Goal: Task Accomplishment & Management: Manage account settings

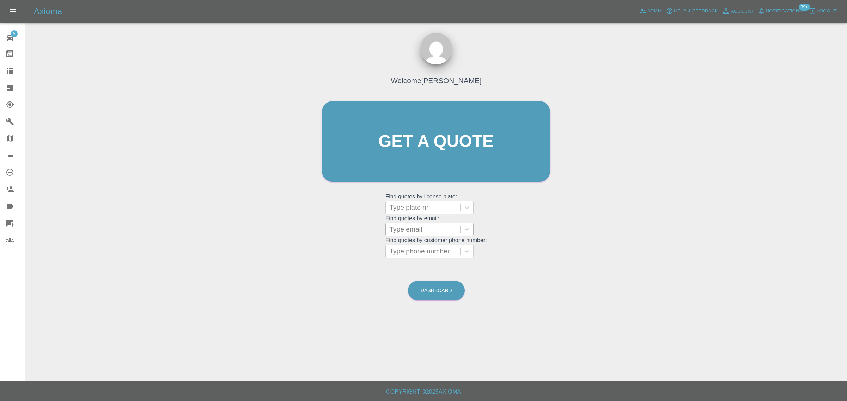
click at [434, 234] on div at bounding box center [422, 230] width 67 height 10
paste input "naz50uk@hotmail.co.uk"
type input "naz50uk@hotmail.co.uk"
click at [428, 247] on div "MT19JNF, Archived" at bounding box center [429, 248] width 88 height 14
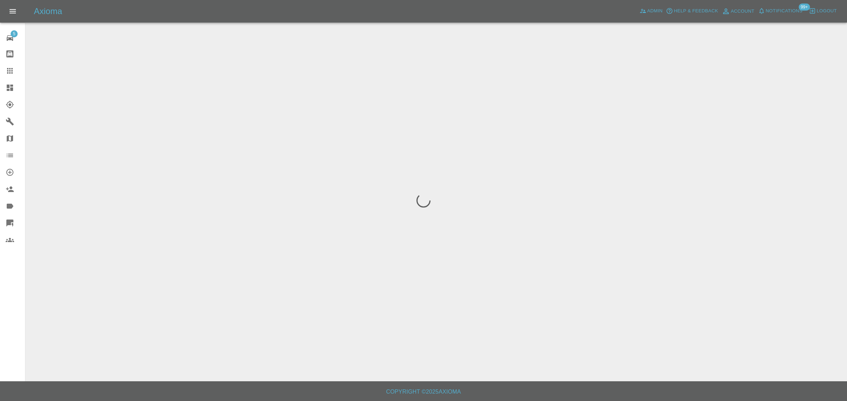
click at [10, 304] on div "5 Repair home Bodyshop home Claims Dashboard Explorer Garages Map Organization …" at bounding box center [12, 200] width 25 height 401
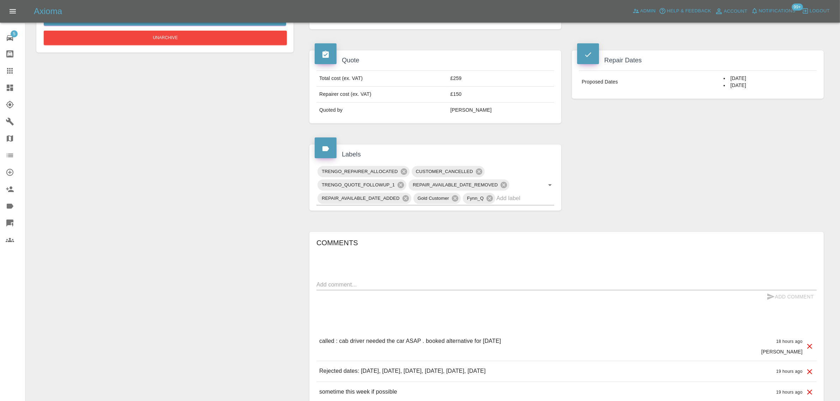
scroll to position [88, 0]
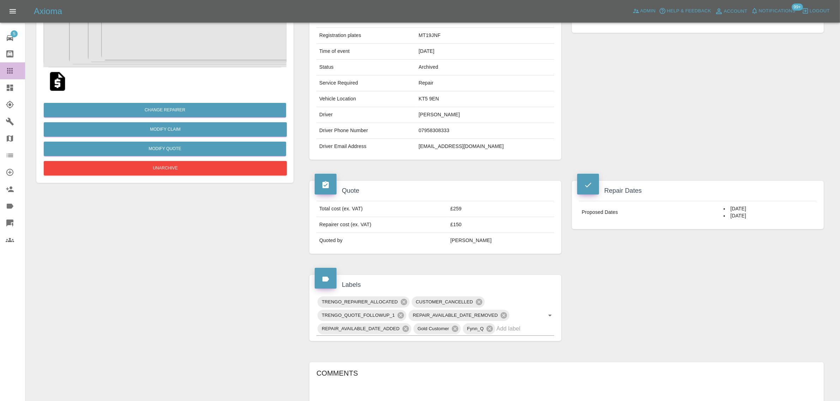
click at [11, 70] on icon at bounding box center [10, 71] width 8 height 8
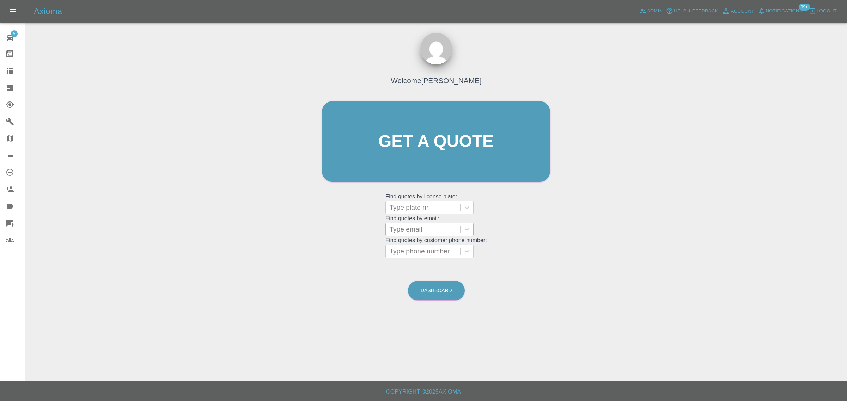
click at [395, 227] on div at bounding box center [422, 230] width 67 height 10
paste input "beth3516@"
type input "beth3516"
click at [407, 249] on div "BC24SXF, Awaiting Repair" at bounding box center [429, 252] width 88 height 23
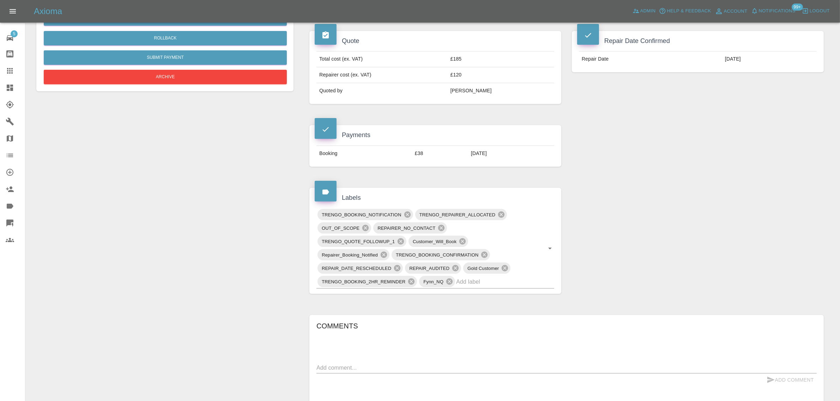
scroll to position [353, 0]
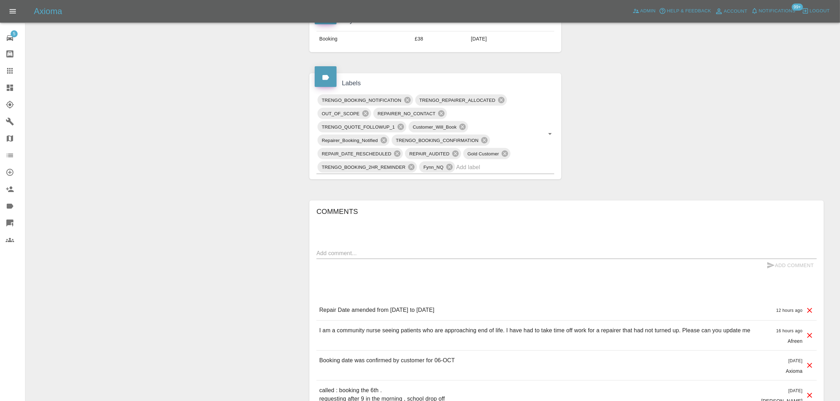
drag, startPoint x: 12, startPoint y: 71, endPoint x: 262, endPoint y: 173, distance: 270.4
click at [12, 71] on icon at bounding box center [10, 71] width 6 height 6
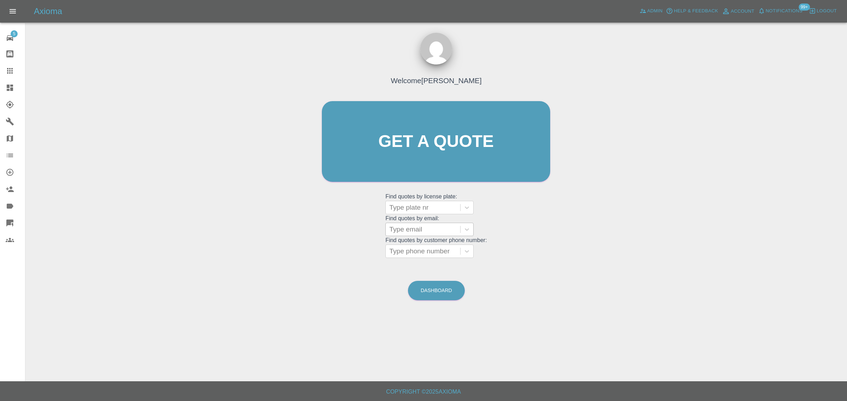
click at [413, 234] on div at bounding box center [422, 230] width 67 height 10
paste input "anthony.ware@abilityhire.co.uk"
type input "anthony.ware@abilityhire.co.uk"
click at [411, 244] on div "OW24WZJ, Awaiting Repair" at bounding box center [429, 252] width 88 height 23
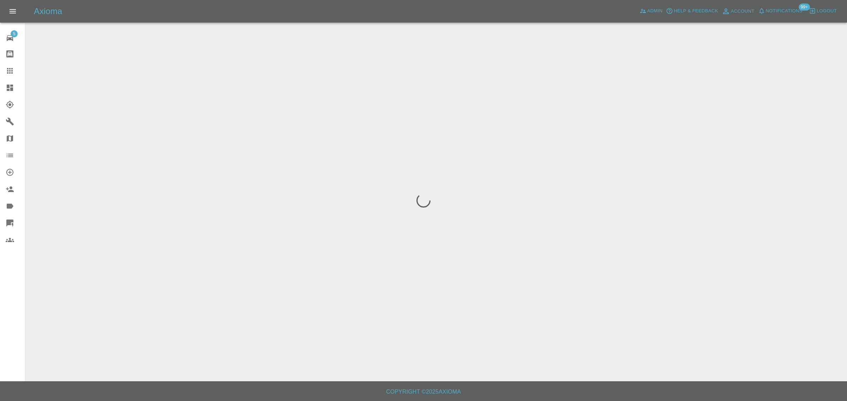
click at [4, 310] on div "5 Repair home Bodyshop home Claims Dashboard Explorer Garages Map Organization …" at bounding box center [12, 200] width 25 height 401
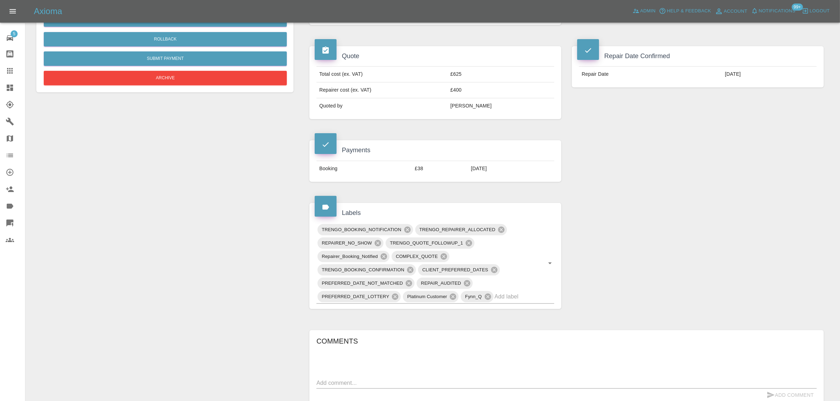
scroll to position [44, 0]
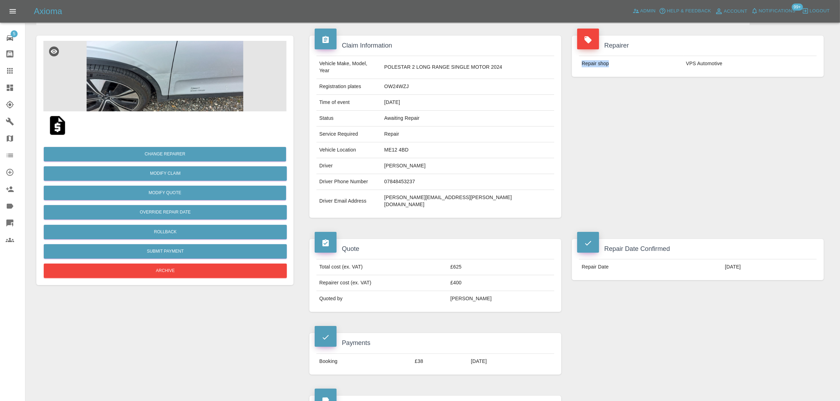
drag, startPoint x: 682, startPoint y: 65, endPoint x: 724, endPoint y: 54, distance: 44.1
click at [724, 54] on div "Repair shop VPS Automotive" at bounding box center [698, 63] width 252 height 26
copy tbody "Repair shop"
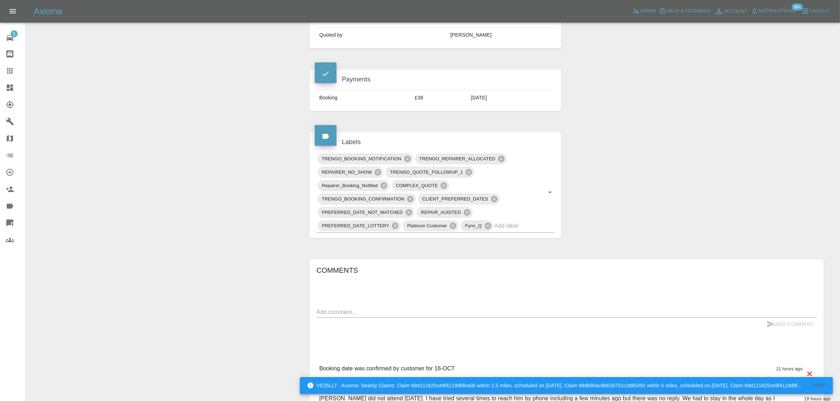
scroll to position [309, 0]
click at [385, 308] on textarea at bounding box center [566, 312] width 500 height 8
paste textarea "I note that you are sending the same repairer on the next booking. I have very …"
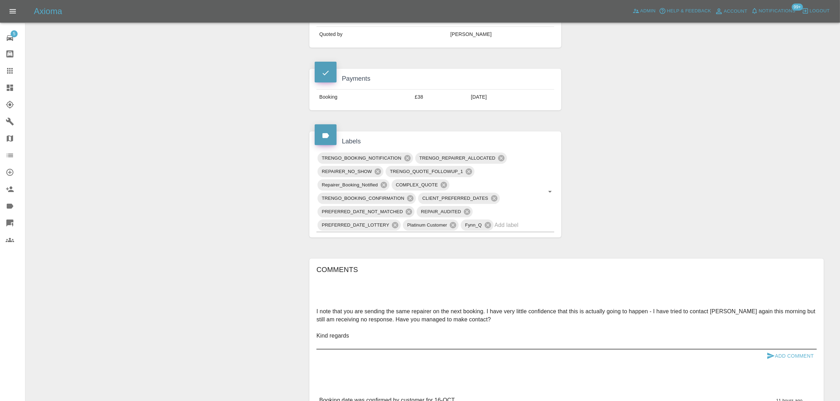
type textarea "I note that you are sending the same repairer on the next booking. I have very …"
click at [780, 350] on button "Add Comment" at bounding box center [790, 356] width 53 height 13
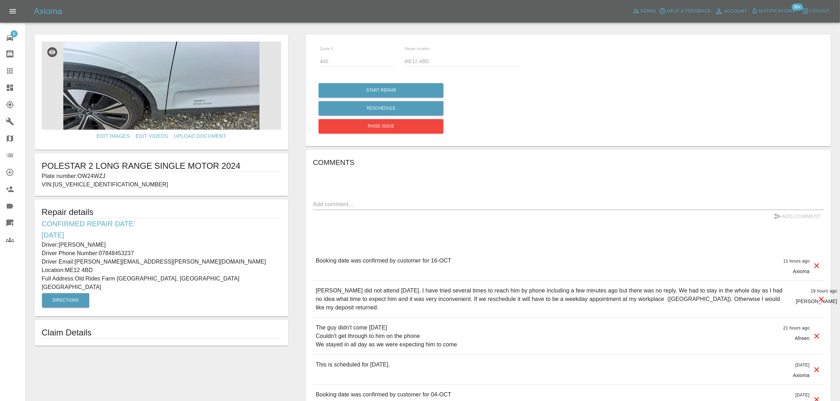
click at [326, 199] on div "x" at bounding box center [568, 204] width 511 height 11
paste textarea "Ability Hire Ltd [STREET_ADDRESS]"
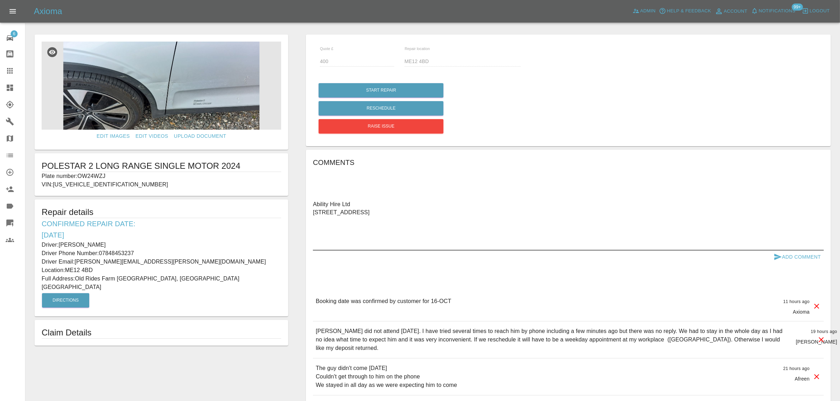
type textarea "Ability Hire Ltd [STREET_ADDRESS]"
click at [784, 256] on button "Add Comment" at bounding box center [797, 257] width 53 height 13
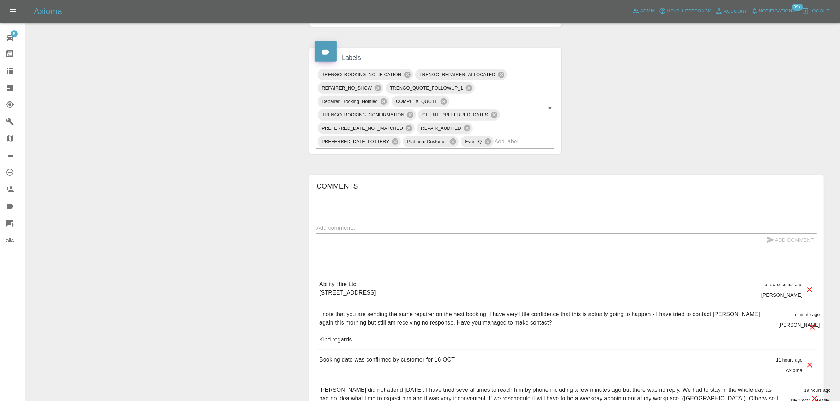
scroll to position [529, 0]
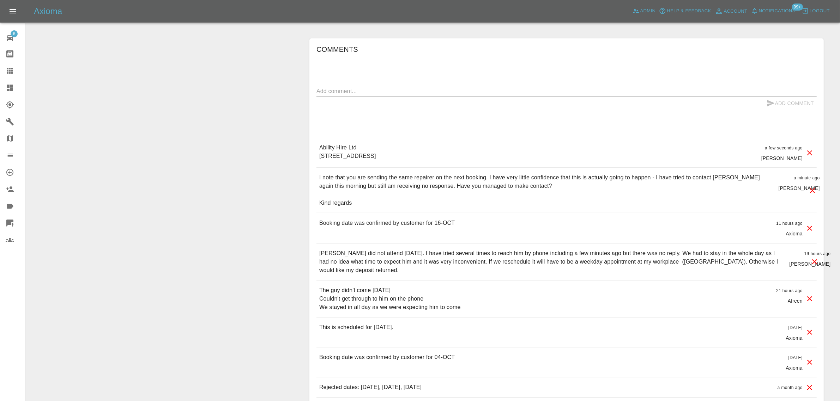
click at [13, 63] on link "Claims" at bounding box center [12, 70] width 25 height 17
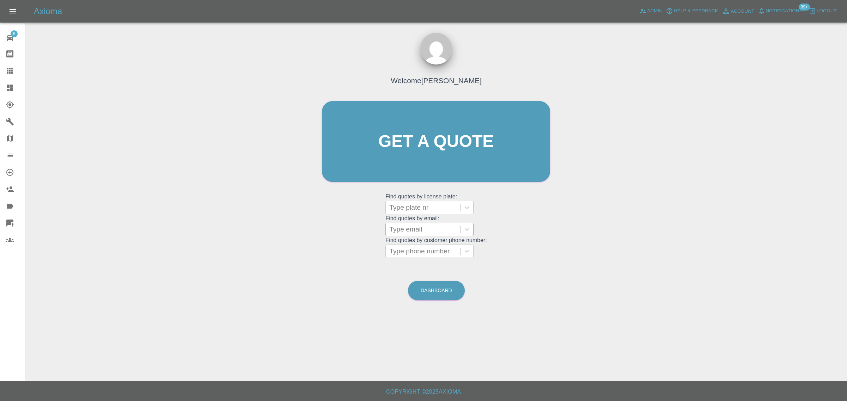
click at [424, 234] on div at bounding box center [422, 230] width 67 height 10
paste input "slampe02@gmail.com"
type input "slampe02@gmail.com"
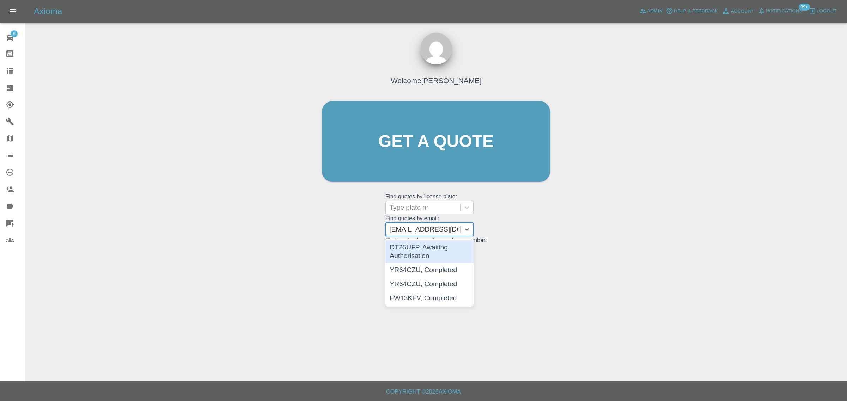
click at [419, 246] on div "DT25UFP, Awaiting Authorisation" at bounding box center [429, 252] width 88 height 23
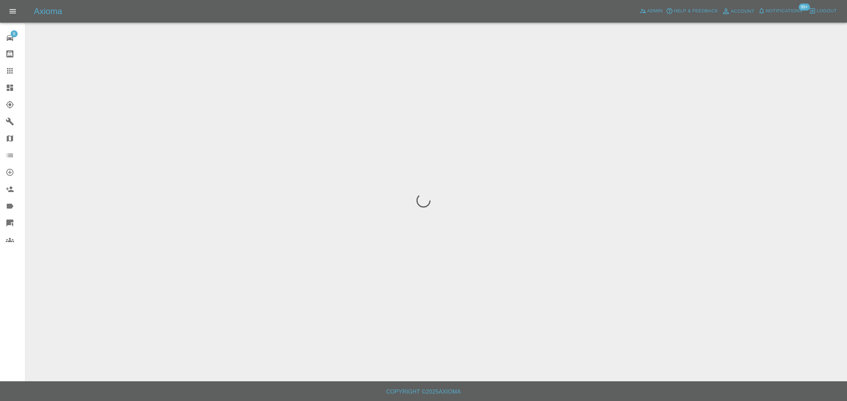
click at [11, 297] on div "6 Repair home Bodyshop home Claims Dashboard Explorer Garages Map Organization …" at bounding box center [12, 200] width 25 height 401
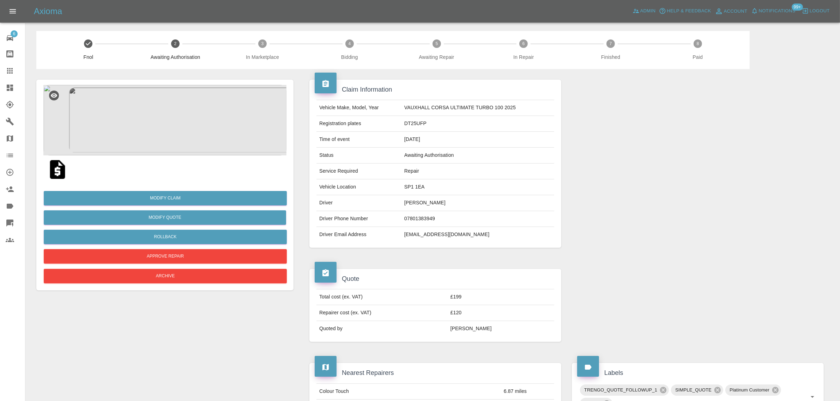
click at [142, 141] on img at bounding box center [164, 120] width 243 height 71
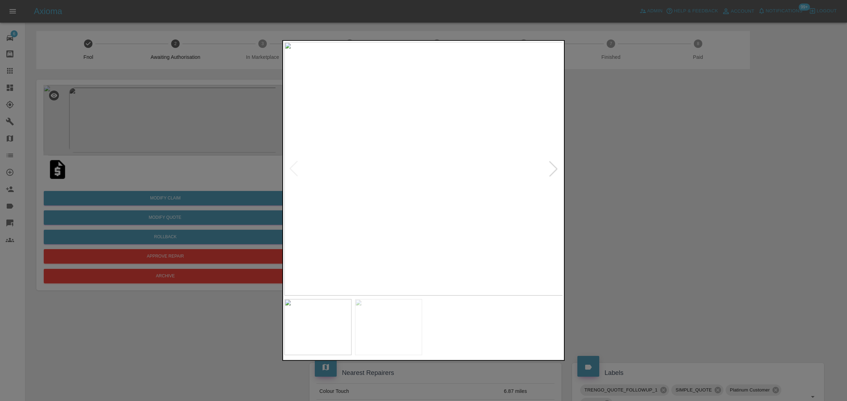
click at [598, 207] on div at bounding box center [423, 200] width 847 height 401
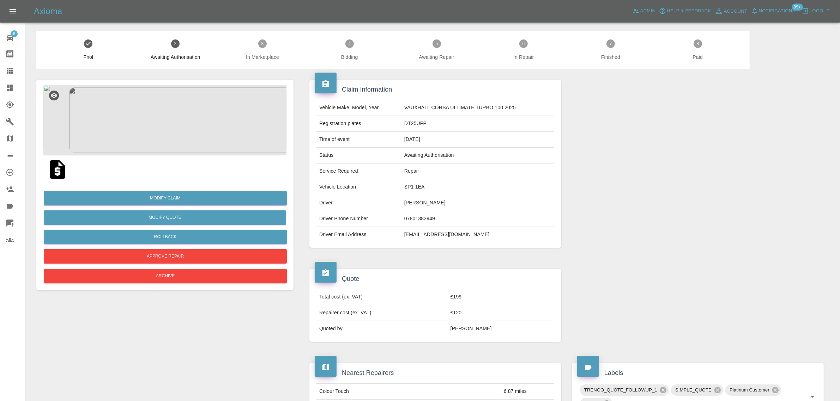
click at [5, 76] on link "Claims" at bounding box center [12, 70] width 25 height 17
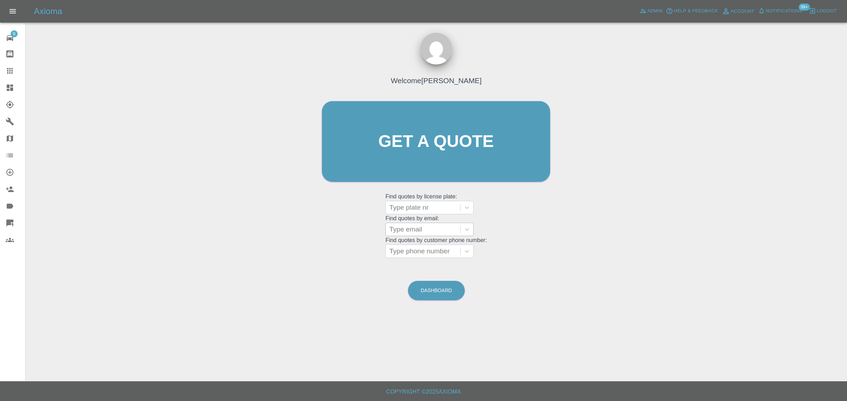
click at [401, 225] on div at bounding box center [422, 230] width 67 height 10
paste input "giftyasare68@yahoo.ie"
type input "giftyasare68@yahoo.ie"
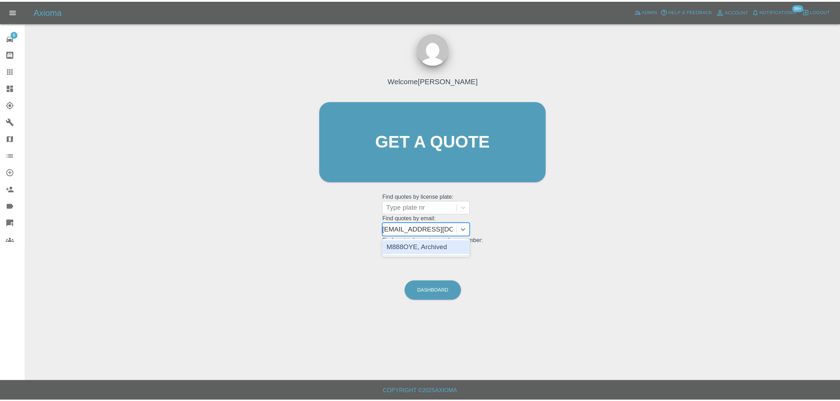
scroll to position [0, 0]
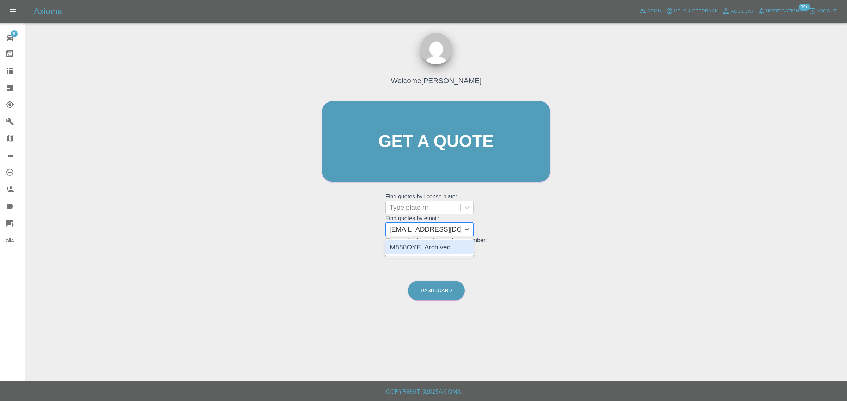
click at [420, 253] on div "M888OYE, Archived" at bounding box center [429, 248] width 88 height 14
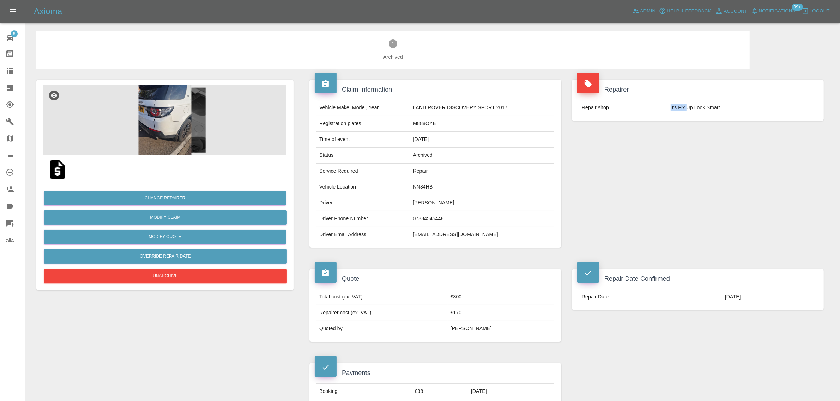
drag, startPoint x: 666, startPoint y: 108, endPoint x: 686, endPoint y: 106, distance: 20.5
click at [686, 106] on tr "Repair shop J’s Fix Up Look Smart" at bounding box center [698, 108] width 238 height 16
copy tr "J’s Fix"
drag, startPoint x: 319, startPoint y: 125, endPoint x: 514, endPoint y: 127, distance: 194.4
click at [514, 127] on tr "Registration plates M888OYE" at bounding box center [435, 124] width 238 height 16
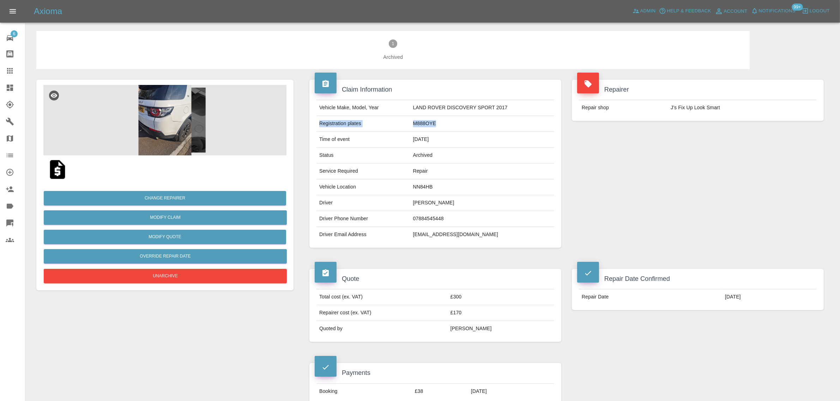
copy tr "Registration plates M888OYE"
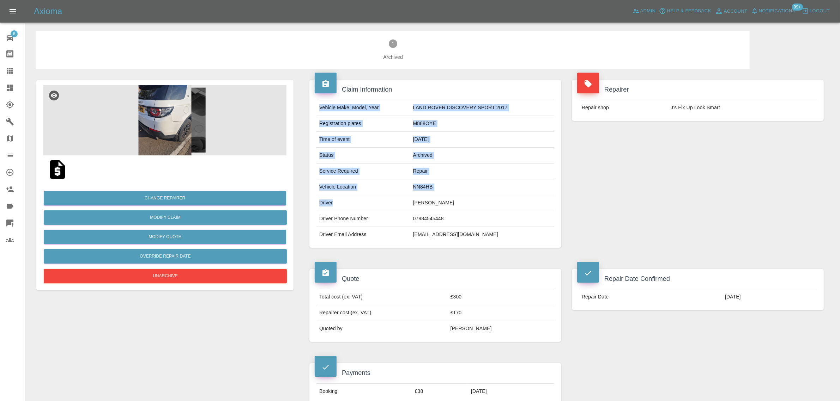
drag, startPoint x: 315, startPoint y: 188, endPoint x: 407, endPoint y: 197, distance: 92.9
click at [407, 197] on div "Vehicle Make, Model, Year LAND ROVER DISCOVERY SPORT 2017 Registration plates M…" at bounding box center [435, 171] width 248 height 143
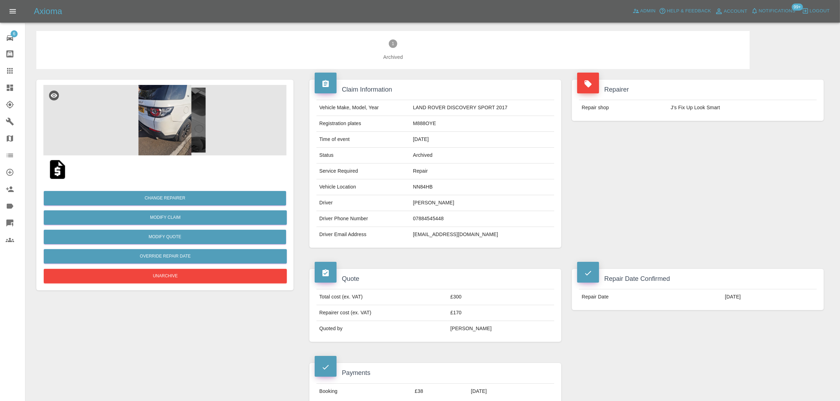
click at [459, 204] on td "Gifty Ohene-Asare" at bounding box center [482, 203] width 144 height 16
drag, startPoint x: 459, startPoint y: 204, endPoint x: 320, endPoint y: 186, distance: 140.1
click at [320, 186] on tbody "Vehicle Make, Model, Year LAND ROVER DISCOVERY SPORT 2017 Registration plates M…" at bounding box center [435, 171] width 238 height 143
copy tbody "Vehicle Location NN84HB Driver Gifty Ohene-Asare"
drag, startPoint x: 582, startPoint y: 297, endPoint x: 738, endPoint y: 302, distance: 155.6
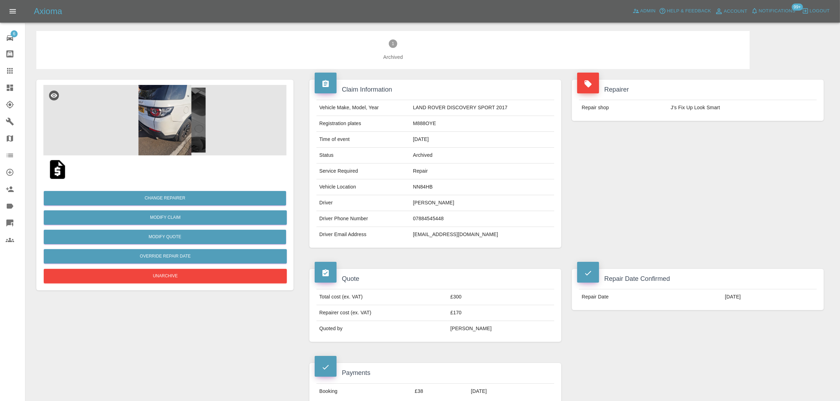
click at [738, 302] on tr "Repair Date 15/10/2025" at bounding box center [698, 298] width 238 height 16
copy tr "Repair Date 15/10/2025"
click at [15, 64] on link "Claims" at bounding box center [12, 70] width 25 height 17
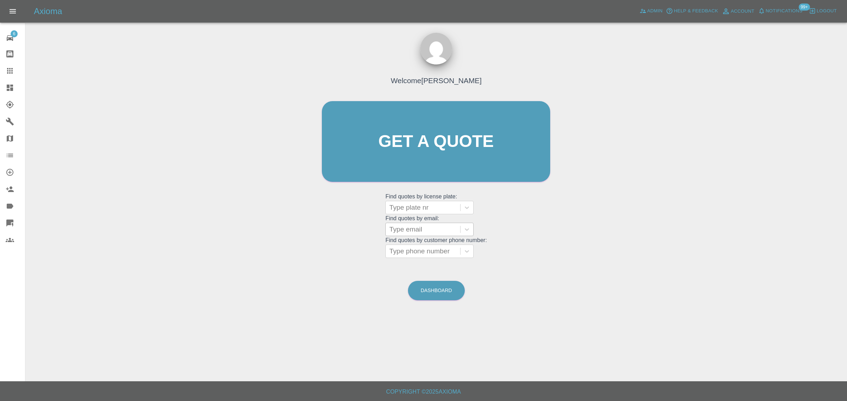
click at [410, 231] on div at bounding box center [422, 230] width 67 height 10
paste input "hass.ahmed1980@gmail.com"
type input "hass.ahmed1980@gmail.com"
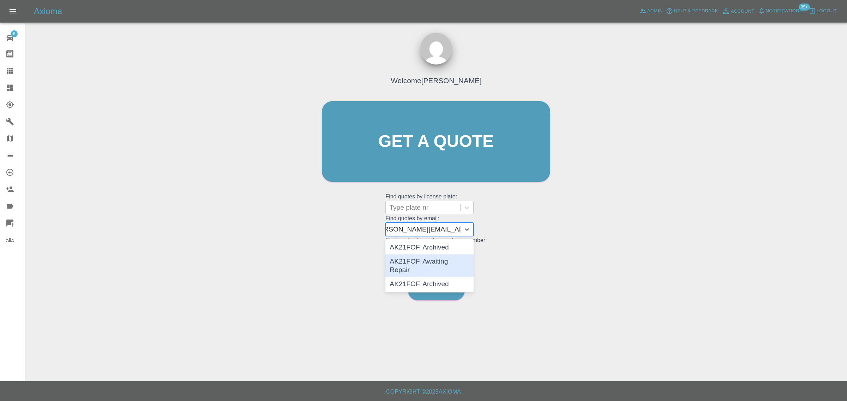
click at [404, 263] on div "AK21FOF, Awaiting Repair" at bounding box center [429, 266] width 88 height 23
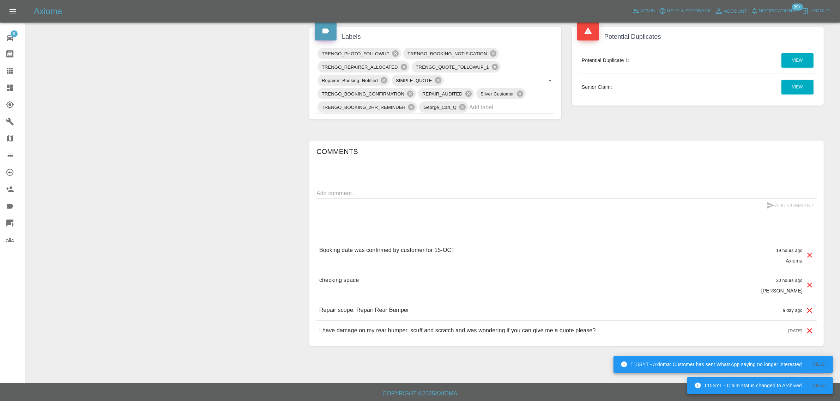
scroll to position [403, 0]
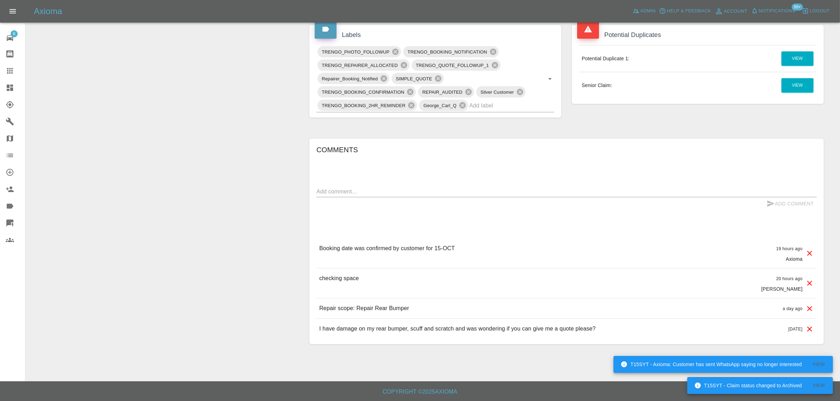
click at [431, 194] on textarea at bounding box center [566, 192] width 500 height 8
paste textarea "Hi Imogen Yes - I have a drive and access to electricity."
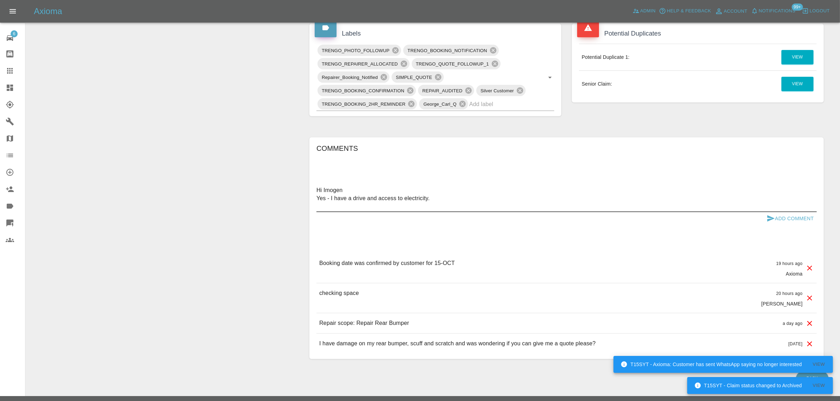
type textarea "Hi Imogen Yes - I have a drive and access to electricity."
click at [794, 219] on button "Add Comment" at bounding box center [790, 218] width 53 height 13
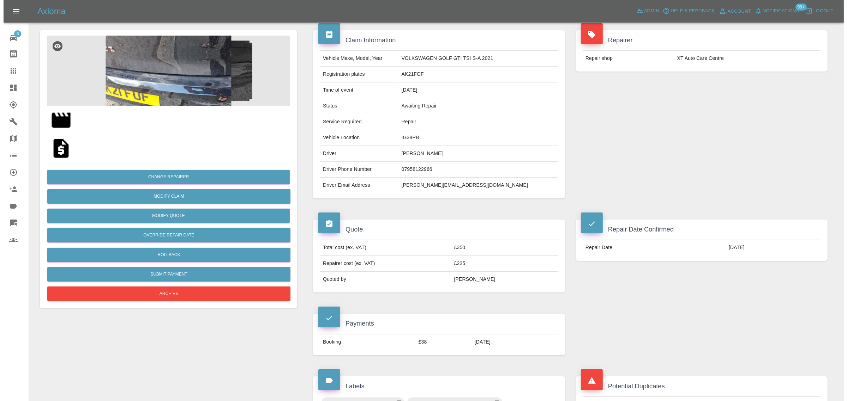
scroll to position [0, 0]
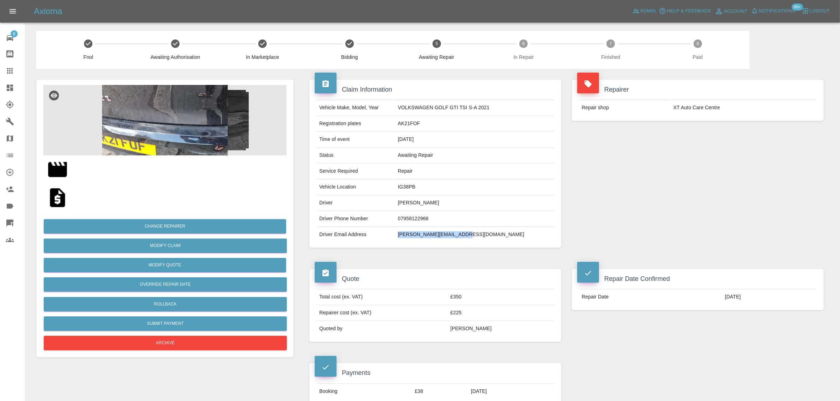
drag, startPoint x: 411, startPoint y: 240, endPoint x: 504, endPoint y: 240, distance: 93.5
click at [504, 240] on tr "Driver Email Address hass.ahmed1980@gmail.com" at bounding box center [435, 235] width 238 height 16
copy tr "hass.ahmed1980@gmail.com"
click at [5, 66] on link "Claims" at bounding box center [12, 70] width 25 height 17
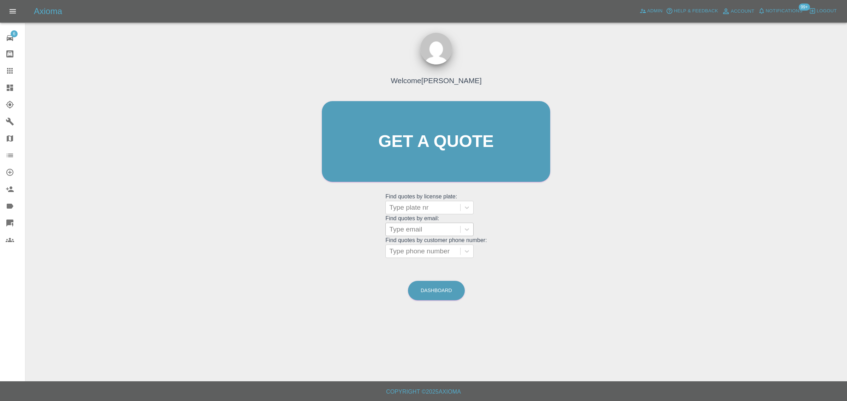
click at [424, 231] on div at bounding box center [422, 230] width 67 height 10
paste input "paul_iche@hotmail.co.uk"
type input "paul_iche@hotmail.co.uk"
click at [406, 257] on div "SV60LBL, Awaiting Authorisation" at bounding box center [429, 252] width 88 height 23
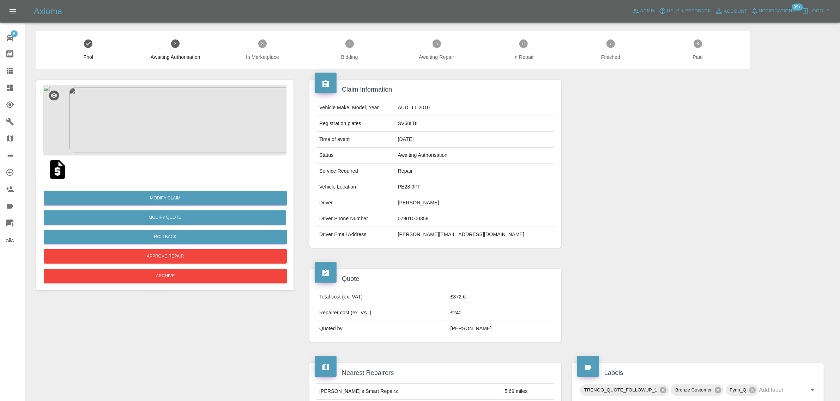
click at [123, 114] on img at bounding box center [164, 120] width 243 height 71
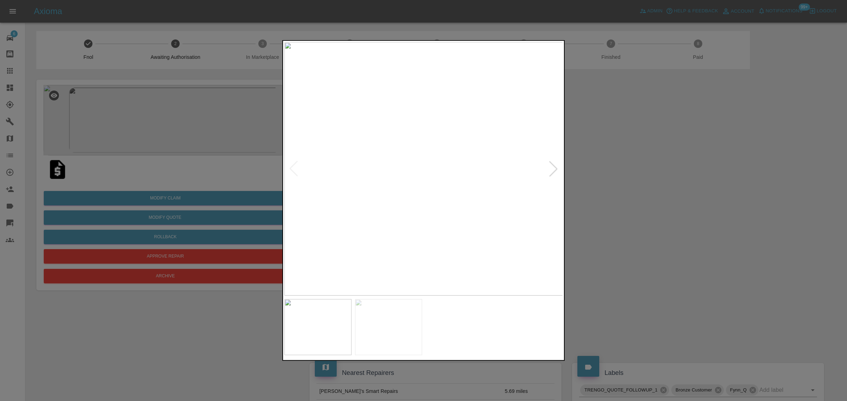
click at [550, 167] on div at bounding box center [553, 169] width 16 height 16
click at [229, 360] on div at bounding box center [423, 200] width 847 height 401
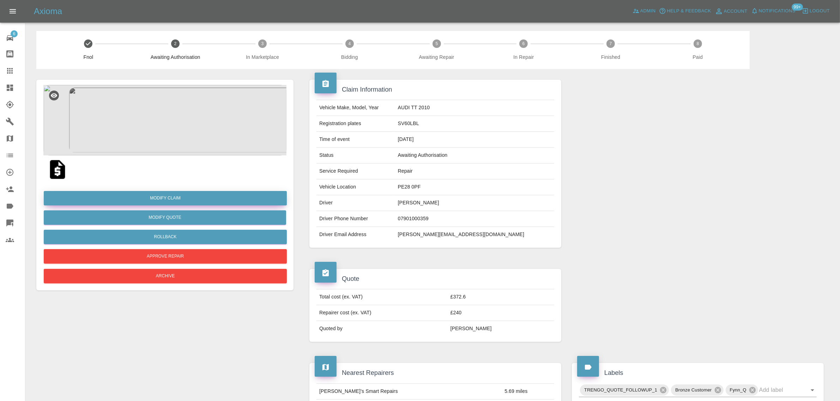
click at [152, 202] on link "Modify Claim" at bounding box center [165, 198] width 243 height 14
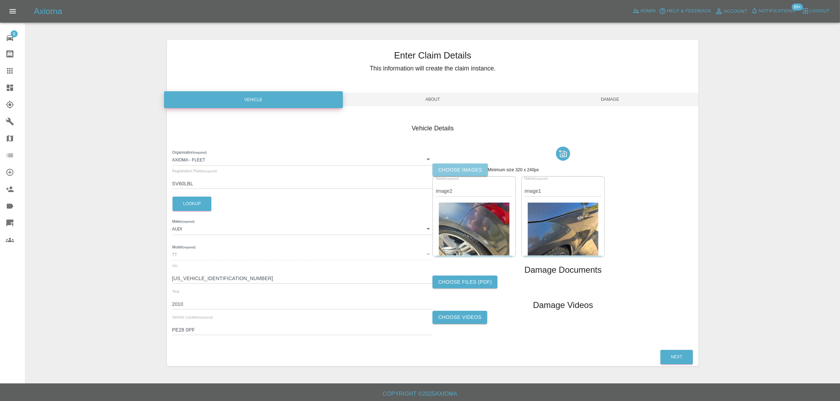
click at [459, 172] on label "Choose images" at bounding box center [459, 170] width 55 height 13
click at [0, 0] on input "Choose images" at bounding box center [0, 0] width 0 height 0
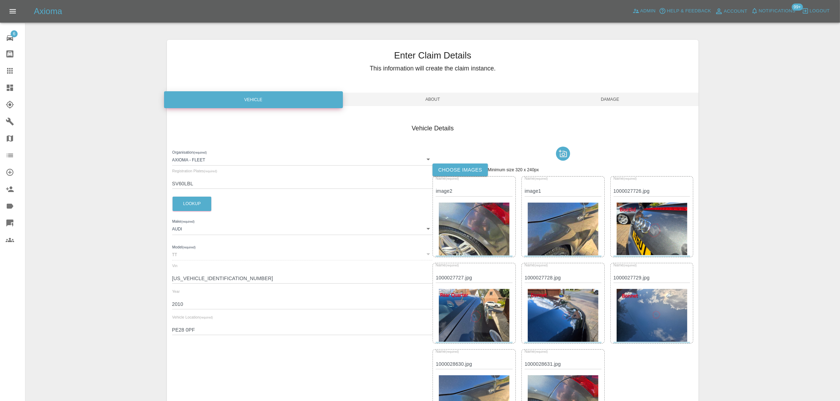
click at [612, 94] on span "Damage" at bounding box center [609, 99] width 177 height 13
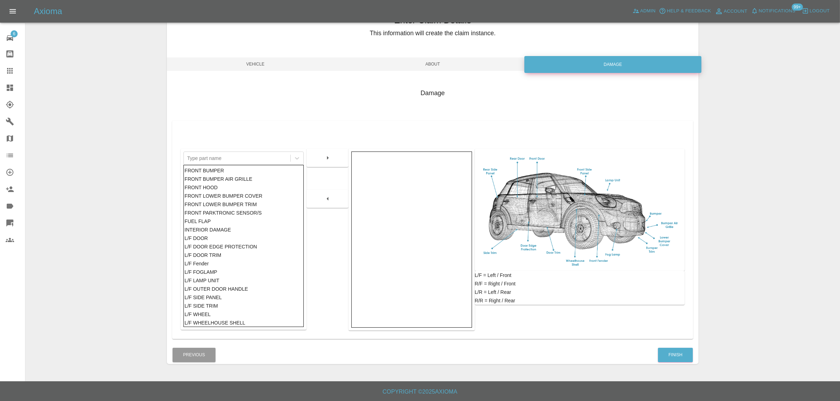
scroll to position [35, 0]
click at [671, 367] on div "Enter Claim Details This information will create the claim instance. Vehicle Ab…" at bounding box center [433, 184] width 532 height 377
click at [674, 357] on button "Finish" at bounding box center [675, 356] width 35 height 14
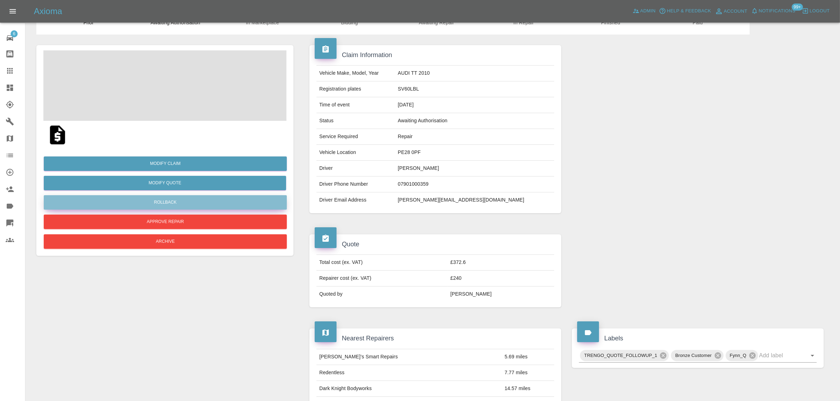
click at [171, 207] on button "Rollback" at bounding box center [165, 202] width 243 height 14
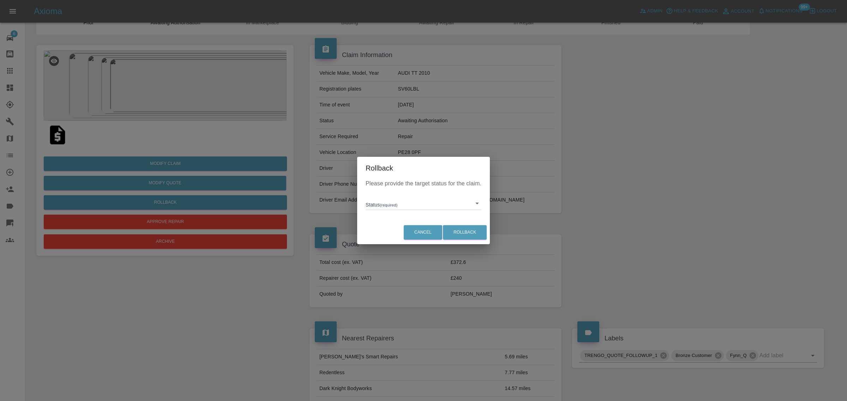
click at [394, 205] on body "Axioma Admin Help & Feedback Account Notifications 99+ Logout 6 Repair home Bod…" at bounding box center [423, 400] width 847 height 870
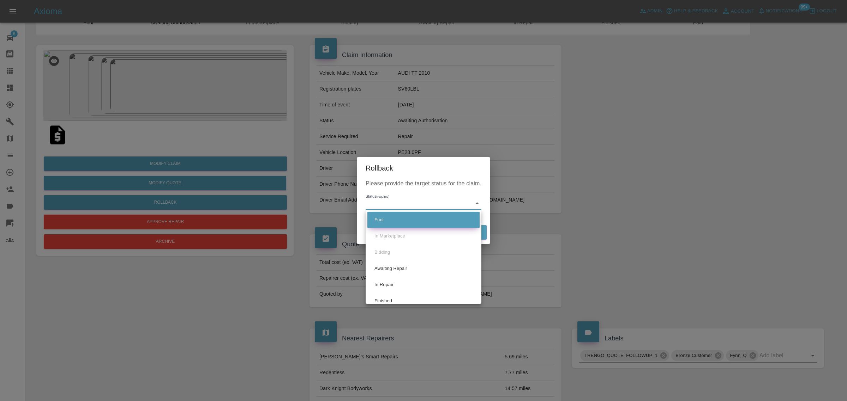
click at [392, 217] on li "Fnol" at bounding box center [423, 220] width 112 height 16
type input "fnol"
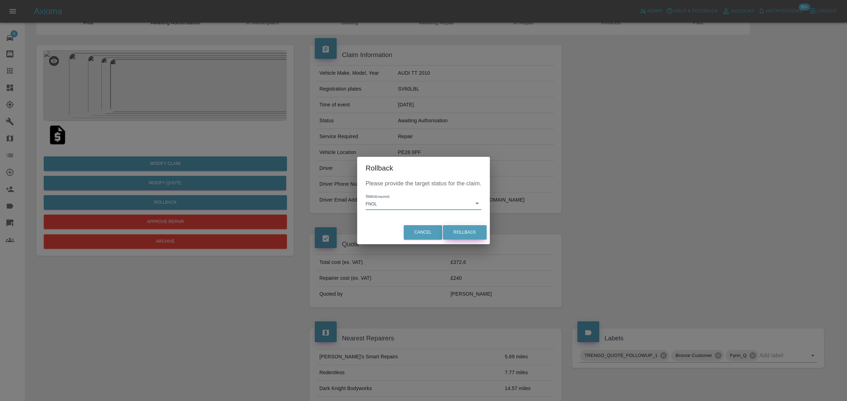
click at [475, 236] on button "Rollback" at bounding box center [465, 232] width 44 height 14
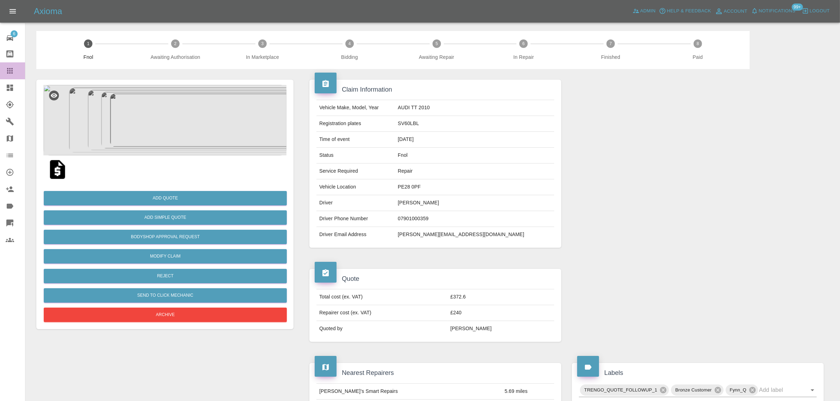
click at [11, 73] on icon at bounding box center [10, 71] width 8 height 8
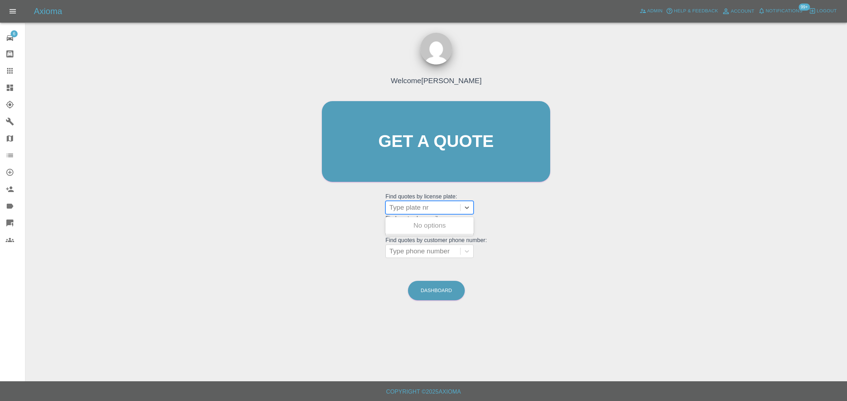
click at [415, 205] on div at bounding box center [422, 208] width 67 height 10
paste input "DA17WCY"
type input "DA17WCY"
click at [412, 224] on div "DA17WCY, Archived" at bounding box center [429, 226] width 88 height 14
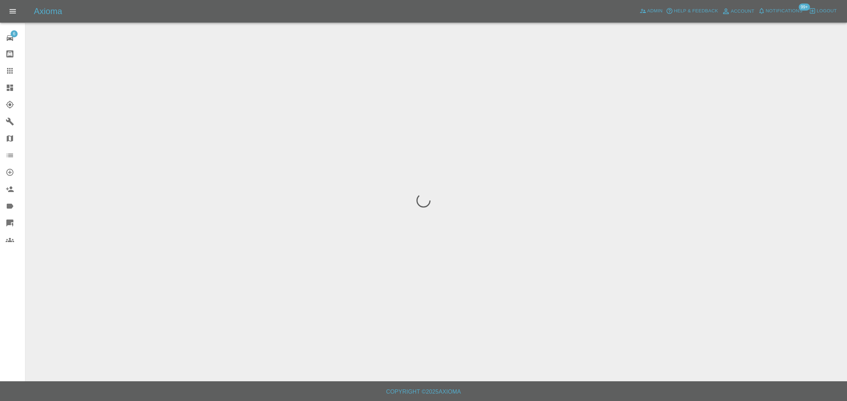
click at [19, 296] on div "6 Repair home Bodyshop home Claims Dashboard Explorer Garages Map Organization …" at bounding box center [12, 200] width 25 height 401
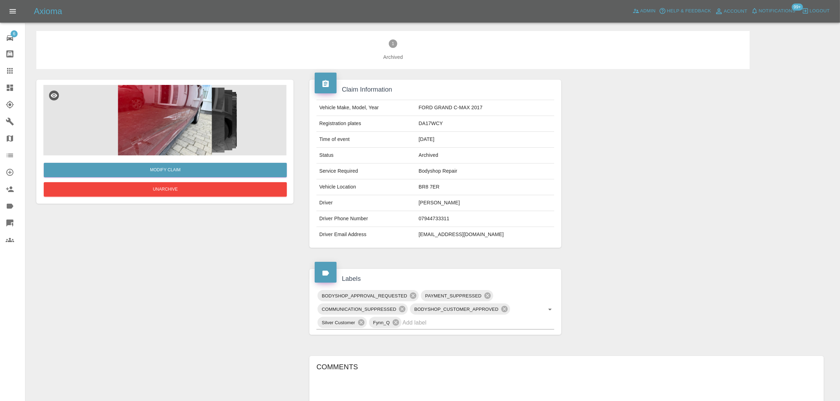
click at [177, 125] on img at bounding box center [164, 120] width 243 height 71
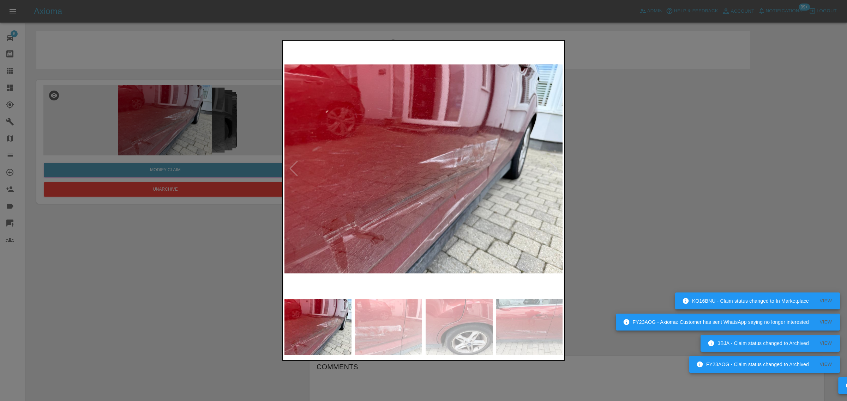
click at [550, 162] on div at bounding box center [553, 169] width 16 height 16
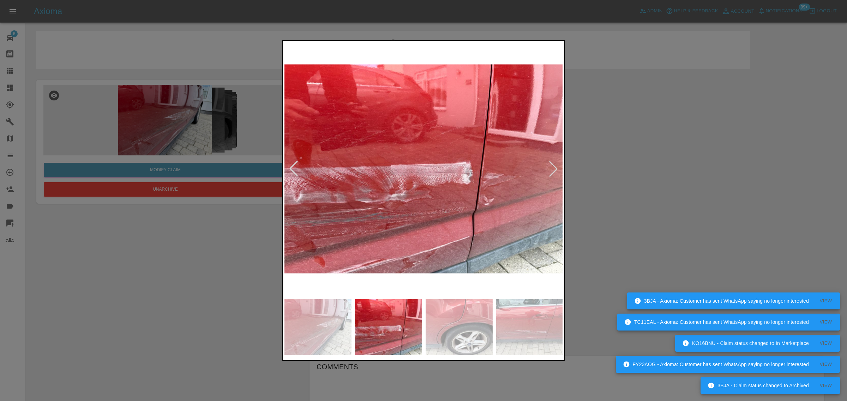
click at [550, 162] on div at bounding box center [553, 169] width 16 height 16
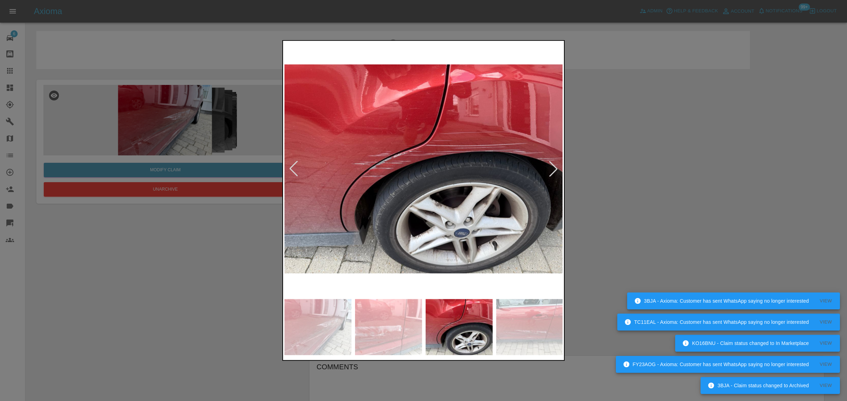
click at [550, 162] on div at bounding box center [553, 169] width 16 height 16
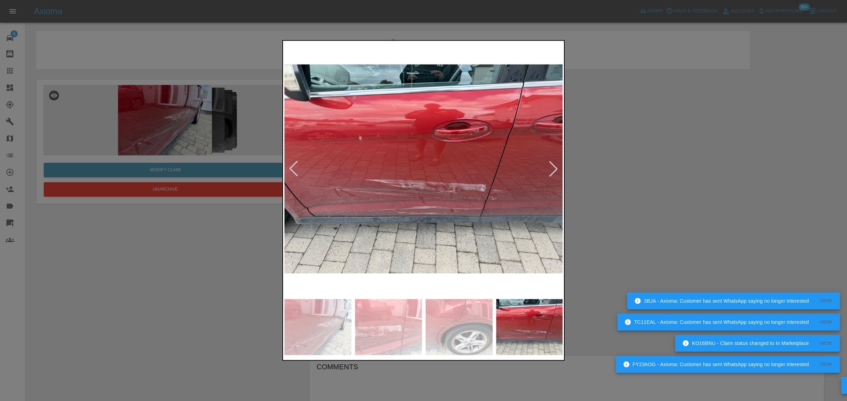
click at [550, 162] on div at bounding box center [553, 169] width 16 height 16
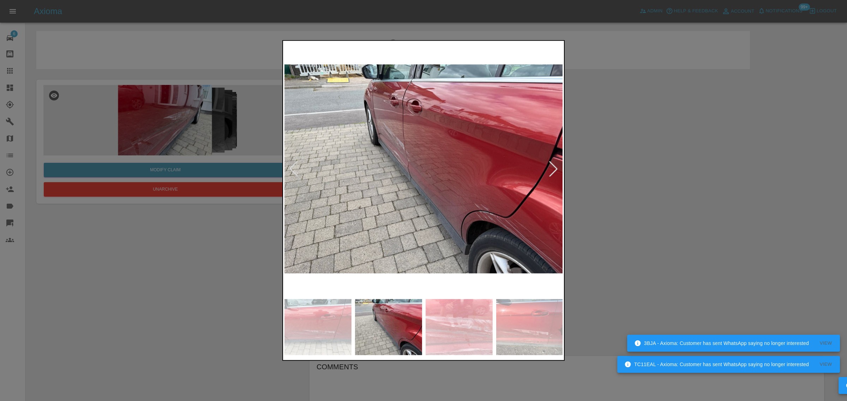
click at [550, 162] on div at bounding box center [553, 169] width 16 height 16
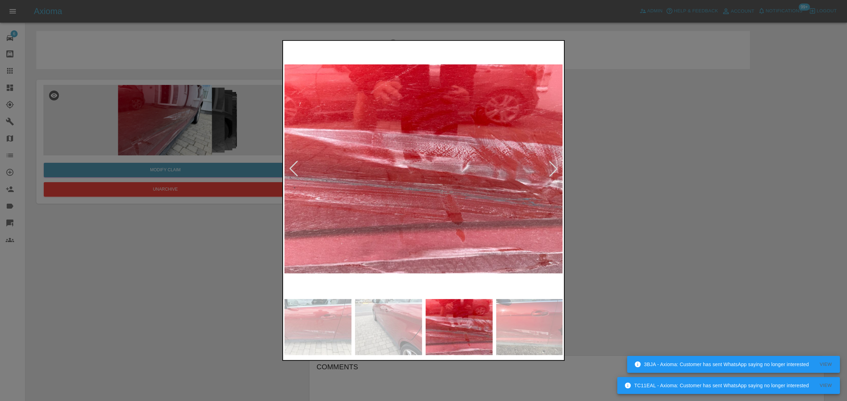
click at [585, 172] on div at bounding box center [423, 200] width 847 height 401
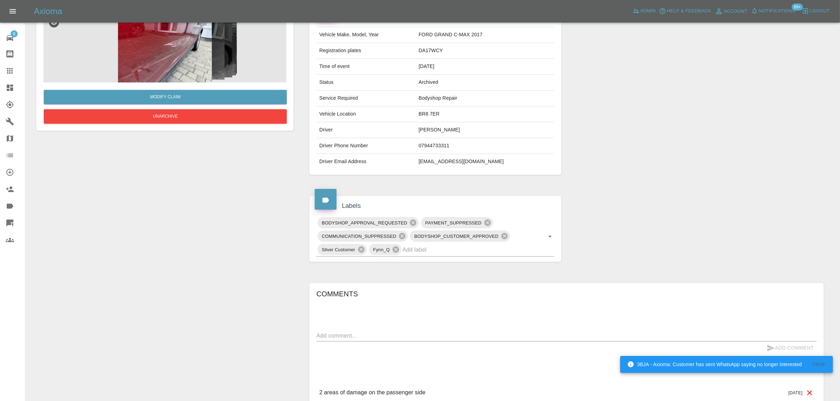
scroll to position [138, 0]
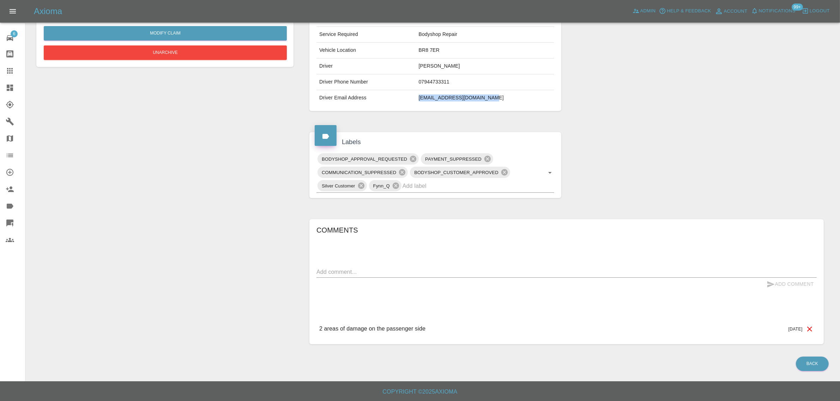
drag, startPoint x: 426, startPoint y: 97, endPoint x: 505, endPoint y: 101, distance: 79.1
click at [503, 101] on tr "Driver Email Address toes_regress.0v@icloud.com" at bounding box center [435, 98] width 238 height 16
copy tr "toes_regress.0v@icloud.com"
click at [17, 66] on link "Claims" at bounding box center [12, 70] width 25 height 17
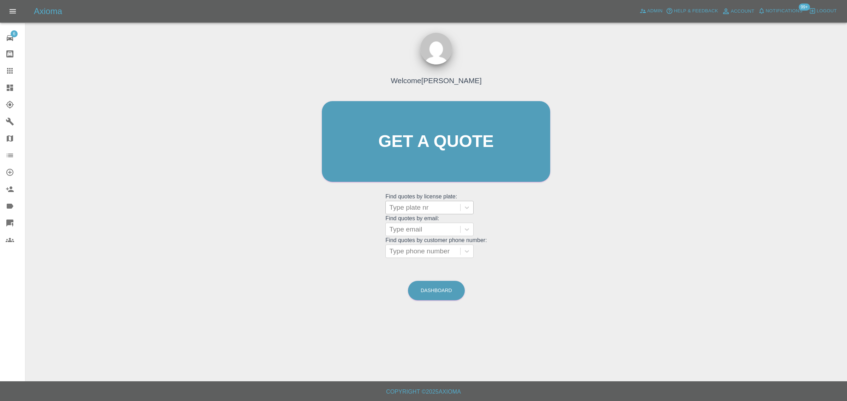
click at [402, 212] on div at bounding box center [422, 208] width 67 height 10
paste input "Bk72ETO"
click at [405, 212] on input "Bk72ETO" at bounding box center [404, 208] width 31 height 8
type input "Bk72 ETO"
click at [416, 230] on div at bounding box center [422, 230] width 67 height 10
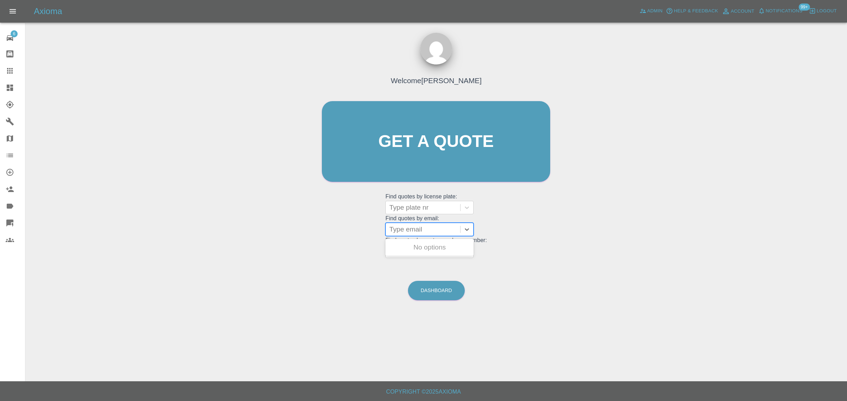
paste input "linlahjohnson@hotmail.co.uk"
type input "linlahjohnson@hotmail.co.uk"
click at [411, 246] on div "FV72 MKJ, Archived" at bounding box center [429, 248] width 88 height 14
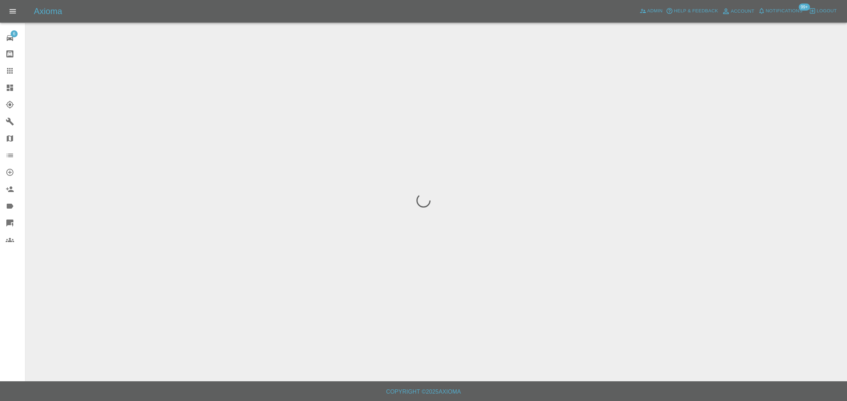
click at [11, 291] on div "6 Repair home Bodyshop home Claims Dashboard Explorer Garages Map Organization …" at bounding box center [12, 200] width 25 height 401
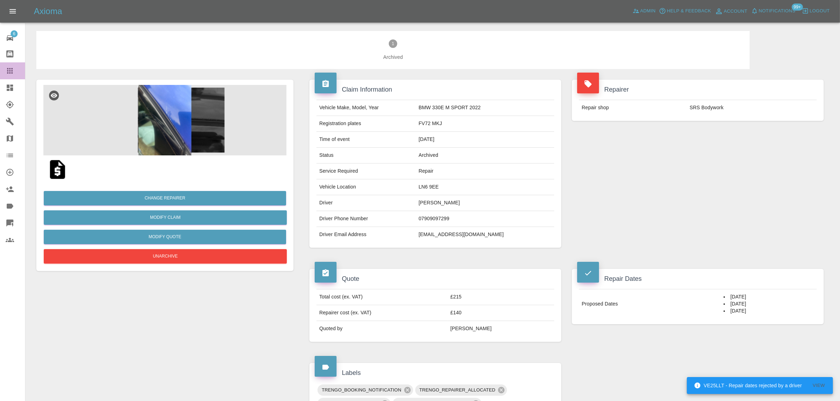
click at [12, 71] on icon at bounding box center [10, 71] width 8 height 8
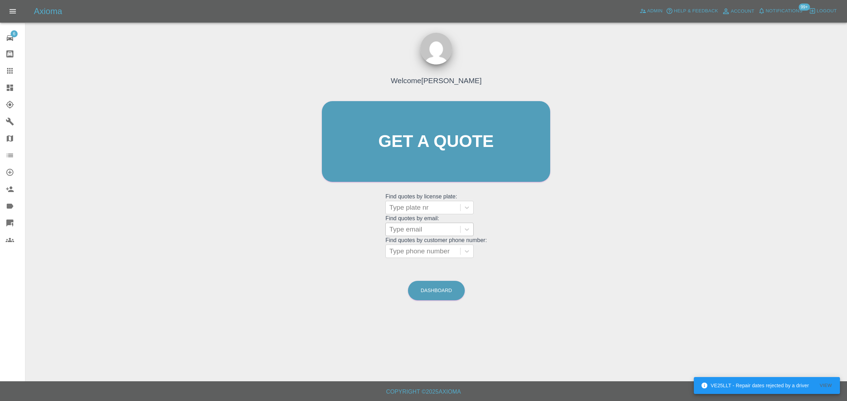
click at [423, 228] on div at bounding box center [422, 230] width 67 height 10
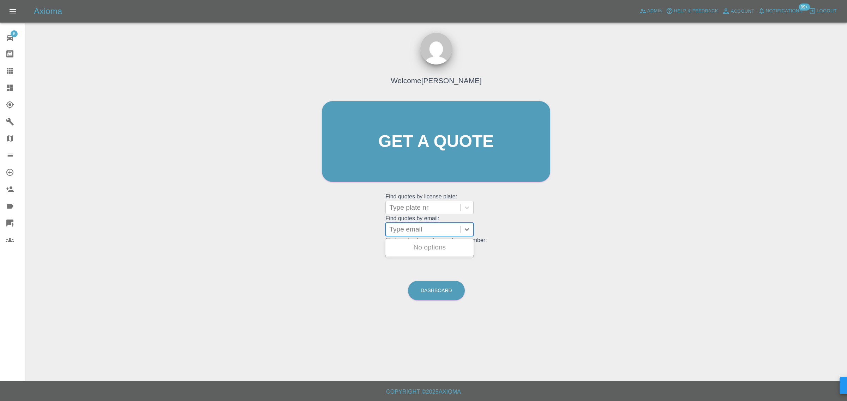
paste input "davidkreeger@hotmail.com"
type input "davidkreeger@hotmail.com"
click at [411, 246] on div "JUA 28, Awaiting Authorisation" at bounding box center [429, 252] width 88 height 23
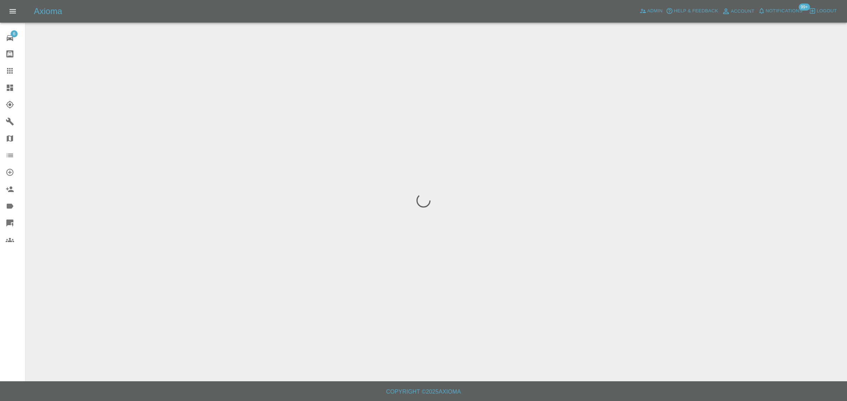
click at [3, 279] on div "6 Repair home Bodyshop home Claims Dashboard Explorer Garages Map Organization …" at bounding box center [12, 200] width 25 height 401
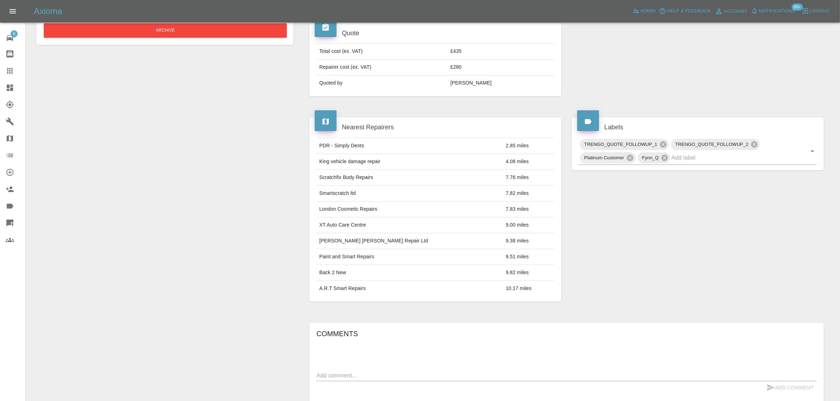
scroll to position [79, 0]
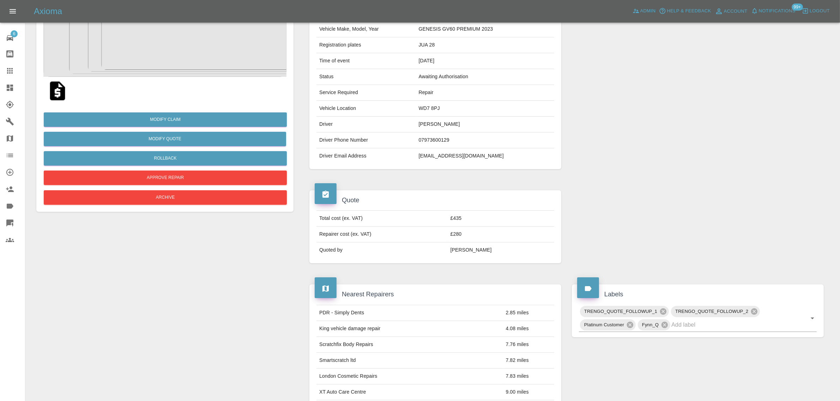
click at [170, 61] on img at bounding box center [164, 41] width 243 height 71
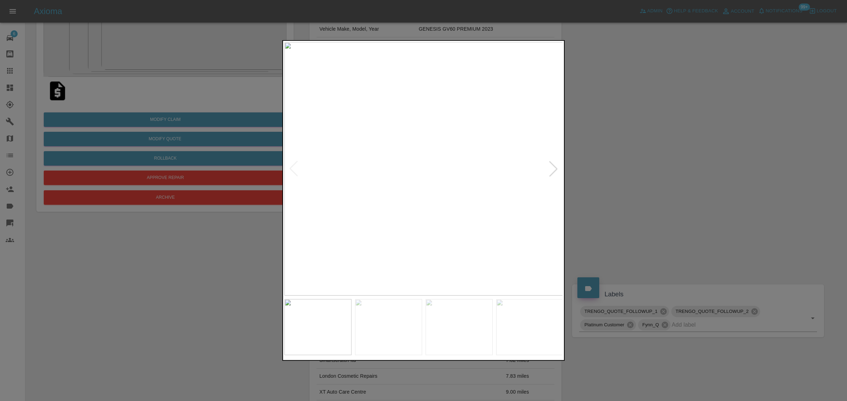
click at [639, 114] on div at bounding box center [423, 200] width 847 height 401
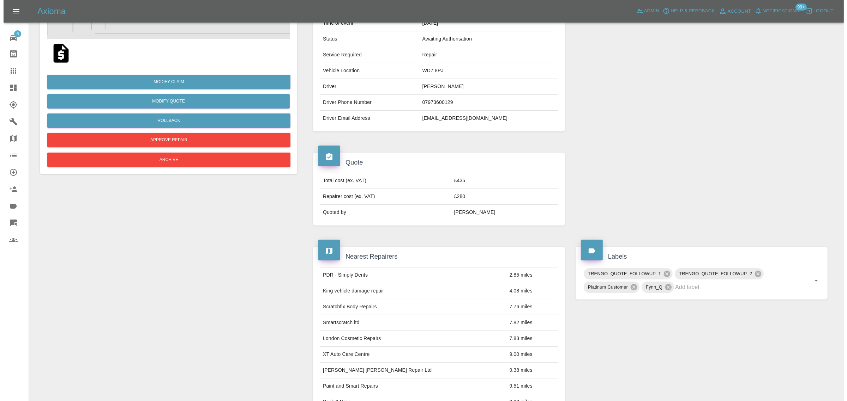
scroll to position [0, 0]
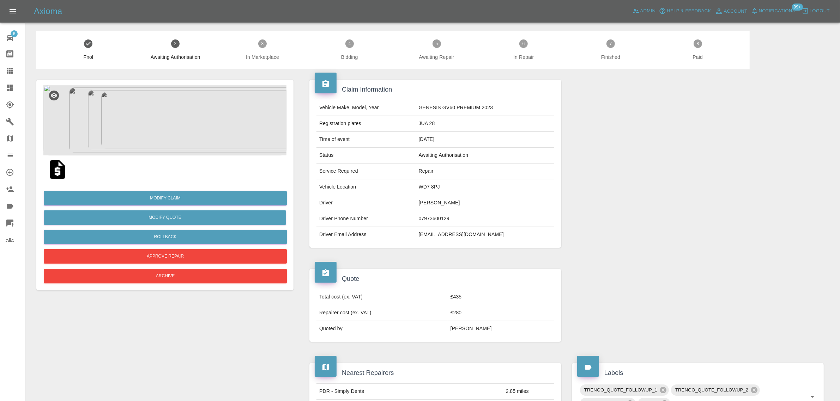
click at [10, 81] on link "Dashboard" at bounding box center [12, 87] width 25 height 17
click at [13, 67] on icon at bounding box center [10, 71] width 8 height 8
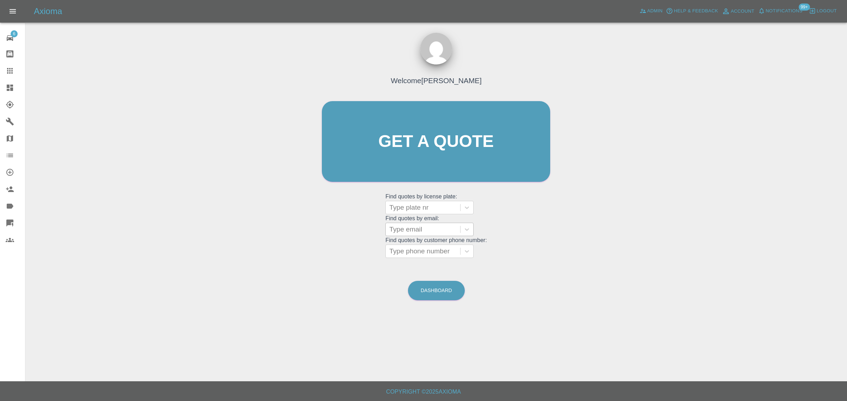
click at [423, 232] on div at bounding box center [422, 230] width 67 height 10
paste input "sue.warne@virginmedia.com"
type input "sue.warne@virginmedia.co"
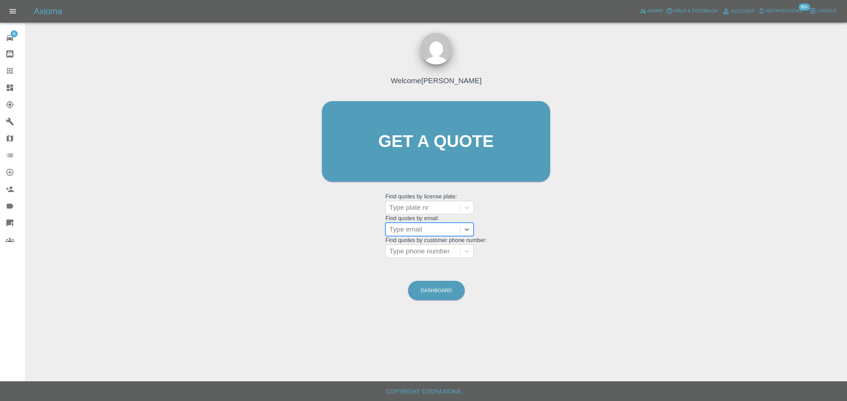
click at [417, 233] on div at bounding box center [422, 230] width 67 height 10
paste input "suewarne07@gmail.com"
type input "suewarne07@gmail.co"
click at [411, 249] on div "MW20 EUX, Awaiting Authorisation" at bounding box center [429, 252] width 88 height 23
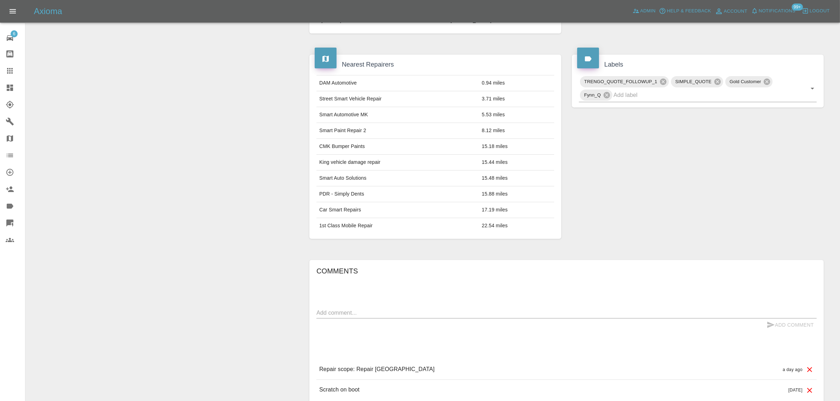
scroll to position [372, 0]
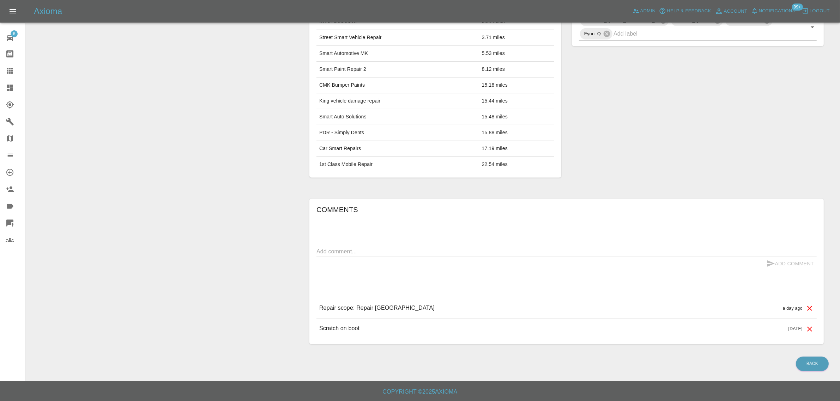
click at [14, 71] on div at bounding box center [16, 71] width 20 height 8
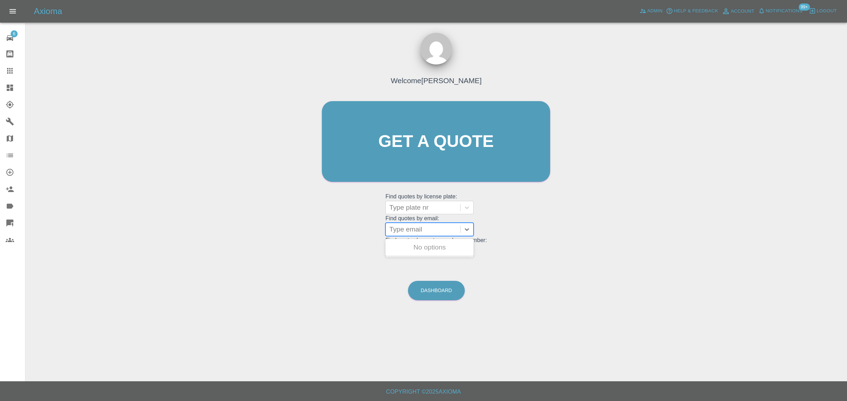
click at [430, 228] on div at bounding box center [422, 230] width 67 height 10
paste input "rowanrothery@googlemail.com"
type input "rowanrothery@googlemail.com"
click at [427, 248] on div "YM69NAO, Awaiting Authorisation" at bounding box center [429, 252] width 88 height 23
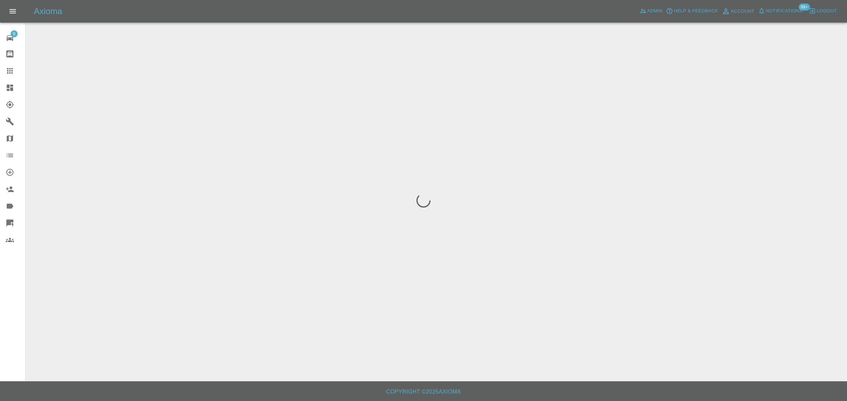
click at [4, 309] on div "6 Repair home Bodyshop home Claims Dashboard Explorer Garages Map Organization …" at bounding box center [12, 200] width 25 height 401
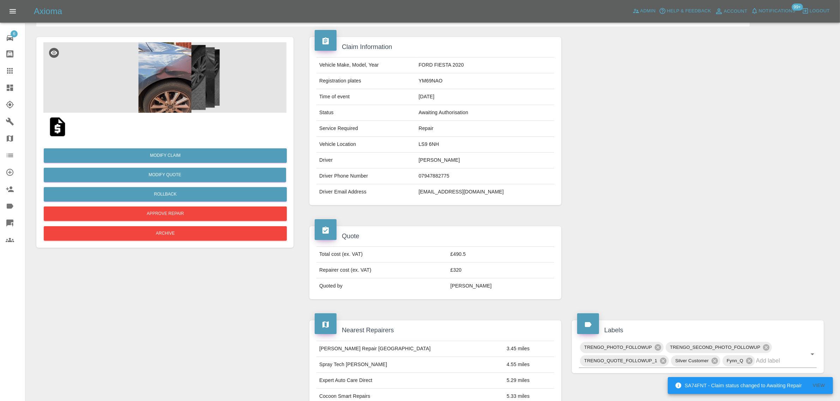
scroll to position [27, 0]
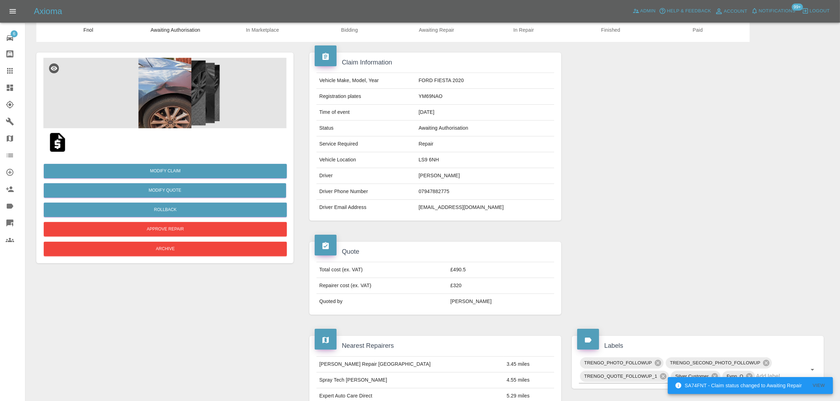
click at [157, 82] on img at bounding box center [164, 93] width 243 height 71
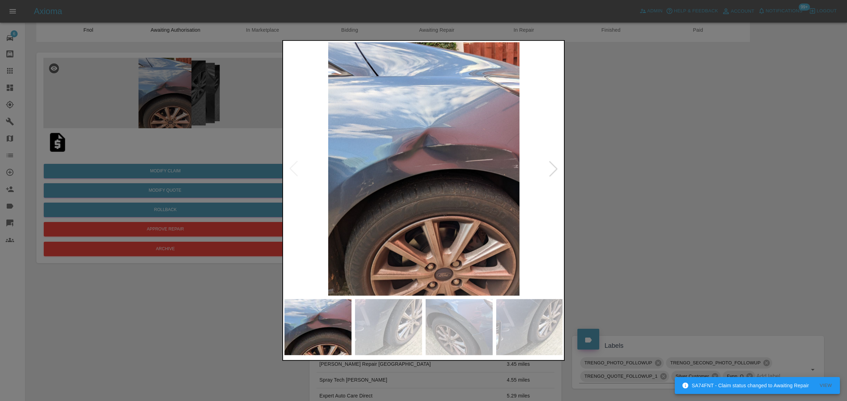
click at [545, 168] on img at bounding box center [423, 169] width 279 height 254
click at [552, 162] on div at bounding box center [553, 169] width 16 height 16
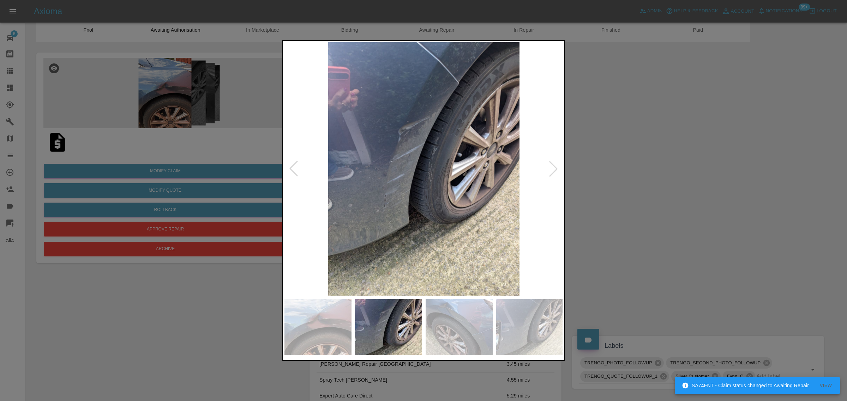
click at [552, 162] on div at bounding box center [553, 169] width 16 height 16
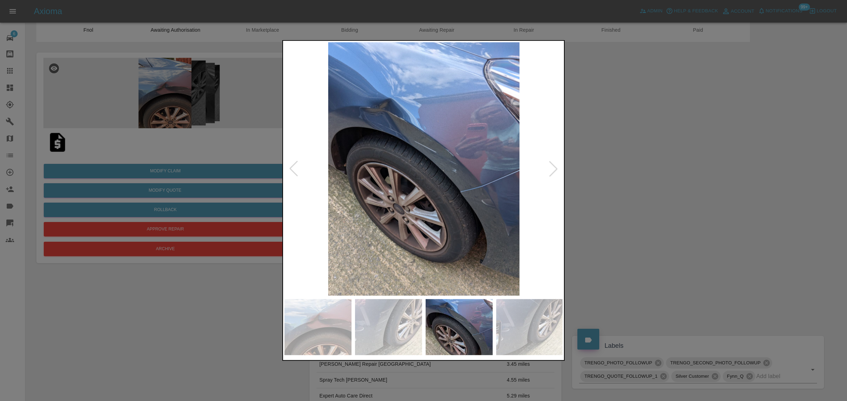
click at [553, 161] on div at bounding box center [553, 169] width 16 height 16
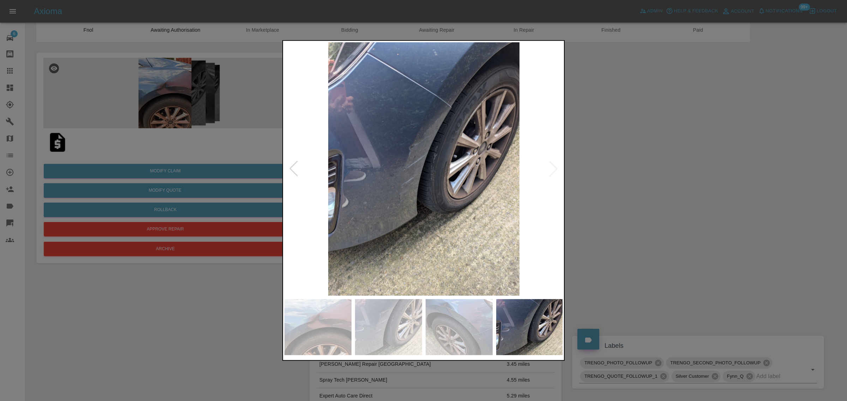
click at [553, 161] on img at bounding box center [423, 169] width 279 height 254
click at [604, 157] on div at bounding box center [423, 200] width 847 height 401
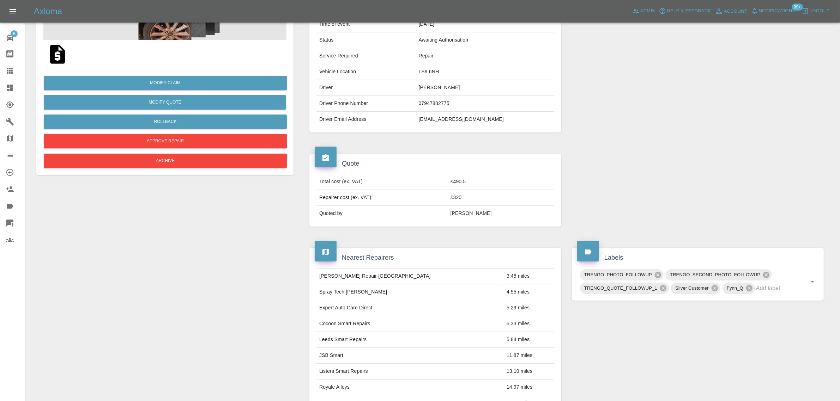
scroll to position [380, 0]
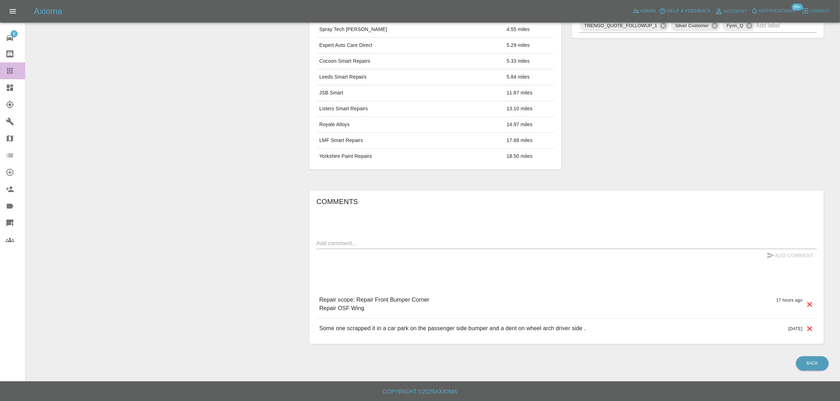
click at [13, 77] on link "Claims" at bounding box center [12, 70] width 25 height 17
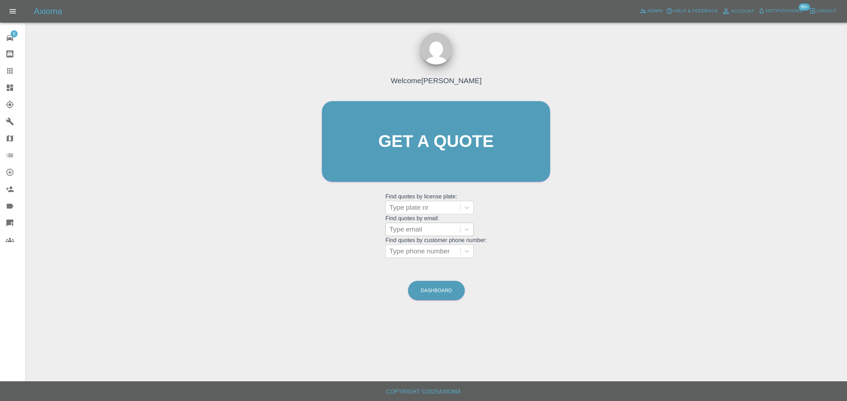
click at [428, 230] on div at bounding box center [422, 230] width 67 height 10
paste input "hrrkate@hotmail.co.uk"
type input "hrrkate@hotmail.co.uk"
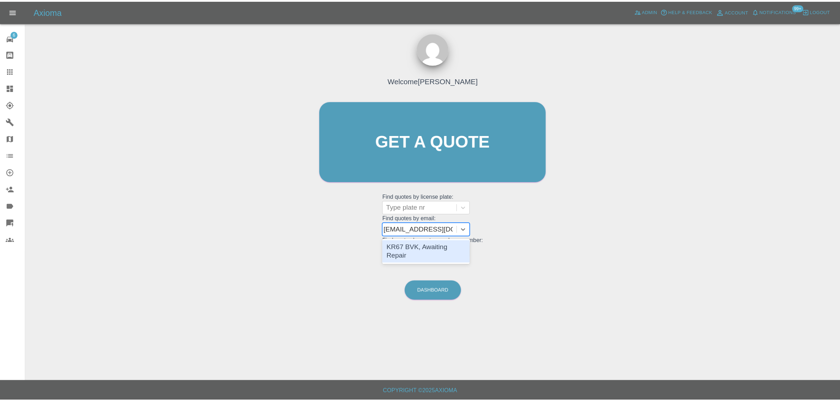
scroll to position [0, 0]
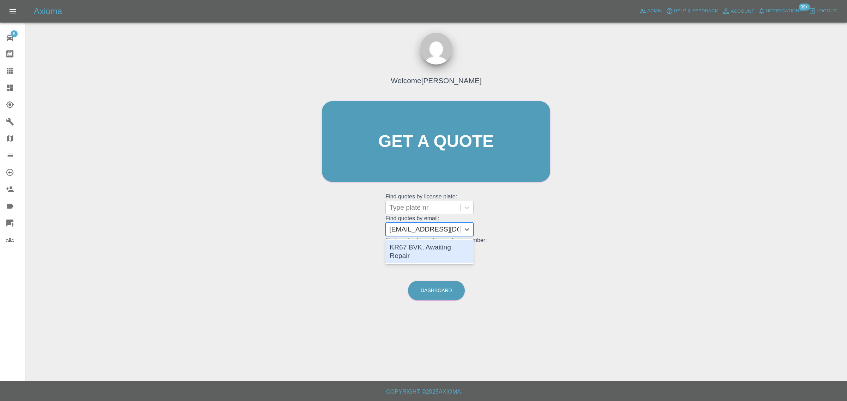
click at [425, 250] on div "KR67 BVK, Awaiting Repair" at bounding box center [429, 252] width 88 height 23
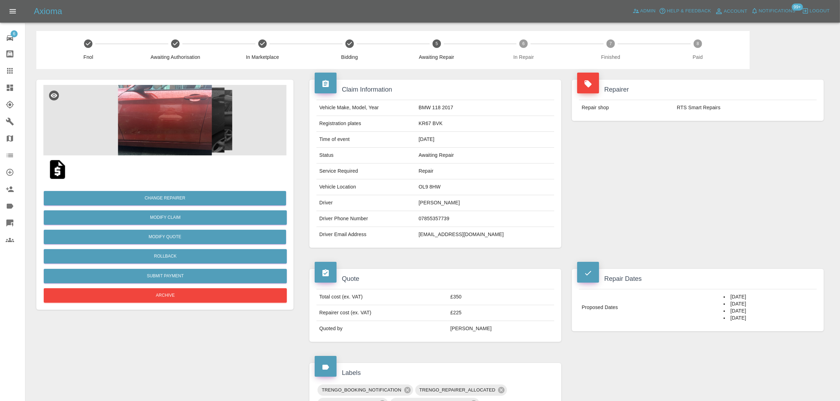
click at [6, 73] on icon at bounding box center [10, 71] width 8 height 8
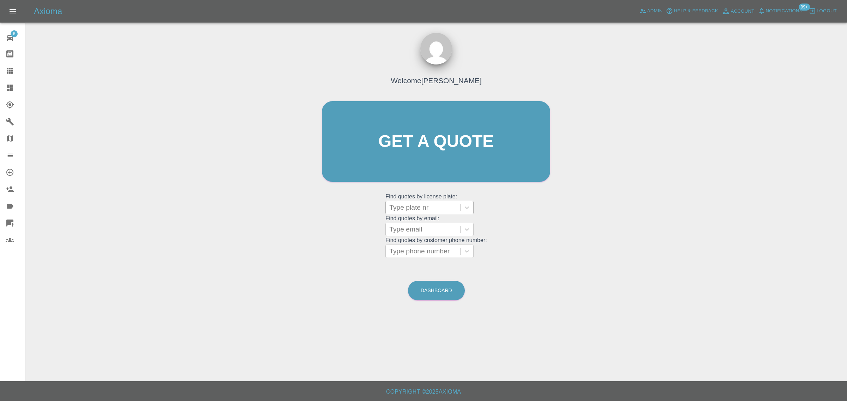
click at [422, 207] on div at bounding box center [422, 208] width 67 height 10
paste input "BC24 SXF"
type input "BC24 SXF"
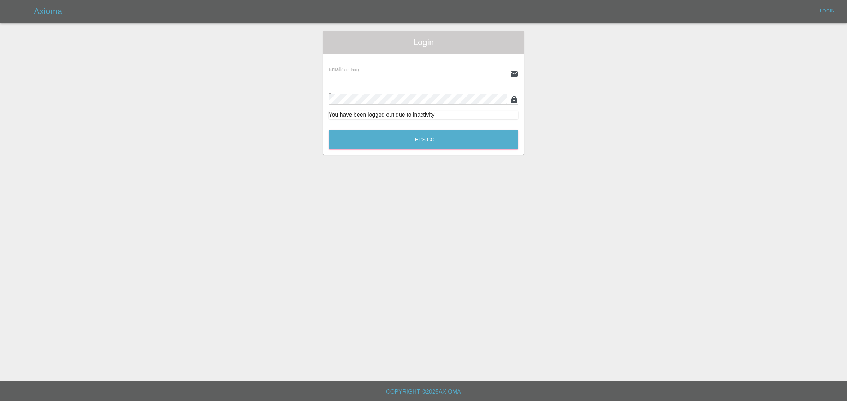
type input "bookkeeping@fifoaccounting.com"
click at [438, 135] on button "Let's Go" at bounding box center [423, 139] width 190 height 19
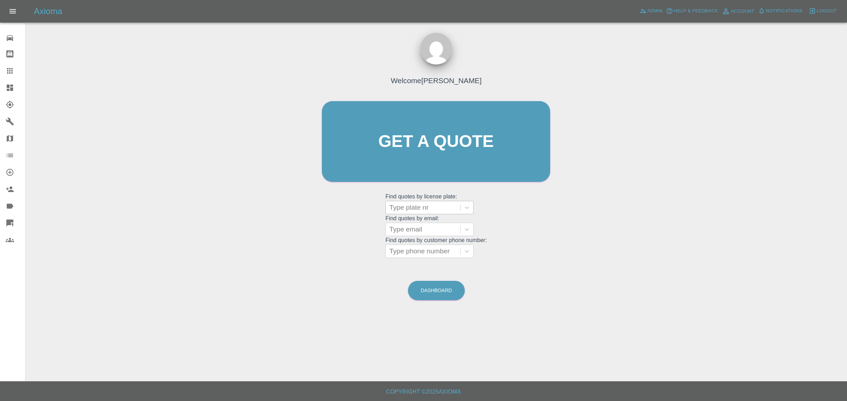
click at [401, 208] on div at bounding box center [422, 208] width 67 height 10
paste input "BC24 SXF"
type input "BC24SXF"
click at [404, 224] on div "BC24SXF, Awaiting Repair" at bounding box center [429, 230] width 88 height 23
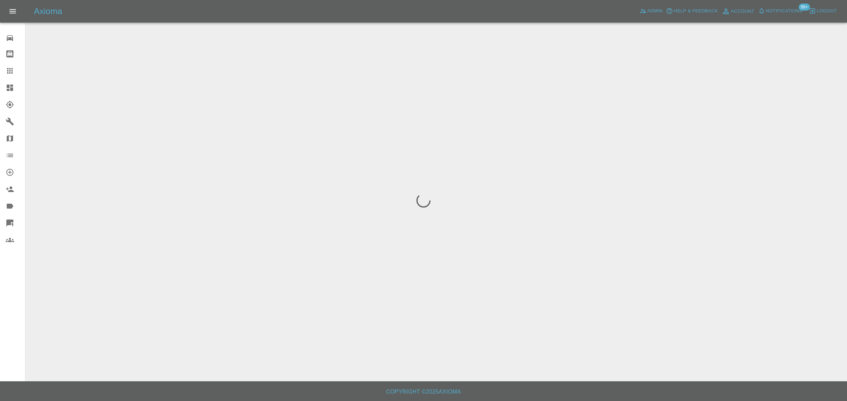
click at [11, 306] on div "0 Repair home Bodyshop home Claims Dashboard Explorer Garages Map Organization …" at bounding box center [12, 200] width 25 height 401
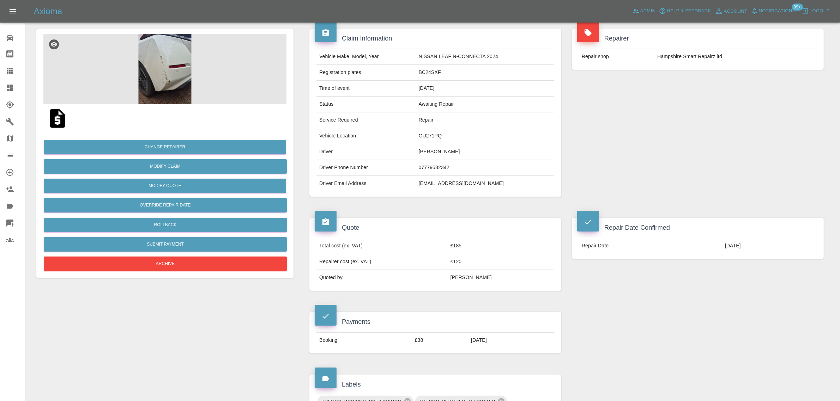
scroll to position [44, 0]
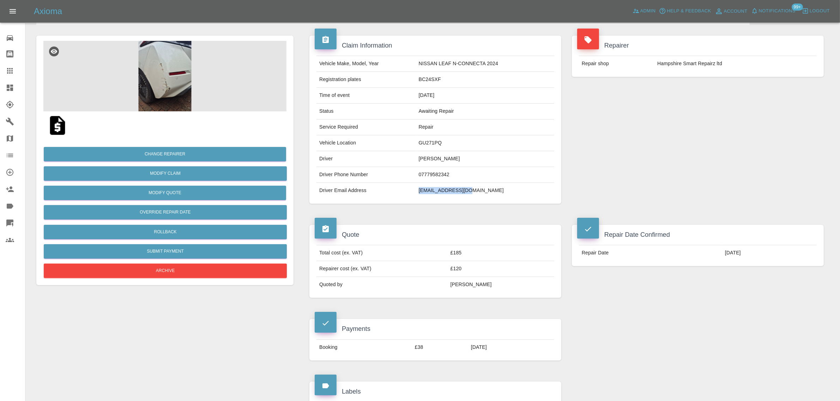
drag, startPoint x: 422, startPoint y: 193, endPoint x: 487, endPoint y: 191, distance: 65.3
click at [487, 191] on td "beth3516@gmail.com" at bounding box center [485, 191] width 138 height 16
copy td "beth3516@gmail.com"
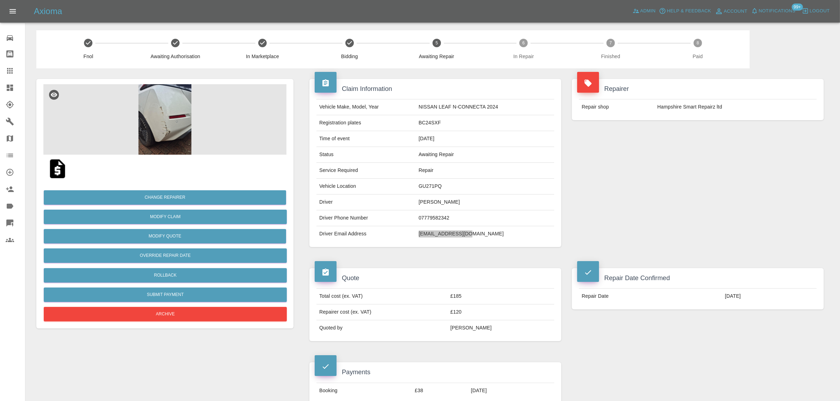
scroll to position [0, 0]
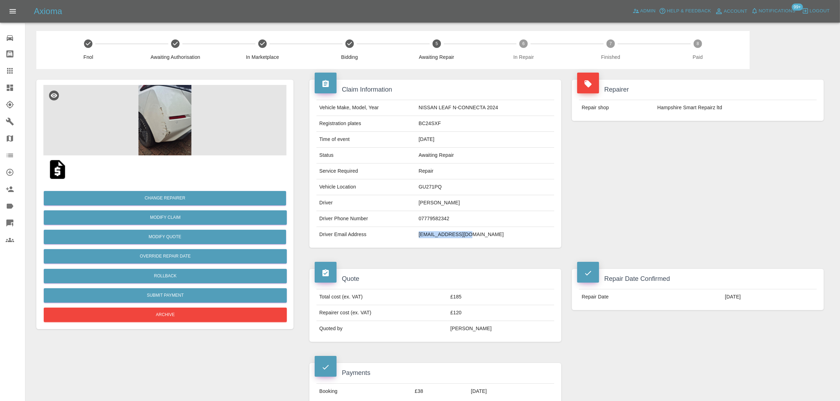
click at [155, 110] on img at bounding box center [164, 120] width 243 height 71
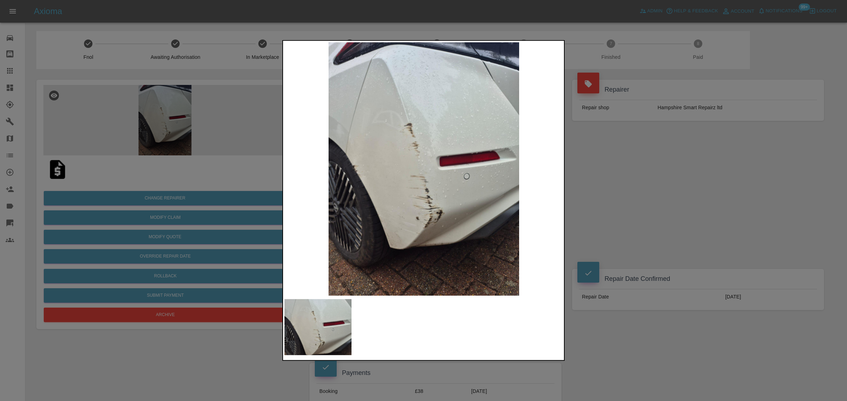
click at [629, 169] on div at bounding box center [423, 200] width 847 height 401
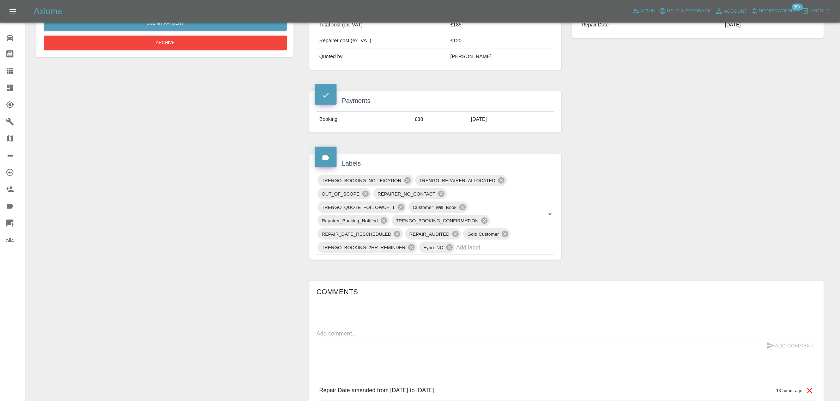
scroll to position [132, 0]
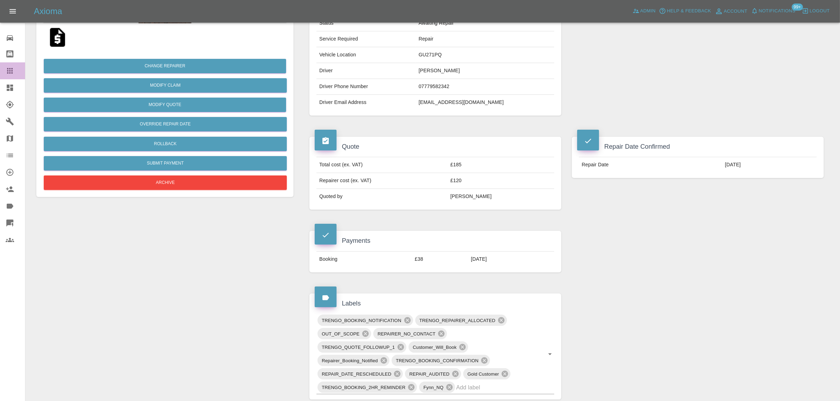
click at [3, 68] on link "Claims" at bounding box center [12, 70] width 25 height 17
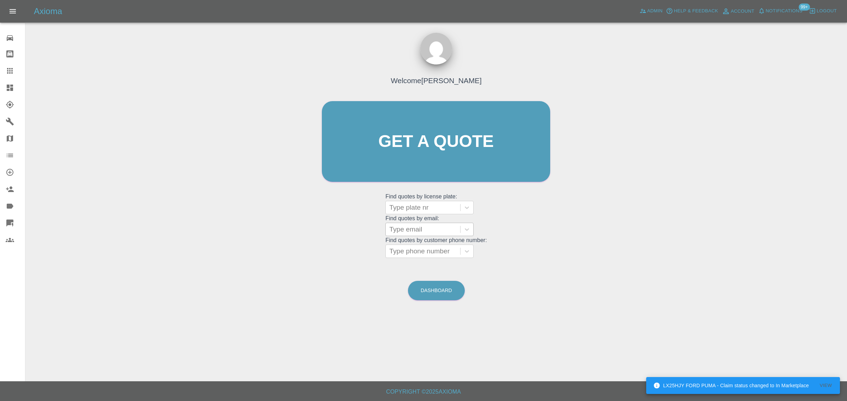
click at [409, 229] on div at bounding box center [422, 230] width 67 height 10
paste input "rinasahota@gmail.com"
type input "rinasahota@gmail.com"
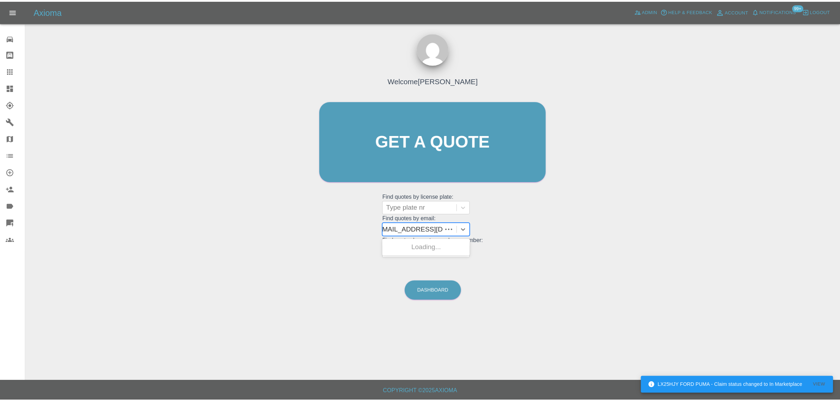
scroll to position [0, 0]
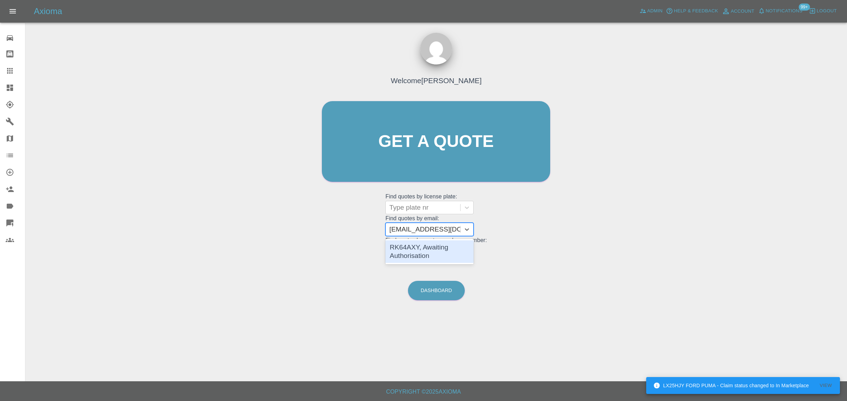
click at [401, 250] on div "RK64AXY, Awaiting Authorisation" at bounding box center [429, 252] width 88 height 23
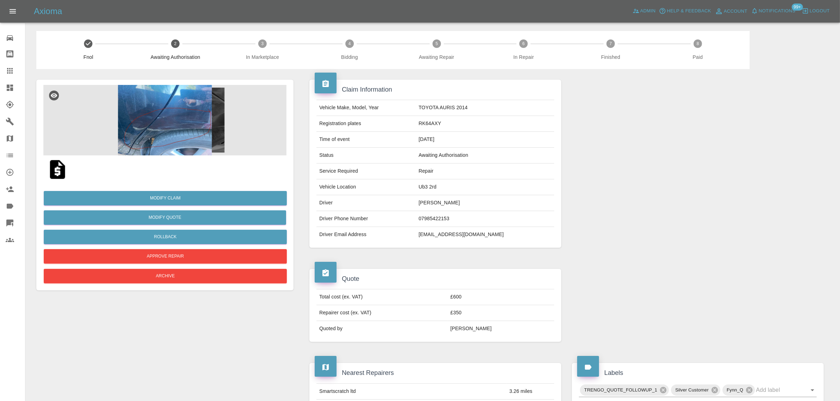
click at [472, 262] on div "Quote Total cost (ex. VAT) £600 Repairer cost (ex. VAT) £350 Quoted by Ankur Me…" at bounding box center [435, 306] width 262 height 94
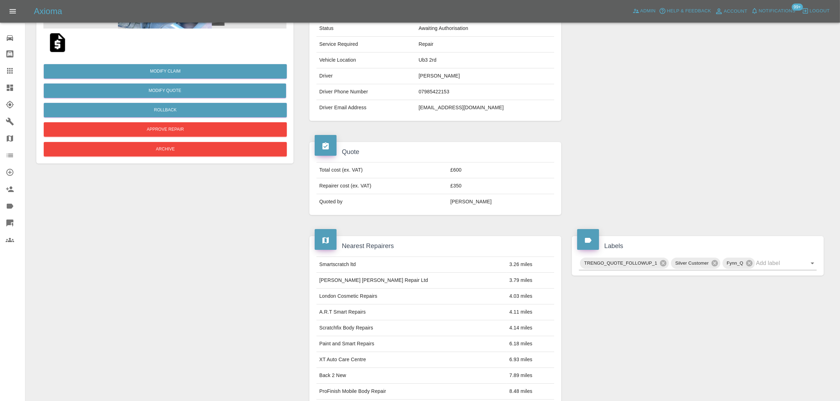
scroll to position [88, 0]
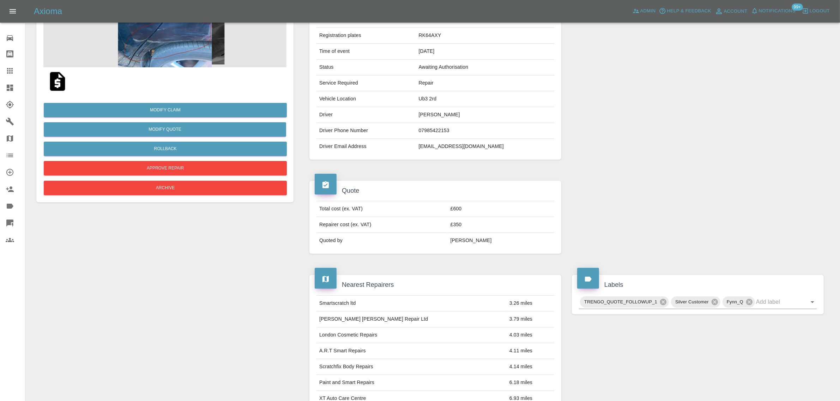
click at [52, 87] on img at bounding box center [57, 81] width 23 height 23
click at [7, 69] on icon at bounding box center [10, 71] width 8 height 8
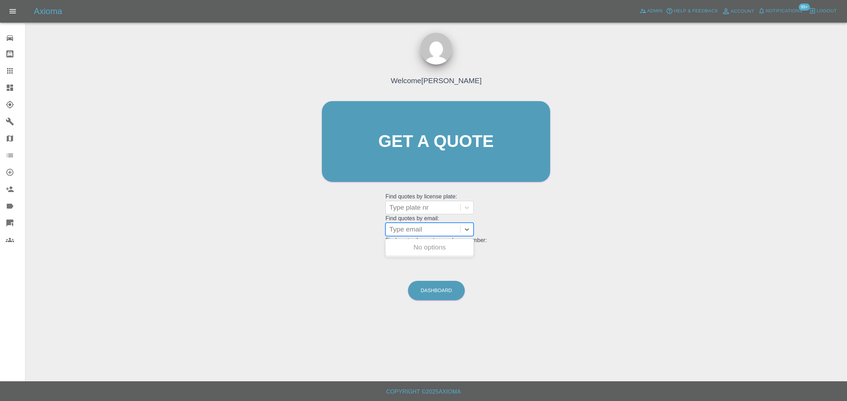
click at [402, 234] on div at bounding box center [422, 230] width 67 height 10
paste input "tonywu1962@gmail.com"
type input "tonywu1962@gmail.co"
click at [407, 248] on div "OE18SNX, Awaiting Authorisation" at bounding box center [429, 252] width 88 height 23
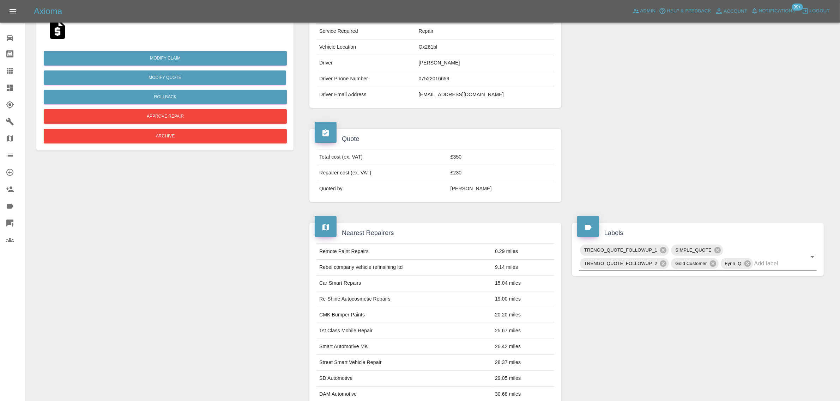
scroll to position [309, 0]
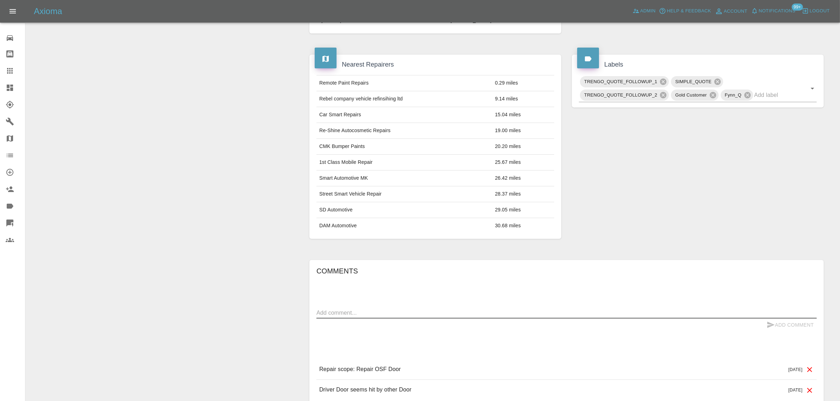
click at [392, 317] on textarea at bounding box center [566, 313] width 500 height 8
paste textarea "I’m sorry , the job already arranged by another company to repair the dents."
type textarea "I’m sorry , the job already arranged by another company to repair the dents."
click at [797, 323] on button "Add Comment" at bounding box center [790, 325] width 53 height 13
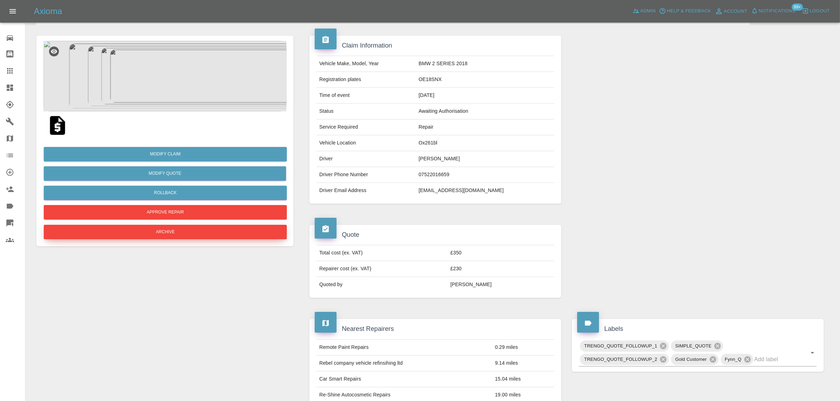
click at [194, 234] on button "Archive" at bounding box center [165, 232] width 243 height 14
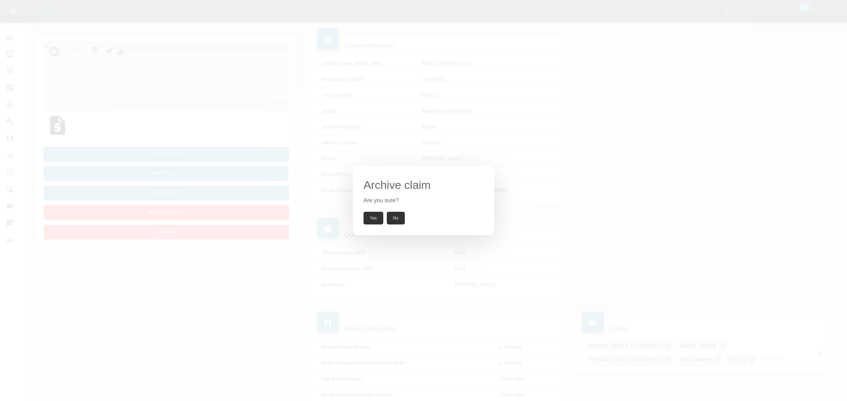
click at [375, 214] on button "Yes" at bounding box center [373, 218] width 20 height 13
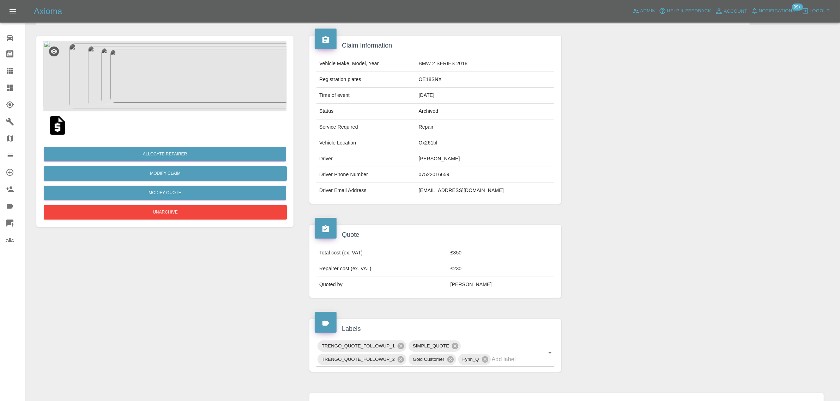
click at [11, 67] on icon at bounding box center [10, 71] width 8 height 8
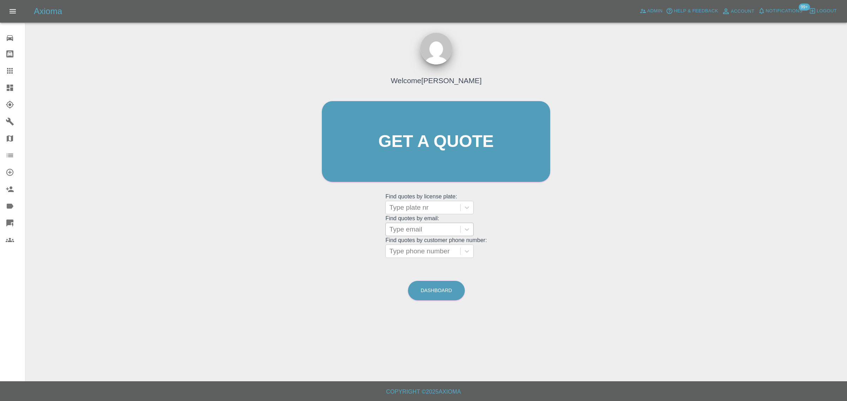
click at [422, 225] on div at bounding box center [422, 230] width 67 height 10
paste input "drsudipdutta@aol.com"
type input "drsudipdutta@aol.com"
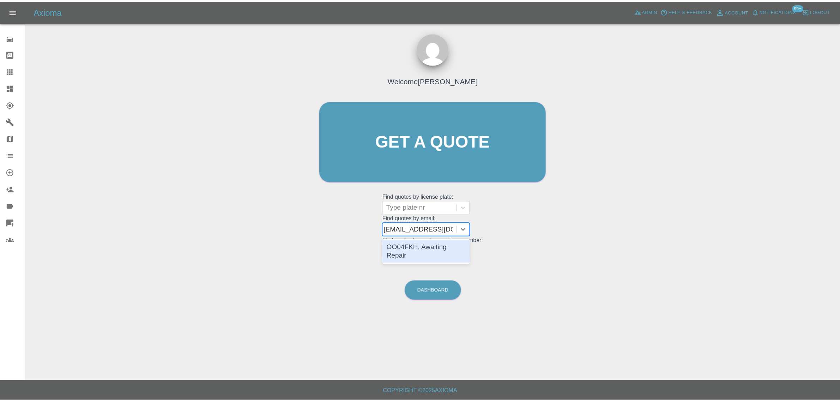
scroll to position [0, 0]
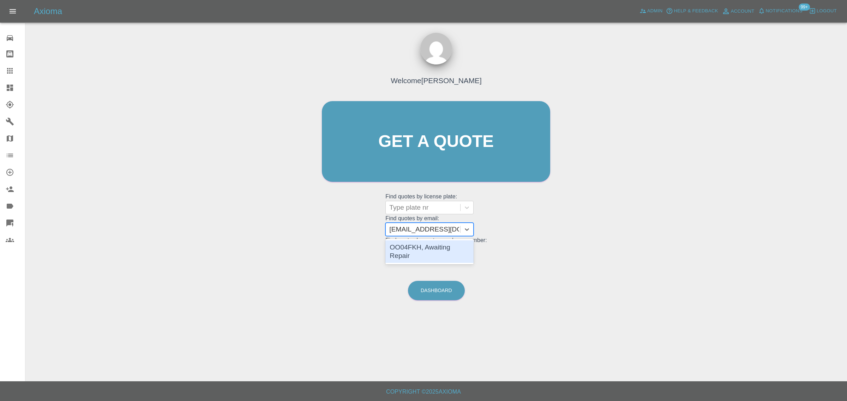
click at [445, 249] on div "OO04FKH, Awaiting Repair" at bounding box center [429, 252] width 88 height 23
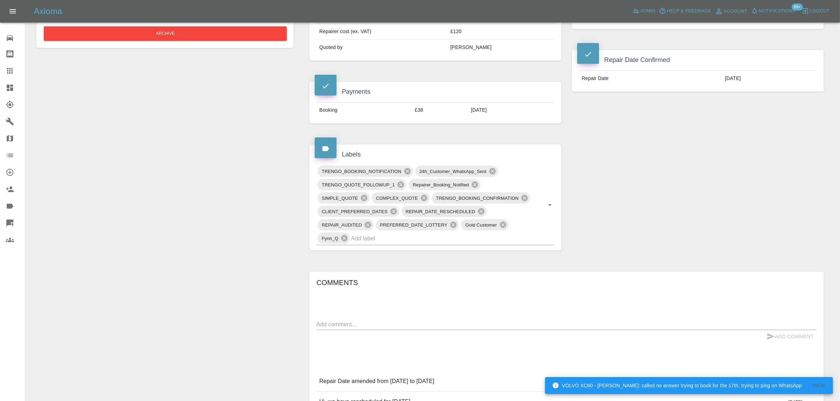
scroll to position [353, 0]
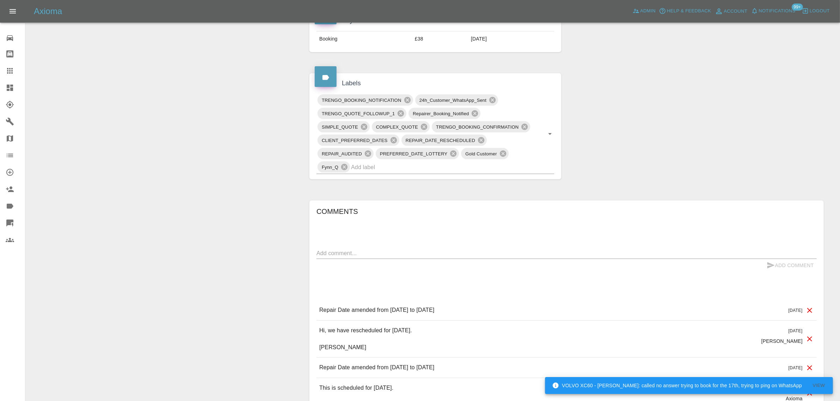
click at [357, 253] on textarea at bounding box center [566, 253] width 500 height 8
paste textarea "Please contact the customer regarding today's repair schedule."
type textarea "Please contact the customer regarding today's repair schedule."
click at [789, 263] on button "Add Comment" at bounding box center [790, 265] width 53 height 13
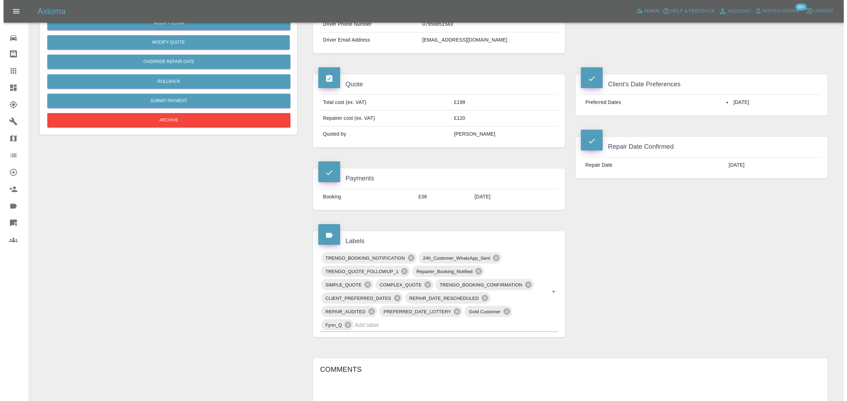
scroll to position [0, 0]
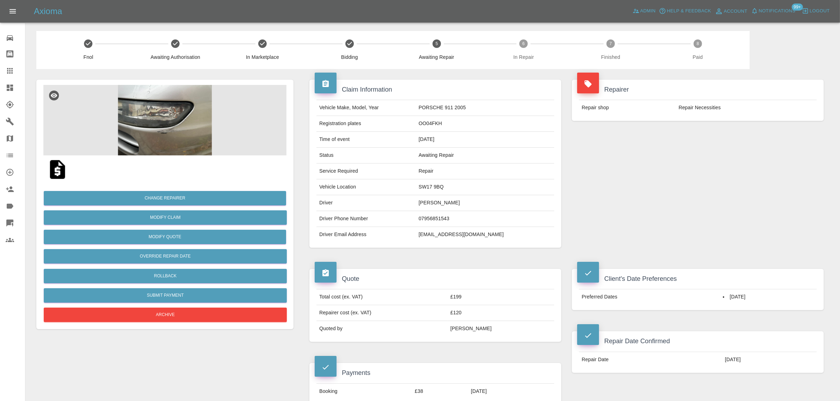
click at [17, 76] on link "Claims" at bounding box center [12, 70] width 25 height 17
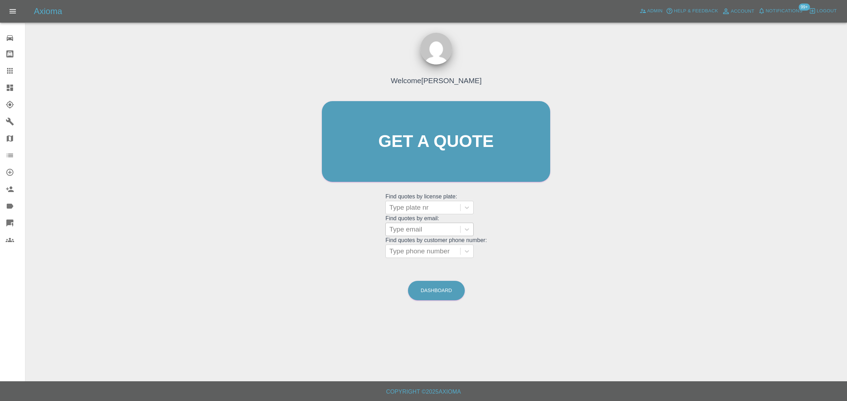
click at [431, 231] on div at bounding box center [422, 230] width 67 height 10
paste input "hossta@hotmail.com"
type input "hossta@hotmail.com"
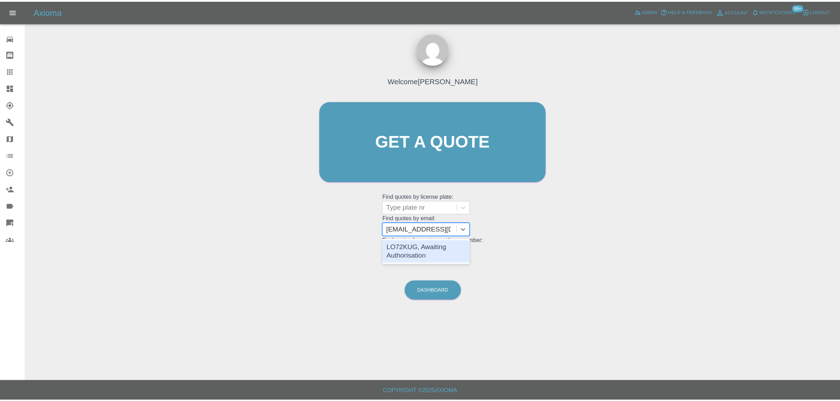
scroll to position [0, 0]
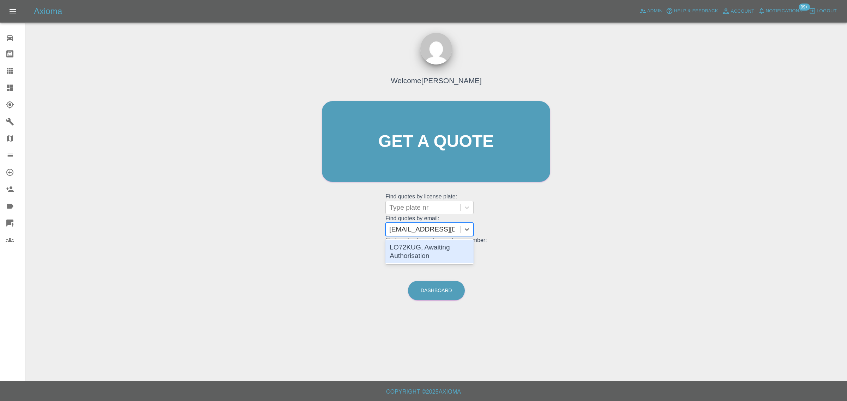
click at [420, 251] on div "LO72KUG, Awaiting Authorisation" at bounding box center [429, 252] width 88 height 23
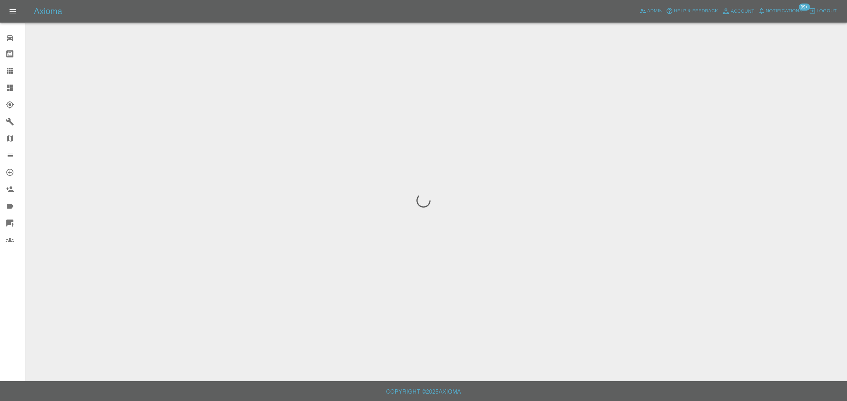
click at [2, 301] on div "0 Repair home Bodyshop home Claims Dashboard Explorer Garages Map Organization …" at bounding box center [12, 200] width 25 height 401
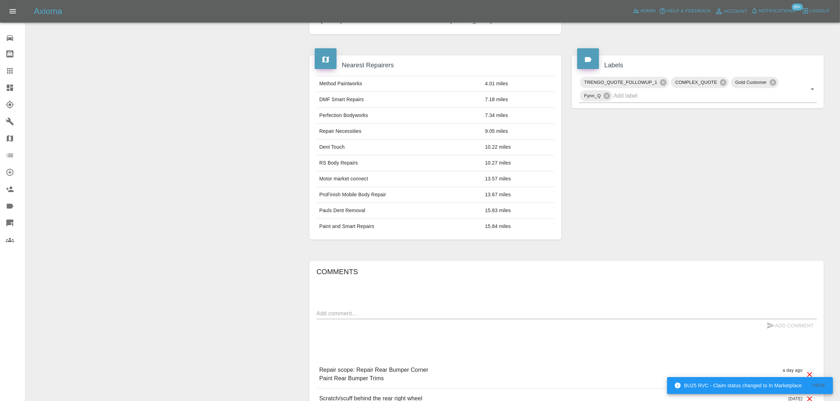
scroll to position [309, 0]
click at [367, 313] on textarea at bounding box center [566, 313] width 500 height 8
paste textarea "Hi Imogen I'm afraid I have to decline the quote, it's too expensive."
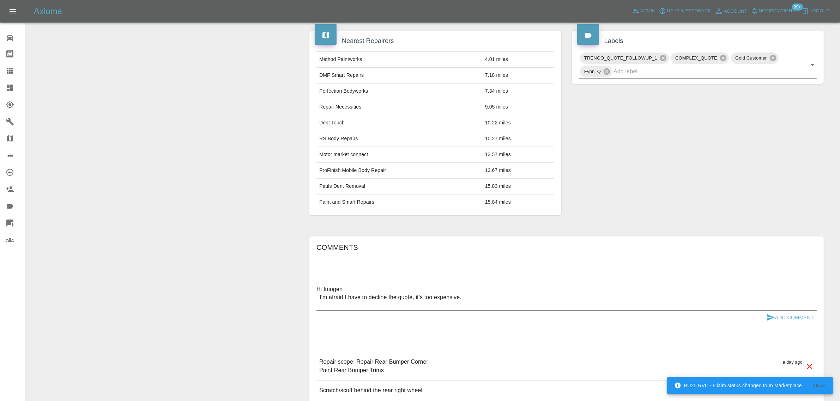
scroll to position [353, 0]
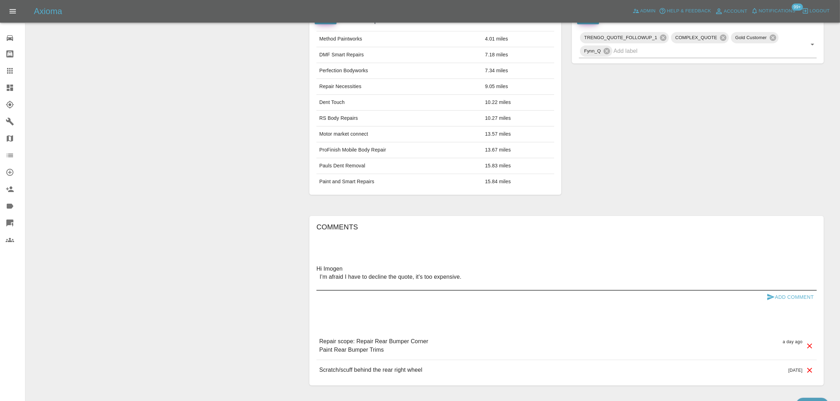
type textarea "Hi Imogen I'm afraid I have to decline the quote, it's too expensive."
click at [801, 295] on button "Add Comment" at bounding box center [790, 297] width 53 height 13
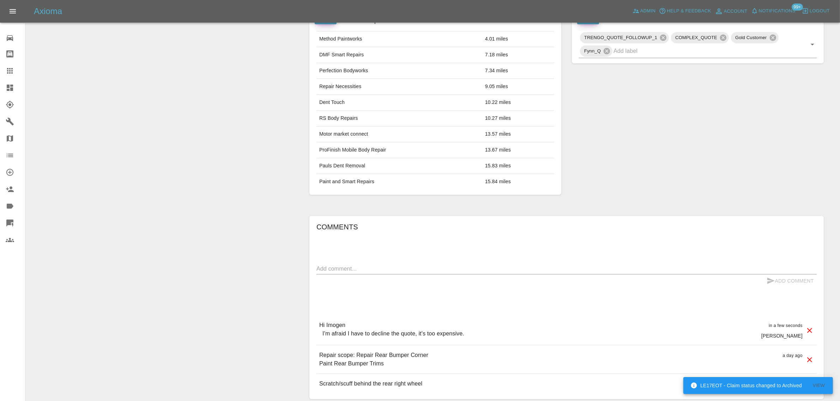
click at [2, 67] on link "Claims" at bounding box center [12, 70] width 25 height 17
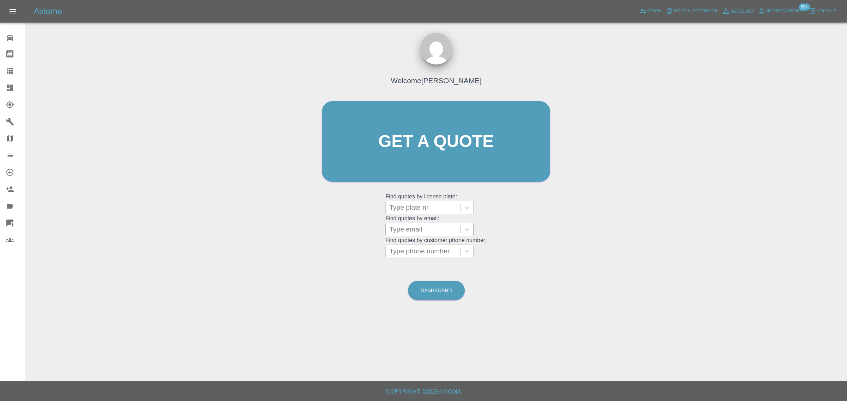
click at [401, 234] on div at bounding box center [422, 230] width 67 height 10
paste input "andreapp14@aol.com"
type input "andreapp14@aol.com"
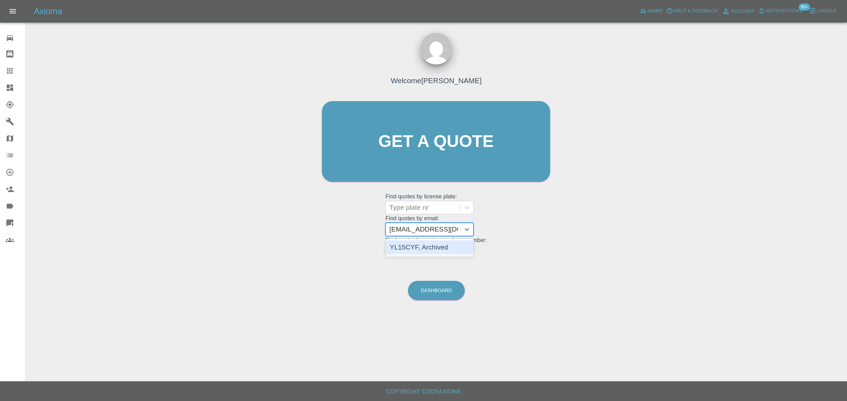
click at [422, 244] on div "YL15CYF, Archived" at bounding box center [429, 248] width 88 height 14
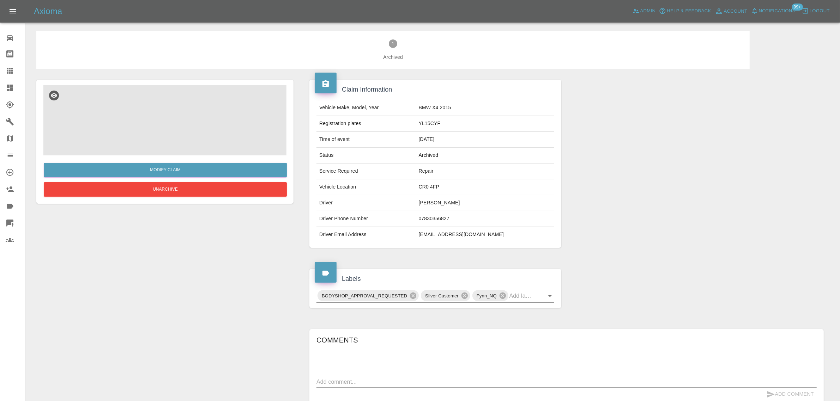
click at [166, 132] on img at bounding box center [164, 120] width 243 height 71
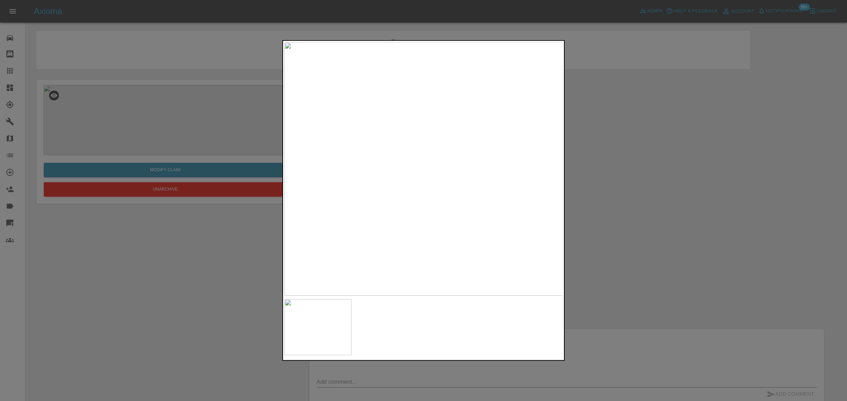
click at [6, 77] on div at bounding box center [423, 200] width 847 height 401
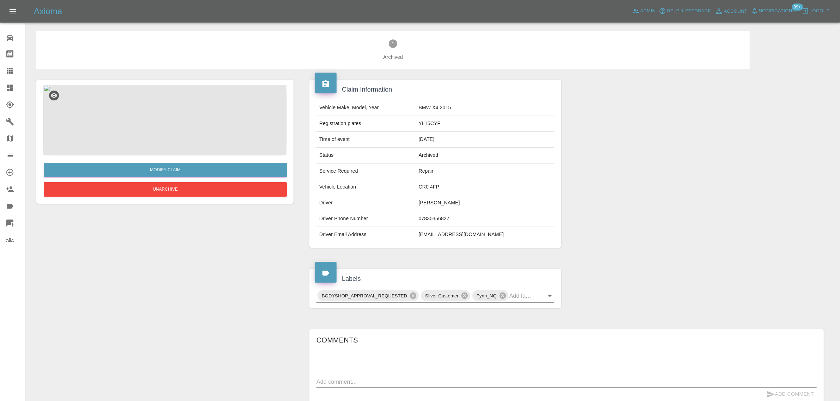
click at [8, 74] on icon at bounding box center [10, 71] width 8 height 8
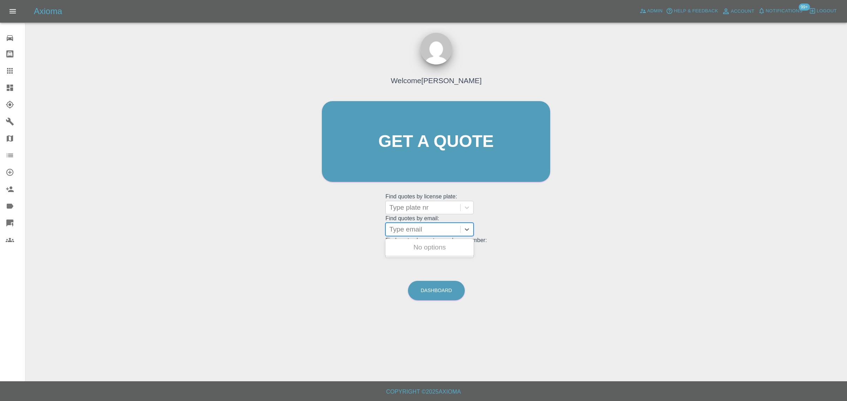
click at [396, 230] on div at bounding box center [422, 230] width 67 height 10
paste input "ccotton001@aol.com"
type input "ccotton001@aol.com"
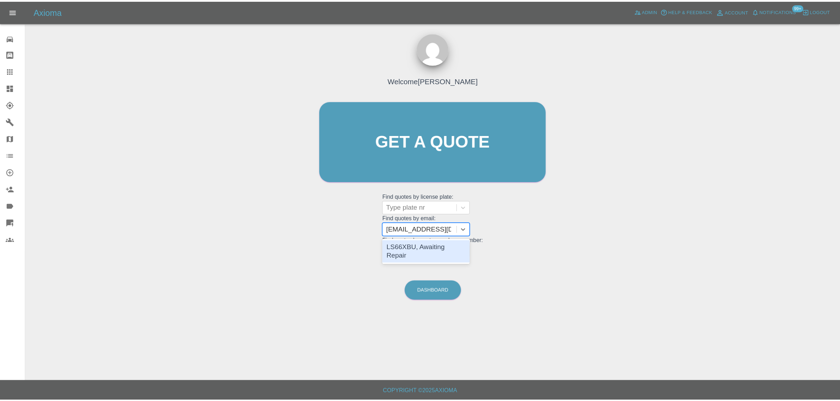
scroll to position [0, 0]
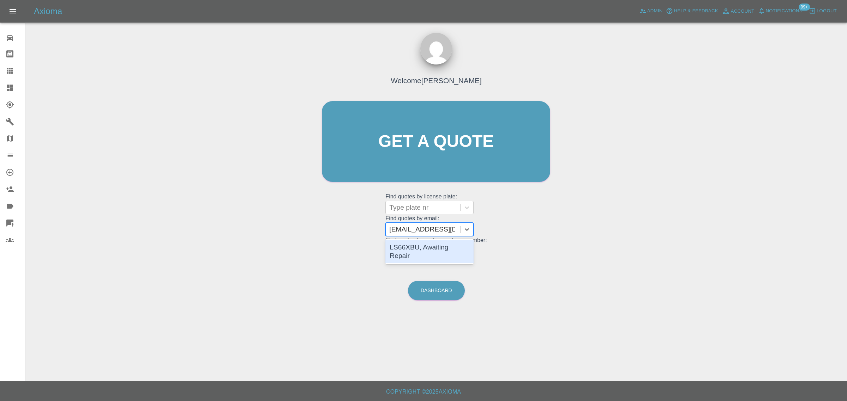
click at [417, 248] on div "LS66XBU, Awaiting Repair" at bounding box center [429, 252] width 88 height 23
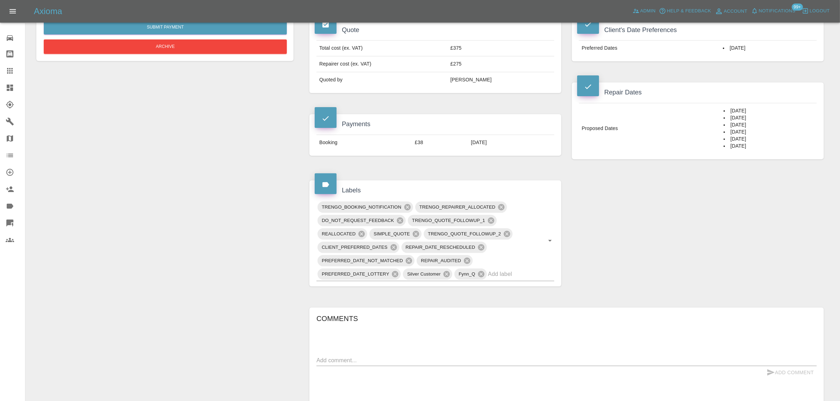
scroll to position [265, 0]
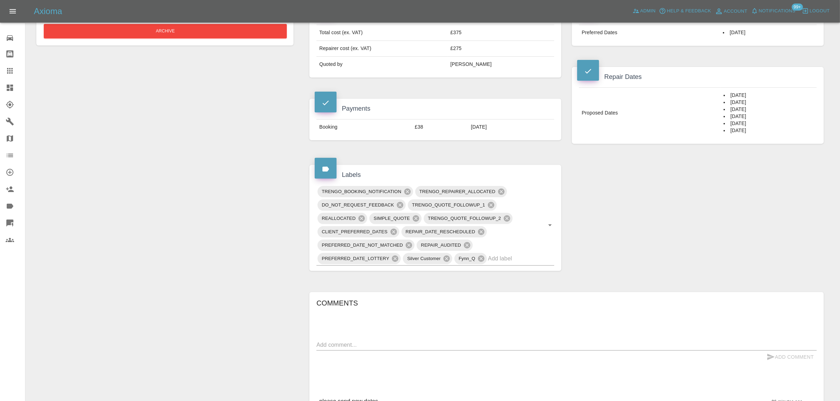
click at [433, 346] on textarea at bounding box center [566, 345] width 500 height 8
paste textarea "Thank you for your swift response. I have a day off on Wednesday (08/10)"
type textarea "Thank you for your swift response. I have a day off on Wednesday (08/10)"
click at [776, 388] on button "Add Comment" at bounding box center [790, 389] width 53 height 13
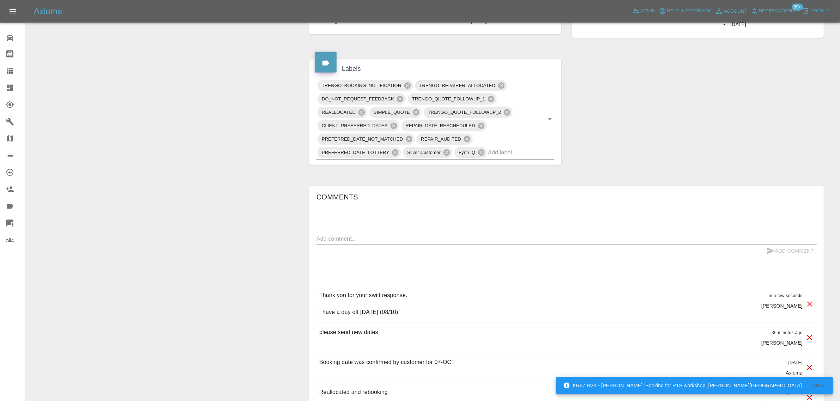
scroll to position [397, 0]
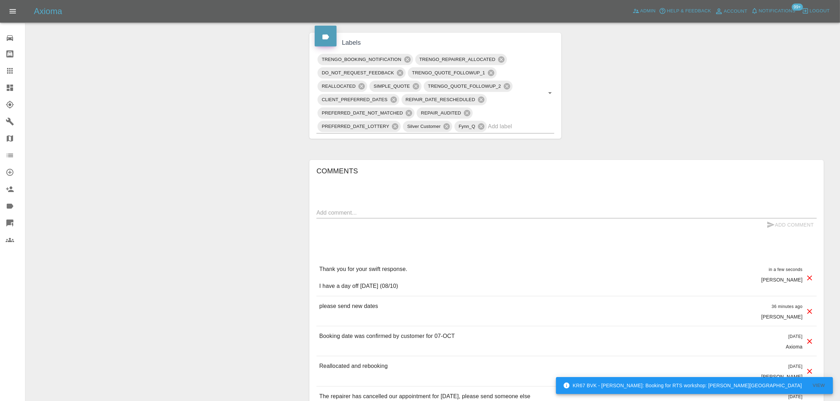
drag, startPoint x: 318, startPoint y: 268, endPoint x: 437, endPoint y: 295, distance: 121.5
click at [437, 295] on div "Thank you for your swift response. I have a day off on Wednesday (08/10) in a f…" at bounding box center [566, 278] width 500 height 37
copy p "Thank you for your swift response. I have a day off on Wednesday (08/10)"
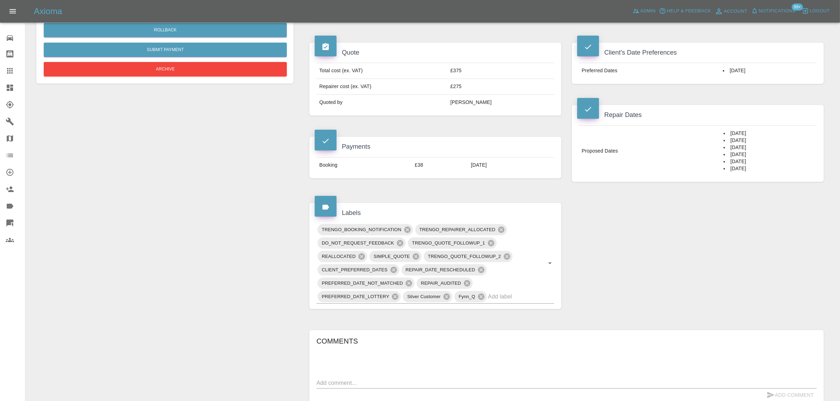
scroll to position [220, 0]
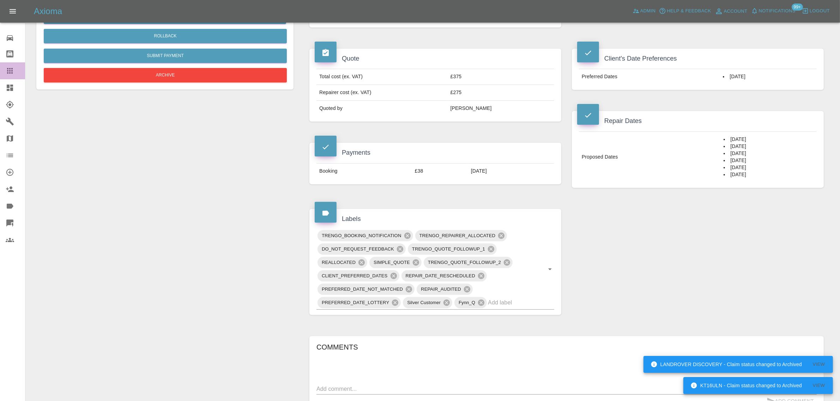
click at [6, 73] on icon at bounding box center [10, 71] width 8 height 8
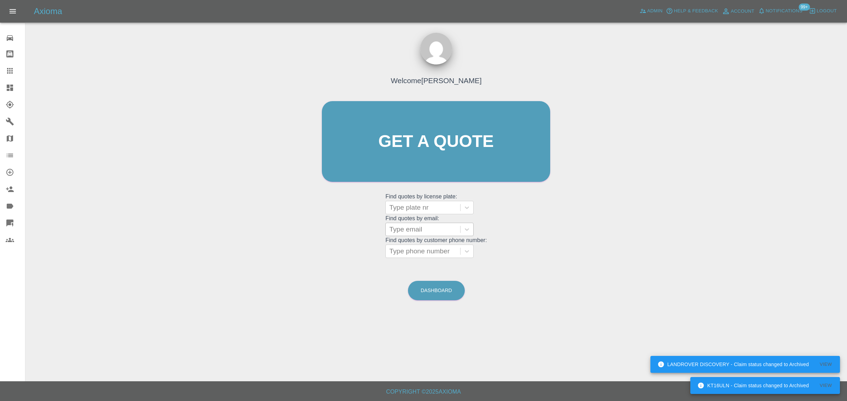
click at [424, 231] on div at bounding box center [422, 230] width 67 height 10
paste input "kumarathasan@hotmail.co.uk"
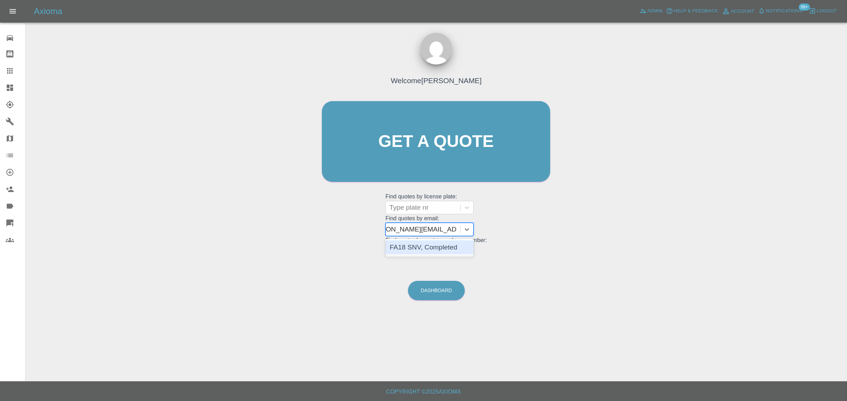
scroll to position [0, 18]
type input "kumarathasan@hotmail.co.uk"
click at [652, 10] on span "Admin" at bounding box center [655, 11] width 16 height 8
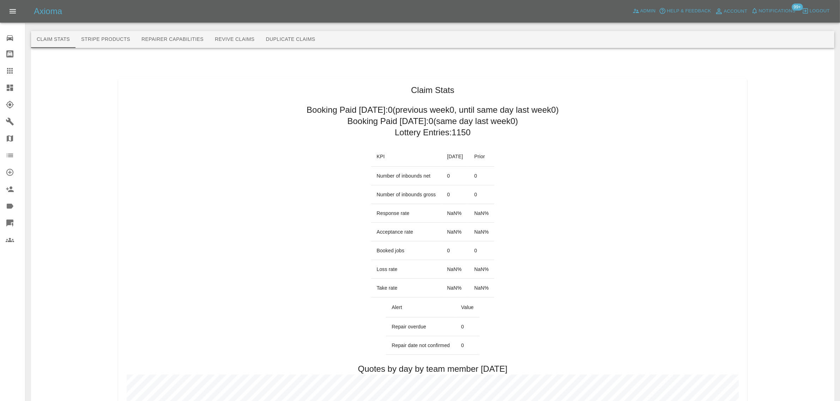
click at [243, 36] on button "Revive Claims" at bounding box center [234, 39] width 51 height 17
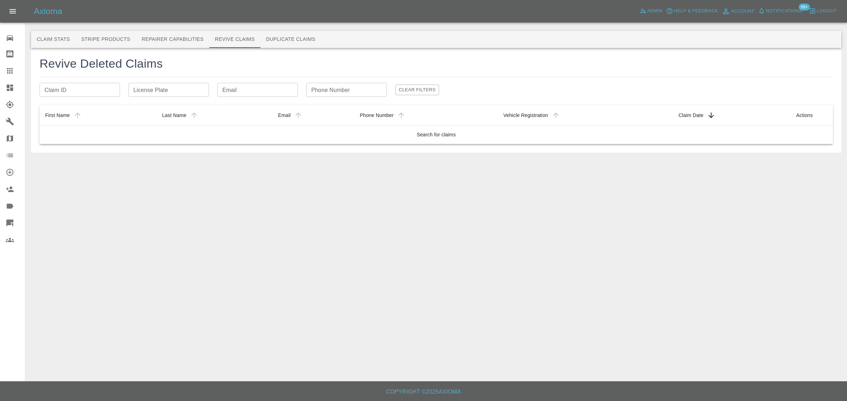
click at [234, 90] on input "Email" at bounding box center [257, 90] width 80 height 14
paste input "kumarathasan@hotmail.co.uk"
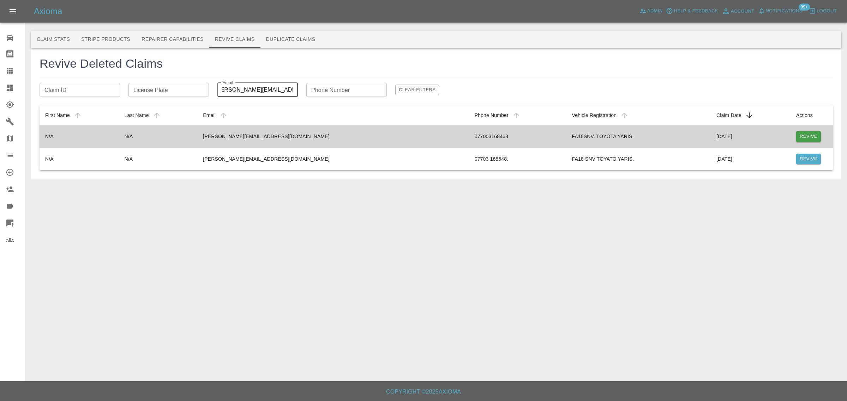
type input "kumarathasan@hotmail.co.uk"
click at [800, 134] on button "Revive" at bounding box center [808, 136] width 25 height 11
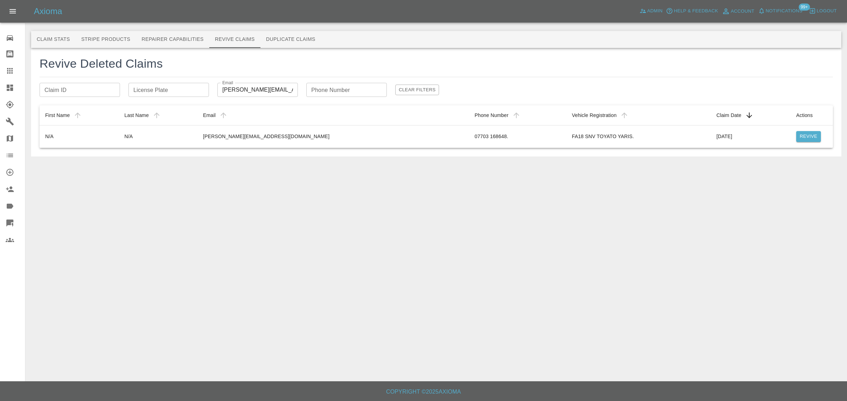
click at [11, 71] on icon at bounding box center [10, 71] width 8 height 8
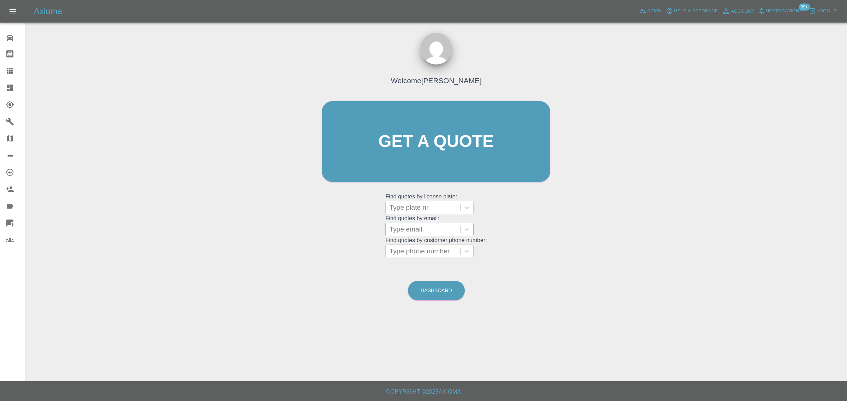
click at [412, 232] on div at bounding box center [422, 230] width 67 height 10
paste input "ethanjamesbrown@live.co.uk"
type input "ethanjamesbrown@live.co.u"
click at [420, 246] on div "WK04 RAY, Awaiting Repair" at bounding box center [429, 252] width 88 height 23
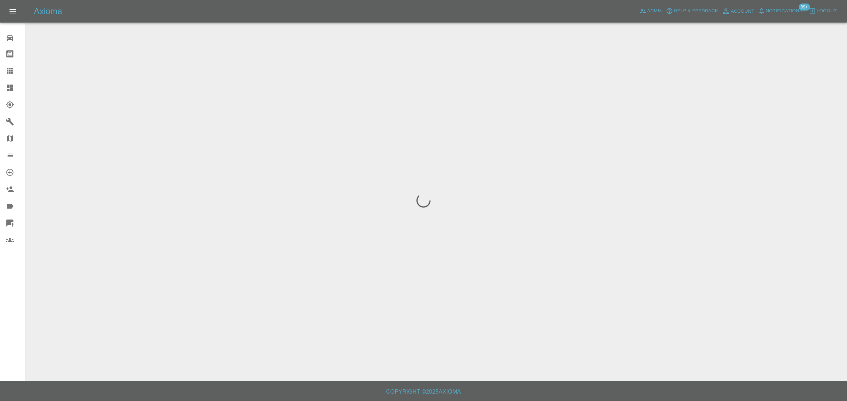
click at [10, 318] on div "0 Repair home Bodyshop home Claims Dashboard Explorer Garages Map Organization …" at bounding box center [12, 200] width 25 height 401
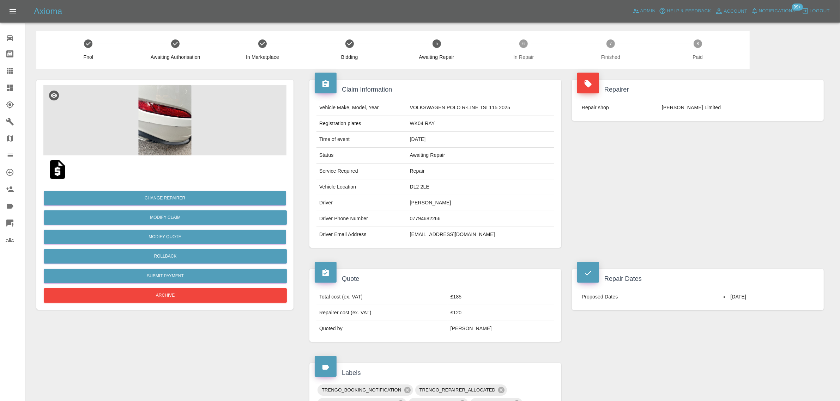
click at [132, 131] on img at bounding box center [164, 120] width 243 height 71
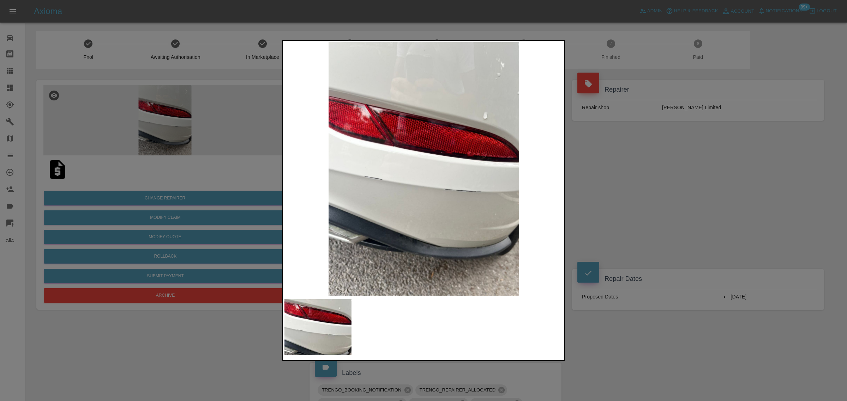
click at [14, 66] on div at bounding box center [423, 200] width 847 height 401
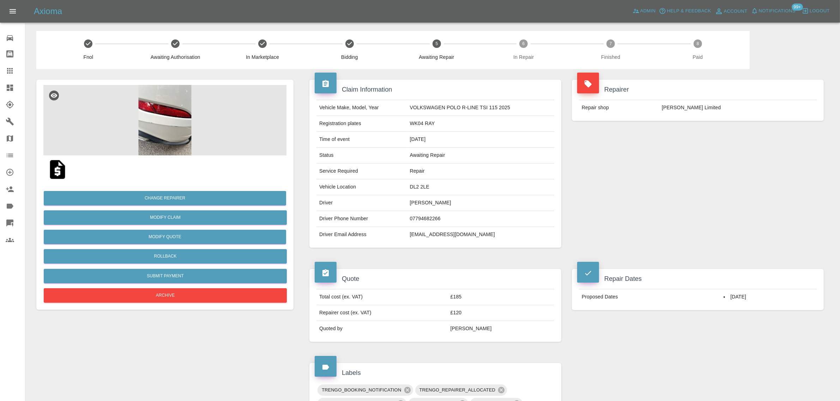
click at [14, 67] on div at bounding box center [16, 71] width 20 height 8
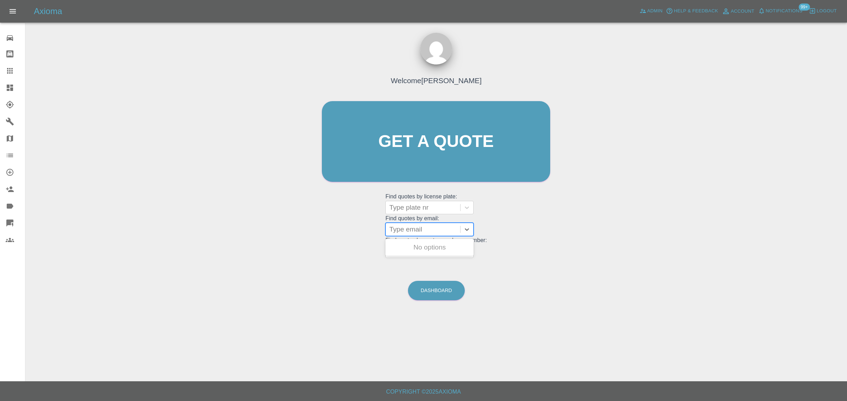
click at [443, 232] on div at bounding box center [422, 230] width 67 height 10
paste input "jane50rushton@yahoo.co.uk"
type input "jane50rushton@yahoo.co.uk"
click at [419, 247] on div "FY22YNU, Paid" at bounding box center [429, 248] width 88 height 14
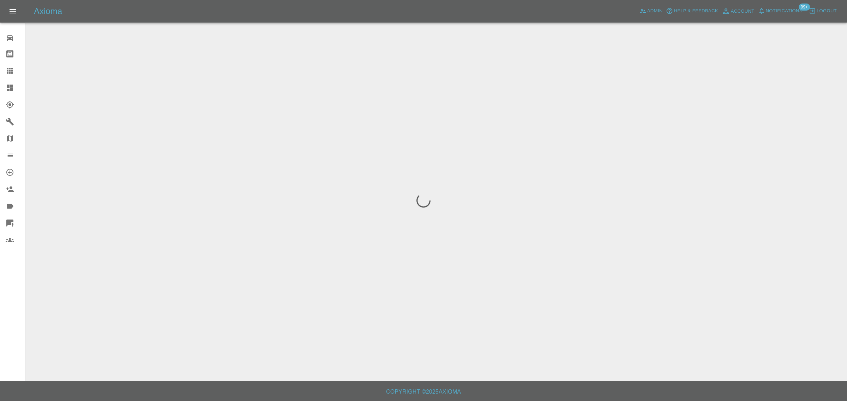
click at [13, 283] on div "0 Repair home Bodyshop home Claims Dashboard Explorer Garages Map Organization …" at bounding box center [12, 200] width 25 height 401
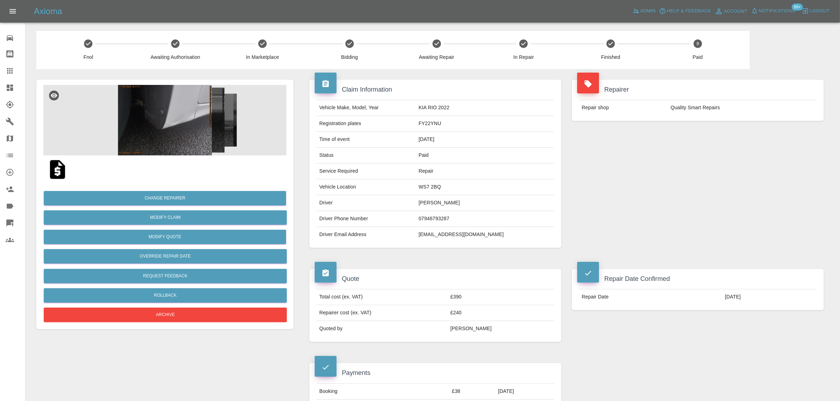
click at [14, 71] on div at bounding box center [16, 71] width 20 height 8
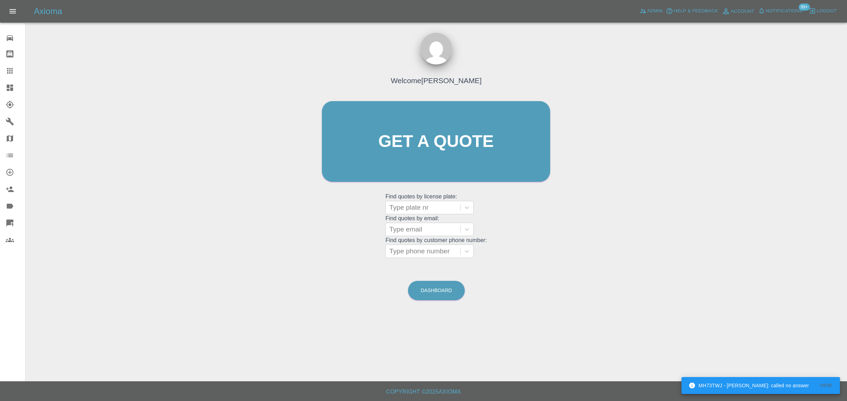
click at [649, 4] on div "Axioma Admin Help & Feedback Account Notifications 99+ Logout" at bounding box center [423, 11] width 847 height 23
click at [648, 10] on span "Admin" at bounding box center [655, 11] width 16 height 8
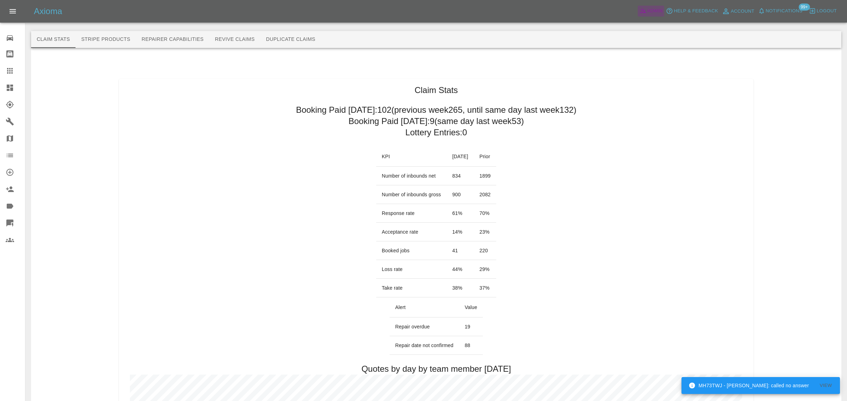
click at [652, 11] on span "Admin" at bounding box center [655, 11] width 16 height 8
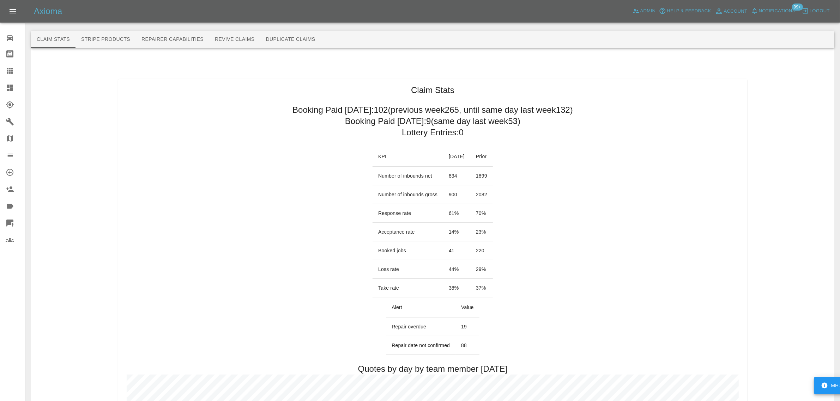
click at [229, 42] on button "Revive Claims" at bounding box center [234, 39] width 51 height 17
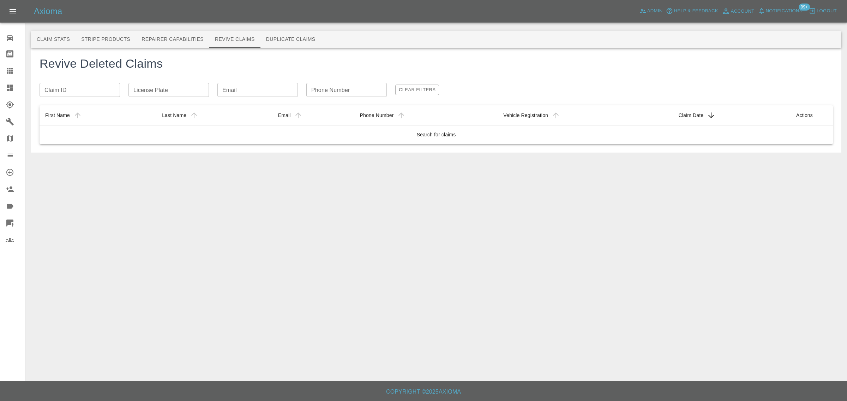
click at [168, 94] on input "License Plate" at bounding box center [168, 90] width 80 height 14
paste input "ND14LCW"
type input "ND14 LCW"
drag, startPoint x: 235, startPoint y: 73, endPoint x: 231, endPoint y: 104, distance: 32.0
click at [235, 72] on div "Revive Deleted Claims Claim ID Claim ID License Plate ND14 LCW License Plate Em…" at bounding box center [436, 100] width 793 height 88
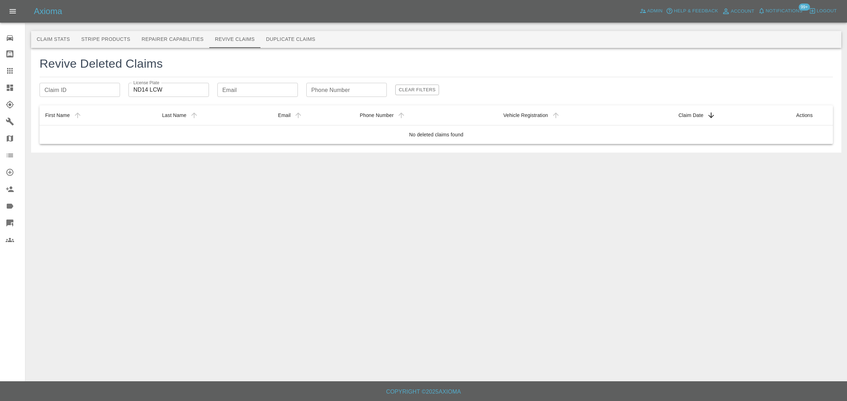
click at [231, 85] on input "Email" at bounding box center [257, 90] width 80 height 14
paste input "mullenalan87@gmail.com"
type input "mullenalan87@gmail.com"
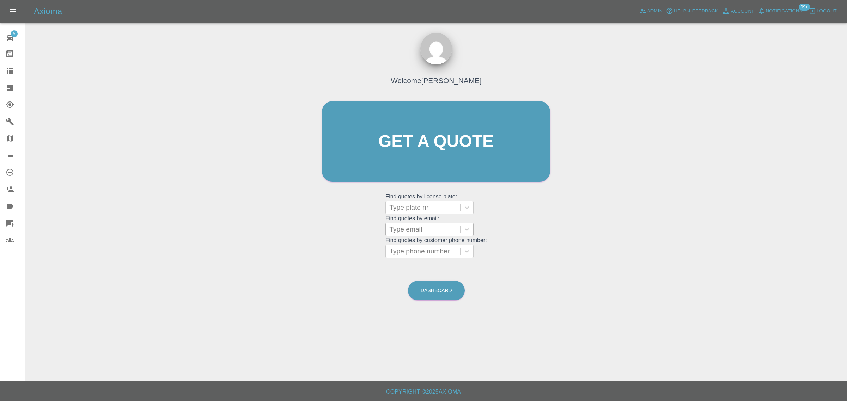
click at [403, 230] on div at bounding box center [422, 230] width 67 height 10
paste input "[PERSON_NAME][EMAIL_ADDRESS][DOMAIN_NAME]"
type input "[PERSON_NAME][EMAIL_ADDRESS][DOMAIN_NAME]"
click at [398, 272] on div "SV60LBL, Fnol" at bounding box center [429, 270] width 88 height 14
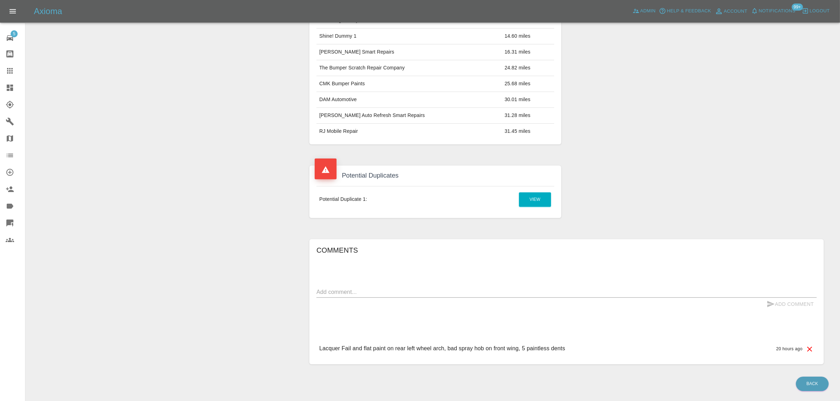
scroll to position [44, 0]
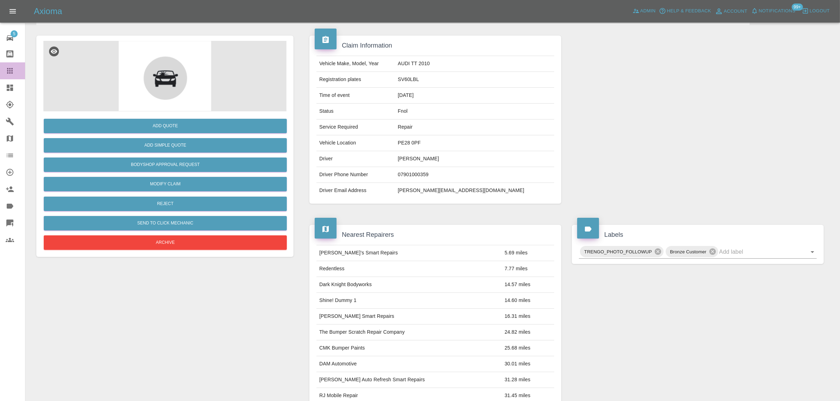
click at [6, 73] on icon at bounding box center [10, 71] width 8 height 8
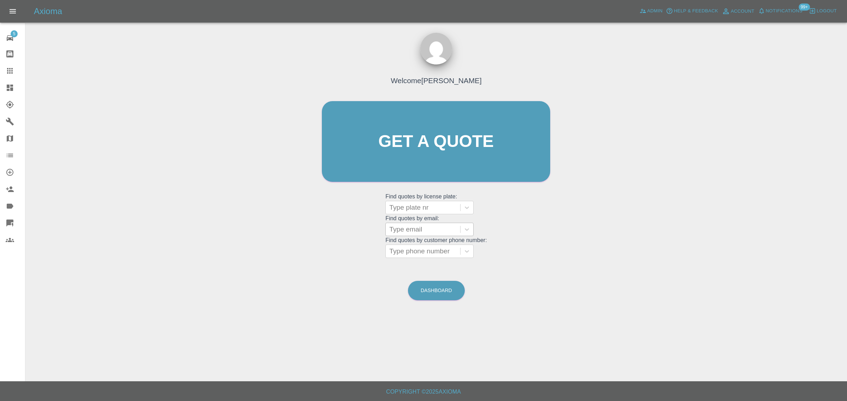
click at [411, 233] on div at bounding box center [422, 230] width 67 height 10
paste input "paul_iche@hotmail.co.uk"
type input "paul_iche@hotmail.co.uk"
click at [411, 267] on div "SV60LBL, Fnol" at bounding box center [429, 270] width 88 height 14
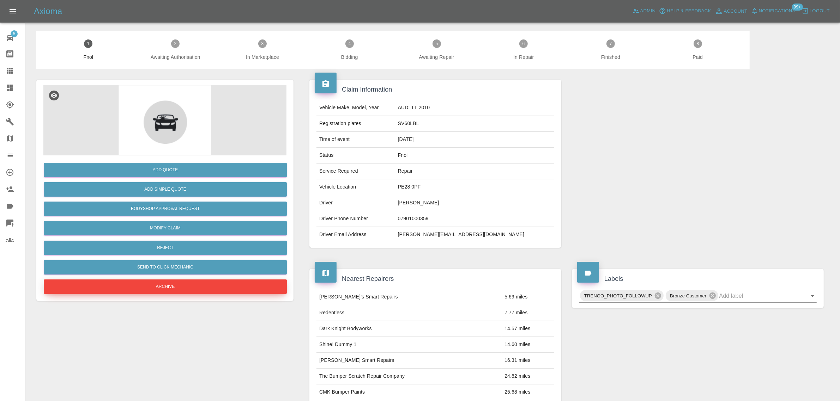
click at [162, 290] on button "Archive" at bounding box center [165, 287] width 243 height 14
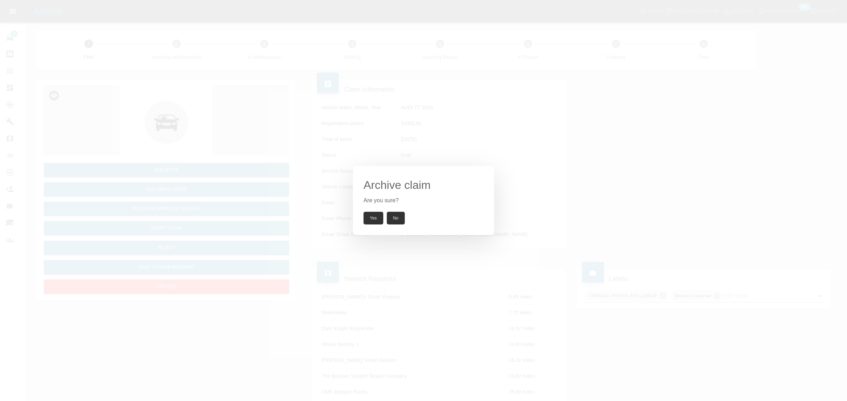
click at [377, 220] on button "Yes" at bounding box center [373, 218] width 20 height 13
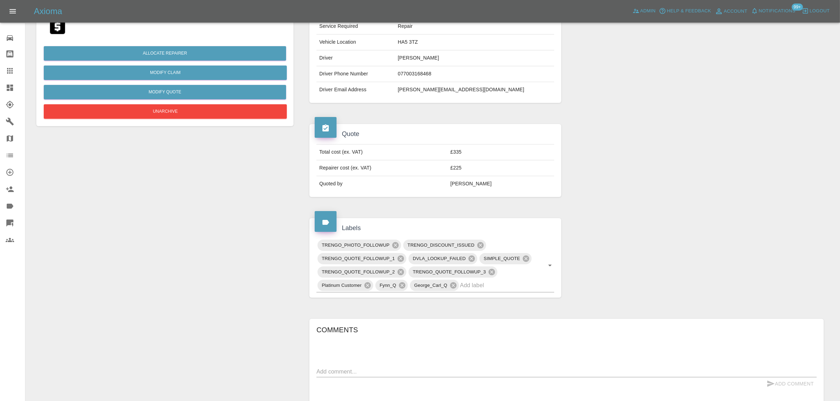
scroll to position [132, 0]
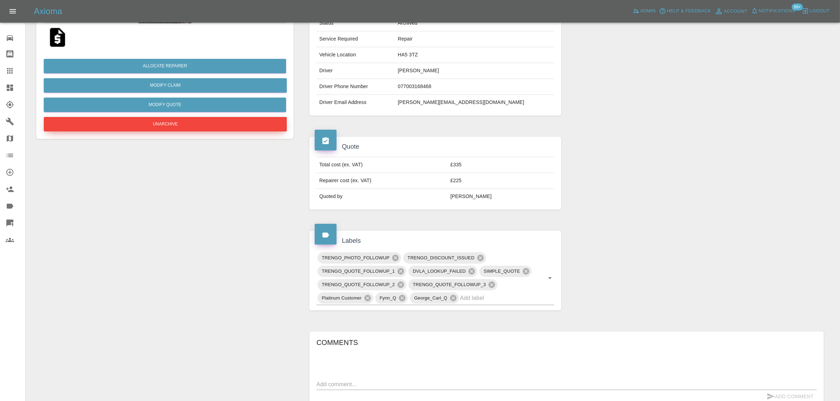
click at [148, 124] on button "Unarchive" at bounding box center [165, 124] width 243 height 14
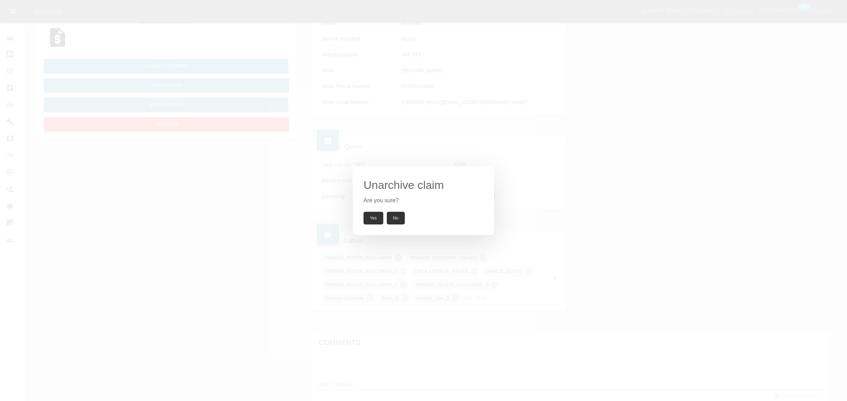
click at [373, 218] on button "Yes" at bounding box center [373, 218] width 20 height 13
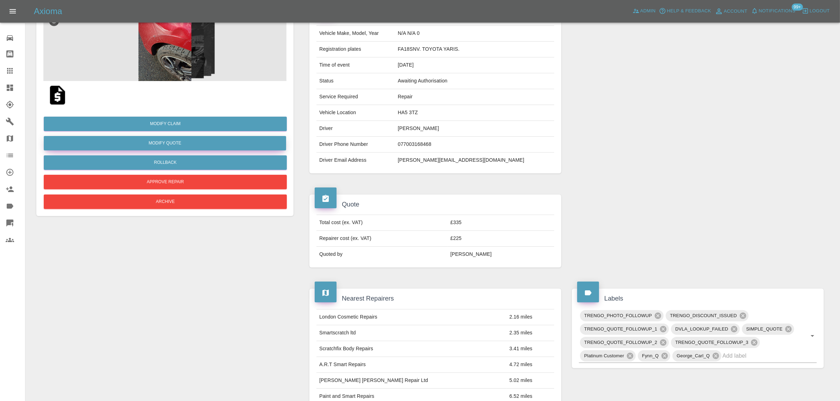
scroll to position [0, 0]
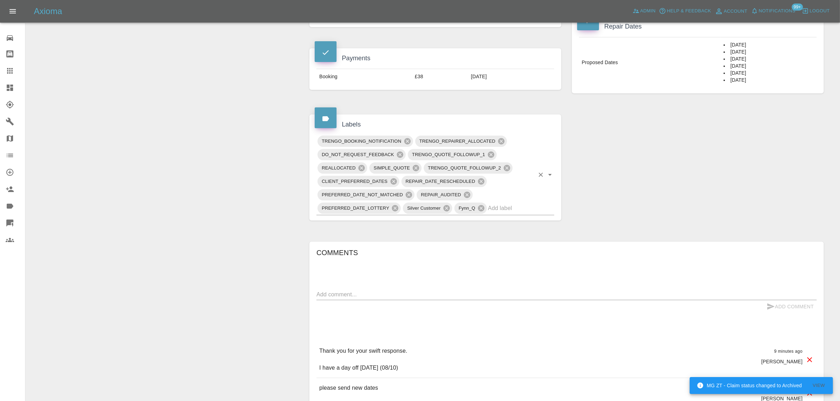
scroll to position [176, 0]
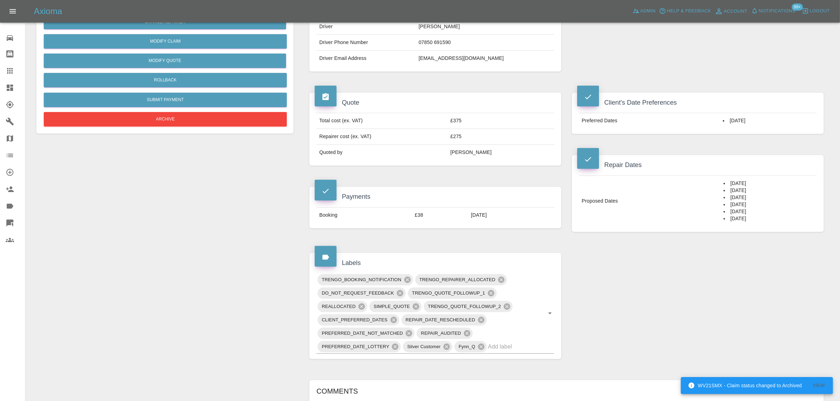
click at [609, 309] on div "Claim Information Vehicle Make, Model, Year VAUXHALL ASTRA 2016 Registration pl…" at bounding box center [566, 397] width 525 height 1008
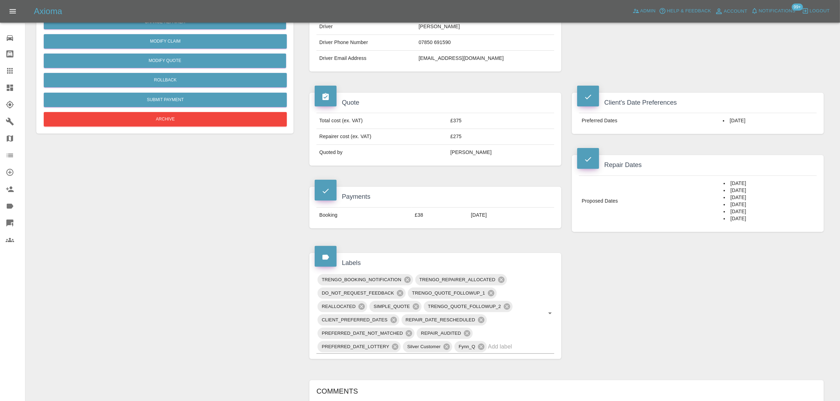
click at [246, 265] on div "Change Repairer Modify Claim Modify Quote Rollback Submit Payment Archive" at bounding box center [165, 397] width 268 height 1008
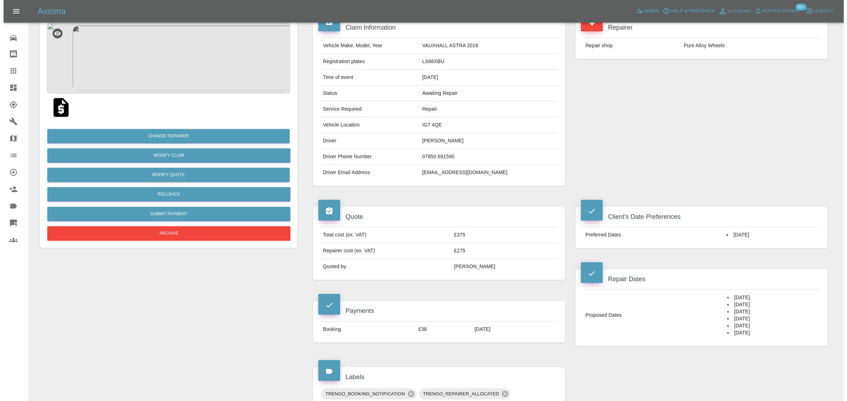
scroll to position [0, 0]
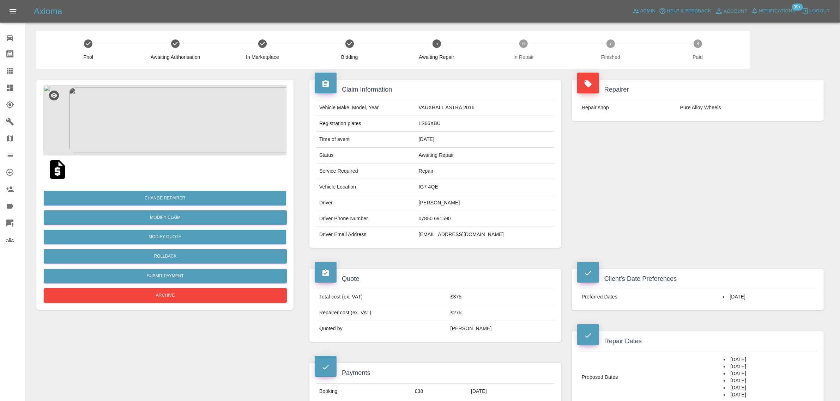
click at [6, 71] on icon at bounding box center [10, 71] width 8 height 8
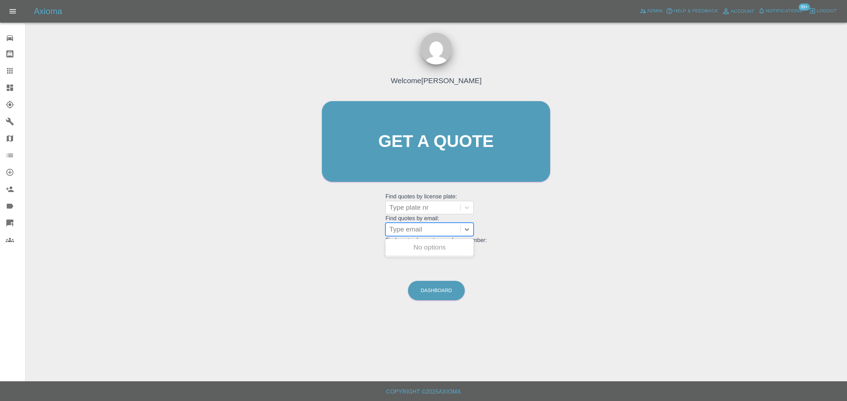
click at [410, 229] on div at bounding box center [422, 230] width 67 height 10
paste input "leonfielding@hotmail.co.uk"
type input "leonfielding@hotmail.co.uk"
click at [413, 248] on div "YR25MFN, Awaiting Repair" at bounding box center [429, 252] width 88 height 23
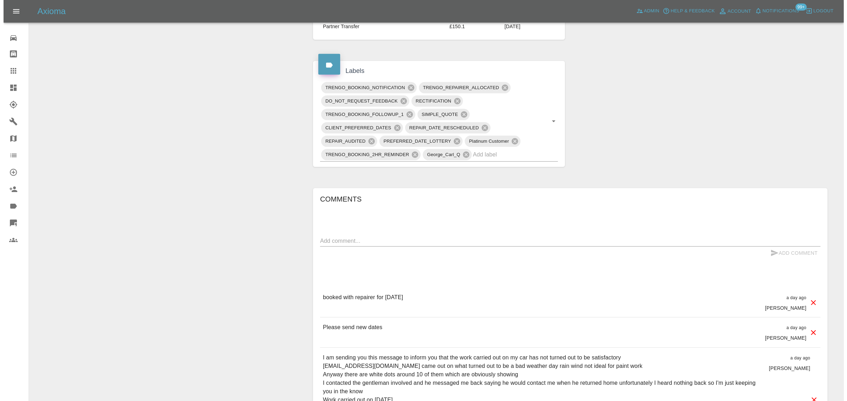
scroll to position [132, 0]
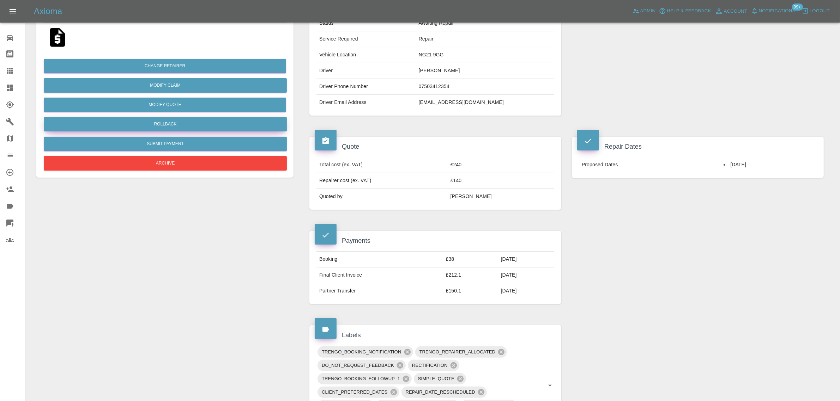
click at [174, 122] on button "Rollback" at bounding box center [165, 124] width 243 height 14
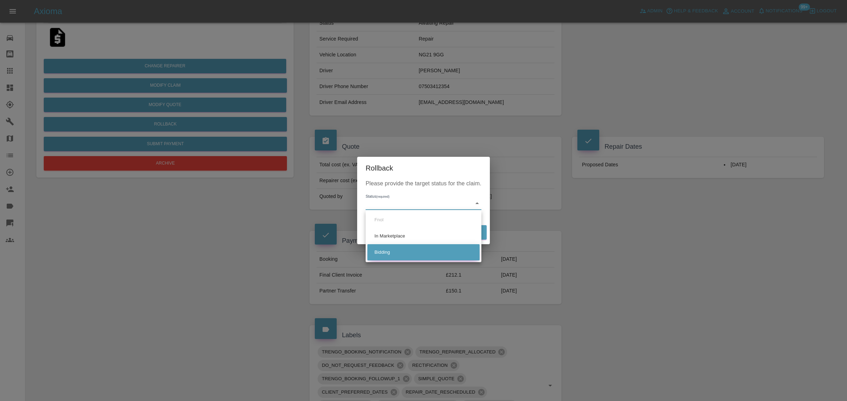
click at [395, 258] on li "Bidding" at bounding box center [423, 252] width 112 height 16
type input "bidding"
click at [461, 232] on button "Rollback" at bounding box center [465, 232] width 44 height 14
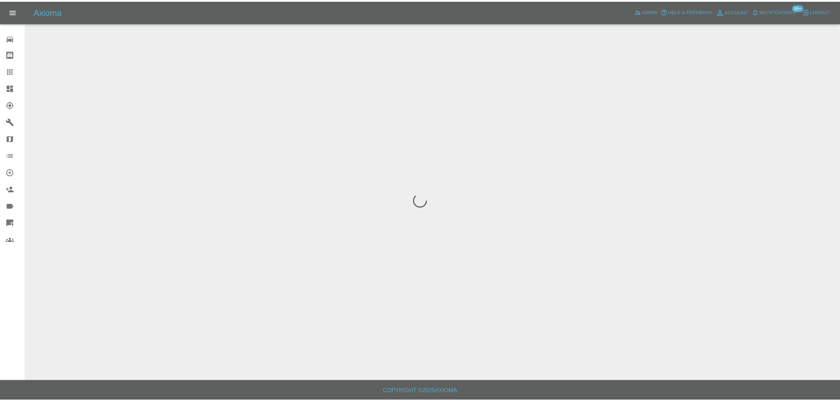
scroll to position [0, 0]
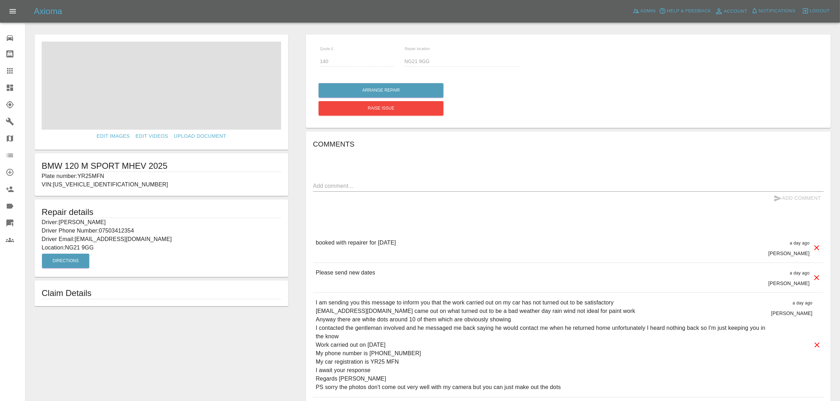
click at [11, 274] on div "Repair home Bodyshop home Claims Dashboard Explorer Garages Map Organization Cr…" at bounding box center [12, 200] width 25 height 401
click at [371, 94] on button "Arrange Repair" at bounding box center [381, 90] width 125 height 14
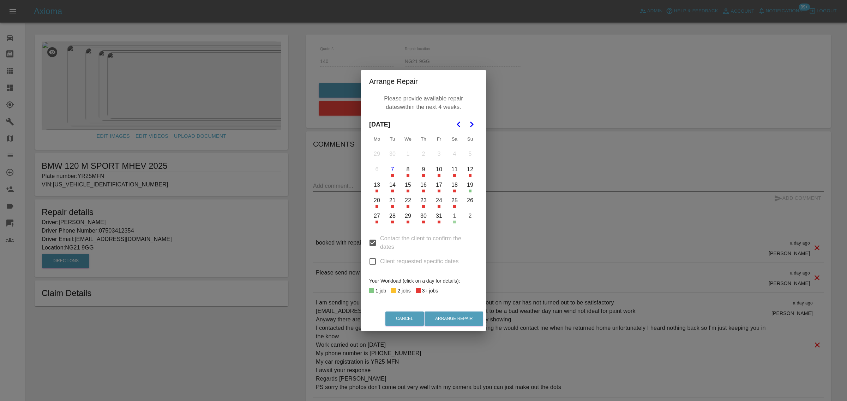
click at [438, 170] on button "10" at bounding box center [438, 169] width 15 height 15
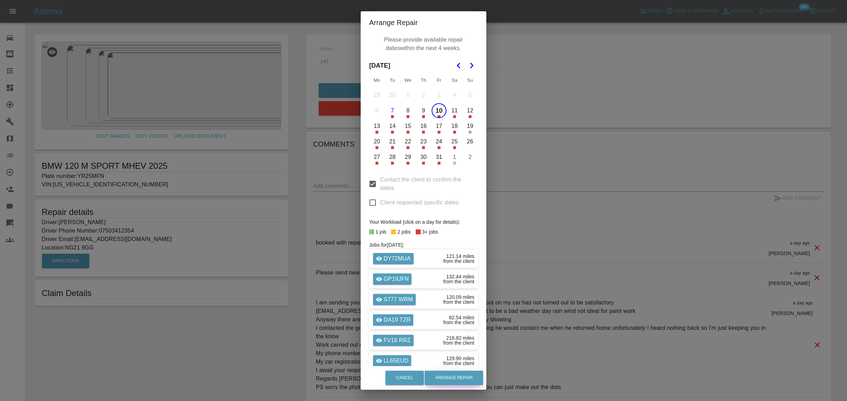
click at [447, 378] on button "Arrange Repair" at bounding box center [453, 378] width 59 height 14
click at [447, 380] on button "Arrange Repair" at bounding box center [453, 378] width 59 height 14
click at [367, 200] on input "Client requested specific dates" at bounding box center [372, 202] width 15 height 15
checkbox input "true"
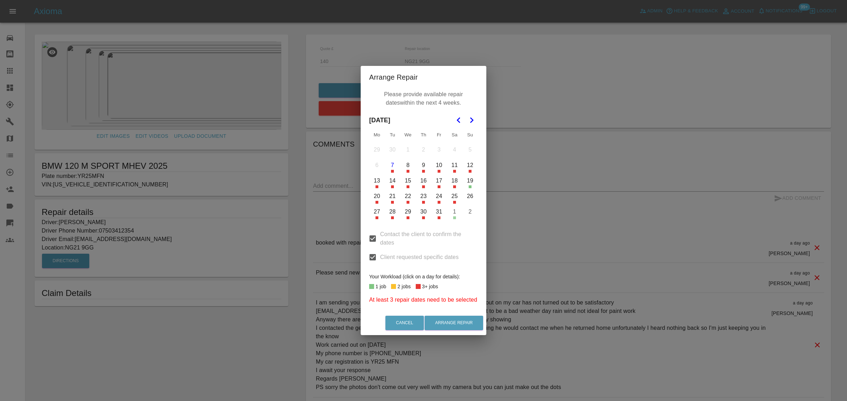
click at [437, 165] on button "10" at bounding box center [438, 165] width 15 height 15
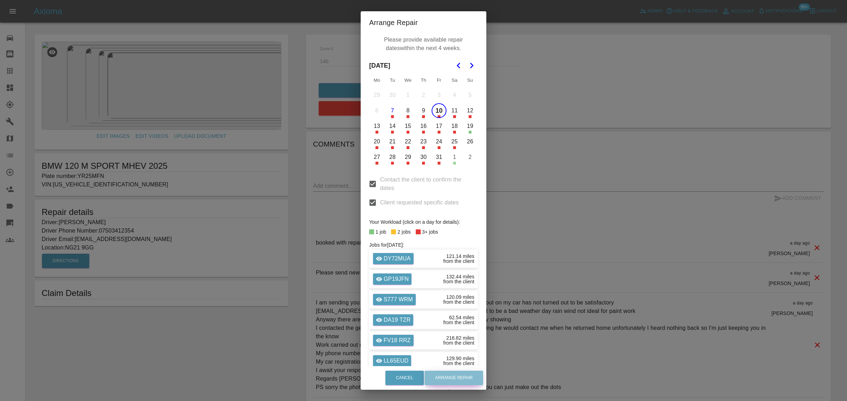
click at [446, 381] on button "Arrange Repair" at bounding box center [453, 378] width 59 height 14
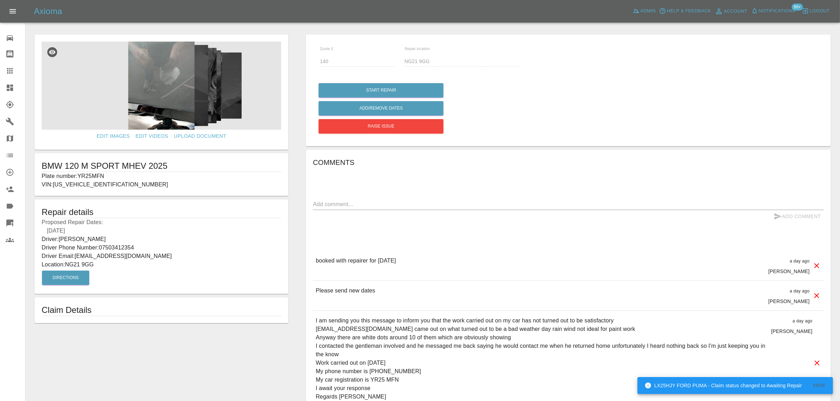
click at [96, 267] on p "Location: NG21 9GG" at bounding box center [162, 265] width 240 height 8
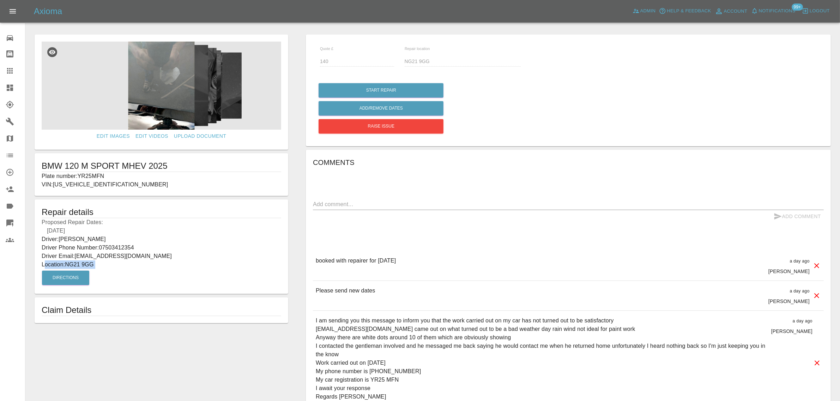
click at [102, 266] on p "Location: NG21 9GG" at bounding box center [162, 265] width 240 height 8
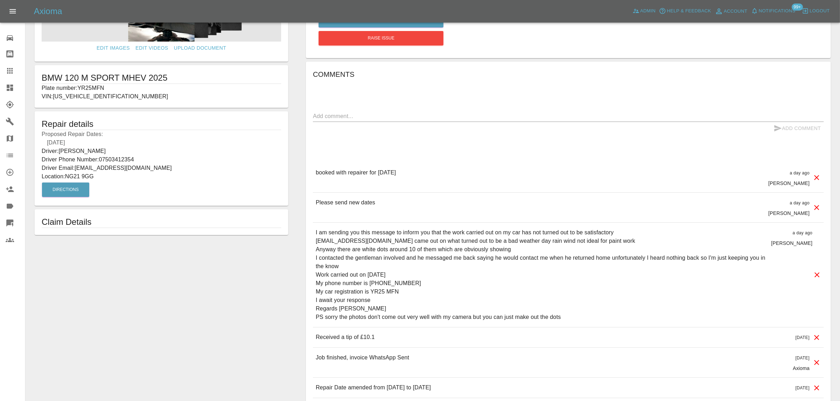
scroll to position [132, 0]
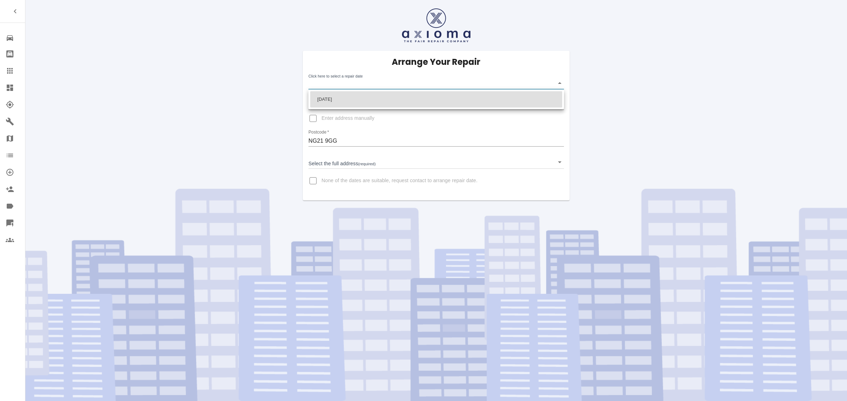
click at [342, 80] on body "Repair home Bodyshop home Claims Dashboard Explorer Garages Map Organization Cr…" at bounding box center [423, 200] width 847 height 401
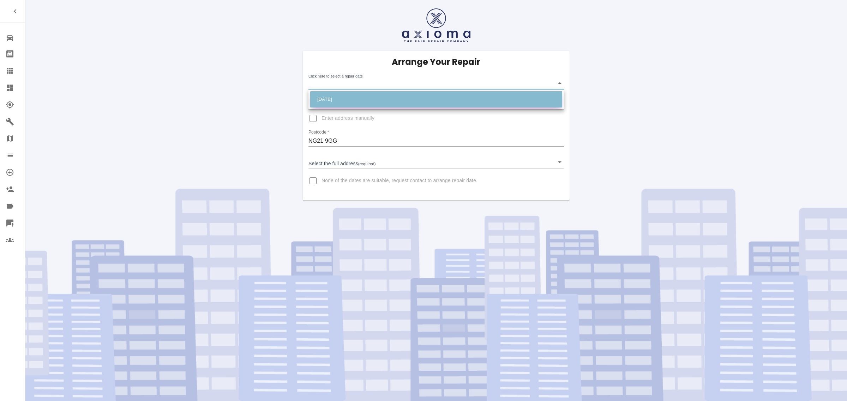
click at [343, 100] on li "Fri Oct 10 2025" at bounding box center [436, 99] width 252 height 16
type input "2025-10-10T00:00:00.000Z"
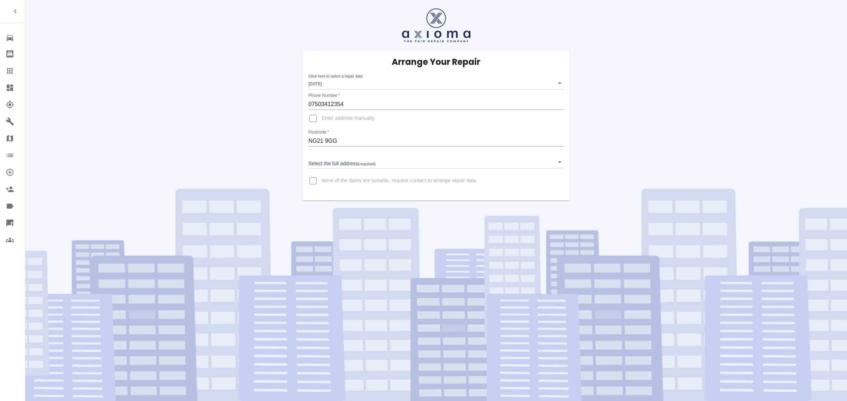
click at [11, 66] on link "Claims" at bounding box center [12, 70] width 25 height 17
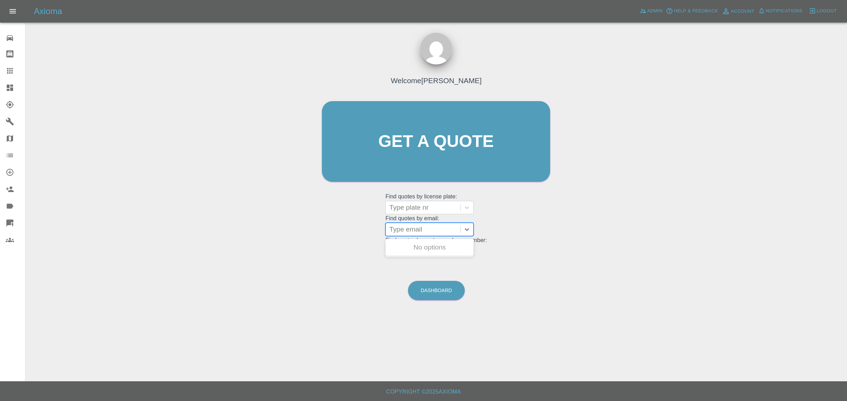
click at [407, 229] on div at bounding box center [422, 230] width 67 height 10
paste input "jincai1023@hotmail.co.uk"
type input "jincai1023@hotmail.co.uk"
click at [411, 253] on div "BJ17 XBG, Archived" at bounding box center [429, 248] width 88 height 14
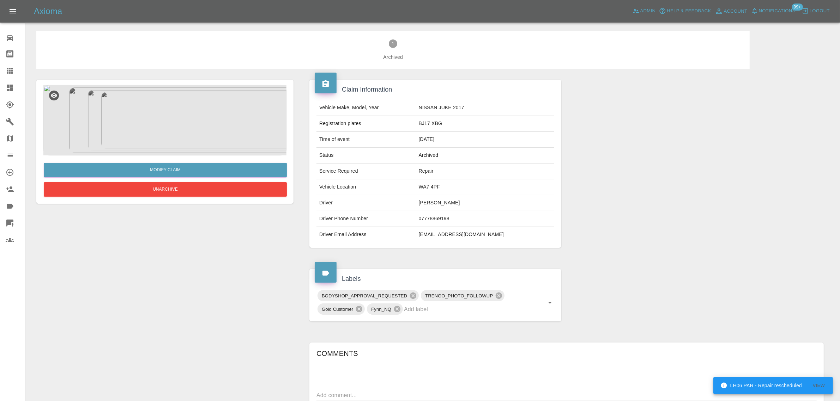
click at [152, 113] on img at bounding box center [164, 120] width 243 height 71
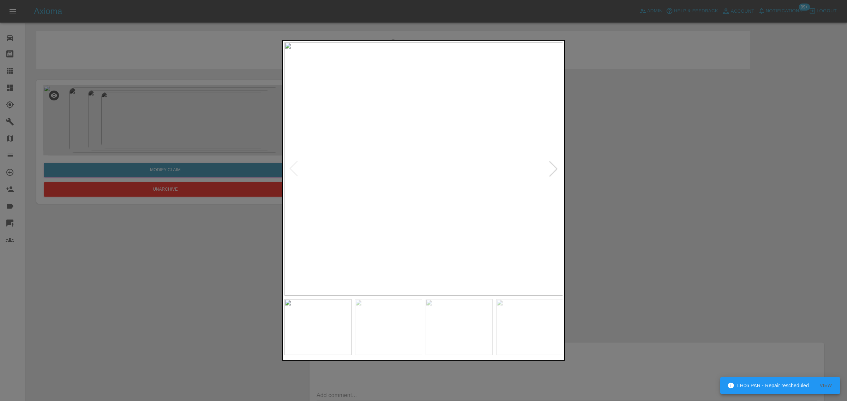
click at [14, 65] on div at bounding box center [423, 200] width 847 height 401
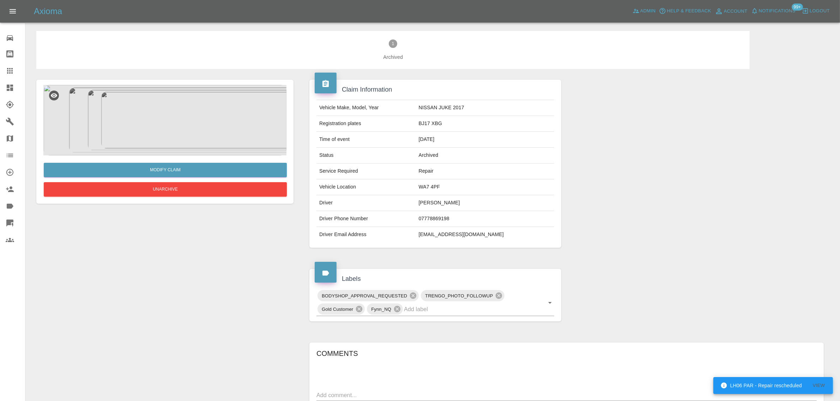
click at [11, 68] on icon at bounding box center [10, 71] width 8 height 8
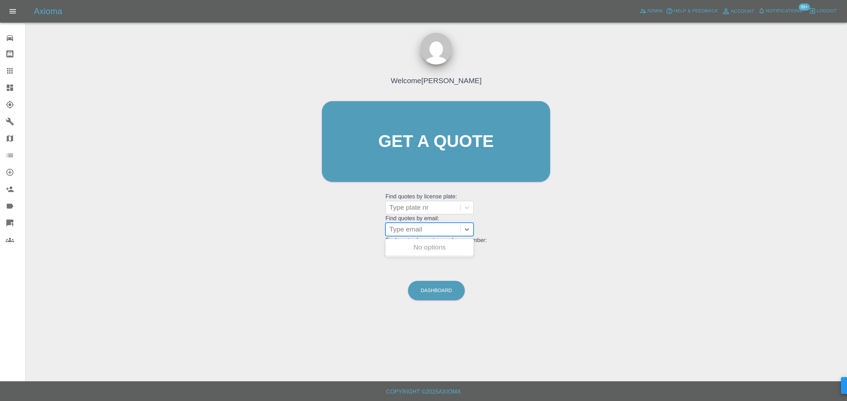
click at [401, 228] on div at bounding box center [422, 230] width 67 height 10
paste input "maddogwcc@aol.com"
type input "maddogwcc@aol.com"
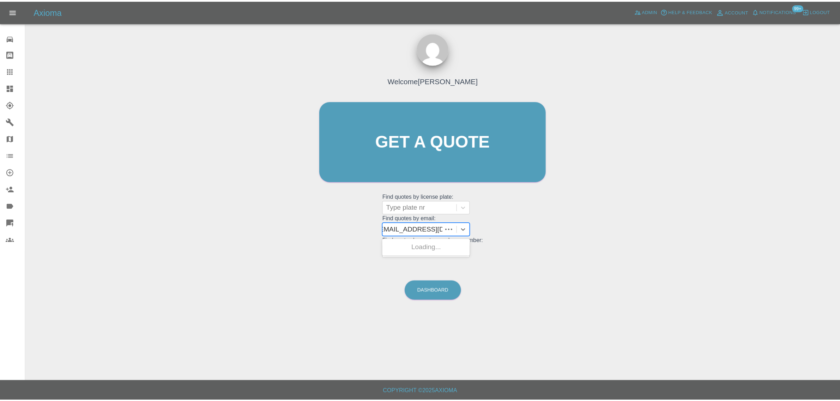
scroll to position [0, 0]
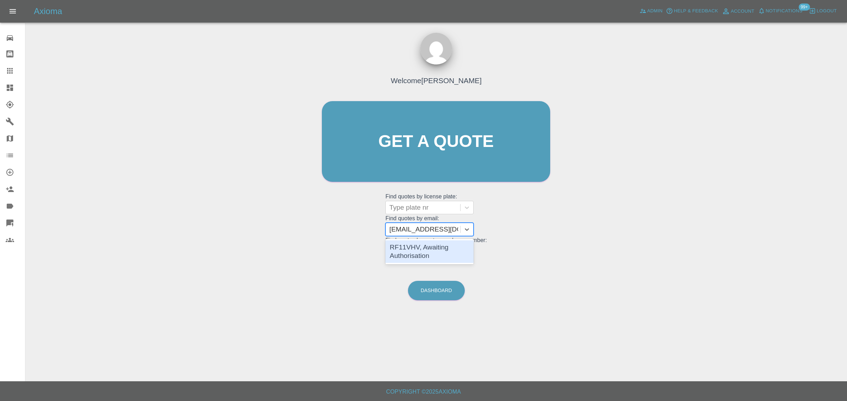
click at [408, 244] on div "RF11VHV, Awaiting Authorisation" at bounding box center [429, 252] width 88 height 23
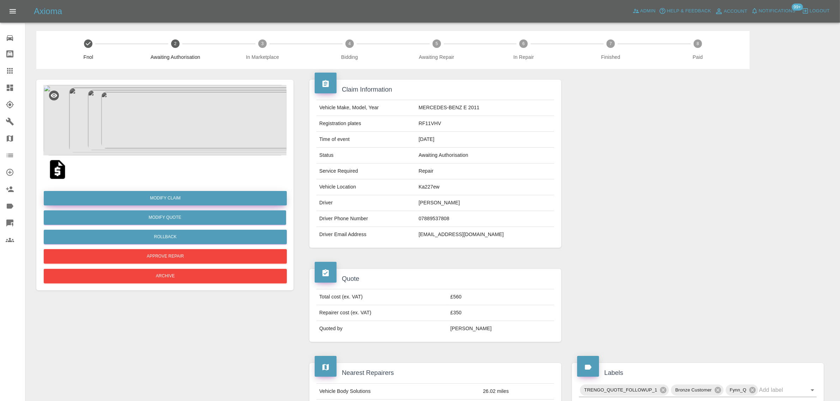
click at [185, 202] on link "Modify Claim" at bounding box center [165, 198] width 243 height 14
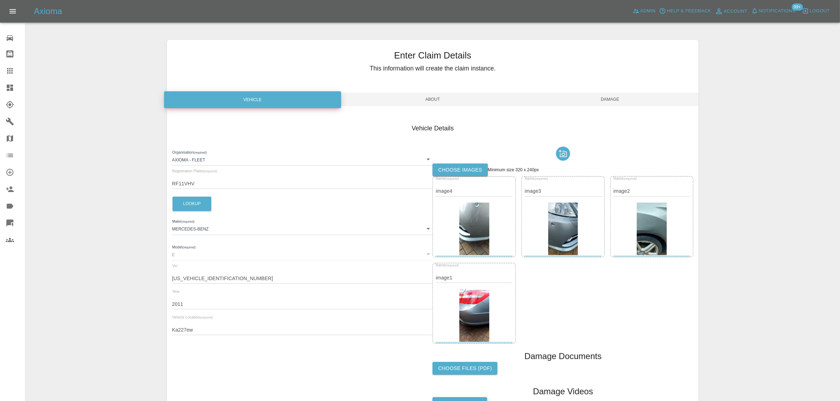
click at [441, 172] on label "Choose images" at bounding box center [459, 170] width 55 height 13
click at [0, 0] on input "Choose images" at bounding box center [0, 0] width 0 height 0
click at [443, 168] on label "Choose images" at bounding box center [459, 170] width 55 height 13
click at [0, 0] on input "Choose images" at bounding box center [0, 0] width 0 height 0
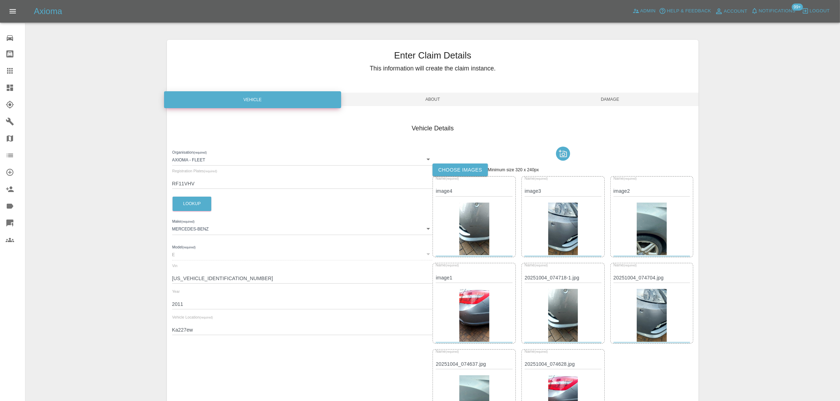
click at [595, 101] on span "Damage" at bounding box center [609, 99] width 177 height 13
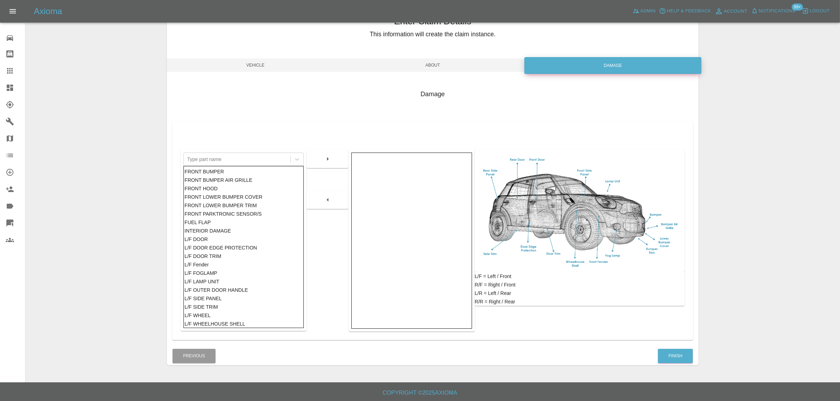
scroll to position [35, 0]
click at [676, 356] on button "Finish" at bounding box center [675, 356] width 35 height 14
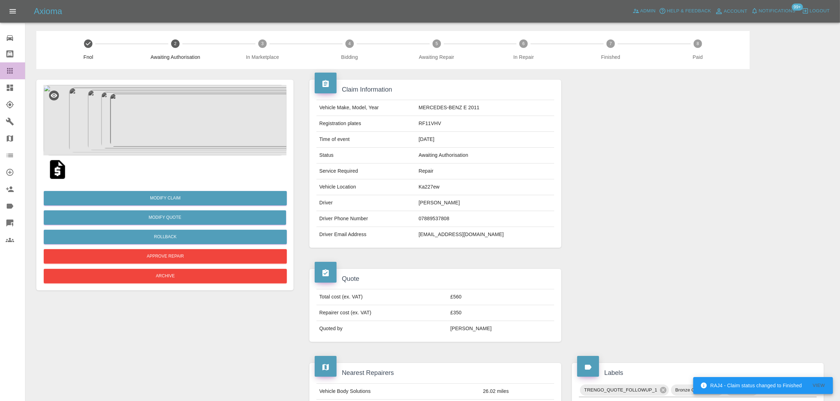
click at [10, 67] on icon at bounding box center [10, 71] width 8 height 8
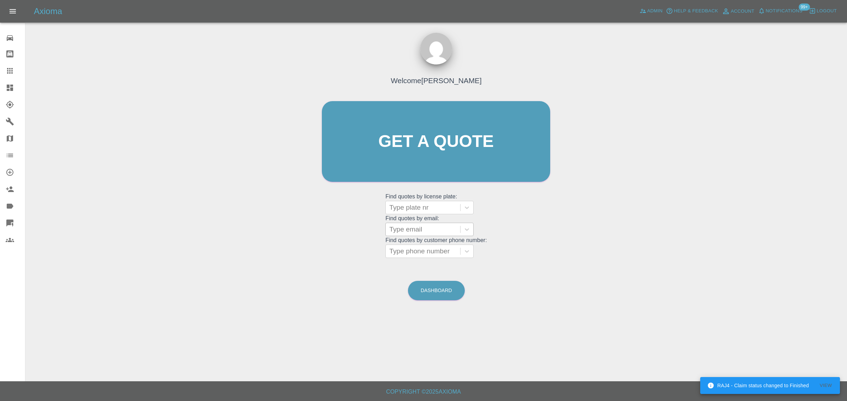
click at [418, 229] on div at bounding box center [422, 230] width 67 height 10
paste input "jacqueline766@hotmail.co.uk"
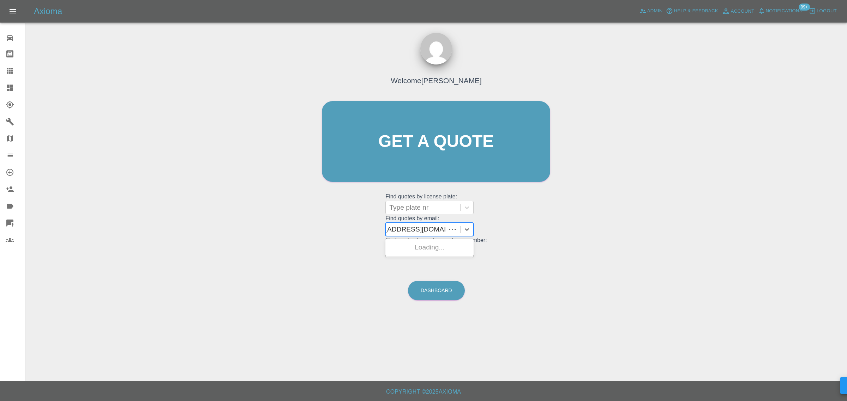
scroll to position [0, 18]
type input "jacqueline766@hotmail.co.uk"
click at [653, 6] on link "Admin" at bounding box center [650, 11] width 27 height 11
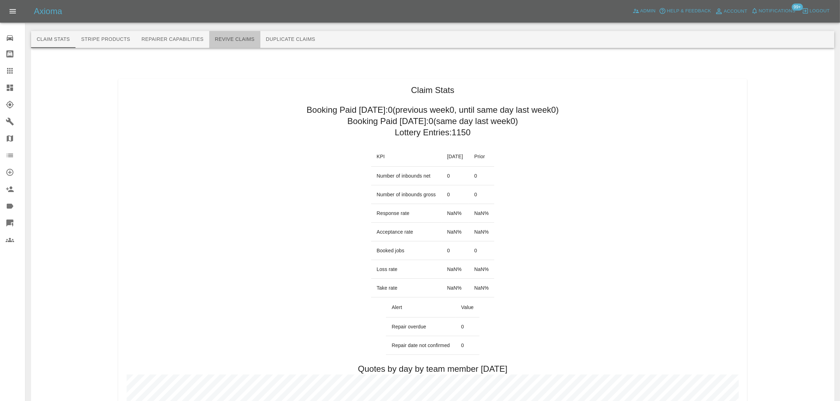
click at [238, 41] on button "Revive Claims" at bounding box center [234, 39] width 51 height 17
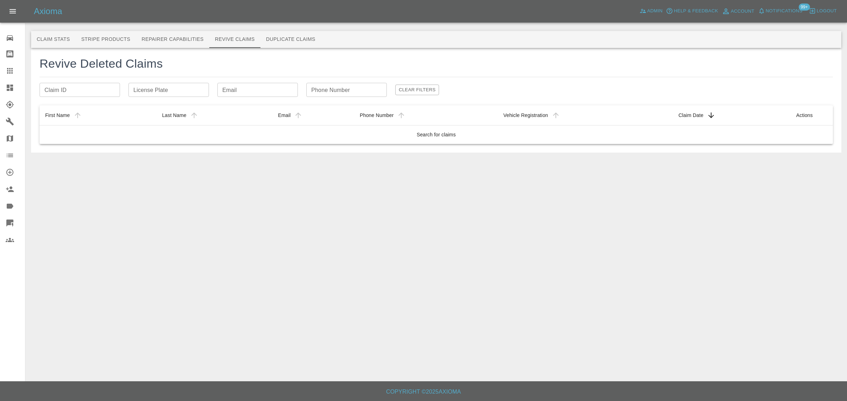
click at [239, 87] on input "Email" at bounding box center [257, 90] width 80 height 14
paste input "jacqueline766@hotmail.co.uk"
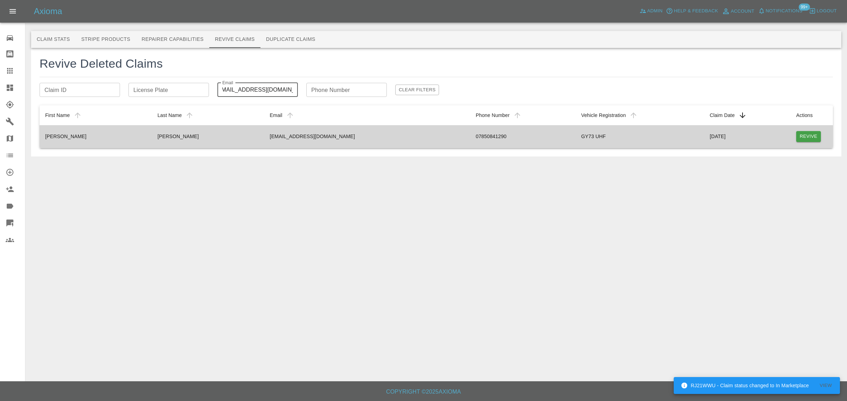
type input "jacqueline766@hotmail.co.uk"
click at [808, 139] on button "Revive" at bounding box center [808, 136] width 25 height 11
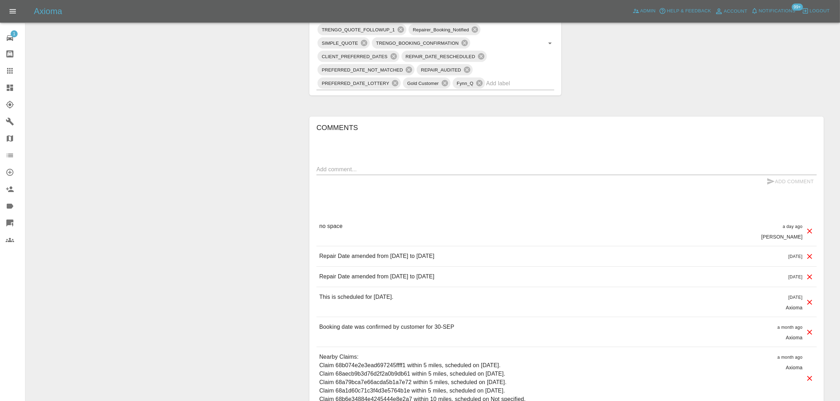
scroll to position [485, 0]
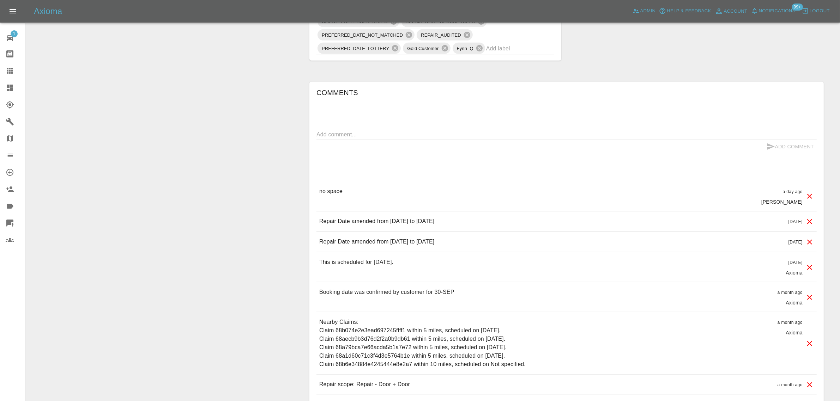
click at [239, 262] on div "Change Repairer Modify Claim Modify Quote Override Repair Date Unarchive" at bounding box center [165, 8] width 268 height 848
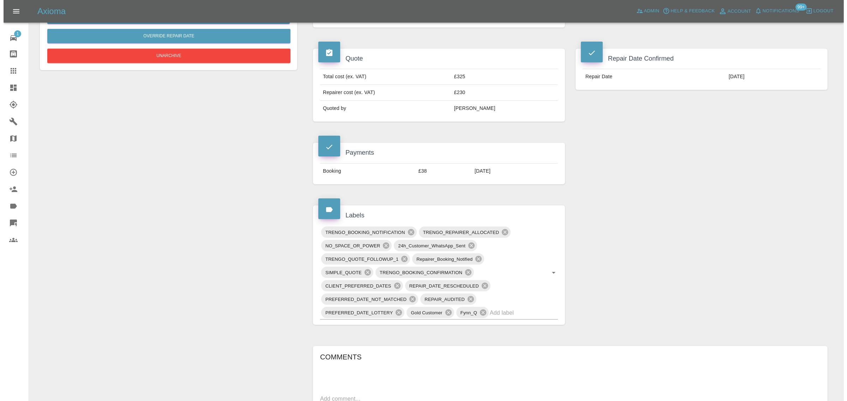
scroll to position [0, 0]
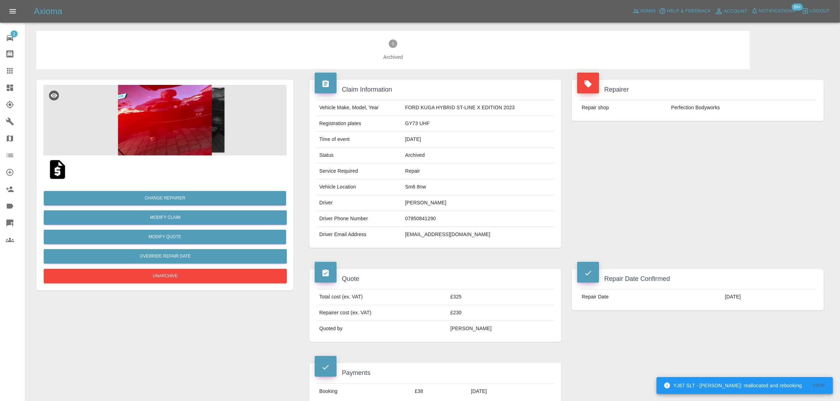
click at [13, 69] on icon at bounding box center [10, 71] width 8 height 8
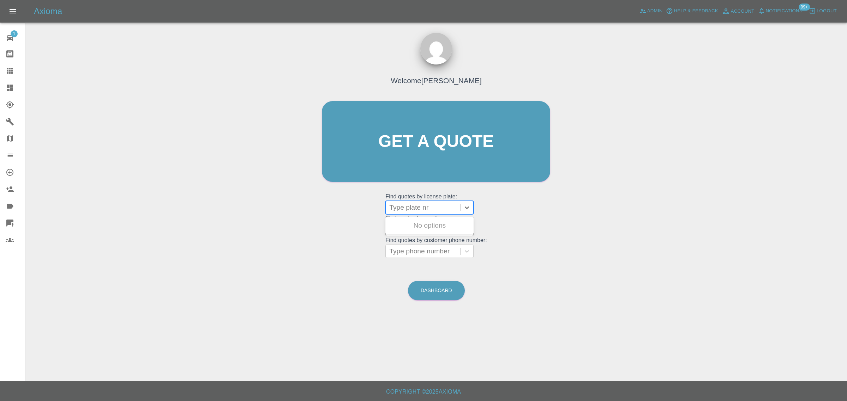
click at [403, 209] on div at bounding box center [422, 208] width 67 height 10
paste input "[PERSON_NAME][EMAIL_ADDRESS][PERSON_NAME][DOMAIN_NAME]"
type input "[PERSON_NAME][EMAIL_ADDRESS][PERSON_NAME][DOMAIN_NAME]"
click at [330, 219] on div "Welcome [PERSON_NAME] Get a quote Get a quote Find quotes by license plate: Typ…" at bounding box center [435, 155] width 243 height 213
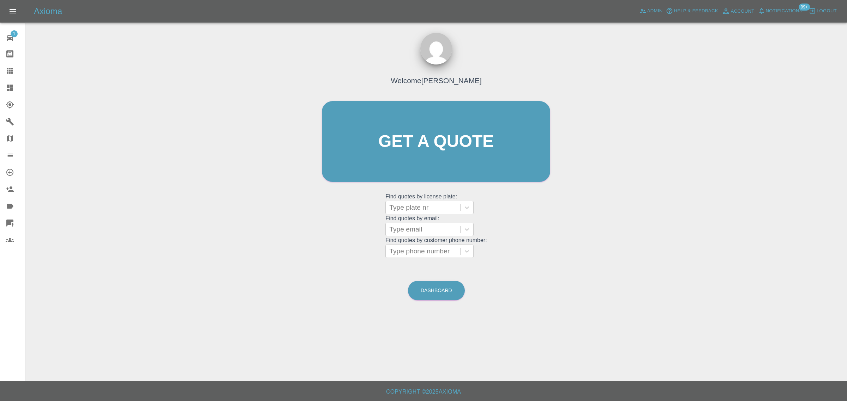
scroll to position [0, 0]
click at [419, 228] on div at bounding box center [422, 230] width 67 height 10
paste input "[PERSON_NAME][EMAIL_ADDRESS][PERSON_NAME][DOMAIN_NAME]"
type input "[PERSON_NAME][EMAIL_ADDRESS][PERSON_NAME][DOMAIN_NAME]"
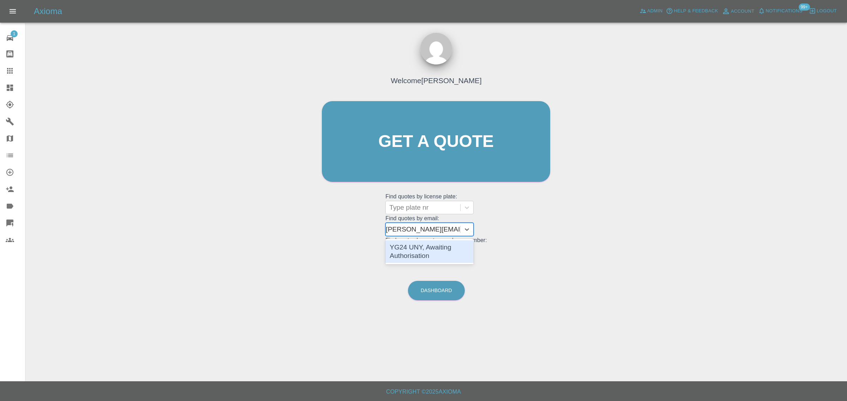
click at [398, 243] on div "YG24 UNY, Awaiting Authorisation" at bounding box center [429, 252] width 88 height 23
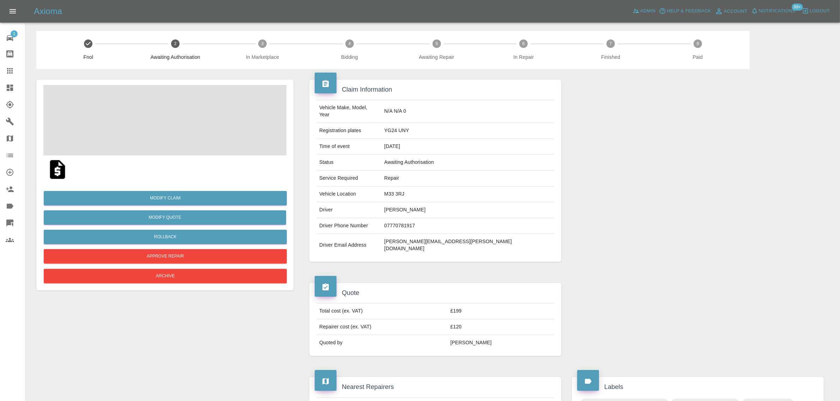
scroll to position [309, 0]
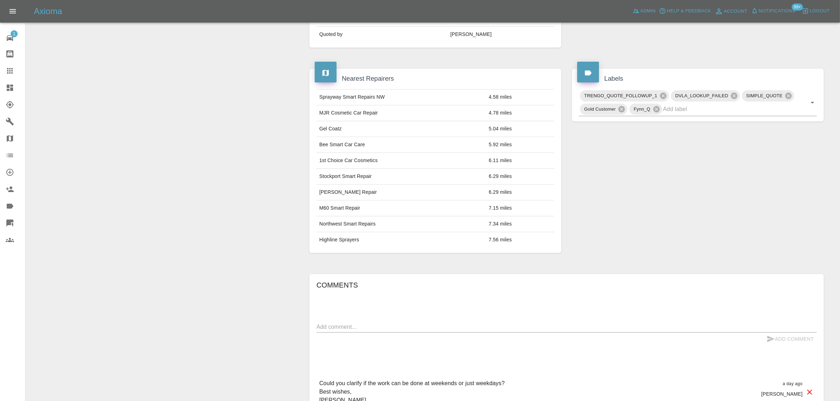
click at [371, 323] on textarea at bounding box center [566, 327] width 500 height 8
paste textarea "[PERSON_NAME][EMAIL_ADDRESS][PERSON_NAME][DOMAIN_NAME]"
drag, startPoint x: 455, startPoint y: 311, endPoint x: 304, endPoint y: 313, distance: 150.6
click at [304, 313] on div "Comments [PERSON_NAME][EMAIL_ADDRESS][PERSON_NAME][DOMAIN_NAME] x Add Comment C…" at bounding box center [566, 366] width 525 height 204
paste textarea "Would you know when the next weekend spot will be available?"
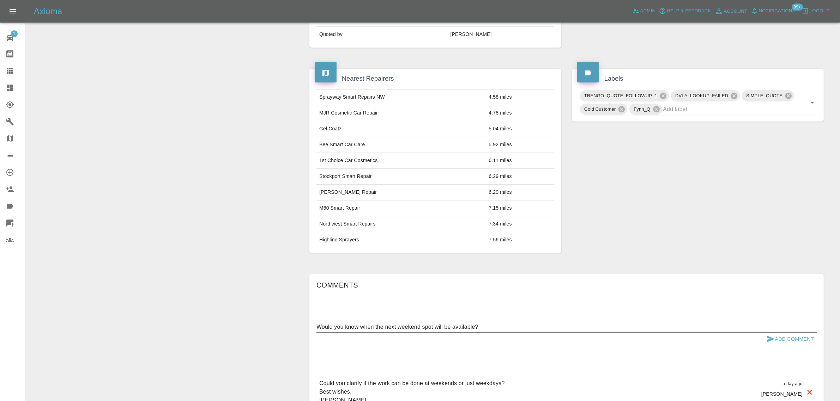
type textarea "Would you know when the next weekend spot will be available?"
click at [802, 333] on button "Add Comment" at bounding box center [790, 339] width 53 height 13
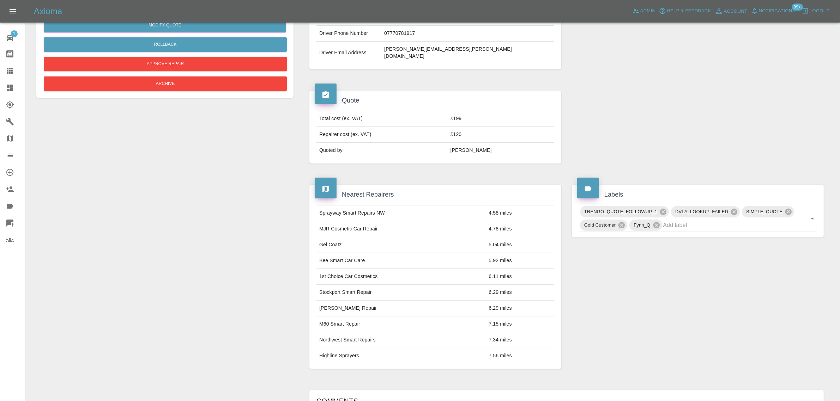
scroll to position [88, 0]
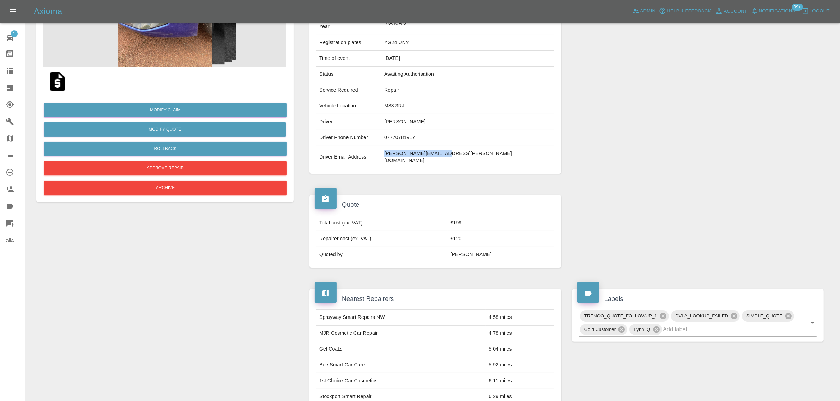
drag, startPoint x: 437, startPoint y: 145, endPoint x: 544, endPoint y: 153, distance: 106.9
click at [544, 153] on tr "Driver Email Address dipak.roy@ntlworld.com" at bounding box center [435, 157] width 238 height 23
copy tr "dipak.roy@ntlworld.com"
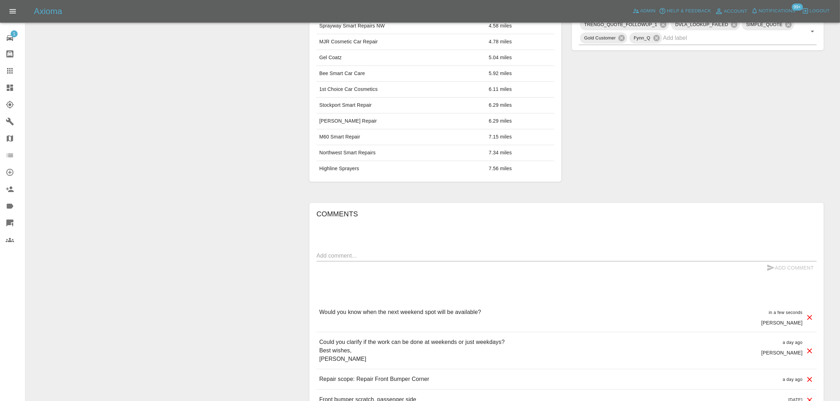
scroll to position [439, 0]
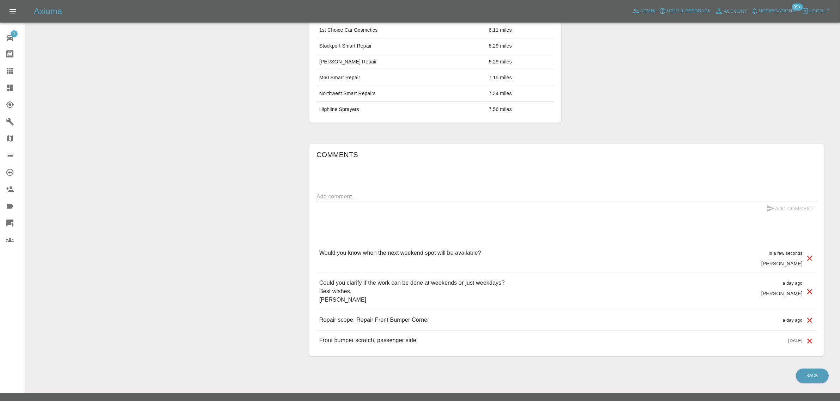
click at [11, 71] on icon at bounding box center [10, 71] width 8 height 8
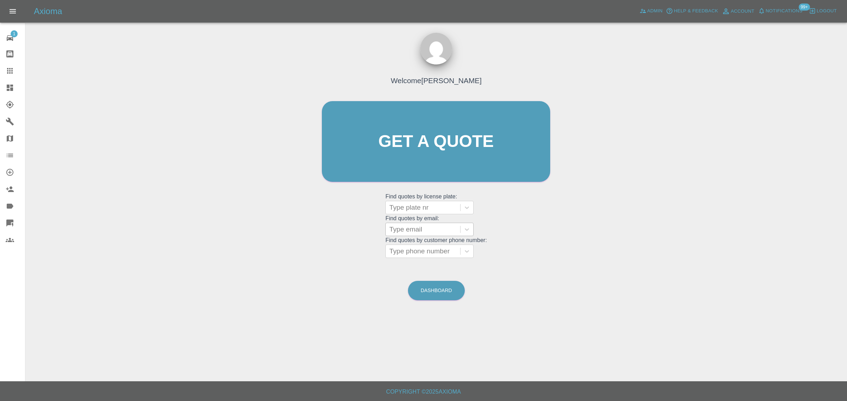
click at [401, 233] on div at bounding box center [422, 230] width 67 height 10
paste input "tiny14@hotmail.co.uk"
type input "tiny14@hotmail.co.uk"
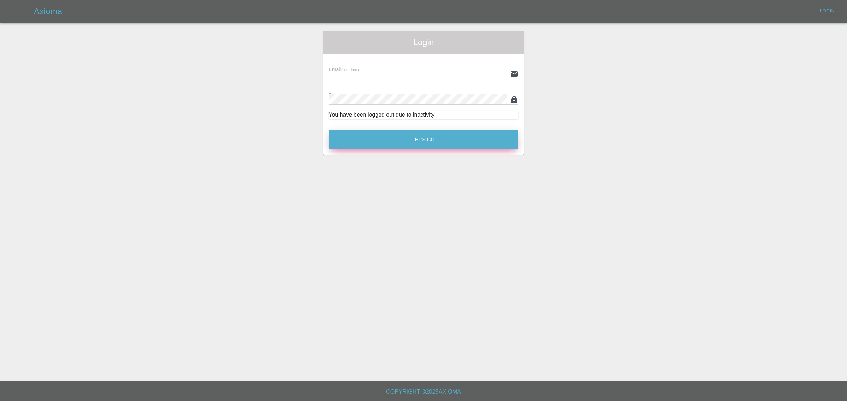
type input "bookkeeping@fifoaccounting.com"
click at [422, 137] on button "Let's Go" at bounding box center [423, 139] width 190 height 19
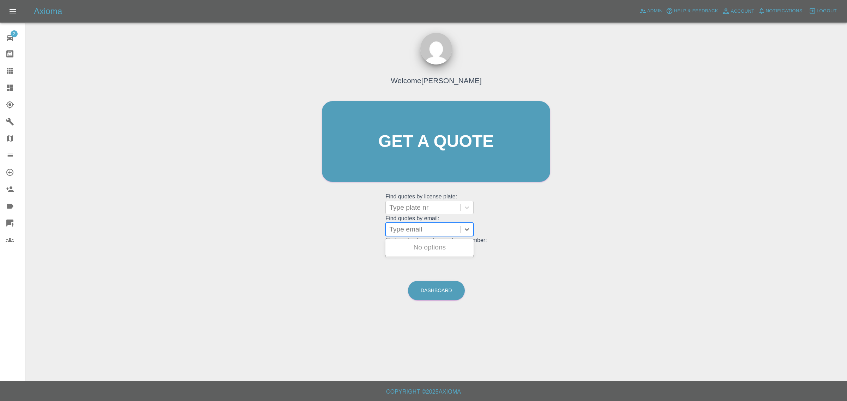
click at [420, 227] on div at bounding box center [422, 230] width 67 height 10
paste input "tiny14@hotmail.co.uk"
type input "tiny14@hotmail.co.uk"
click at [411, 252] on div "WV23XRK, Awaiting Repair" at bounding box center [429, 252] width 88 height 23
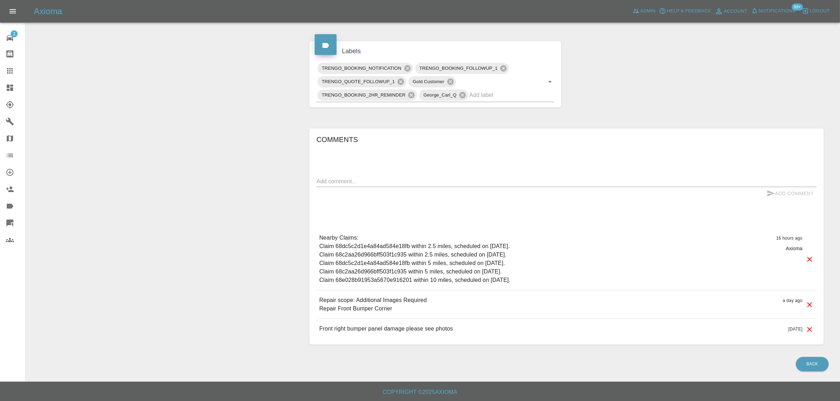
scroll to position [323, 0]
click at [425, 176] on div "x" at bounding box center [566, 181] width 500 height 11
paste textarea "I have recently accepted your quote for repair to my vehicle. However before I …"
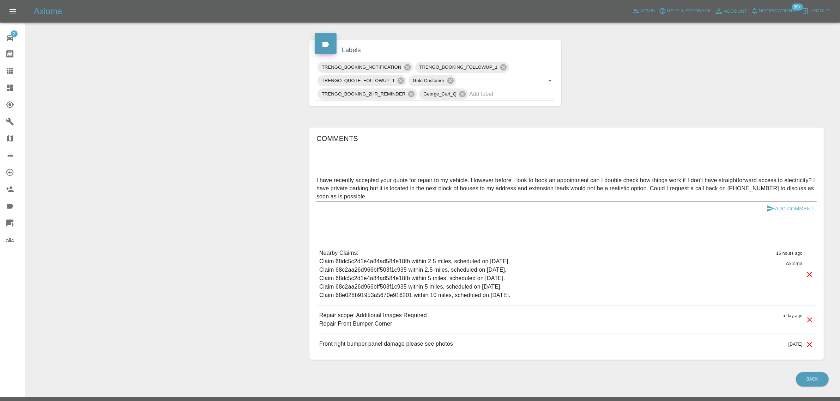
type textarea "I have recently accepted your quote for repair to my vehicle. However before I …"
click at [787, 210] on button "Add Comment" at bounding box center [790, 208] width 53 height 13
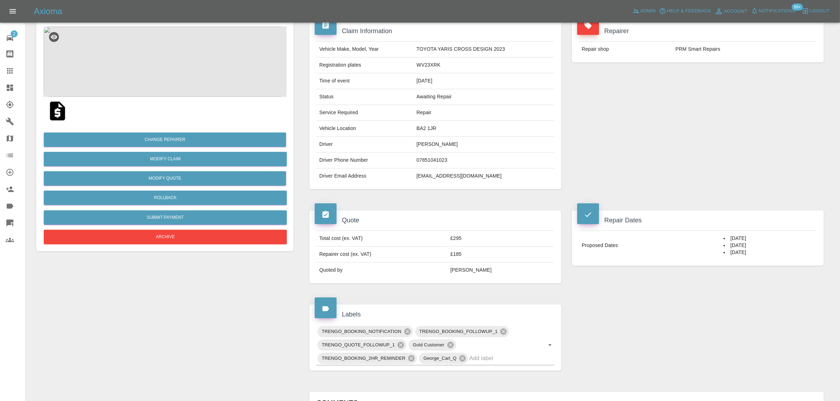
scroll to position [191, 0]
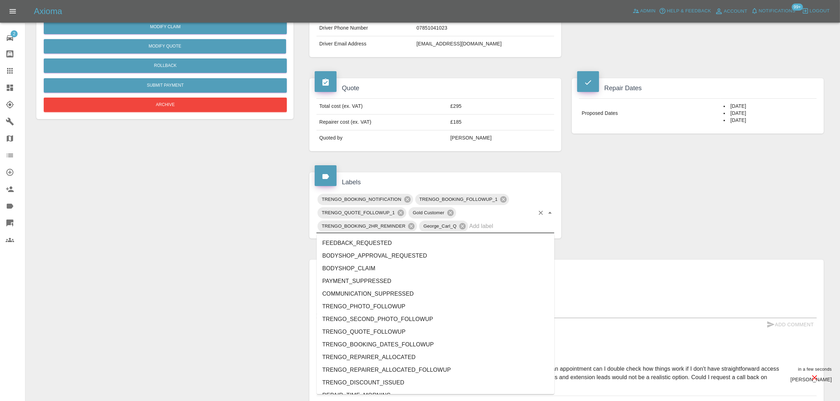
click at [502, 223] on input "text" at bounding box center [501, 226] width 65 height 11
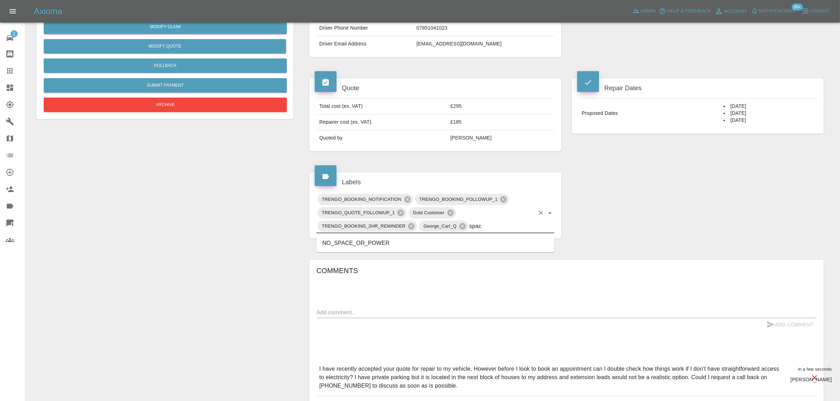
type input "space"
click at [367, 247] on li "NO_SPACE_OR_POWER" at bounding box center [436, 243] width 238 height 13
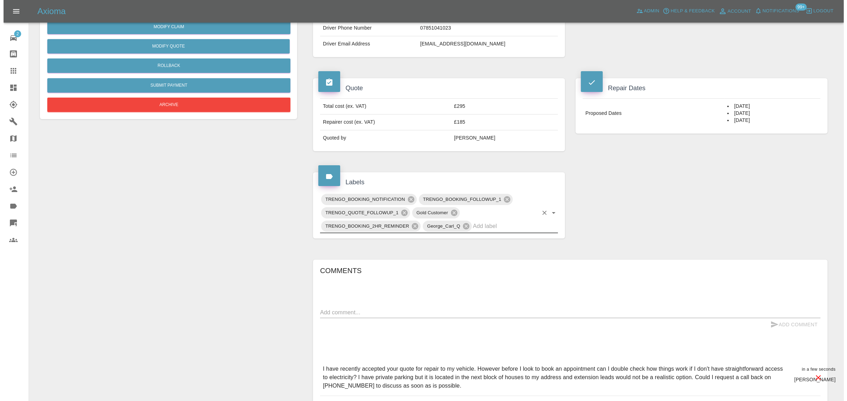
scroll to position [0, 0]
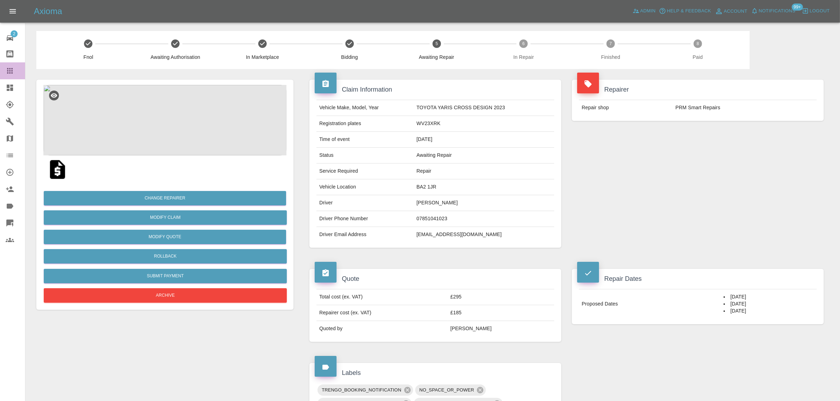
click at [13, 63] on link "Claims" at bounding box center [12, 70] width 25 height 17
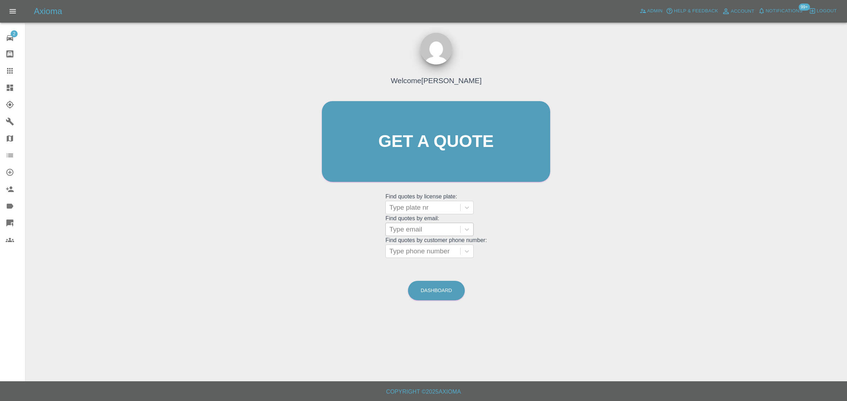
click at [439, 232] on div at bounding box center [422, 230] width 67 height 10
paste input "jkkilner@yahoo.co.uk"
type input "jkkilner@yahoo.co.uk"
click at [422, 245] on div "LP23UKF, Awaiting Repair" at bounding box center [429, 248] width 88 height 14
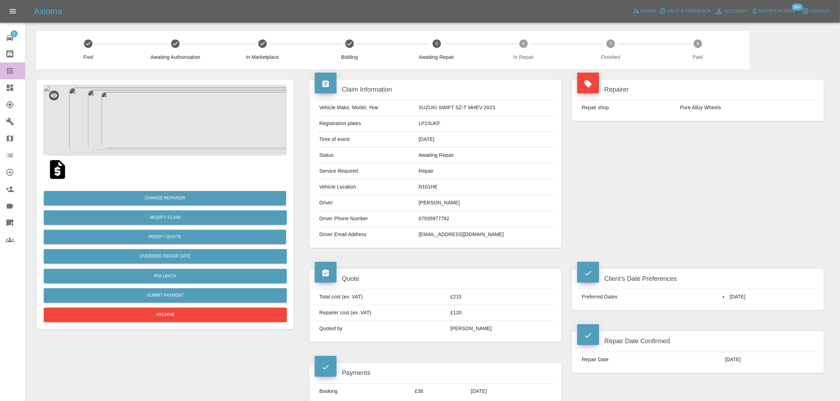
click at [8, 71] on icon at bounding box center [10, 71] width 6 height 6
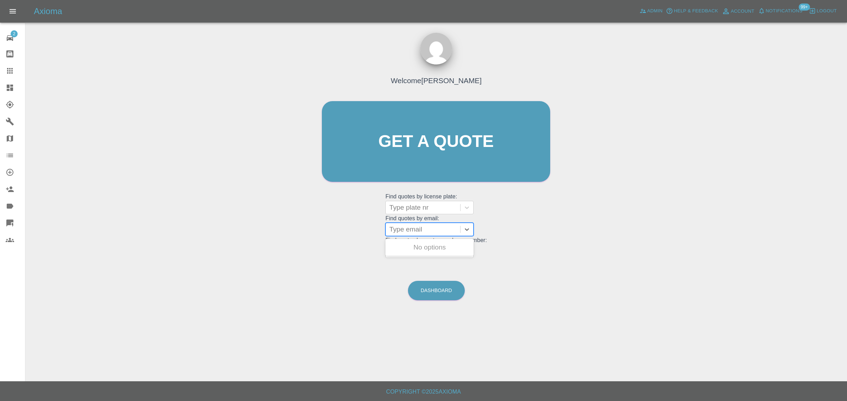
click at [415, 230] on div at bounding box center [422, 230] width 67 height 10
paste input "pbishenden@hotmail.com"
type input "pbishenden@hotmail.com"
click at [427, 249] on div "DE58HZN, Bidding" at bounding box center [429, 248] width 88 height 14
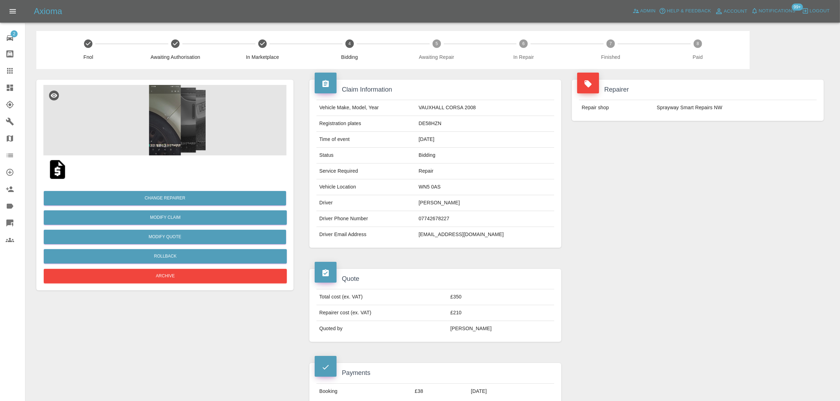
scroll to position [353, 0]
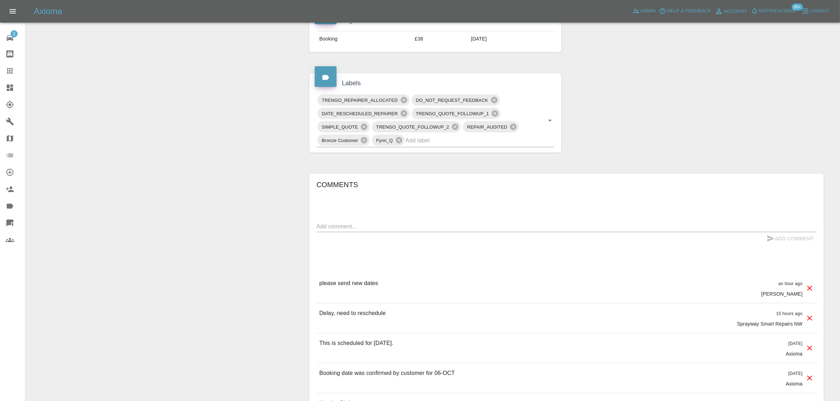
click at [437, 230] on textarea at bounding box center [566, 227] width 500 height 8
paste textarea "Hi, I have taken a day off work for this repair work to be done today. My repai…"
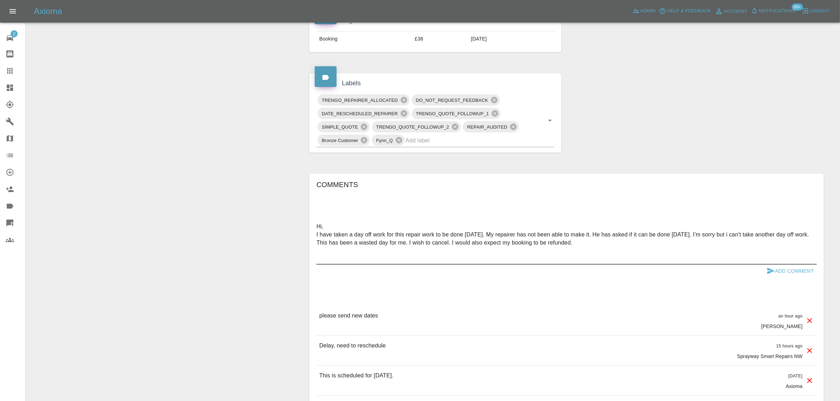
type textarea "Hi, I have taken a day off work for this repair work to be done today. My repai…"
click at [777, 277] on button "Add Comment" at bounding box center [790, 271] width 53 height 13
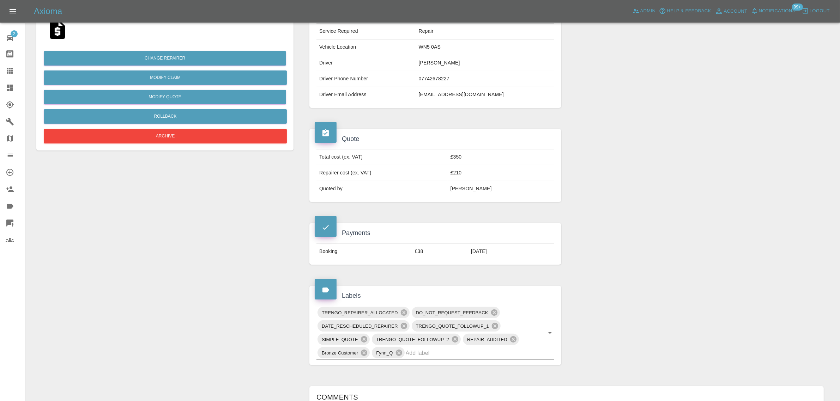
scroll to position [132, 0]
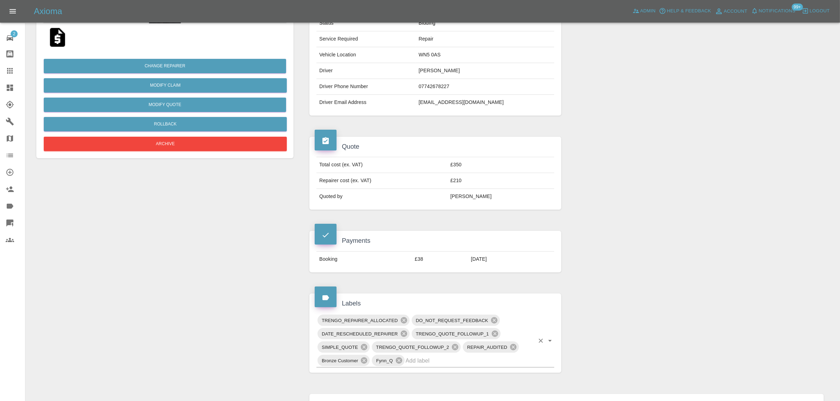
click at [432, 362] on input "text" at bounding box center [470, 361] width 129 height 11
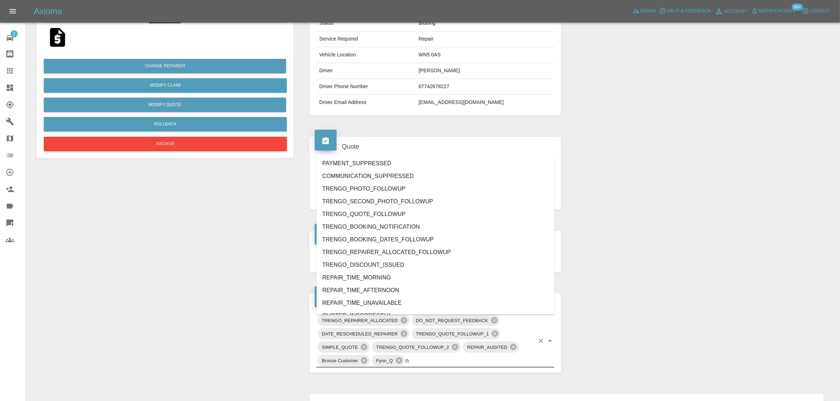
type input "no"
click at [372, 217] on li "REPAIRER_NO_SHOW" at bounding box center [436, 214] width 238 height 13
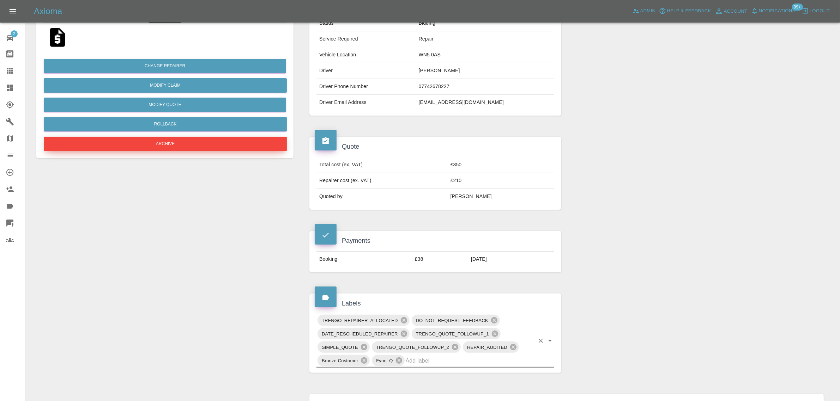
click at [209, 149] on button "Archive" at bounding box center [165, 144] width 243 height 14
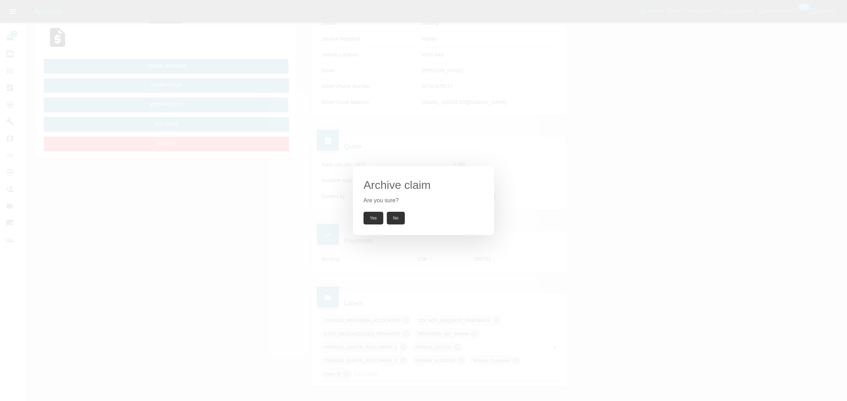
click at [371, 214] on button "Yes" at bounding box center [373, 218] width 20 height 13
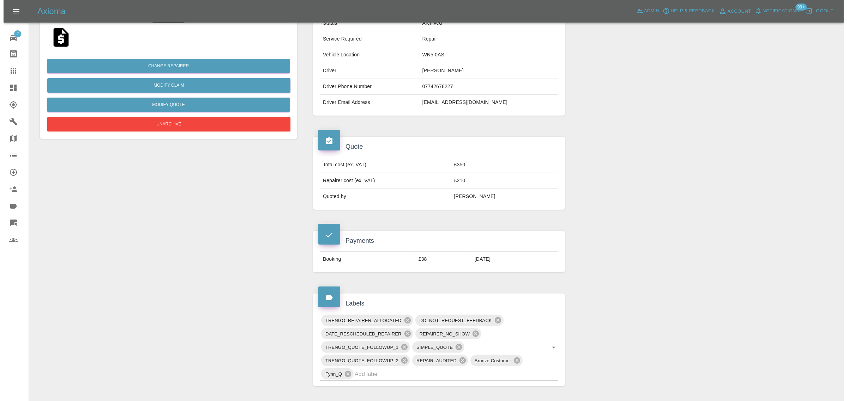
scroll to position [0, 0]
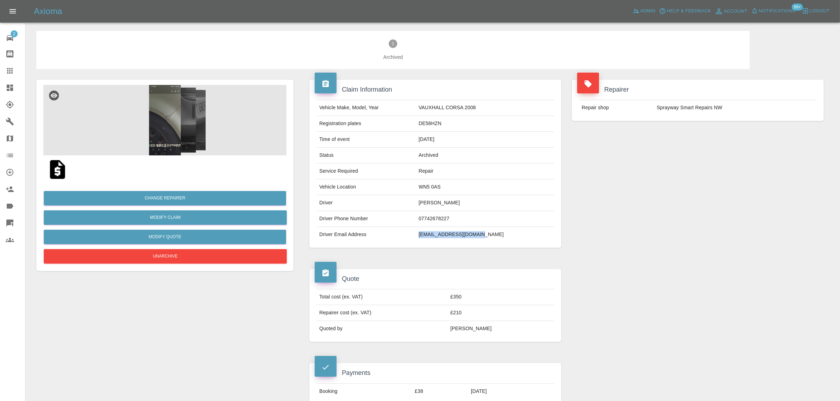
drag, startPoint x: 436, startPoint y: 235, endPoint x: 507, endPoint y: 230, distance: 71.1
click at [507, 230] on td "pbishenden@hotmail.com" at bounding box center [485, 235] width 138 height 16
copy td "pbishenden@hotmail.com"
click at [10, 67] on icon at bounding box center [10, 71] width 8 height 8
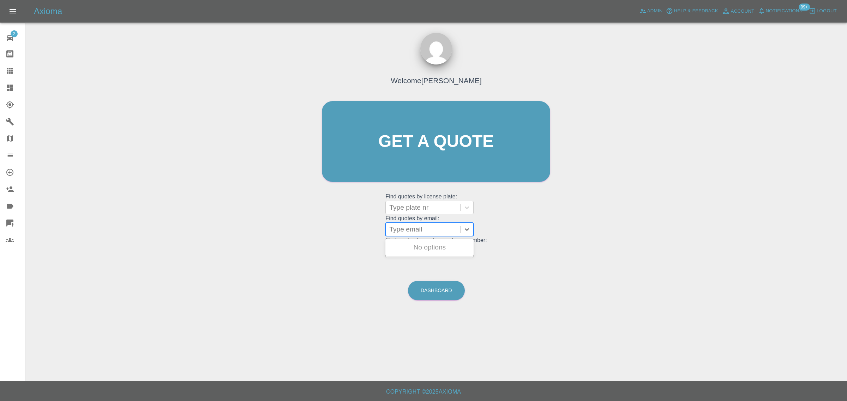
click at [420, 232] on div at bounding box center [422, 230] width 67 height 10
paste input "leu.andreia@yahoo.com"
type input "leu.andreia@yahoo.com"
click at [420, 248] on div "GX69YNV, Awaiting Repair" at bounding box center [429, 252] width 88 height 23
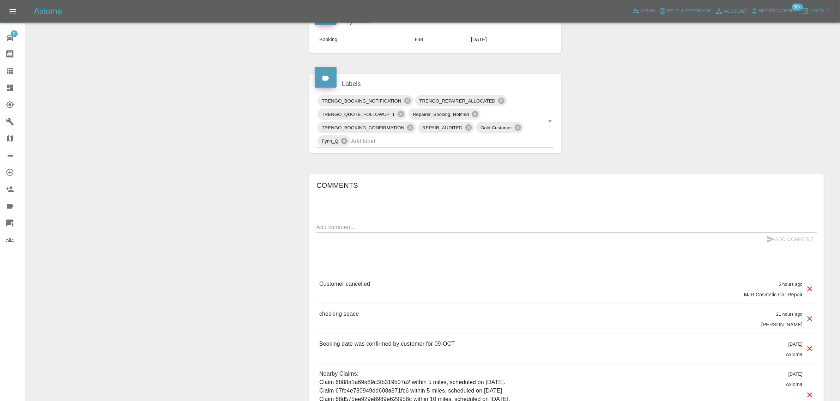
scroll to position [353, 0]
click at [421, 232] on div "x" at bounding box center [566, 226] width 500 height 11
paste textarea "I am contacting you to cancel my upcoming booking scheduled for this Thursday. …"
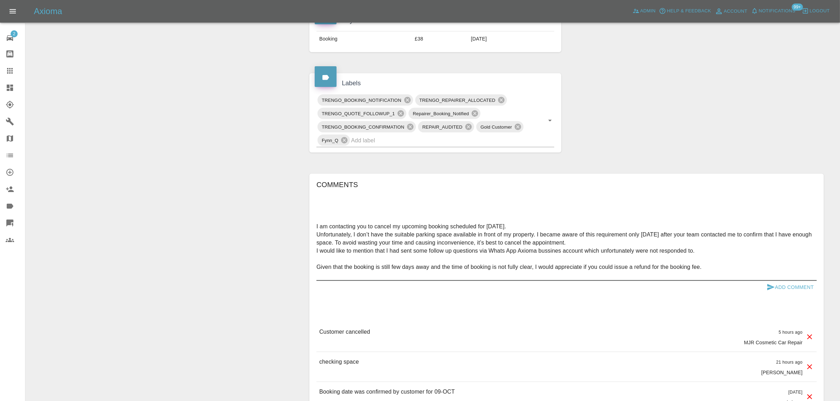
type textarea "I am contacting you to cancel my upcoming booking scheduled for this Thursday. …"
click at [793, 291] on button "Add Comment" at bounding box center [790, 287] width 53 height 13
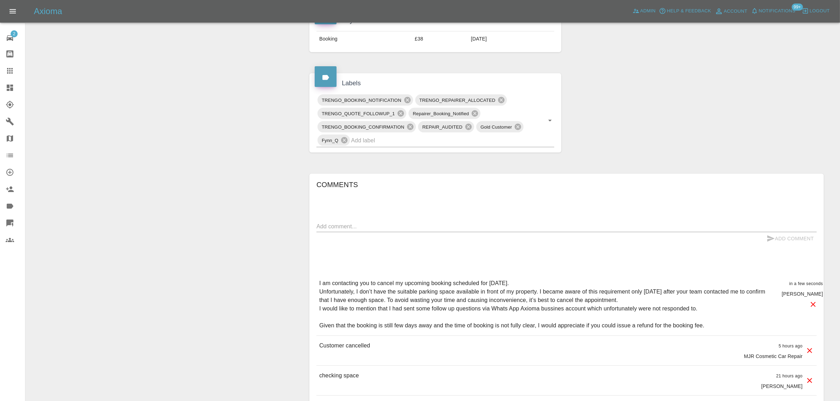
click at [13, 69] on icon at bounding box center [10, 71] width 8 height 8
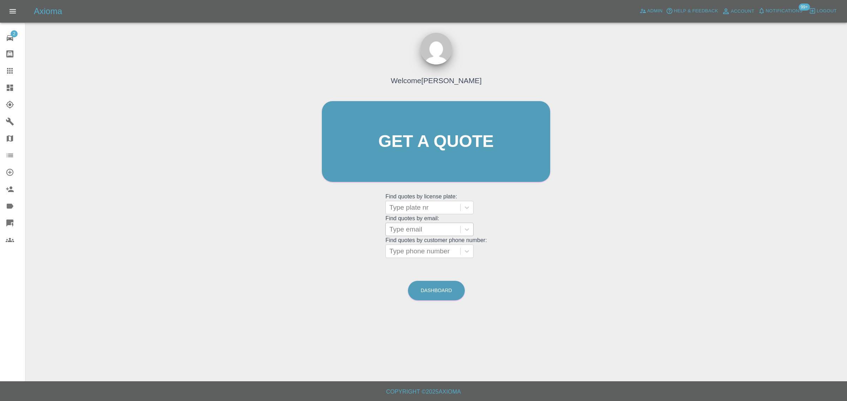
click at [453, 229] on div at bounding box center [422, 230] width 67 height 10
paste input "barry.finlay@gmail.com"
type input "barry.finlay@gmail.com"
click at [429, 247] on div "LG71 VRR, Archived" at bounding box center [429, 248] width 88 height 14
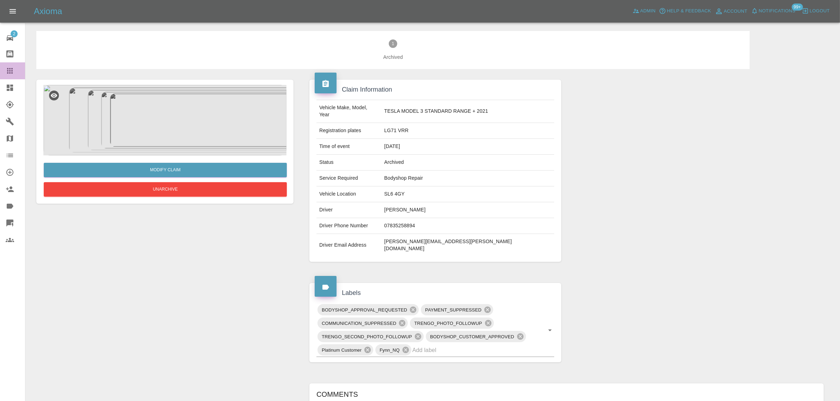
click at [11, 73] on icon at bounding box center [10, 71] width 8 height 8
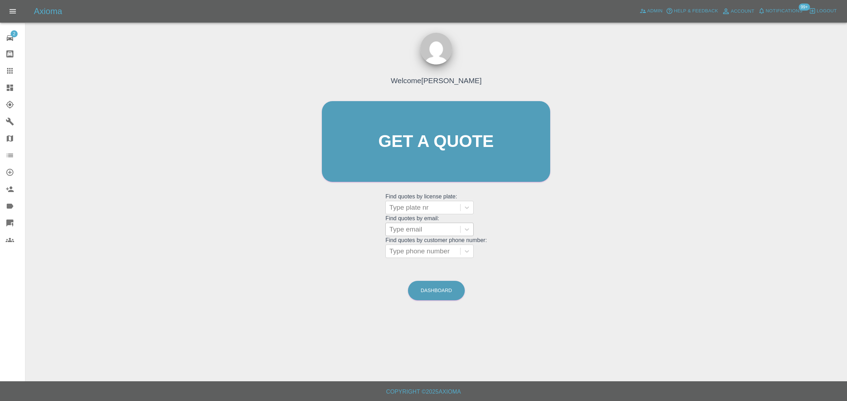
click at [412, 229] on div at bounding box center [422, 230] width 67 height 10
paste input "shanehorrocks1972@gmail.com"
type input "shanehorrocks1972@gmail.com"
click at [417, 244] on div "CF73 VFW, Archived" at bounding box center [429, 248] width 88 height 14
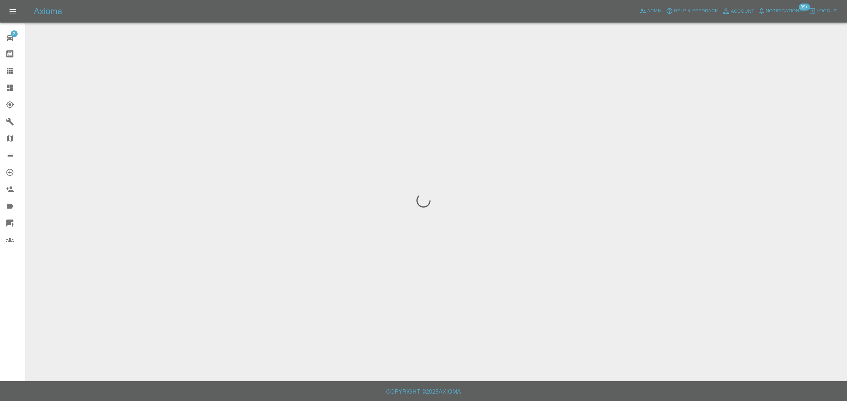
click at [22, 283] on div "2 Repair home Bodyshop home Claims Dashboard Explorer Garages Map Organization …" at bounding box center [12, 200] width 25 height 401
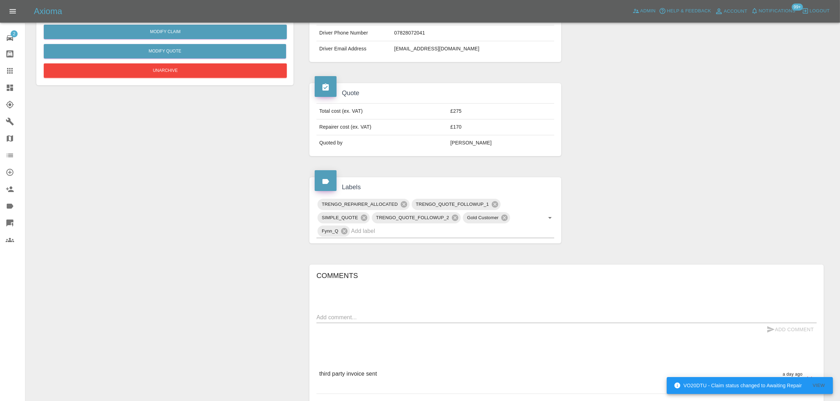
scroll to position [71, 0]
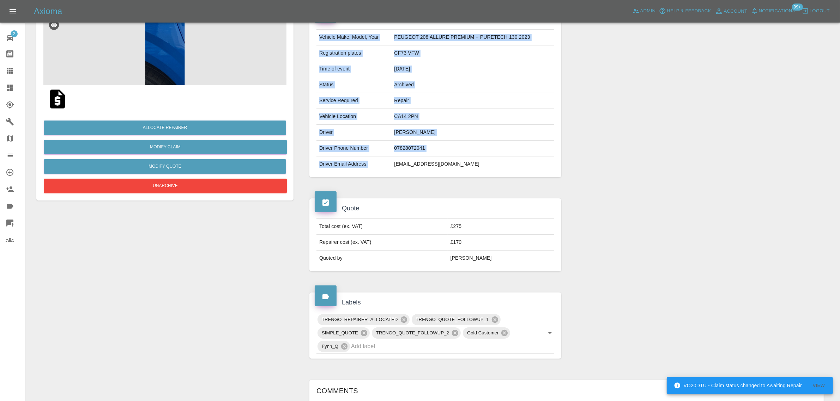
drag, startPoint x: 393, startPoint y: 166, endPoint x: 502, endPoint y: 174, distance: 108.9
click at [502, 174] on div "Vehicle Make, Model, Year PEUGEOT 208 ALLURE PREMIUM + PURETECH 130 2023 Regist…" at bounding box center [435, 100] width 252 height 153
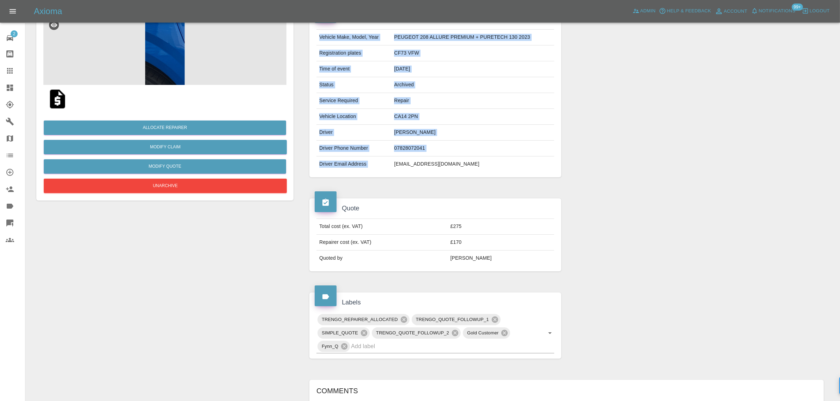
copy tbody "Vehicle Make, Model, Year PEUGEOT 208 ALLURE PREMIUM + PURETECH 130 2023 Regist…"
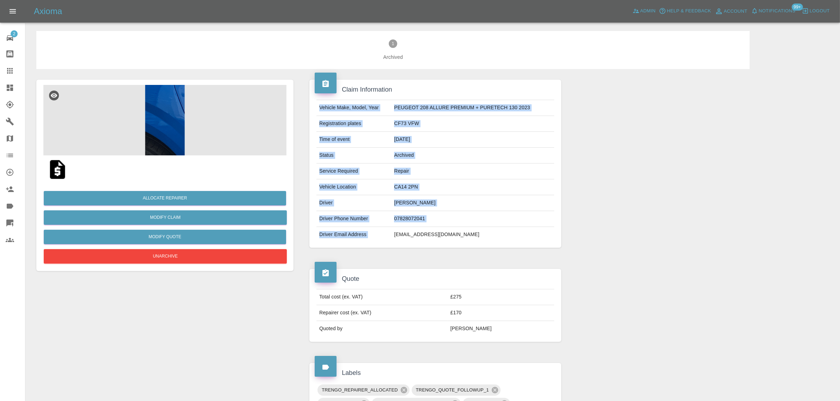
click at [159, 111] on img at bounding box center [164, 120] width 243 height 71
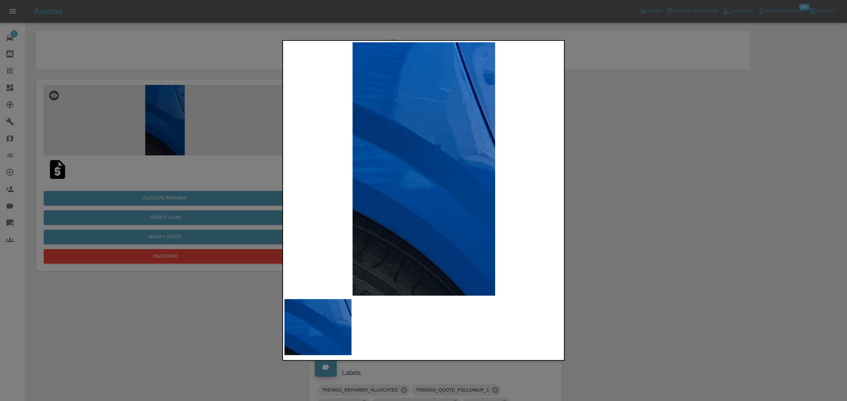
click at [608, 238] on div at bounding box center [423, 200] width 847 height 401
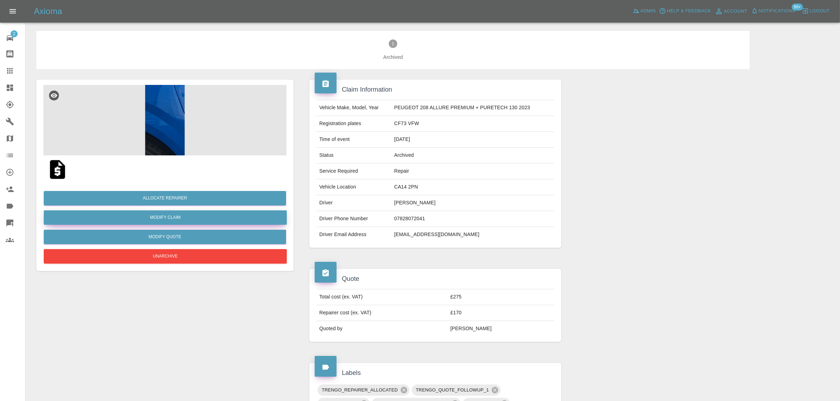
click at [156, 216] on link "Modify Claim" at bounding box center [165, 218] width 243 height 14
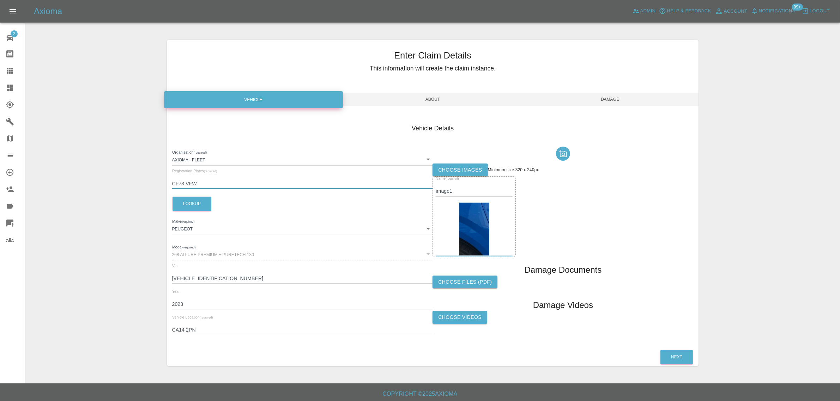
drag, startPoint x: 198, startPoint y: 184, endPoint x: 168, endPoint y: 186, distance: 30.4
click at [168, 186] on div "Vehicle Details Organisation (required) Axioma - Fleet 5e6b5a8122cd0a001728b604…" at bounding box center [433, 231] width 532 height 236
paste input "K25 HRX"
type input "K25 HRX"
click at [186, 204] on button "Lookup" at bounding box center [192, 204] width 39 height 14
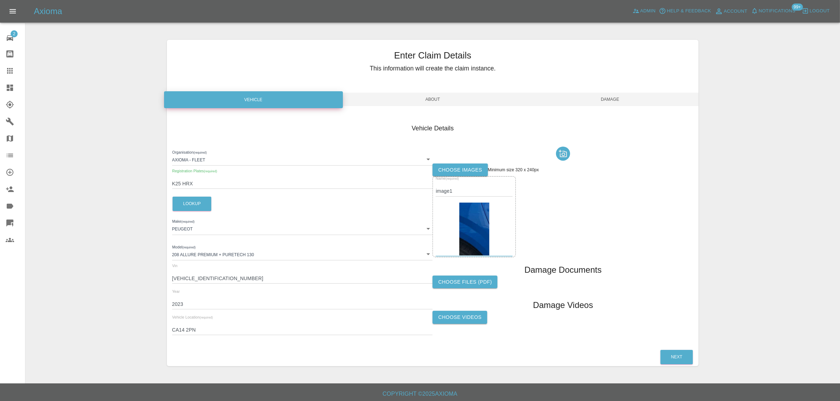
click at [610, 105] on span "Damage" at bounding box center [609, 99] width 177 height 13
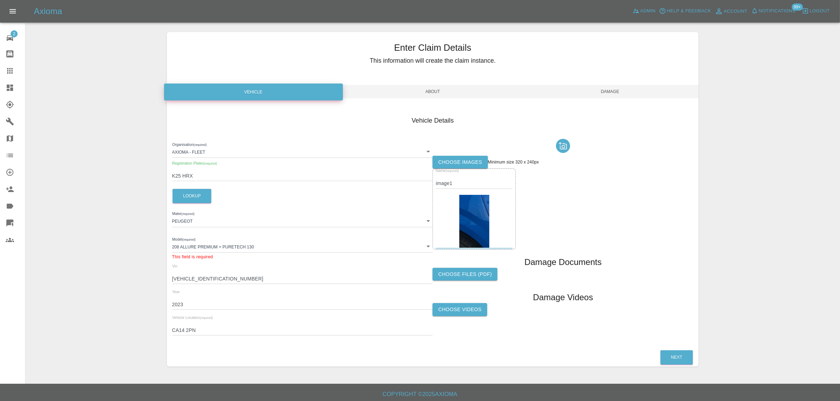
scroll to position [10, 0]
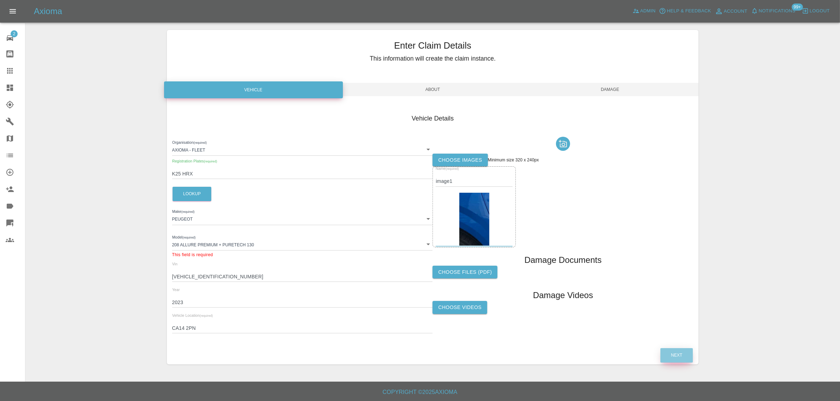
click at [674, 350] on button "Next" at bounding box center [676, 356] width 32 height 14
click at [600, 85] on span "Damage" at bounding box center [609, 89] width 177 height 13
click at [194, 194] on button "Lookup" at bounding box center [192, 194] width 39 height 14
click at [216, 244] on body "Axioma Admin Help & Feedback Account Notifications 99+ Logout 2 Repair home Bod…" at bounding box center [420, 196] width 840 height 412
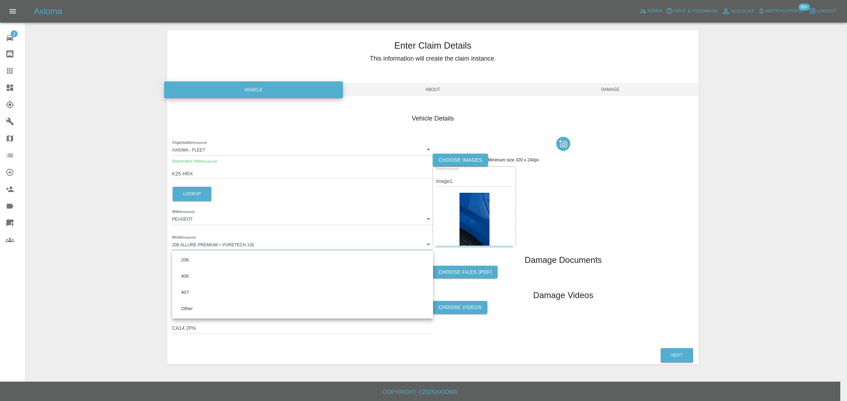
click at [216, 248] on div at bounding box center [423, 200] width 847 height 401
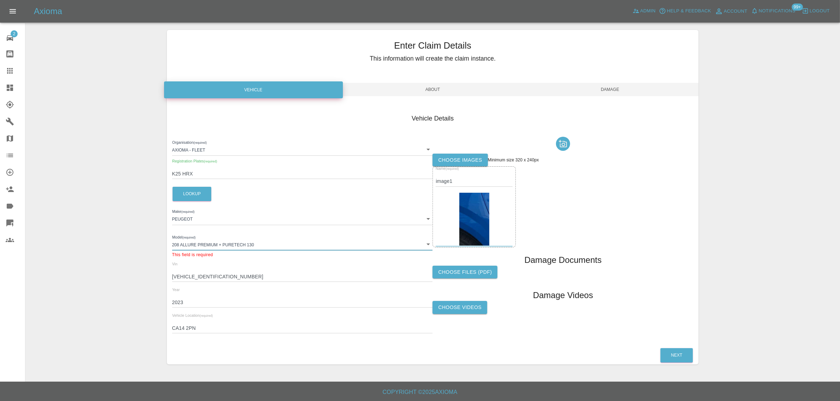
click at [117, 272] on div "Enter Claim Details This information will create the claim instance. Vehicle Ab…" at bounding box center [433, 197] width 814 height 352
click at [217, 244] on body "Axioma Admin Help & Feedback Account Notifications 99+ Logout 2 Repair home Bod…" at bounding box center [420, 196] width 840 height 412
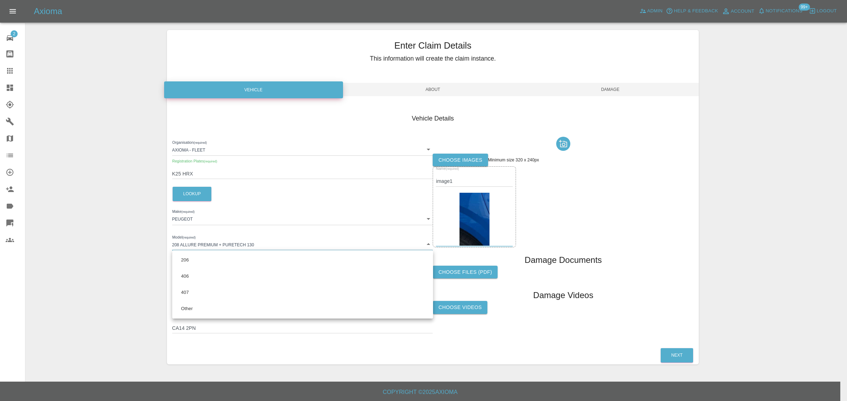
click at [217, 244] on div at bounding box center [423, 200] width 847 height 401
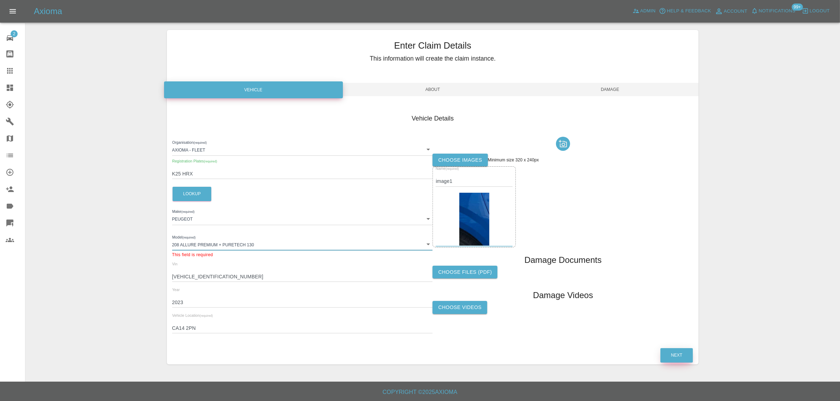
click at [681, 356] on button "Next" at bounding box center [676, 356] width 32 height 14
click at [607, 85] on span "Damage" at bounding box center [609, 89] width 177 height 13
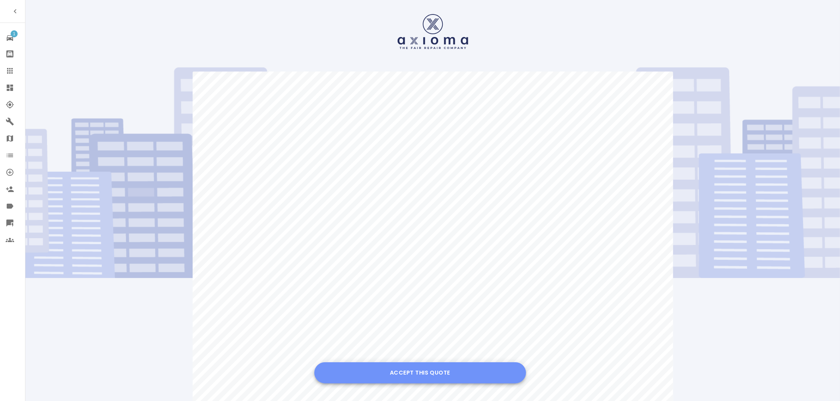
click at [402, 368] on button "Accept this Quote" at bounding box center [420, 373] width 212 height 21
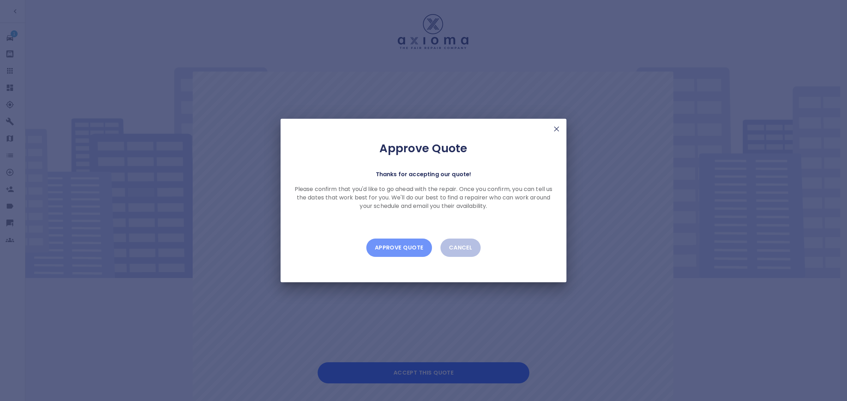
click at [396, 253] on button "Approve Quote" at bounding box center [399, 248] width 66 height 18
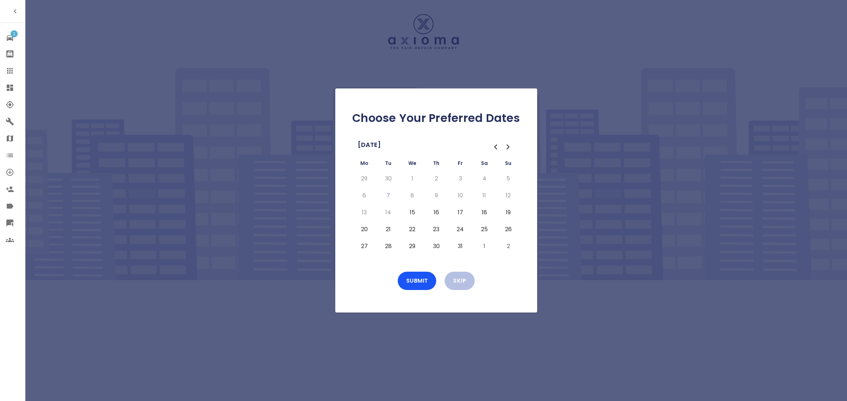
click at [485, 213] on button "18" at bounding box center [484, 212] width 13 height 11
click at [507, 213] on button "19" at bounding box center [508, 212] width 13 height 11
click at [482, 227] on button "25" at bounding box center [484, 229] width 13 height 11
click at [507, 228] on button "26" at bounding box center [508, 229] width 13 height 11
click at [486, 249] on button "1" at bounding box center [484, 246] width 13 height 11
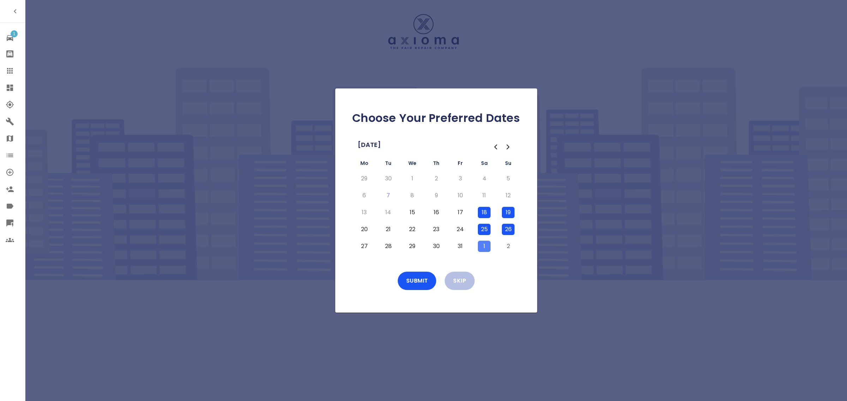
click at [507, 248] on button "2" at bounding box center [508, 246] width 13 height 11
click at [407, 276] on button "Submit" at bounding box center [417, 281] width 39 height 18
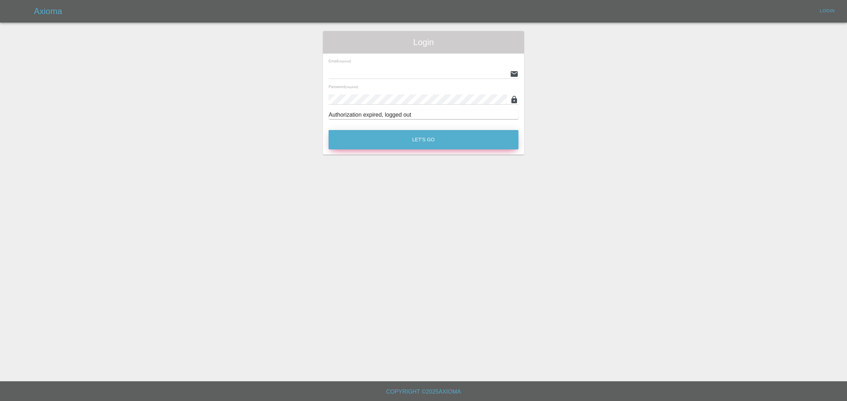
type input "[EMAIL_ADDRESS][DOMAIN_NAME]"
drag, startPoint x: 391, startPoint y: 140, endPoint x: 379, endPoint y: 131, distance: 14.5
click at [390, 140] on button "Let's Go" at bounding box center [423, 139] width 190 height 19
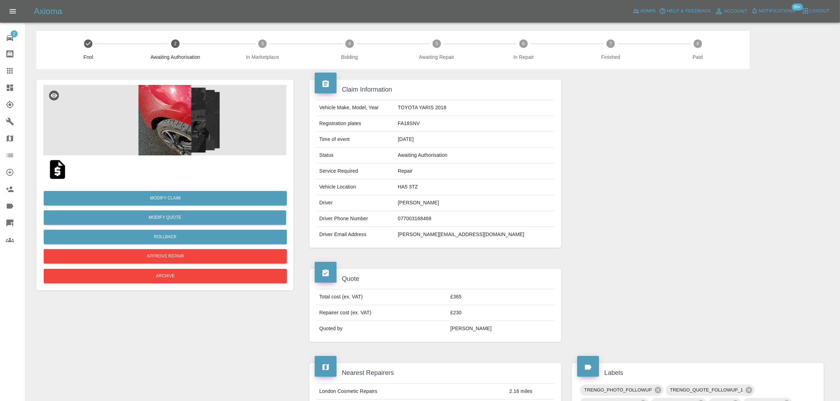
click at [303, 114] on div "Claim Information Vehicle Make, Model, Year TOYOTA YARIS 2018 Registration plat…" at bounding box center [567, 409] width 536 height 680
drag, startPoint x: 431, startPoint y: 236, endPoint x: 516, endPoint y: 227, distance: 84.8
click at [516, 227] on tbody "Vehicle Make, Model, Year TOYOTA YARIS 2018 Registration plates FA18SNV Time of…" at bounding box center [435, 171] width 238 height 143
click at [516, 227] on td "077003168468" at bounding box center [474, 219] width 159 height 16
click at [489, 235] on td "[PERSON_NAME][EMAIL_ADDRESS][DOMAIN_NAME]" at bounding box center [474, 235] width 159 height 16
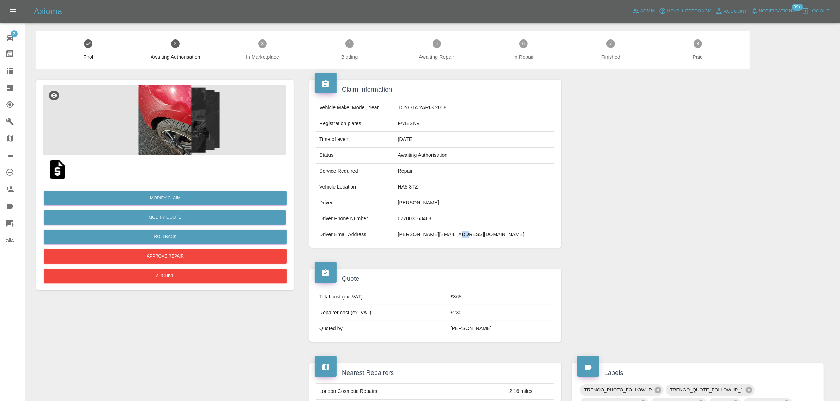
click at [489, 235] on td "[PERSON_NAME][EMAIL_ADDRESS][DOMAIN_NAME]" at bounding box center [474, 235] width 159 height 16
copy td "[PERSON_NAME][EMAIL_ADDRESS][DOMAIN_NAME]"
click at [59, 171] on img at bounding box center [57, 169] width 23 height 23
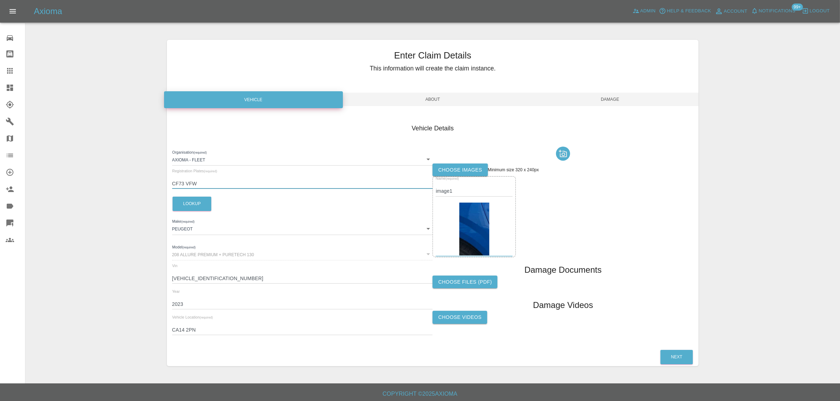
drag, startPoint x: 199, startPoint y: 182, endPoint x: 163, endPoint y: 181, distance: 36.0
click at [163, 181] on div "Enter Claim Details This information will create the claim instance. Vehicle Ab…" at bounding box center [433, 203] width 543 height 344
paste input "K25 HRX"
type input "K25 HRX"
click at [617, 99] on span "Damage" at bounding box center [609, 99] width 177 height 13
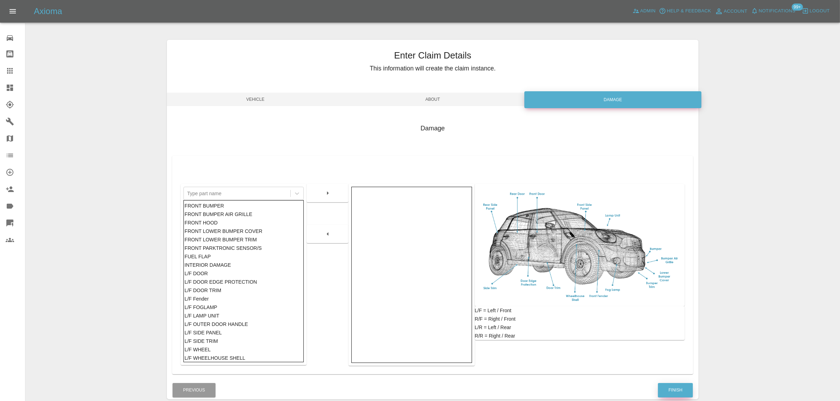
click at [679, 388] on button "Finish" at bounding box center [675, 390] width 35 height 14
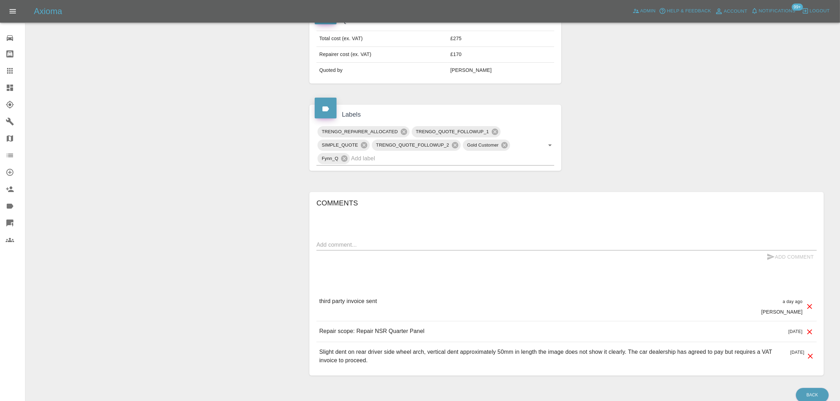
scroll to position [265, 0]
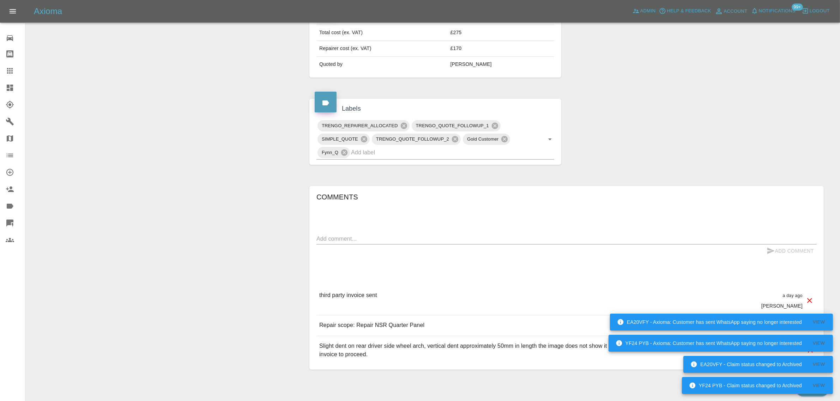
click at [15, 68] on div at bounding box center [16, 71] width 20 height 8
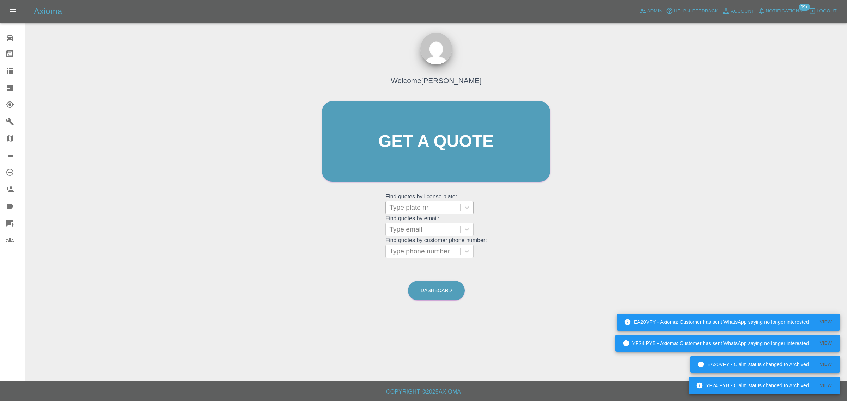
click at [410, 210] on div at bounding box center [422, 208] width 67 height 10
click at [376, 219] on div "Welcome Saleem Anwar Get a quote Get a quote Find quotes by license plate: Type…" at bounding box center [435, 155] width 243 height 213
click at [403, 229] on div at bounding box center [422, 230] width 67 height 10
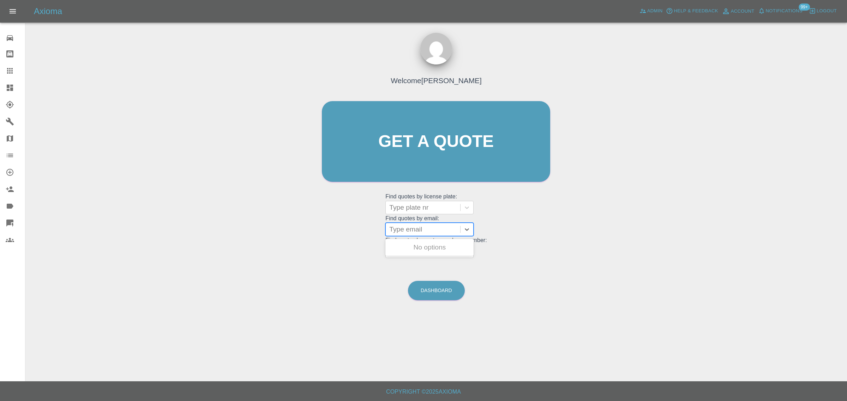
paste input "opeoluwaonafuye@gmail.com"
type input "opeoluwaonafuye@gmail.com"
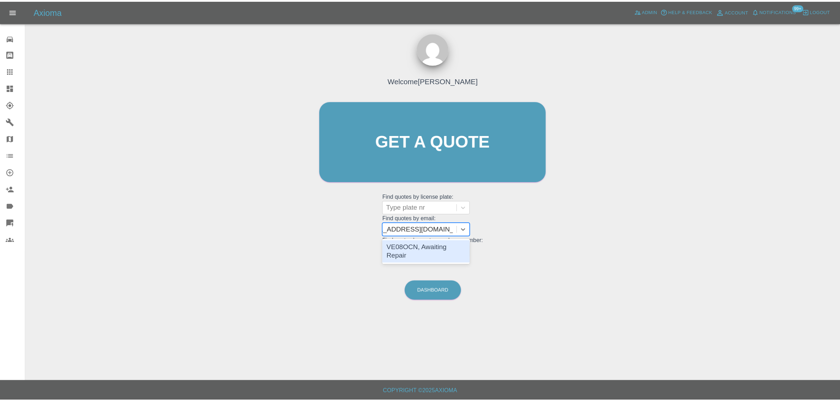
scroll to position [0, 21]
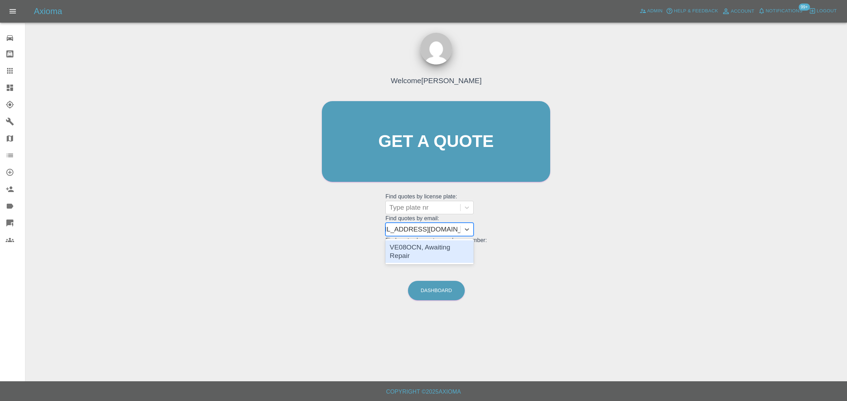
click at [420, 248] on div "VE08OCN, Awaiting Repair" at bounding box center [429, 252] width 88 height 23
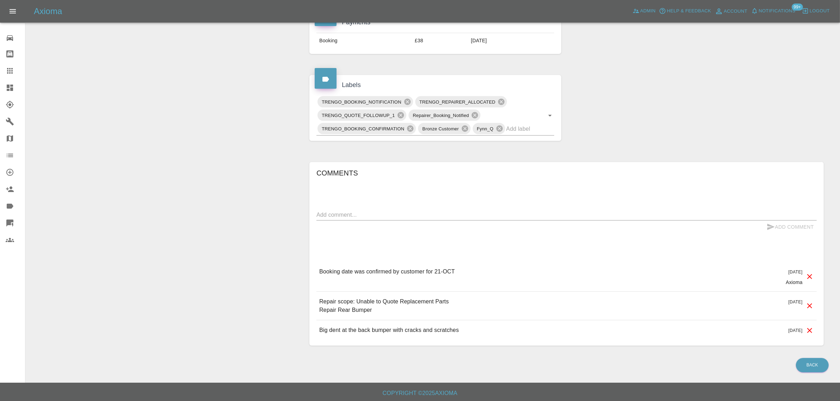
scroll to position [353, 0]
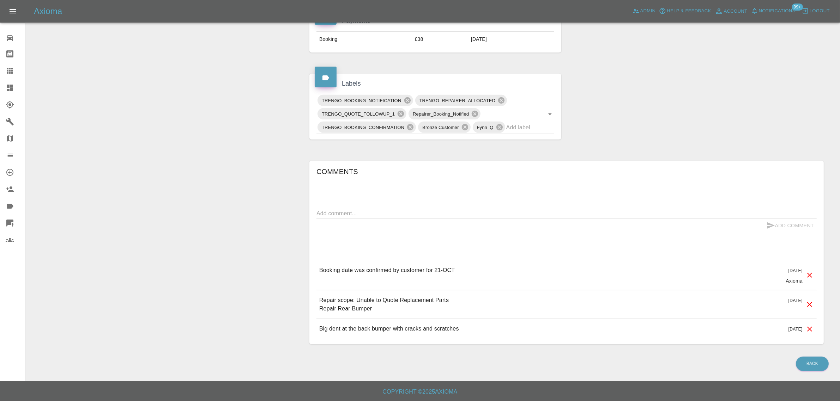
click at [392, 212] on textarea at bounding box center [566, 214] width 500 height 8
paste textarea "I have a repair scheduled for the 21st of October and i have been trying to rea…"
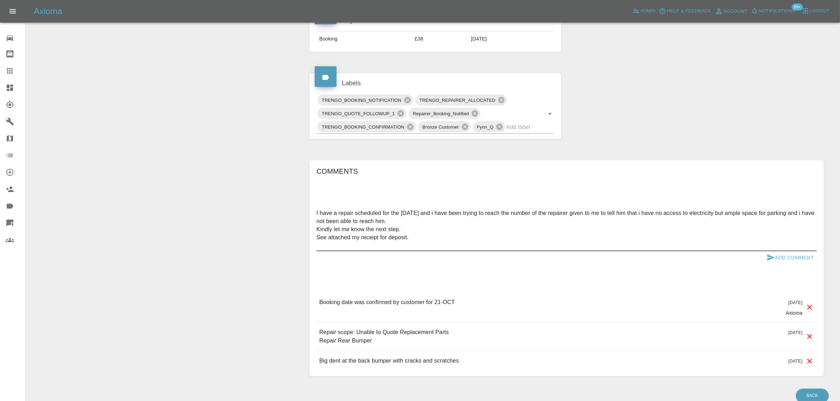
type textarea "I have a repair scheduled for the 21st of October and i have been trying to rea…"
click at [780, 258] on button "Add Comment" at bounding box center [790, 258] width 53 height 13
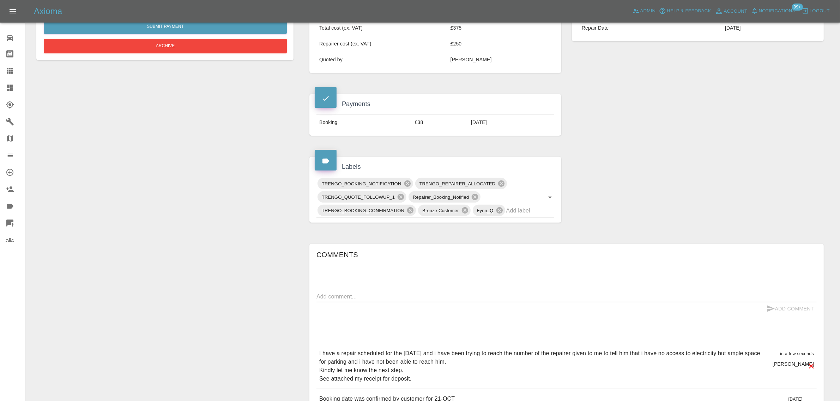
scroll to position [176, 0]
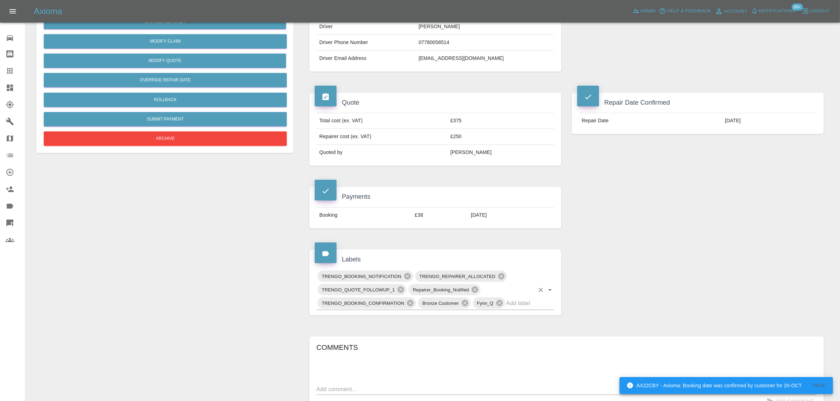
click at [519, 305] on input "text" at bounding box center [520, 303] width 28 height 11
type input "space"
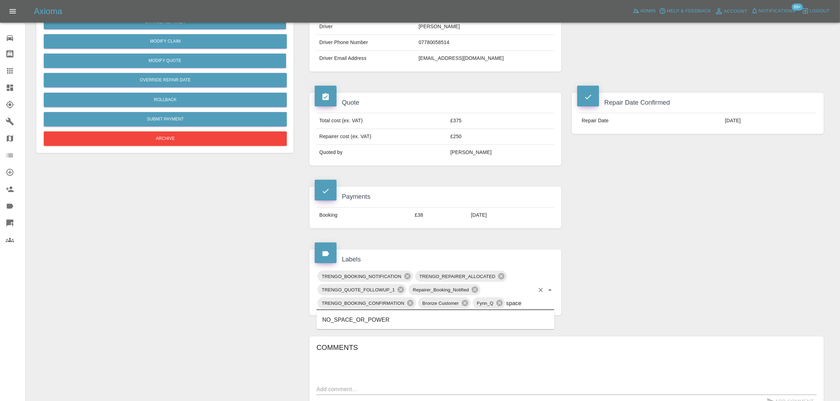
click at [439, 320] on li "NO_SPACE_OR_POWER" at bounding box center [436, 320] width 238 height 13
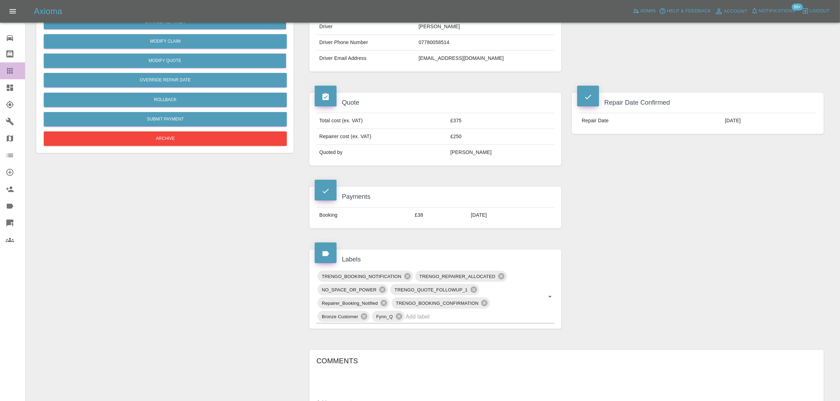
click at [6, 73] on icon at bounding box center [10, 71] width 8 height 8
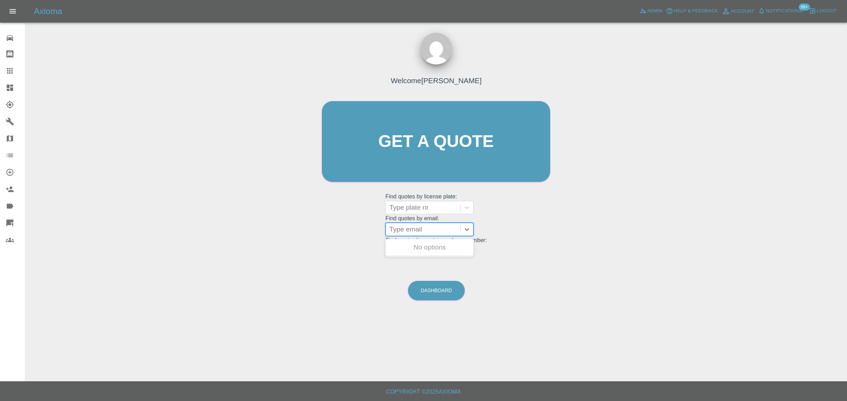
click at [410, 228] on div at bounding box center [422, 230] width 67 height 10
paste input "nancy.clark@mac.com"
type input "nancy.clark@mac.com"
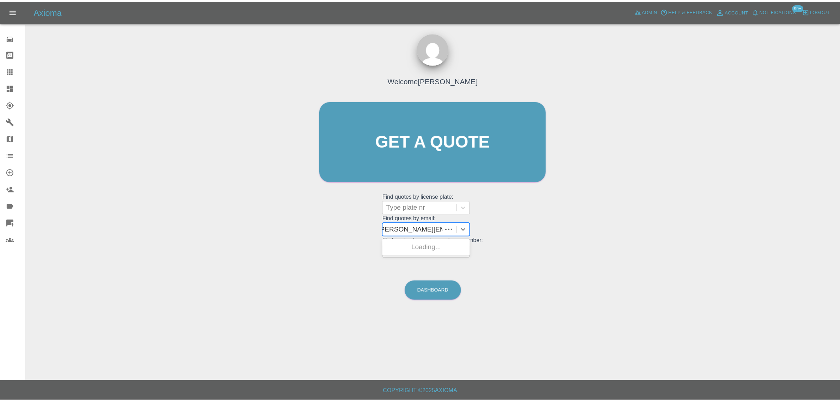
scroll to position [0, 0]
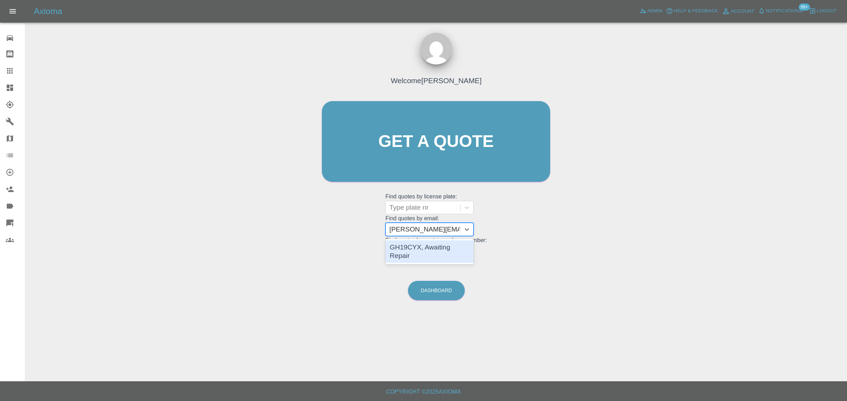
click at [418, 250] on div "GH19CYX, Awaiting Repair" at bounding box center [429, 252] width 88 height 23
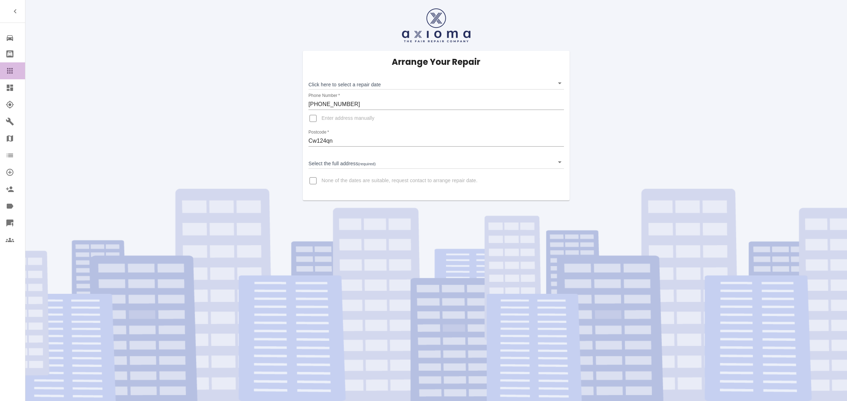
click at [6, 76] on link "Claims" at bounding box center [12, 70] width 25 height 17
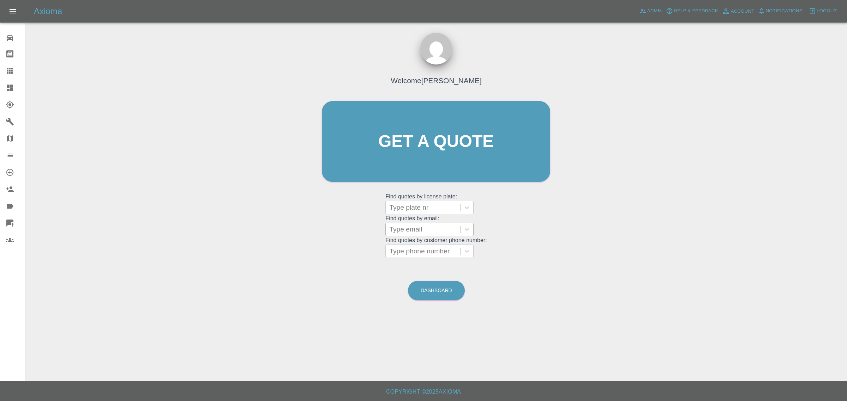
click at [422, 226] on div at bounding box center [422, 230] width 67 height 10
paste input "[EMAIL_ADDRESS][DOMAIN_NAME]"
type input "[EMAIL_ADDRESS][DOMAIN_NAME]"
click at [424, 248] on div "CV71KRK, Finished" at bounding box center [429, 248] width 88 height 14
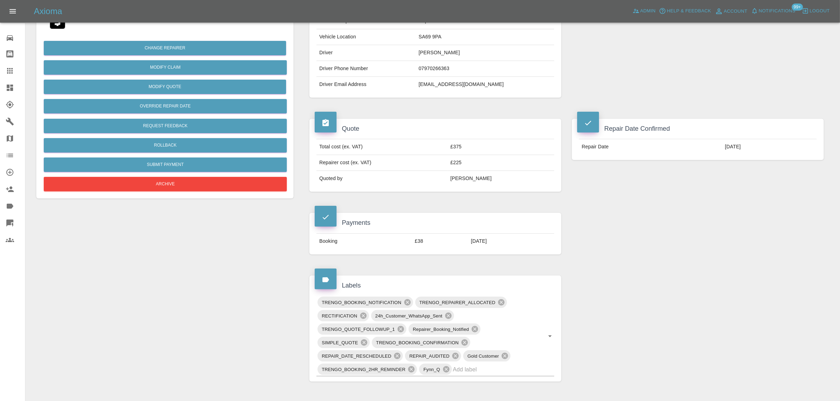
scroll to position [309, 0]
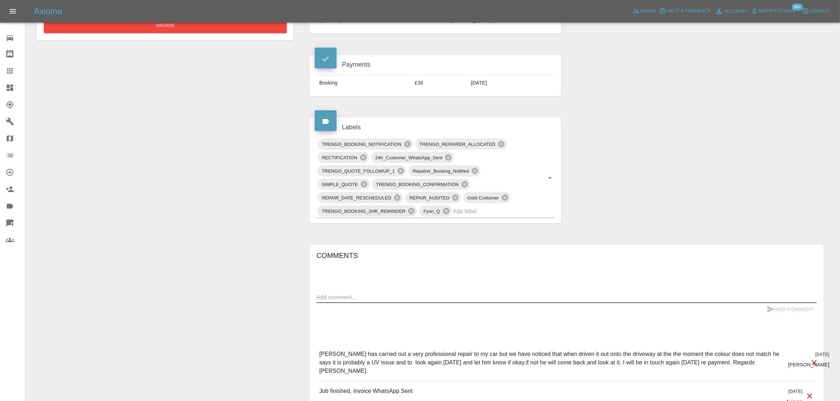
click at [325, 295] on textarea at bounding box center [566, 298] width 500 height 8
paste textarea "Not yet supposed to come back either Weds or Thurs Cheer [PERSON_NAME]"
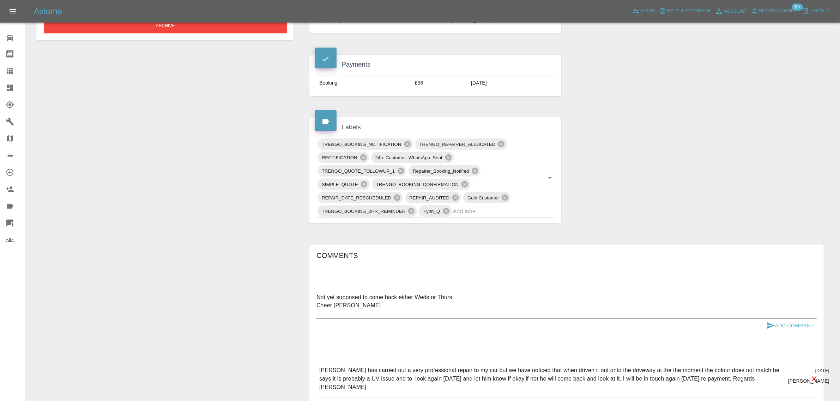
type textarea "Not yet supposed to come back either Weds or Thurs Cheer [PERSON_NAME]"
click at [775, 325] on button "Add Comment" at bounding box center [790, 326] width 53 height 13
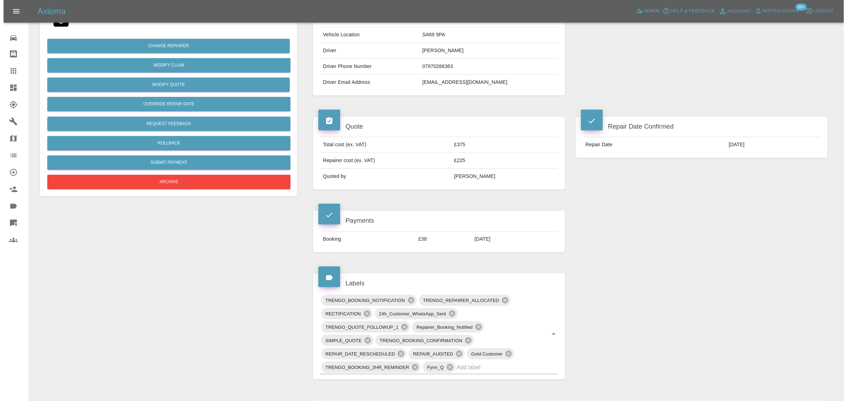
scroll to position [0, 0]
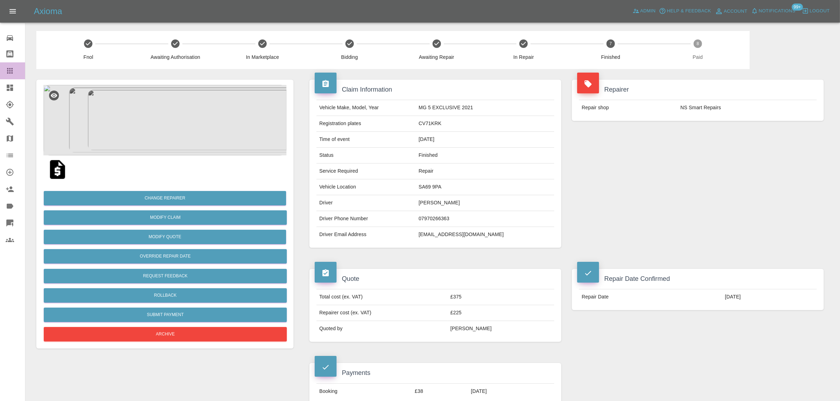
click at [6, 77] on link "Claims" at bounding box center [12, 70] width 25 height 17
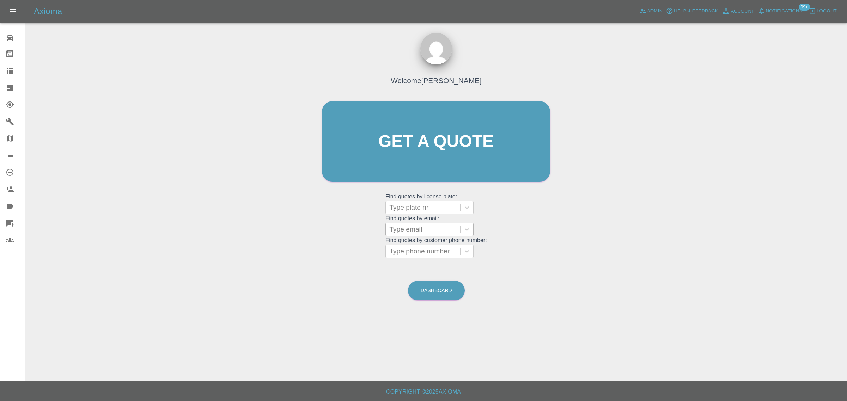
click at [416, 234] on div at bounding box center [422, 230] width 67 height 10
paste input "[EMAIL_ADDRESS][DOMAIN_NAME]"
type input "mandaviajitendra@hotma"
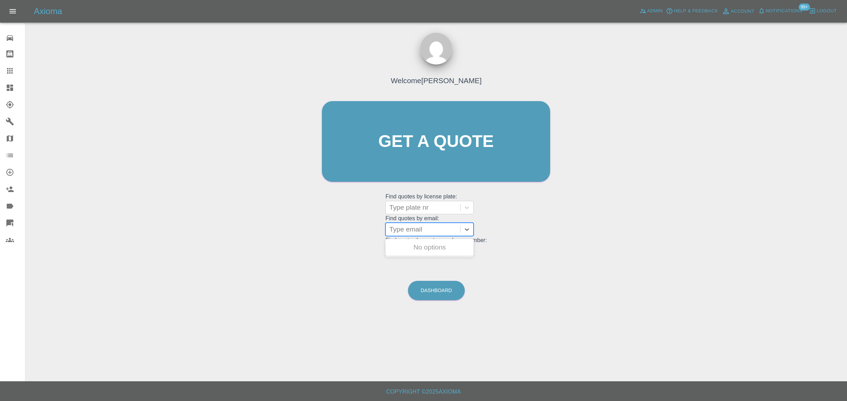
click at [431, 230] on div at bounding box center [422, 230] width 67 height 10
paste input "[EMAIL_ADDRESS][DOMAIN_NAME]"
type input "[EMAIL_ADDRESS][DOMAIN_NAME]"
click at [438, 246] on div "WW70WOO, Awaiting Repair" at bounding box center [429, 252] width 88 height 23
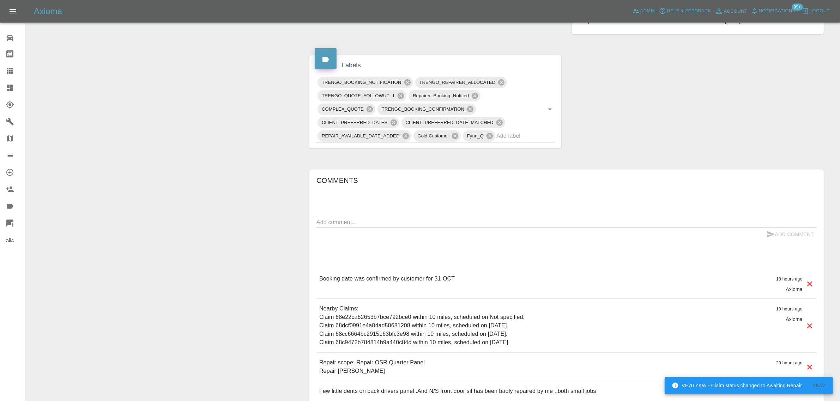
scroll to position [485, 0]
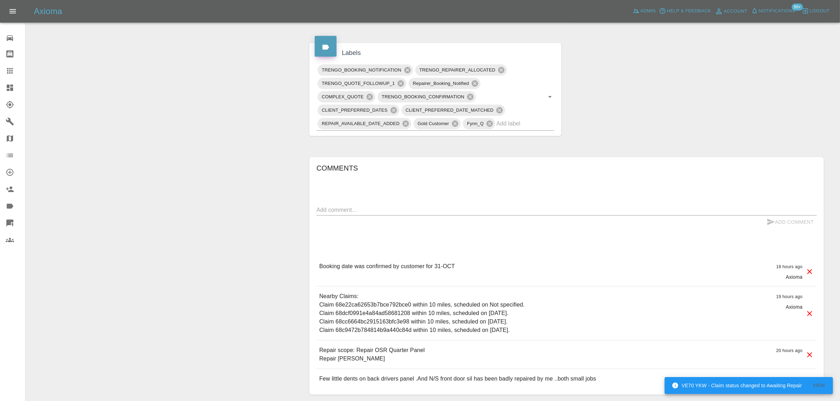
click at [6, 69] on icon at bounding box center [10, 71] width 8 height 8
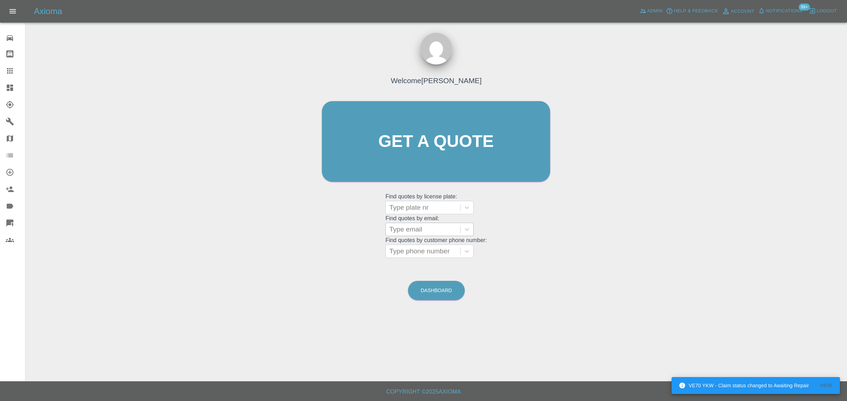
click at [401, 225] on div at bounding box center [422, 230] width 67 height 10
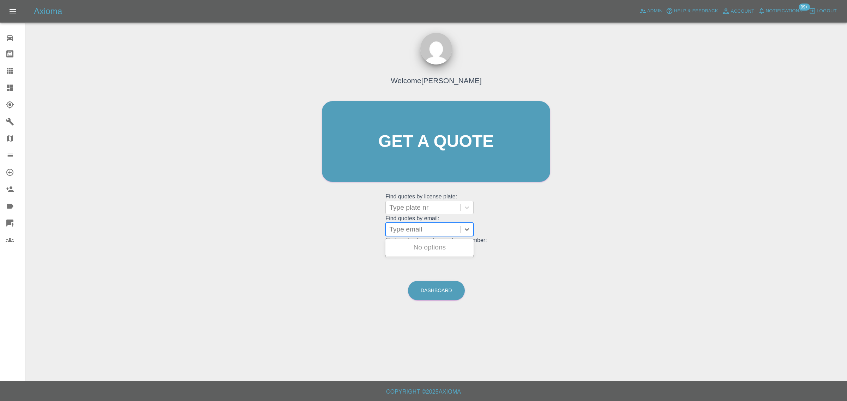
paste input "[EMAIL_ADDRESS][PERSON_NAME][DOMAIN_NAME]"
type input "[EMAIL_ADDRESS][PERSON_NAME][DOMAIN_NAME]"
click at [410, 252] on div "AK70 XNZ, Awaiting Authorisation" at bounding box center [429, 252] width 88 height 23
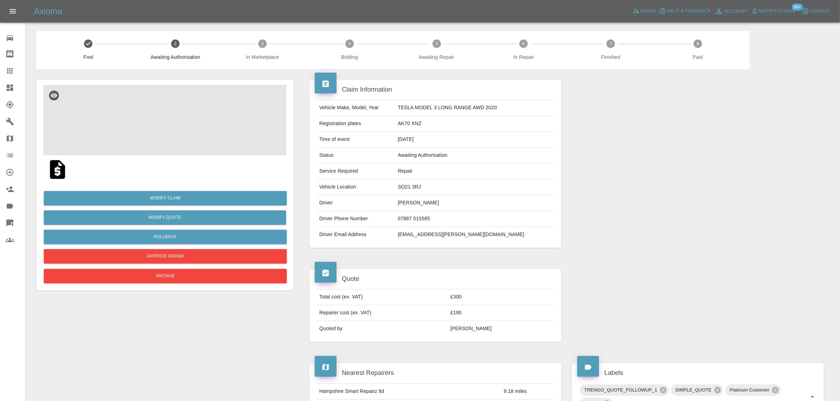
click at [143, 117] on img at bounding box center [164, 120] width 243 height 71
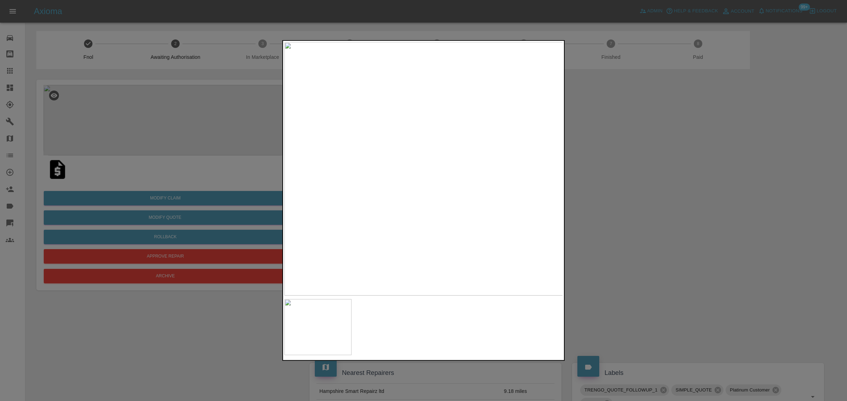
click at [619, 126] on div at bounding box center [423, 200] width 847 height 401
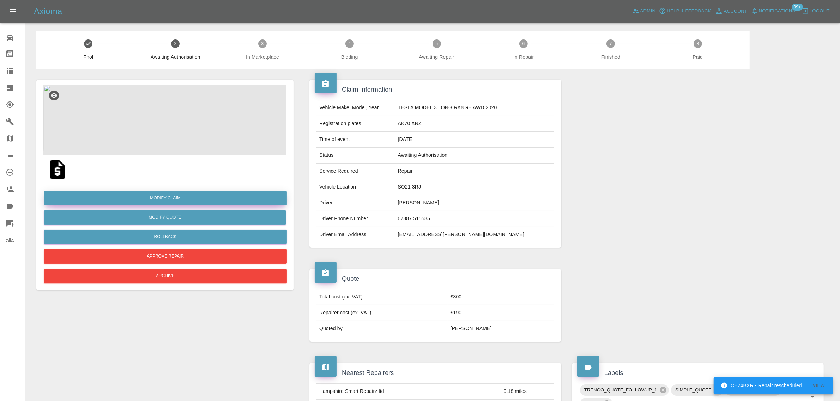
click at [191, 196] on link "Modify Claim" at bounding box center [165, 198] width 243 height 14
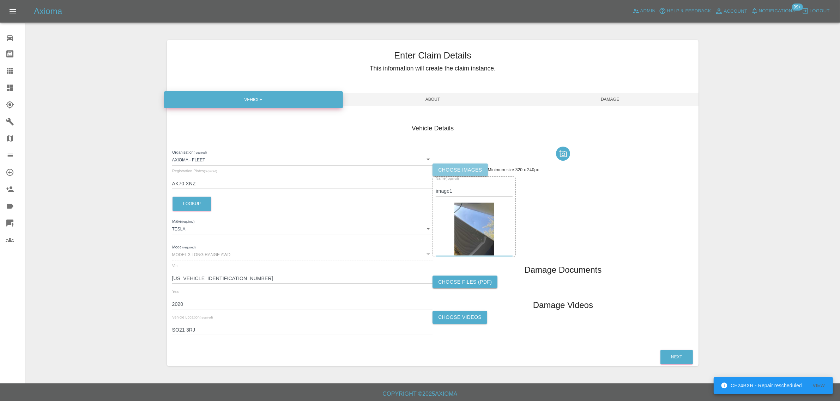
click at [478, 174] on label "Choose images" at bounding box center [459, 170] width 55 height 13
click at [0, 0] on input "Choose images" at bounding box center [0, 0] width 0 height 0
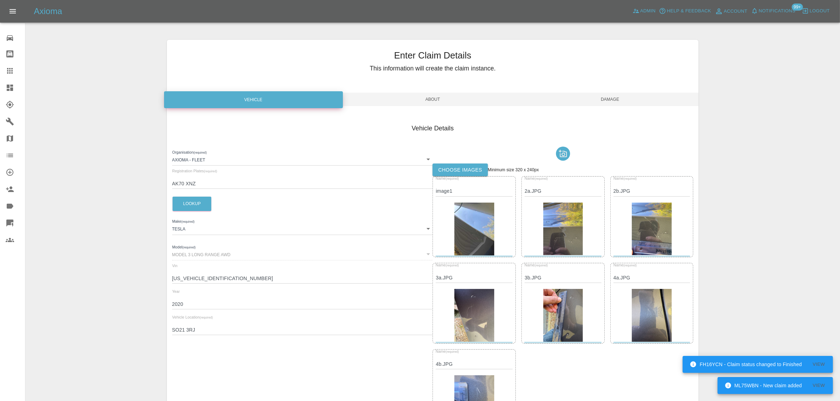
click at [605, 97] on span "Damage" at bounding box center [609, 99] width 177 height 13
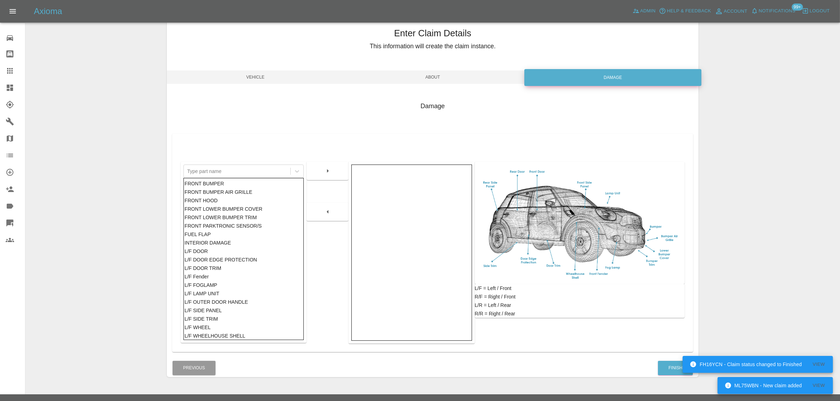
scroll to position [35, 0]
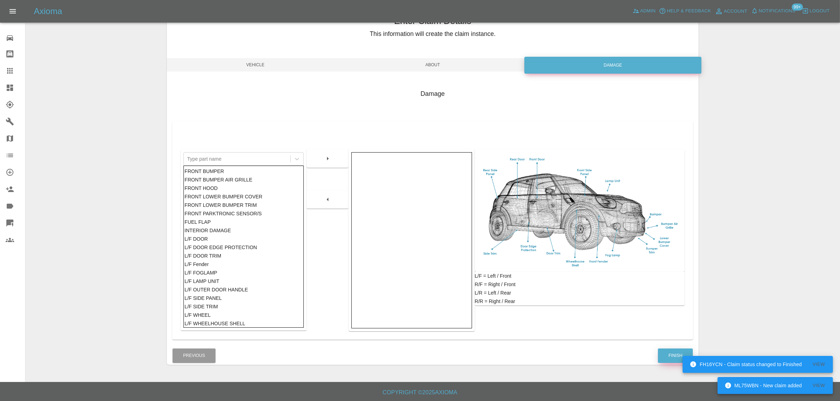
click at [668, 356] on button "Finish" at bounding box center [675, 356] width 35 height 14
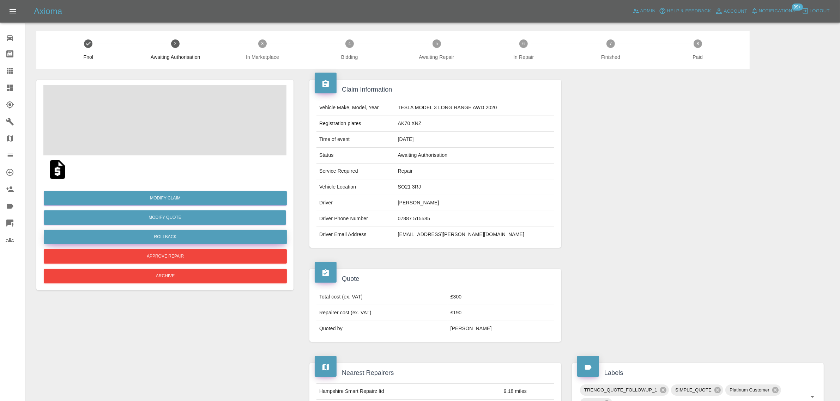
click at [152, 240] on button "Rollback" at bounding box center [165, 237] width 243 height 14
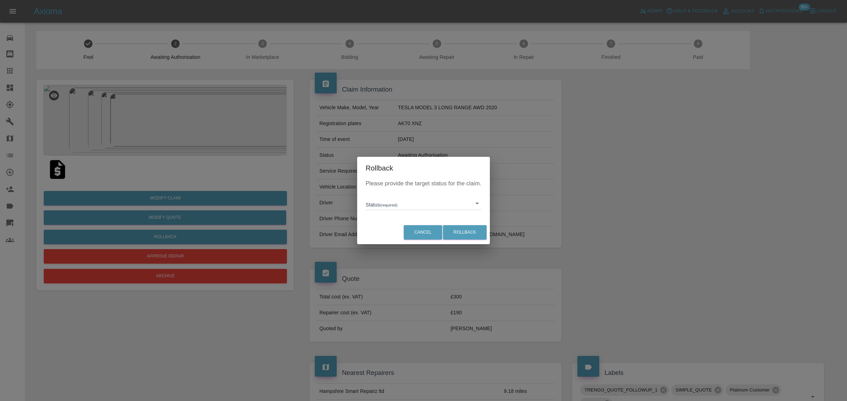
click at [387, 205] on body "Axioma Admin Help & Feedback Account Notifications 99+ Logout 0 Repair home Bod…" at bounding box center [423, 390] width 847 height 780
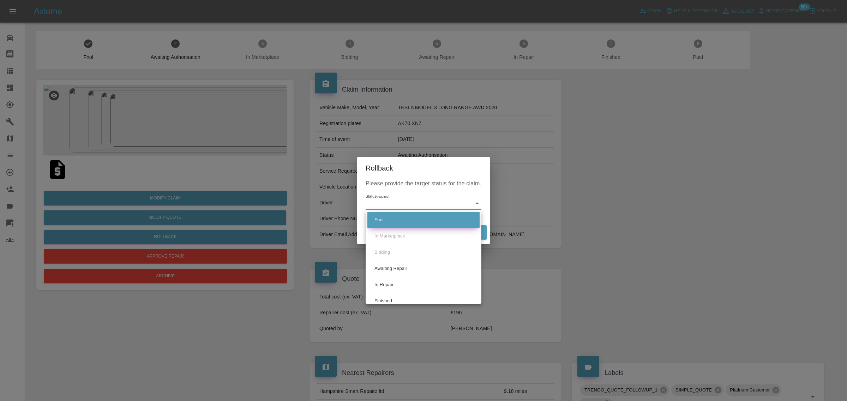
click at [408, 217] on li "Fnol" at bounding box center [423, 220] width 112 height 16
type input "fnol"
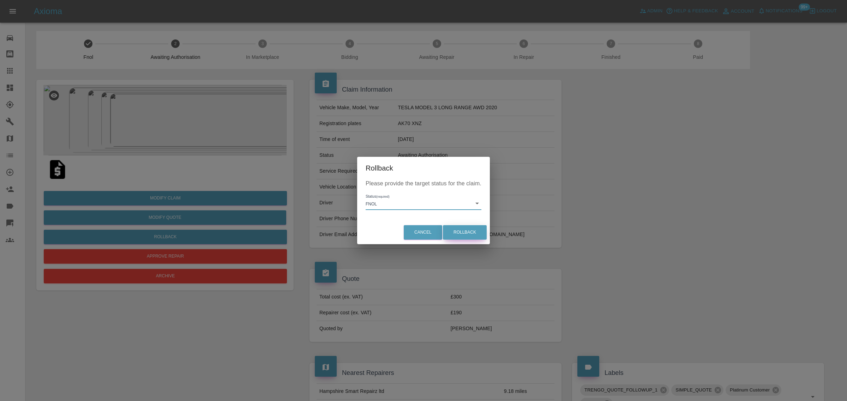
click at [459, 228] on button "Rollback" at bounding box center [465, 232] width 44 height 14
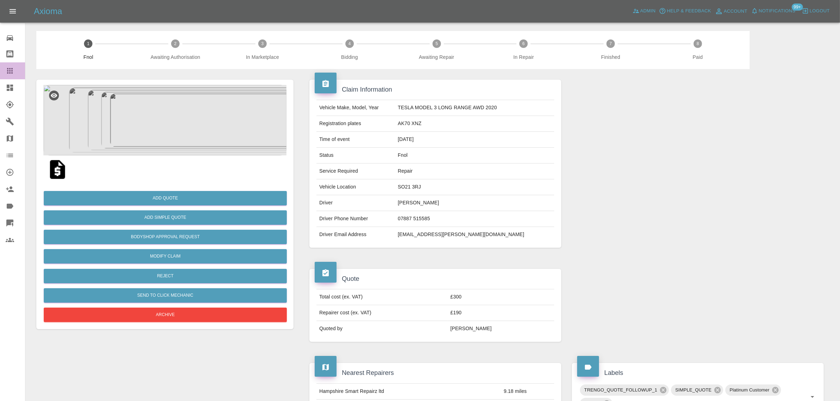
click at [7, 69] on icon at bounding box center [10, 71] width 8 height 8
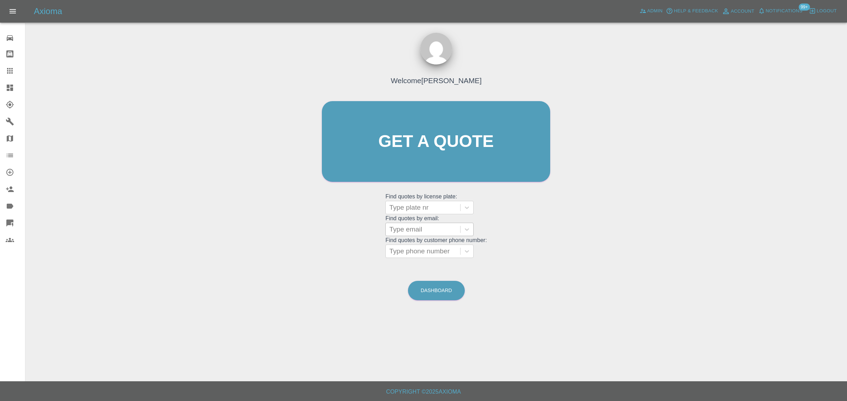
click at [406, 234] on div at bounding box center [422, 230] width 67 height 10
paste input "[PERSON_NAME][EMAIL_ADDRESS][DOMAIN_NAME]"
type input "[PERSON_NAME][EMAIL_ADDRESS][DOMAIN_NAME]"
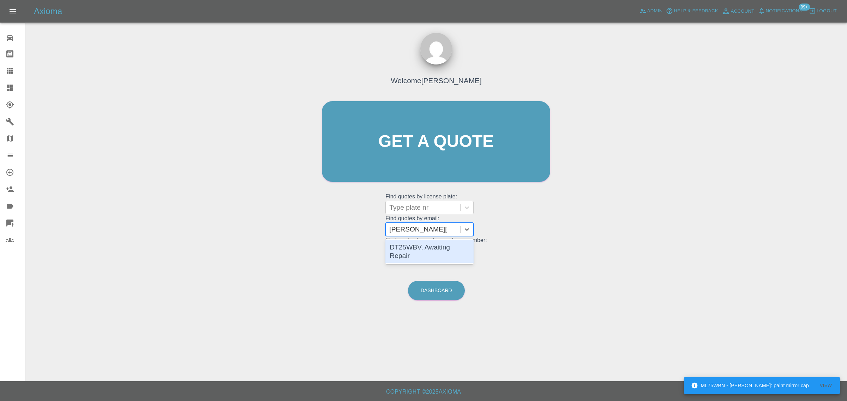
click at [419, 254] on div "DT25WBV, Awaiting Repair" at bounding box center [429, 252] width 88 height 23
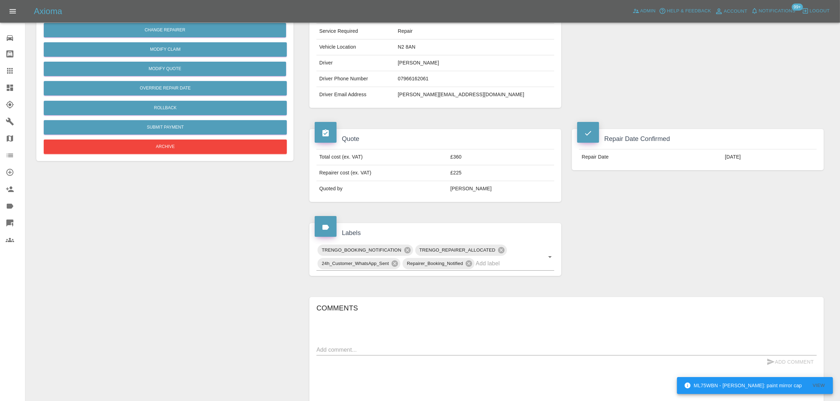
scroll to position [309, 0]
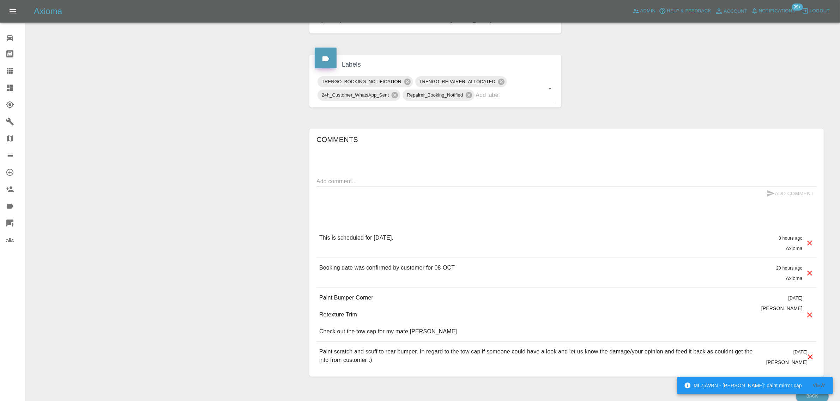
click at [417, 184] on textarea at bounding box center [566, 181] width 500 height 8
paste textarea "Thanks for the email, so Chris has said he does not cover my work area and cant…"
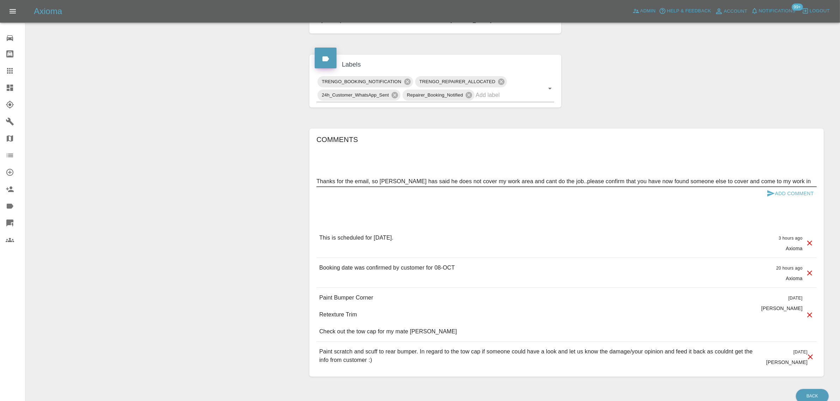
type textarea "Thanks for the email, so Chris has said he does not cover my work area and cant…"
click at [772, 198] on icon "submit" at bounding box center [771, 193] width 8 height 8
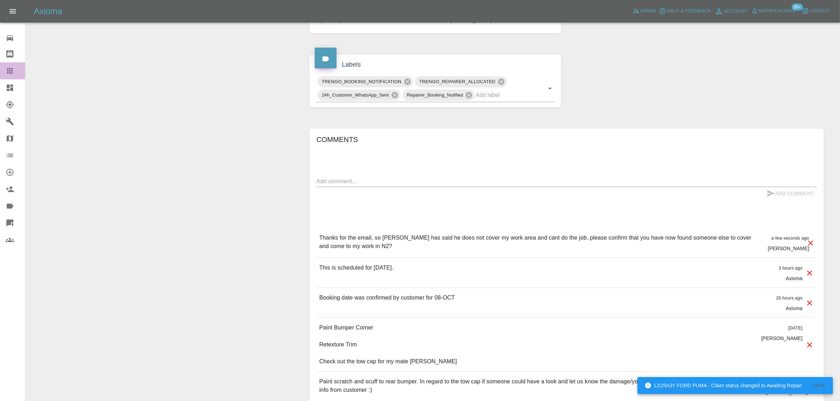
click at [15, 70] on div at bounding box center [16, 71] width 20 height 8
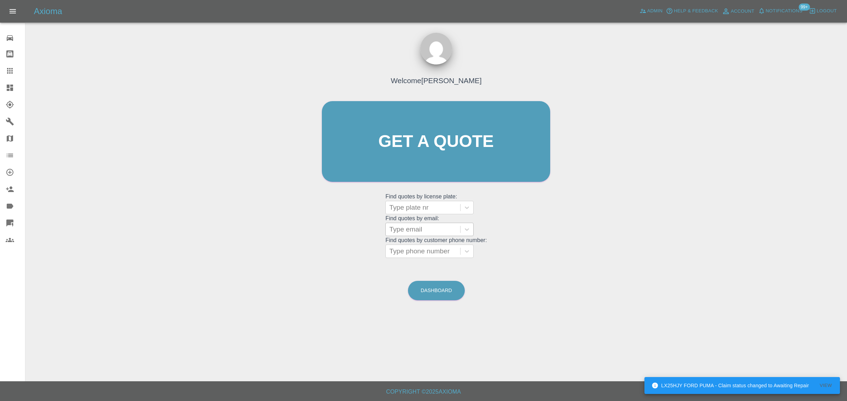
click at [413, 231] on div at bounding box center [422, 230] width 67 height 10
paste input "toteng73@hotmail.co.uk"
type input "toteng73@hotmail.co.uk"
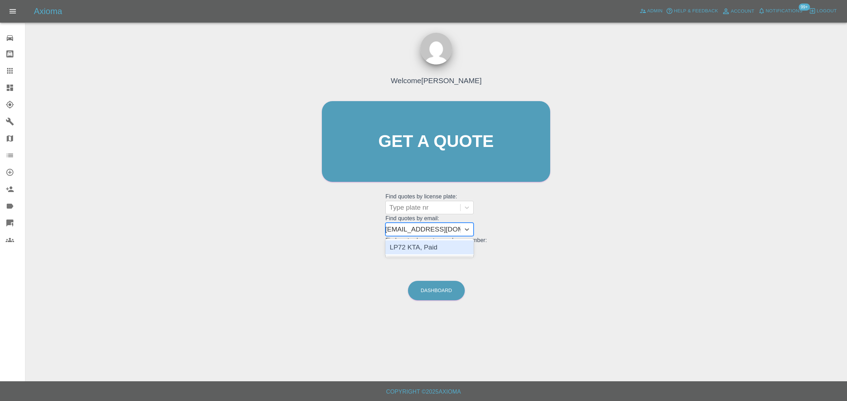
click at [417, 248] on div "LP72 KTA, Paid" at bounding box center [429, 248] width 88 height 14
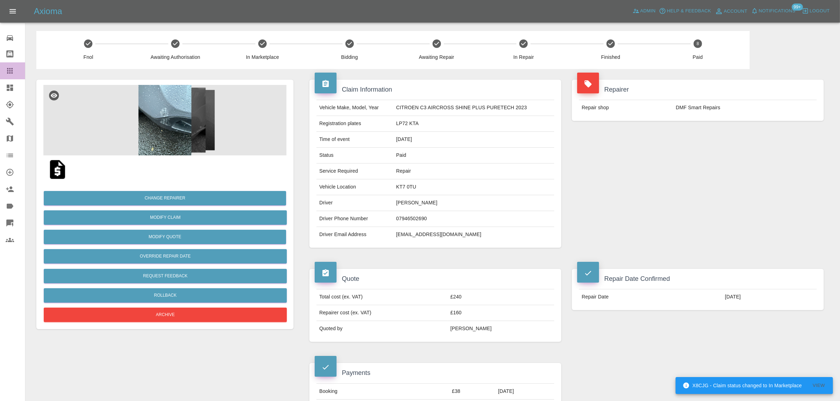
click at [12, 73] on icon at bounding box center [10, 71] width 6 height 6
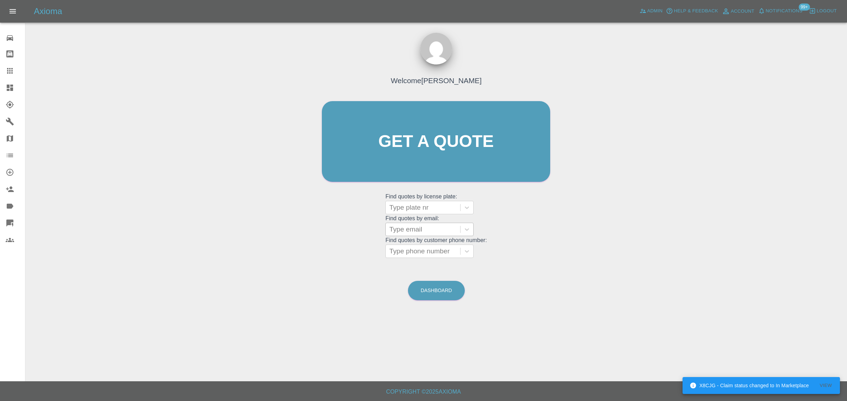
click at [428, 227] on div at bounding box center [422, 230] width 67 height 10
paste input "jane50rushton@yahoo.co.uk"
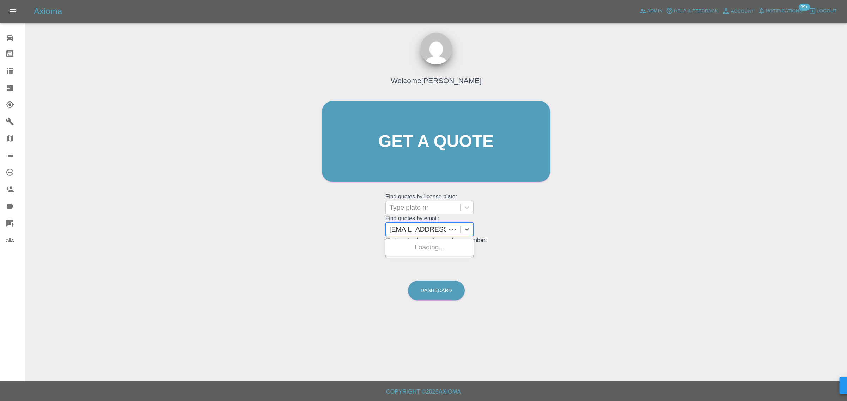
scroll to position [0, 26]
type input "jane50rushton@yahoo.co.uk"
click at [430, 249] on div "FY22YNU, Paid" at bounding box center [429, 248] width 88 height 14
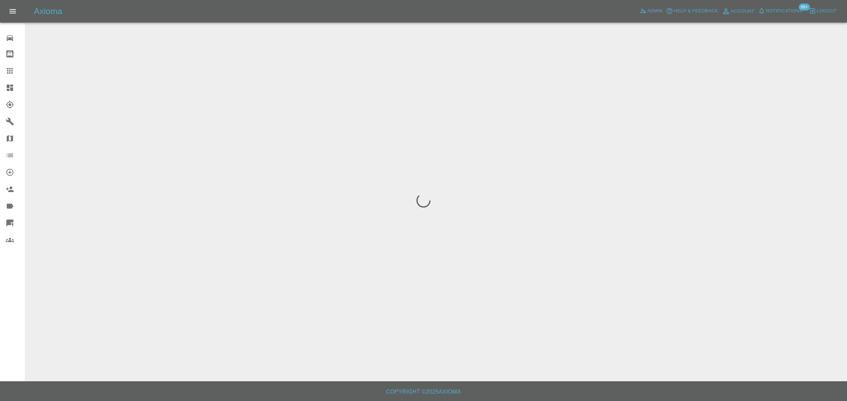
click at [20, 308] on div "0 Repair home Bodyshop home Claims Dashboard Explorer Garages Map Organization …" at bounding box center [12, 200] width 25 height 401
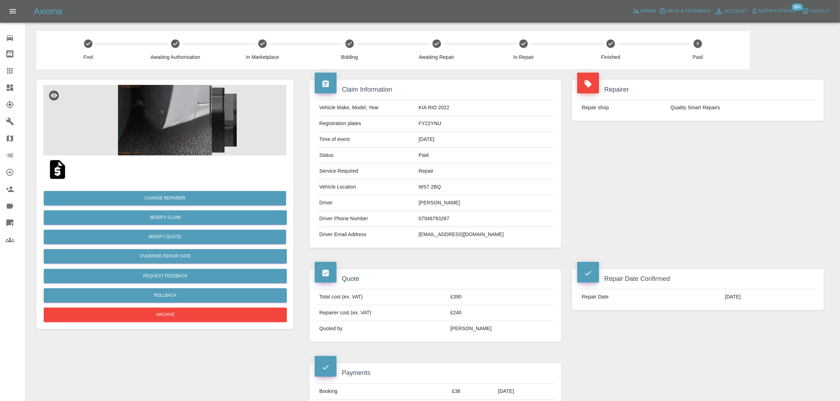
click at [14, 73] on div at bounding box center [16, 71] width 20 height 8
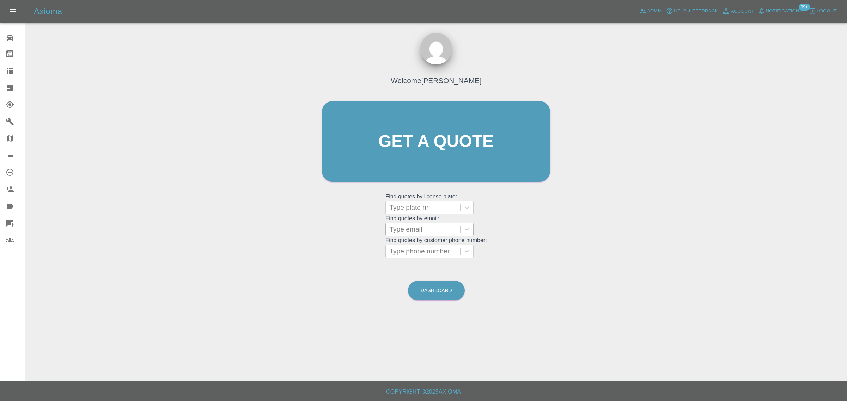
click at [420, 232] on div at bounding box center [422, 230] width 67 height 10
paste input "anthony.ware@abilityhire.co.uk"
type input "anthony.ware@abilityhire.co.uk"
click at [427, 244] on div "OW24WZJ, Awaiting Repair" at bounding box center [429, 252] width 88 height 23
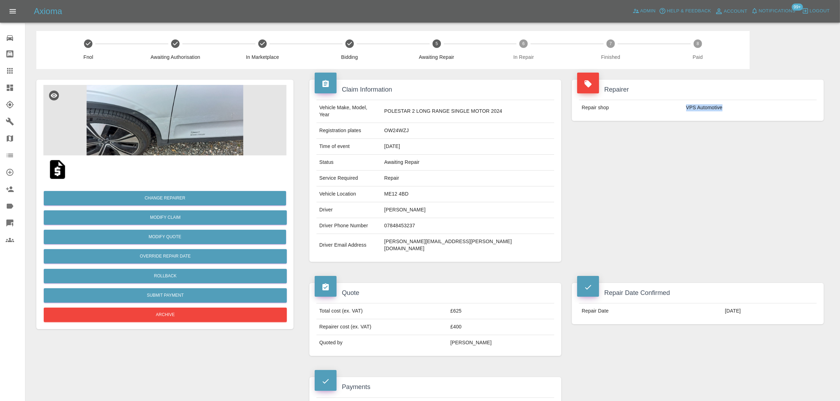
drag, startPoint x: 684, startPoint y: 107, endPoint x: 734, endPoint y: 114, distance: 50.6
click at [734, 114] on td "VPS Automotive" at bounding box center [749, 108] width 133 height 16
copy td "VPS Automotive"
click at [8, 67] on icon at bounding box center [10, 71] width 8 height 8
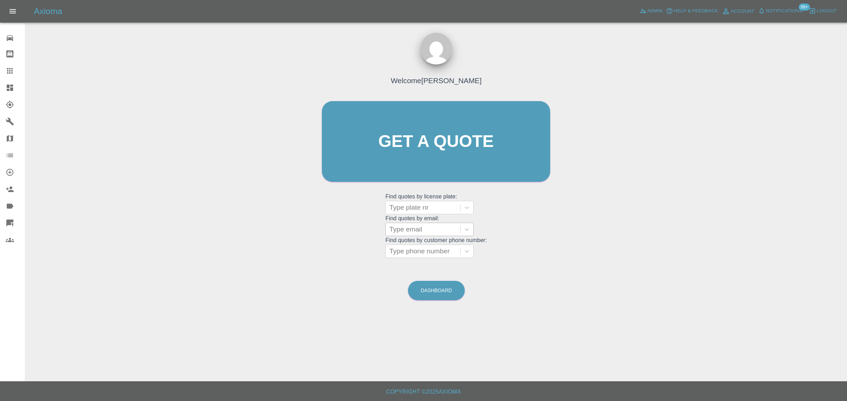
click at [404, 232] on div at bounding box center [422, 230] width 67 height 10
paste input "libbycavin@gmail.com"
type input "libbycavin@gmail.com"
click at [419, 245] on div "SH70 KWF, Awaiting Repair" at bounding box center [429, 252] width 88 height 23
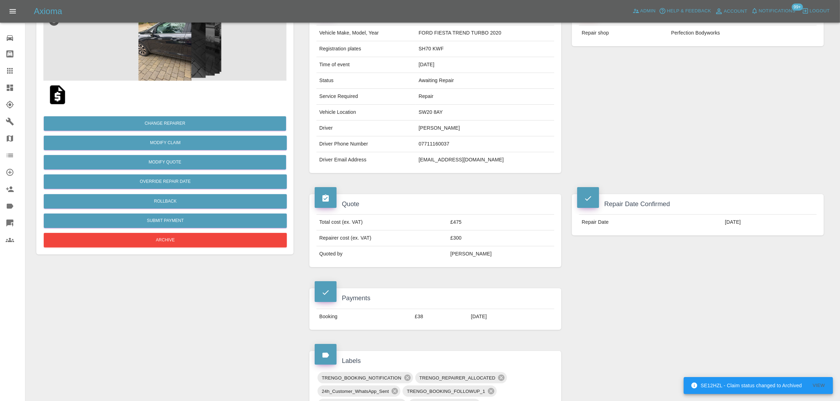
scroll to position [44, 0]
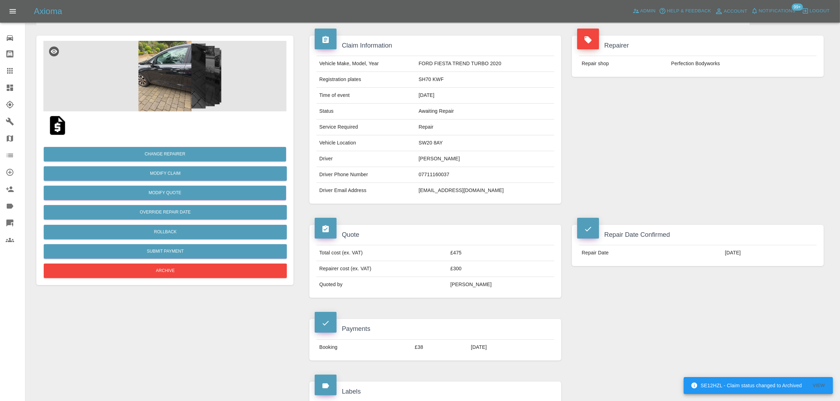
click at [162, 93] on img at bounding box center [164, 76] width 243 height 71
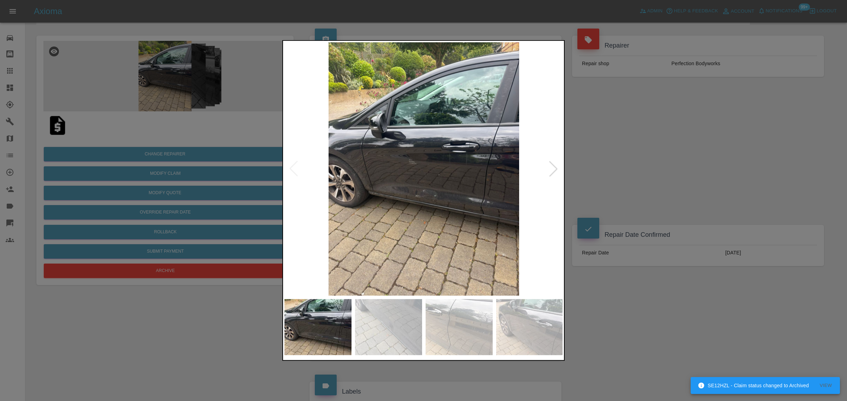
click at [552, 172] on div at bounding box center [553, 169] width 16 height 16
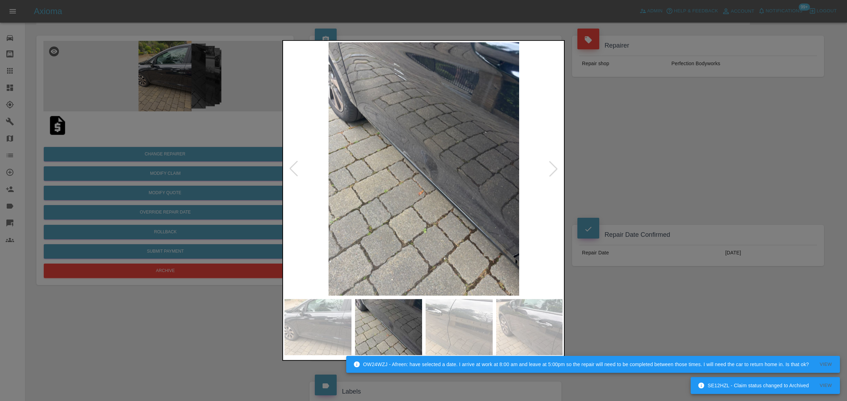
click at [553, 172] on div at bounding box center [553, 169] width 16 height 16
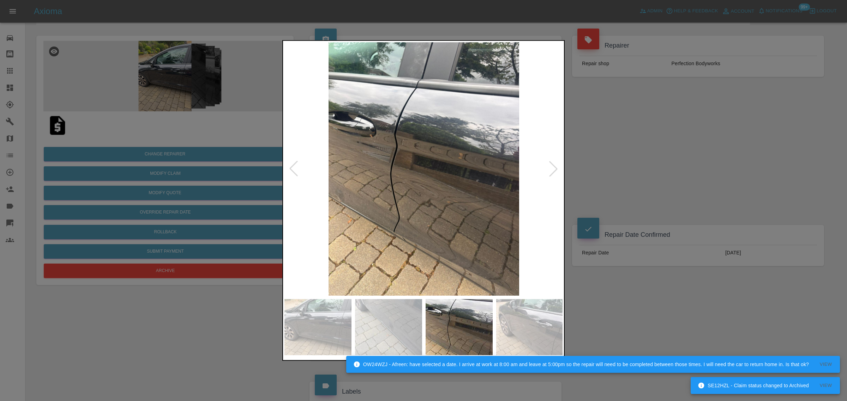
click at [553, 172] on div at bounding box center [553, 169] width 16 height 16
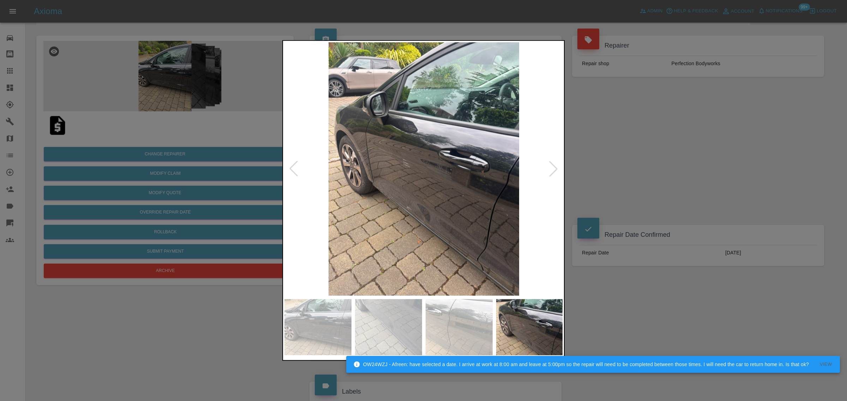
click at [553, 172] on div at bounding box center [553, 169] width 16 height 16
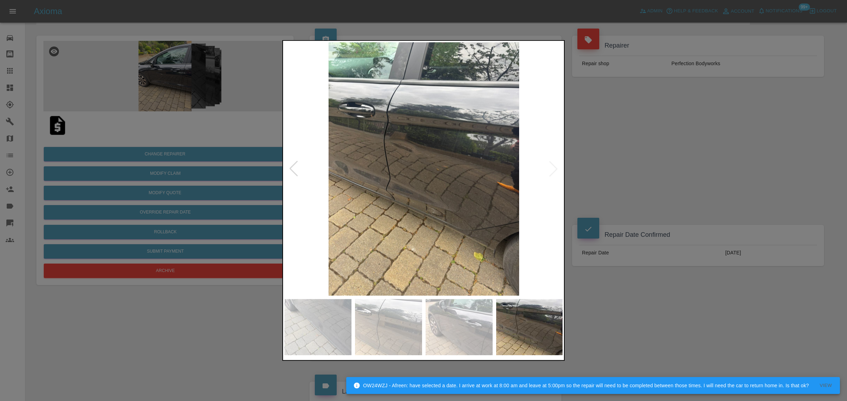
click at [553, 172] on img at bounding box center [423, 169] width 279 height 254
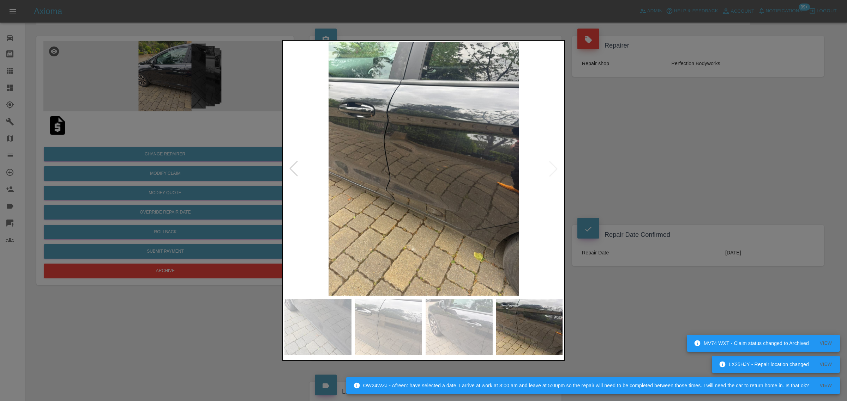
drag, startPoint x: 614, startPoint y: 191, endPoint x: 603, endPoint y: 206, distance: 17.9
click at [614, 191] on div at bounding box center [423, 200] width 847 height 401
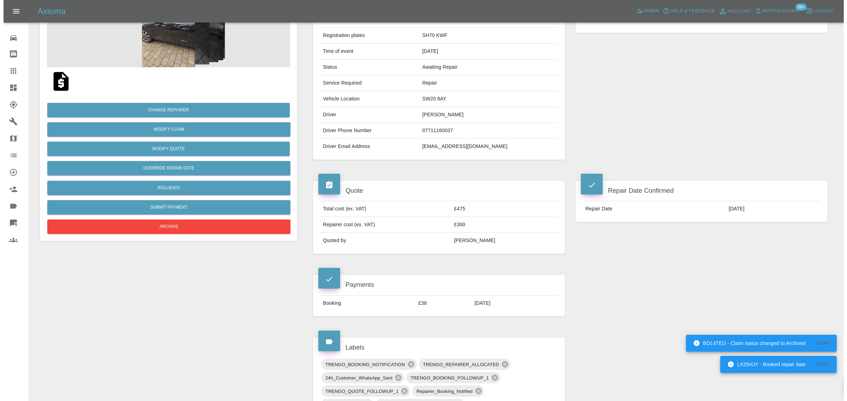
scroll to position [0, 0]
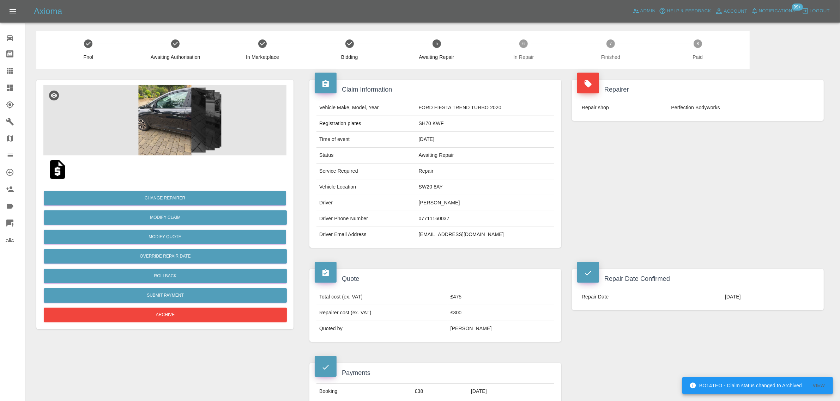
click at [12, 68] on icon at bounding box center [10, 71] width 8 height 8
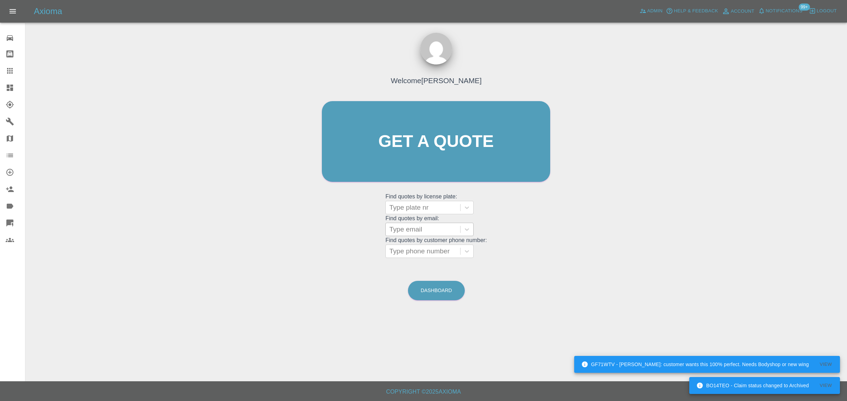
click at [411, 232] on div at bounding box center [422, 230] width 67 height 10
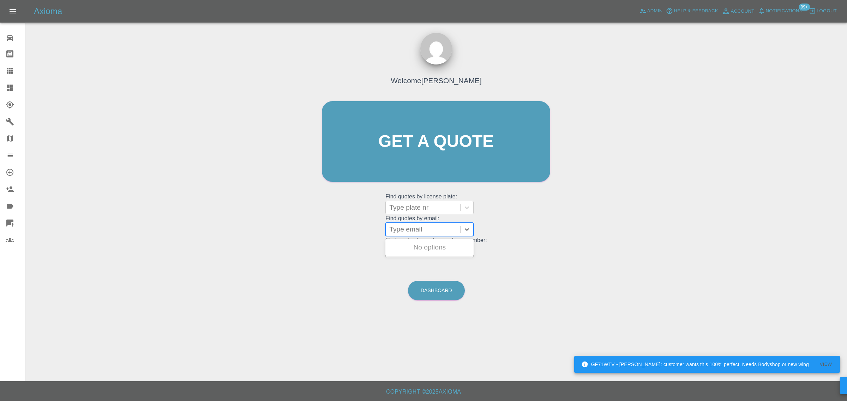
paste input "janturner1953@icloud.com"
type input "janturner1953@icloud.com"
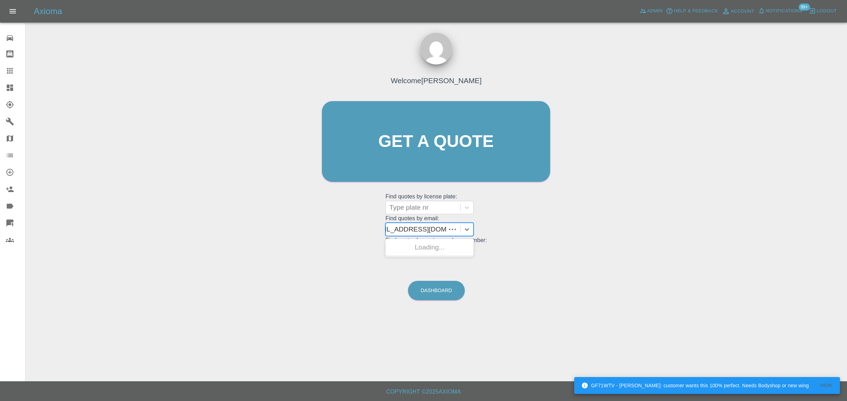
scroll to position [0, 11]
click at [410, 252] on div "GD23GGG, Awaiting Authorisation" at bounding box center [429, 252] width 88 height 23
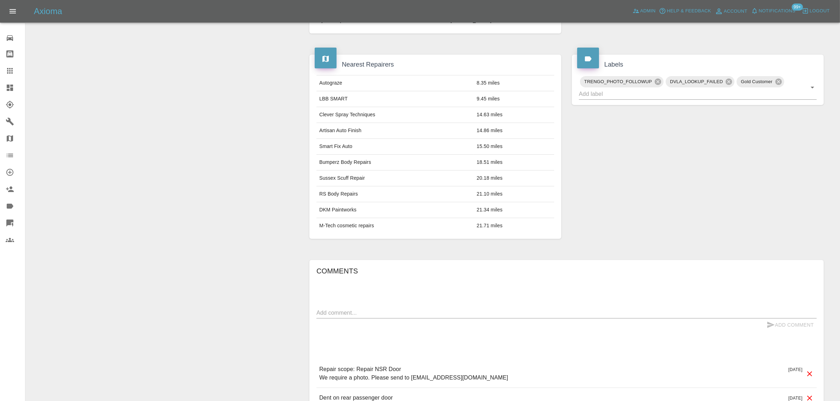
scroll to position [353, 0]
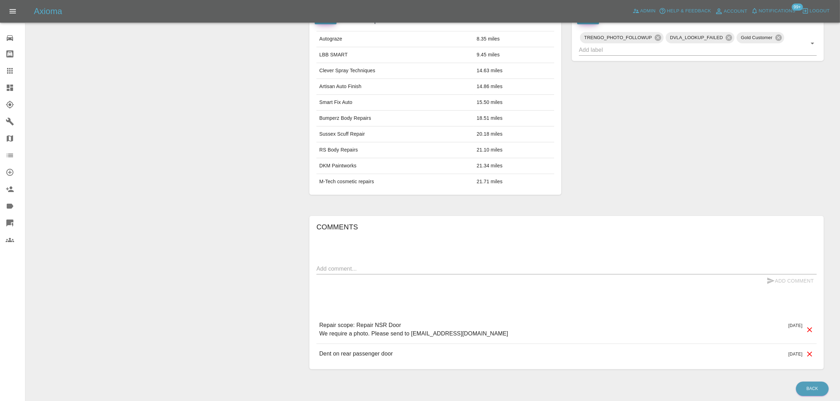
click at [9, 78] on link "Claims" at bounding box center [12, 70] width 25 height 17
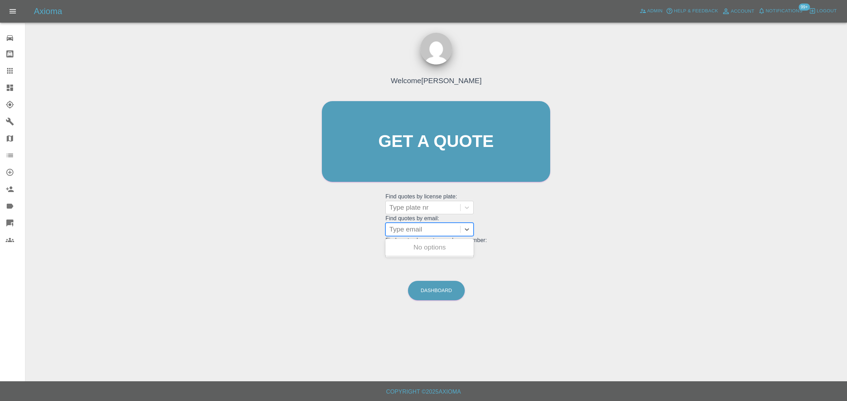
click at [417, 235] on div "Type email" at bounding box center [423, 229] width 74 height 13
paste input "baz73fox@gmail.com"
type input "baz73fox@gmail.com"
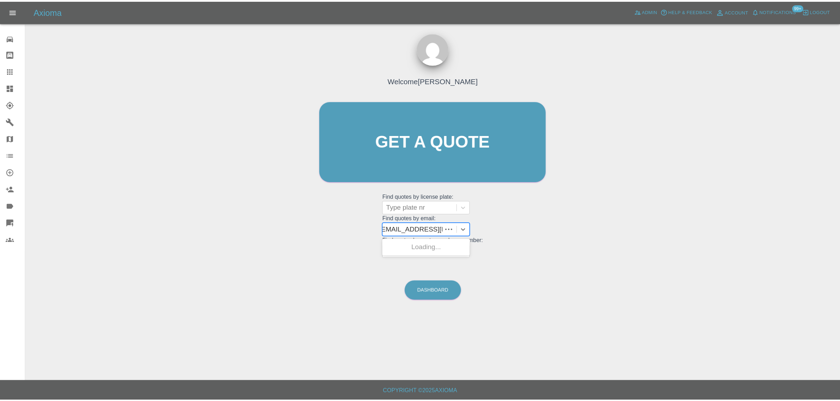
scroll to position [0, 0]
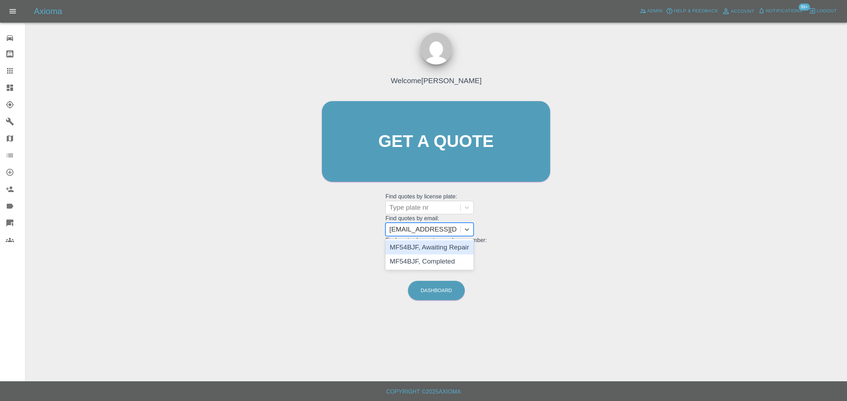
click at [417, 247] on div "MF54BJF, Awaiting Repair" at bounding box center [429, 248] width 88 height 14
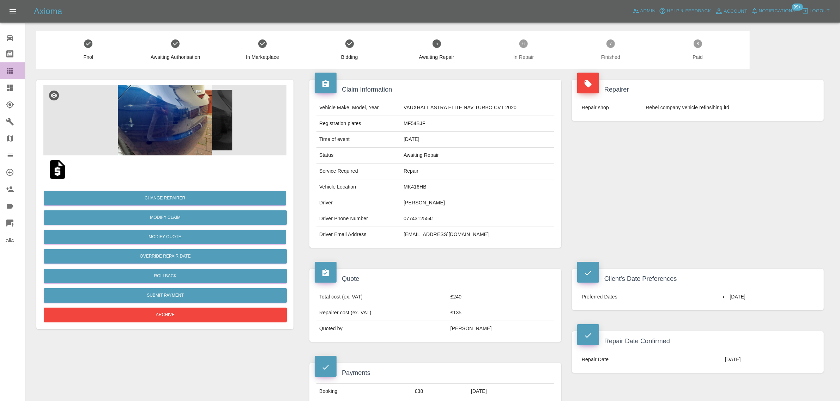
click at [14, 66] on link "Claims" at bounding box center [12, 70] width 25 height 17
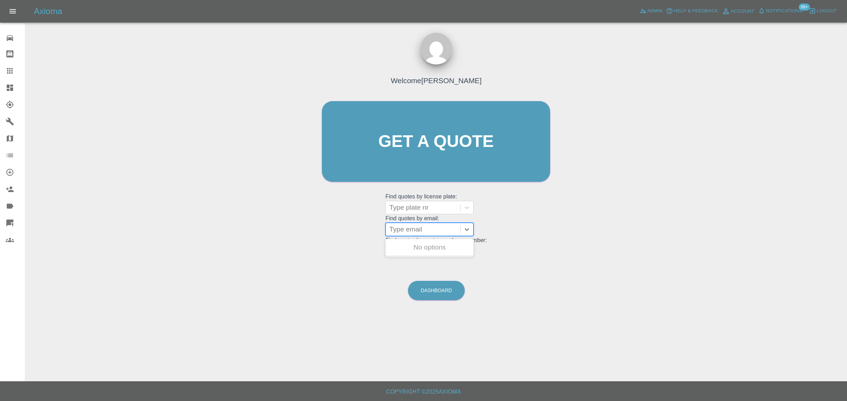
click at [417, 233] on div at bounding box center [422, 230] width 67 height 10
paste input "dpmcgovern@yahoo.co.uk"
type input "dpmcgovern@yahoo.co.uk"
click at [420, 260] on div "DY70VKV, Awaiting Repair" at bounding box center [429, 266] width 88 height 23
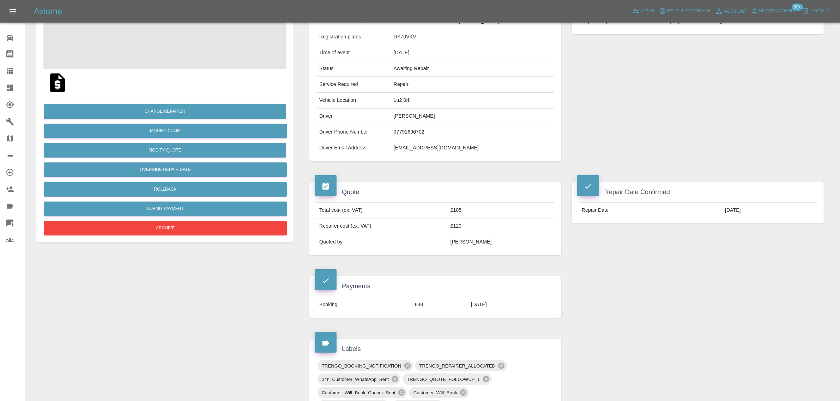
scroll to position [309, 0]
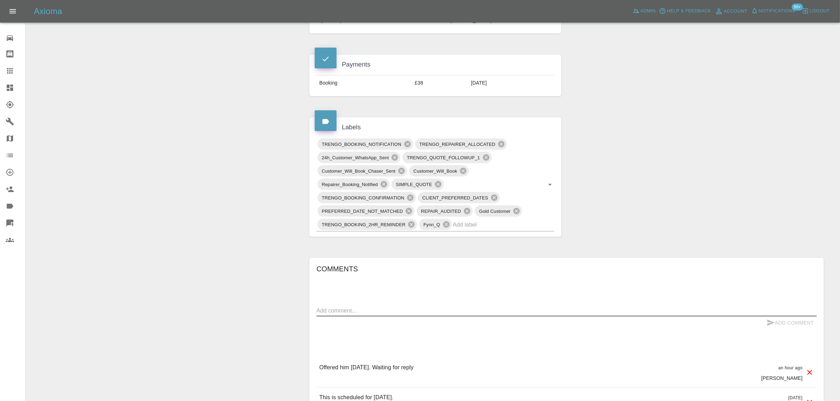
click at [415, 314] on textarea at bounding box center [566, 311] width 500 height 8
paste textarea "Unfortunately Graham couldn't attend this appointment as he was still working o…"
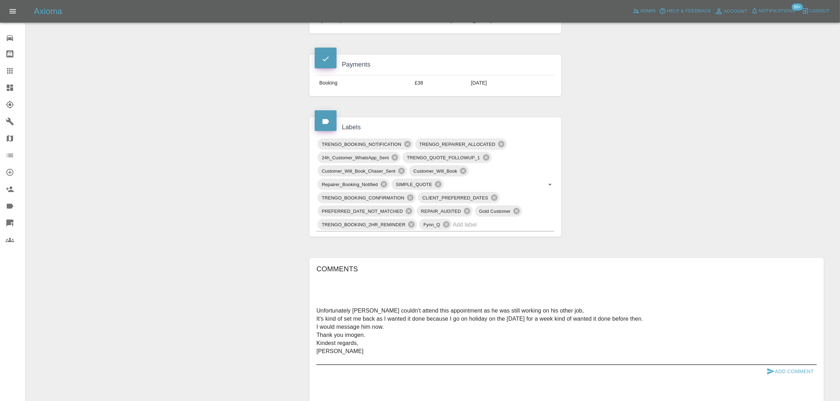
type textarea "Unfortunately Graham couldn't attend this appointment as he was still working o…"
click at [787, 373] on button "Add Comment" at bounding box center [790, 371] width 53 height 13
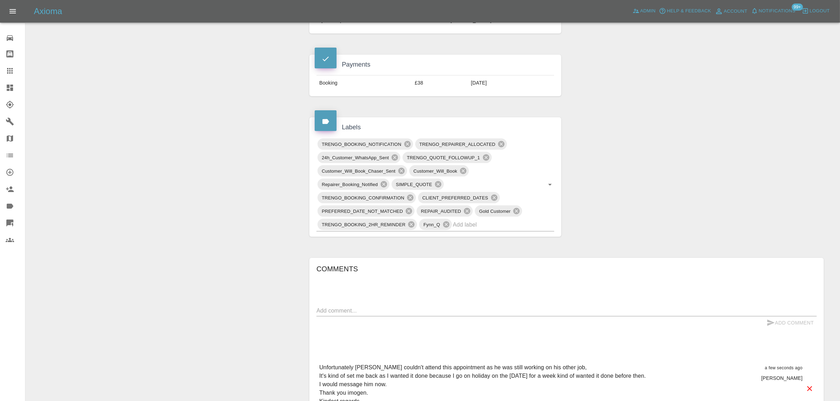
click at [196, 362] on div "Change Repairer Modify Claim Modify Quote Override Repair Date Rollback Submit …" at bounding box center [165, 241] width 268 height 962
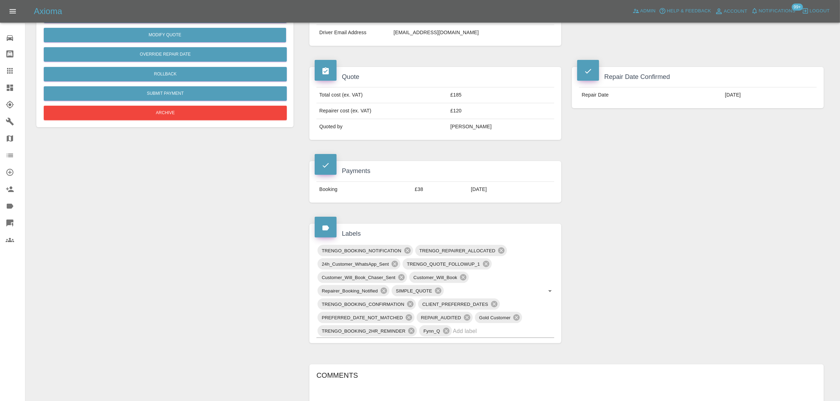
scroll to position [44, 0]
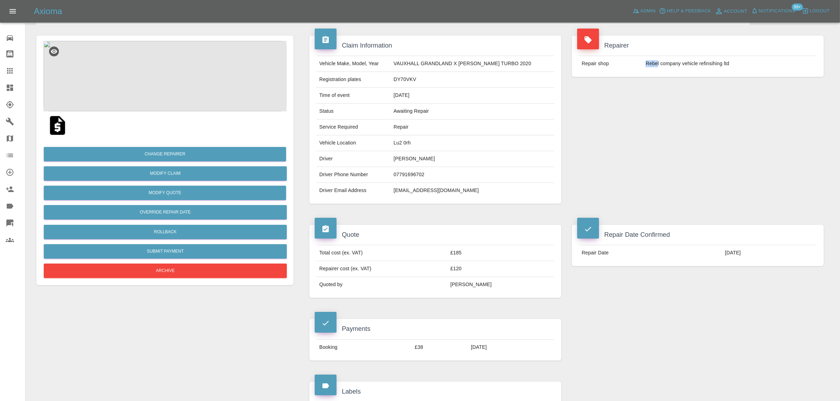
drag, startPoint x: 644, startPoint y: 62, endPoint x: 656, endPoint y: 67, distance: 13.2
click at [656, 67] on td "Rebel company vehicle refinsihing ltd" at bounding box center [730, 64] width 174 height 16
copy td "Rebe"
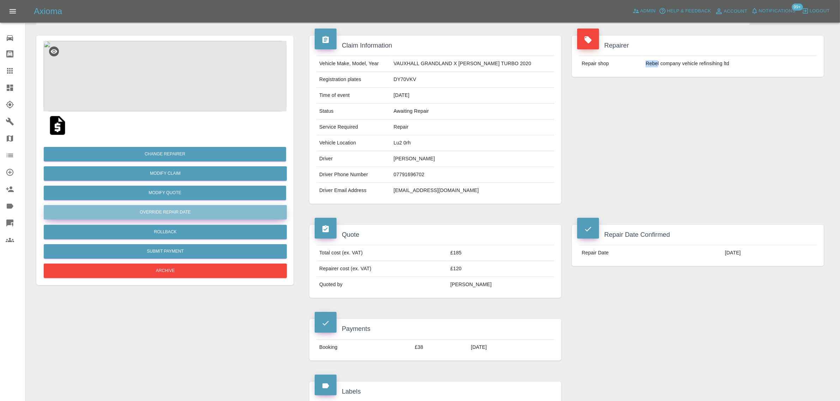
click at [181, 214] on button "Override Repair Date" at bounding box center [165, 212] width 243 height 14
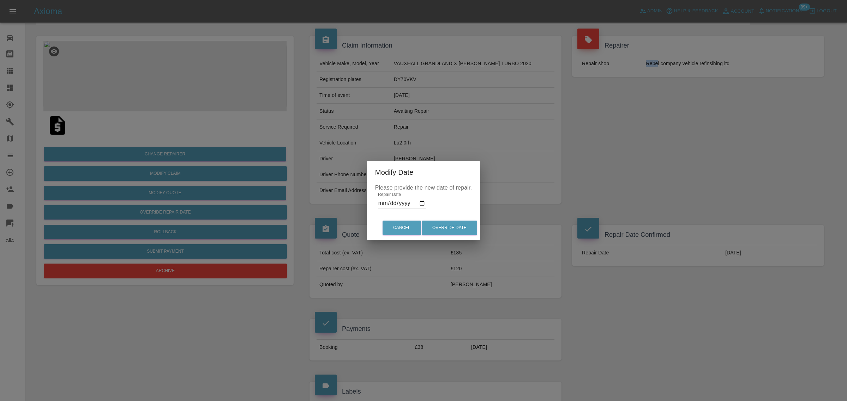
click at [422, 201] on input "2025-10-06" at bounding box center [402, 203] width 48 height 11
click at [420, 204] on input "2025-10-06" at bounding box center [402, 203] width 48 height 11
type input "2025-10-16"
click at [446, 226] on button "Override Date" at bounding box center [449, 228] width 55 height 14
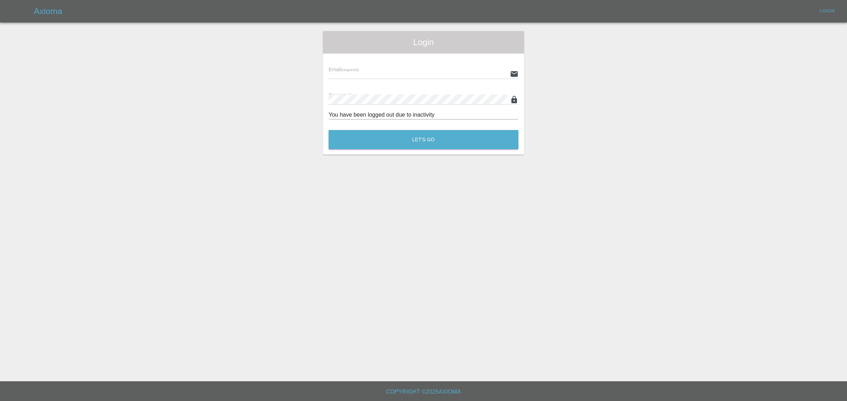
type input "bookkeeping@fifoaccounting.com"
click at [430, 137] on button "Let's Go" at bounding box center [423, 139] width 190 height 19
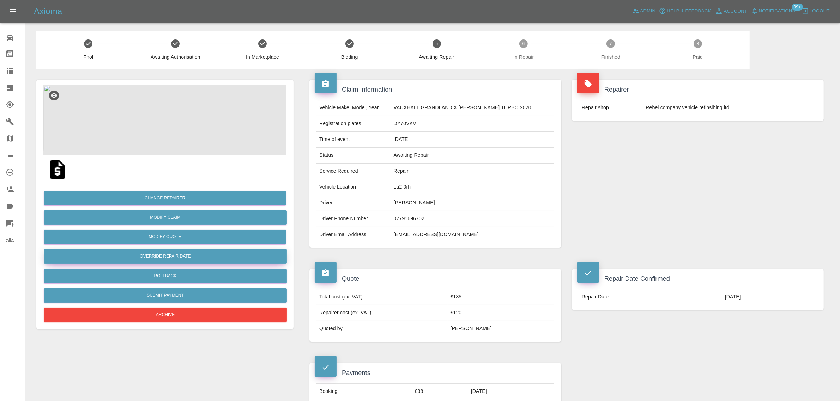
click at [152, 260] on button "Override Repair Date" at bounding box center [165, 256] width 243 height 14
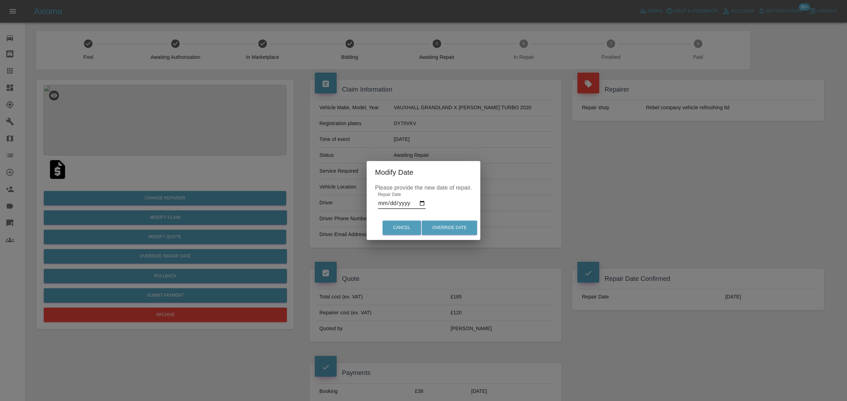
click at [421, 201] on input "2025-10-06" at bounding box center [402, 203] width 48 height 11
type input "2025-10-16"
click at [444, 230] on button "Override Date" at bounding box center [449, 228] width 55 height 14
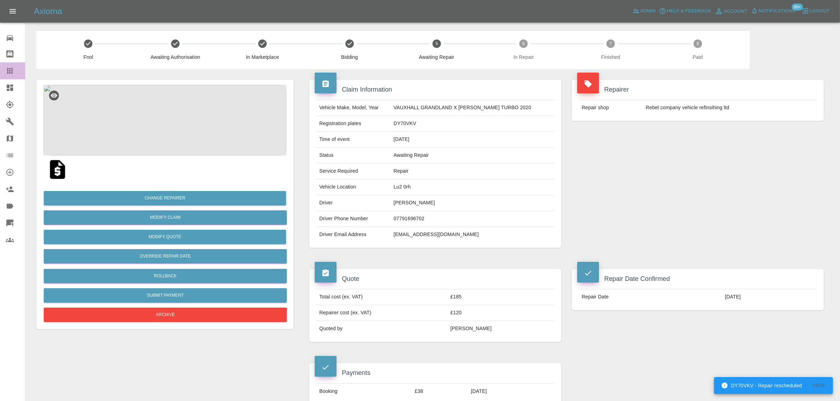
click at [7, 63] on link "Claims" at bounding box center [12, 70] width 25 height 17
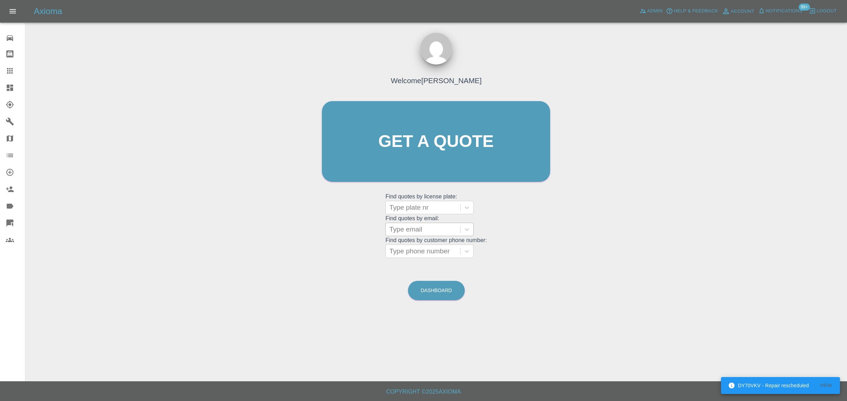
click at [400, 226] on div at bounding box center [422, 230] width 67 height 10
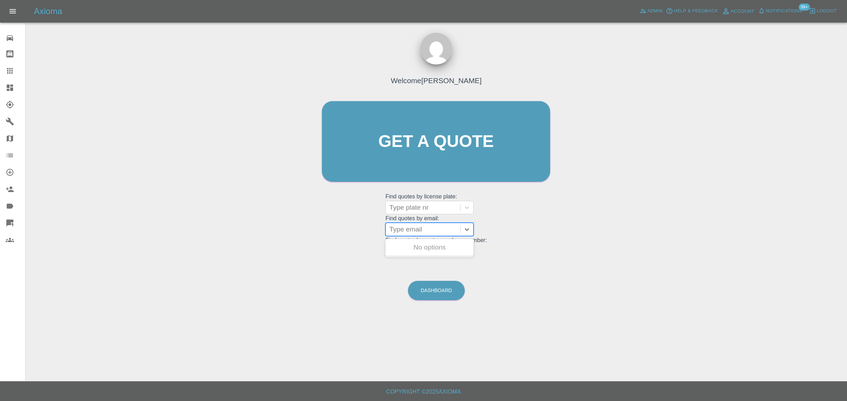
paste input "artyzann@outlook.com"
type input "artyzann@outlook.com"
click at [419, 251] on div "RT60BOO, Archived" at bounding box center [429, 248] width 88 height 14
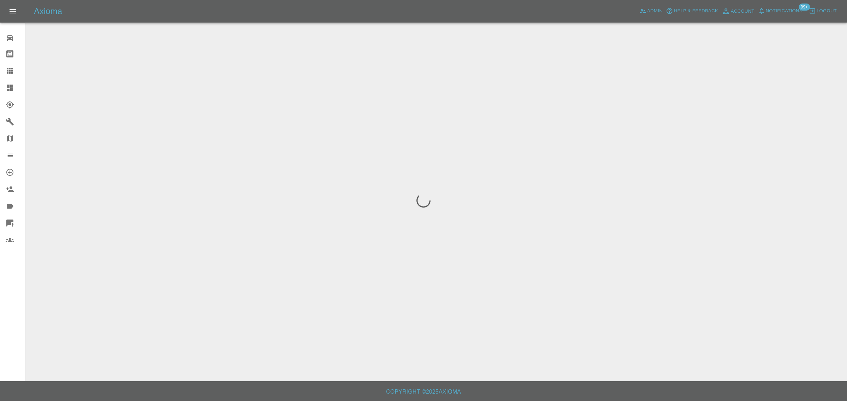
click at [17, 294] on div "0 Repair home Bodyshop home Claims Dashboard Explorer Garages Map Organization …" at bounding box center [12, 200] width 25 height 401
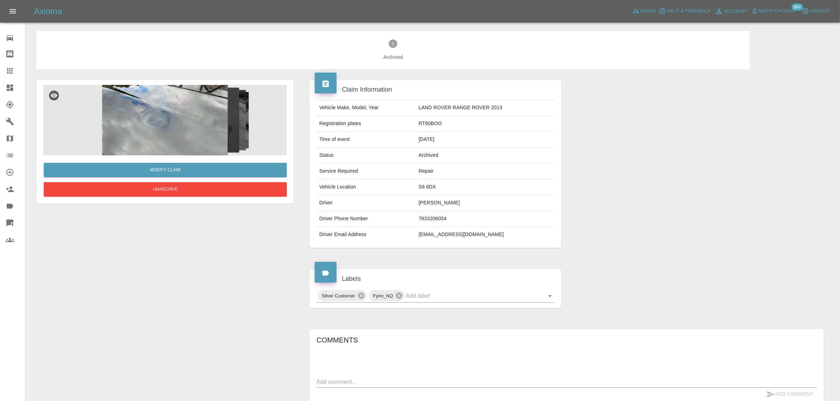
click at [212, 132] on img at bounding box center [164, 120] width 243 height 71
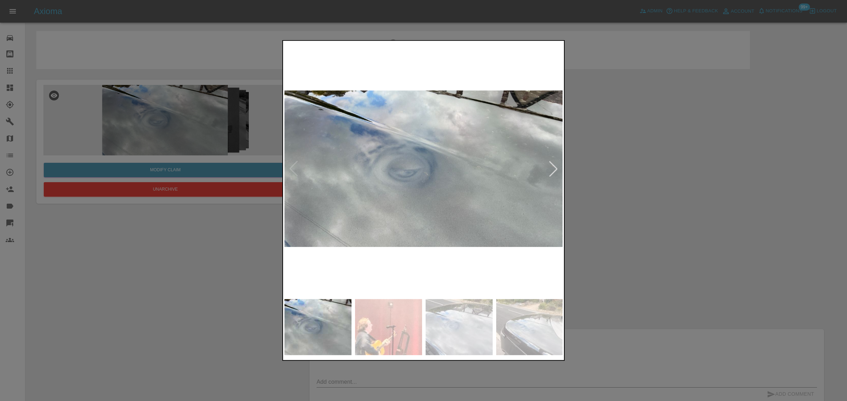
click at [553, 173] on div at bounding box center [553, 169] width 16 height 16
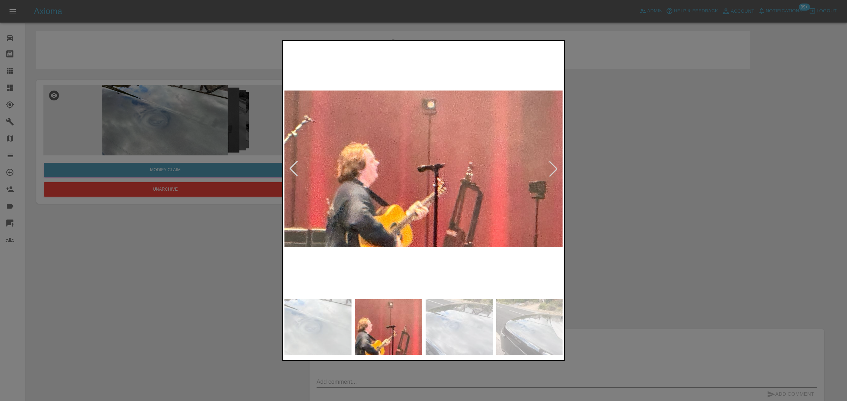
click at [553, 173] on div at bounding box center [553, 169] width 16 height 16
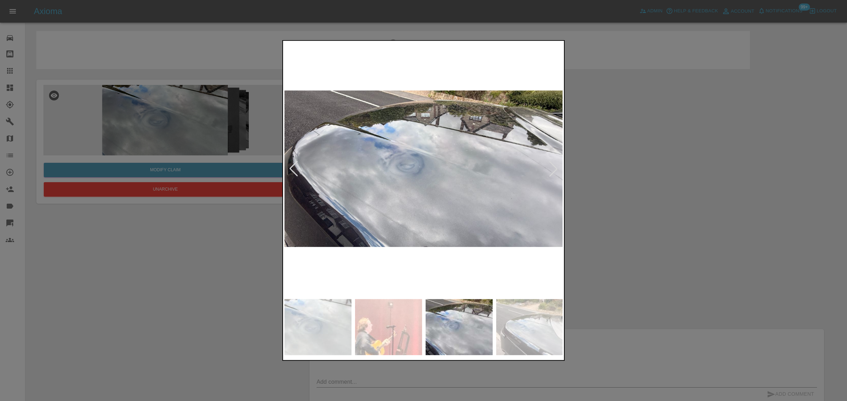
click at [553, 173] on div at bounding box center [553, 169] width 16 height 16
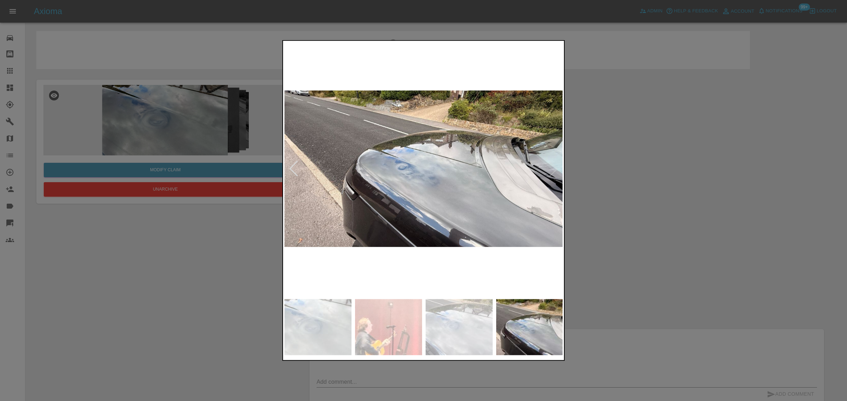
click at [553, 173] on img at bounding box center [423, 169] width 279 height 254
click at [607, 182] on div at bounding box center [423, 200] width 847 height 401
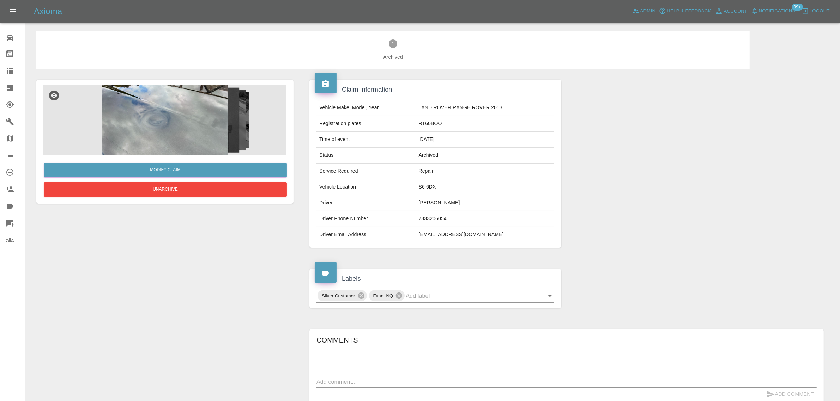
scroll to position [111, 0]
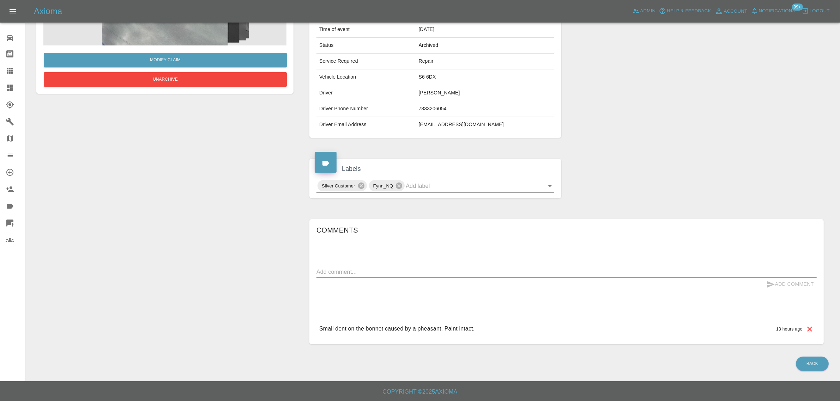
click at [7, 61] on link "Bodyshop home" at bounding box center [12, 54] width 25 height 17
click at [6, 69] on icon at bounding box center [10, 71] width 8 height 8
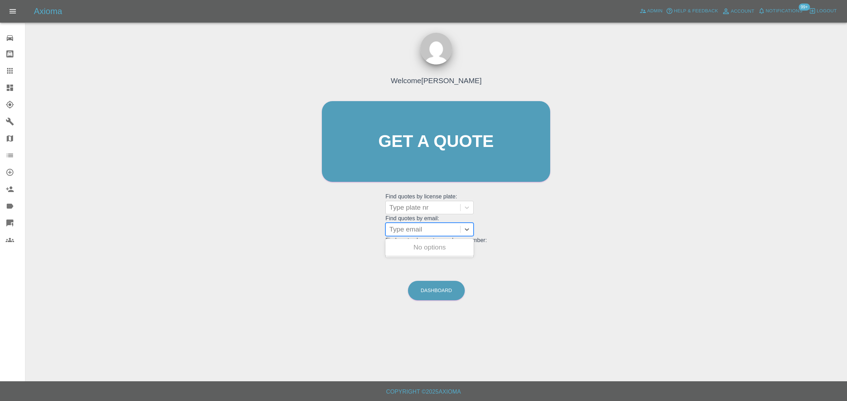
click at [416, 230] on div at bounding box center [422, 230] width 67 height 10
paste input "RicOlly@live.co.uk"
type input "RicOlly@live.co.uk"
click at [410, 248] on div "MM74 WDE, Awaiting Repair" at bounding box center [429, 252] width 88 height 23
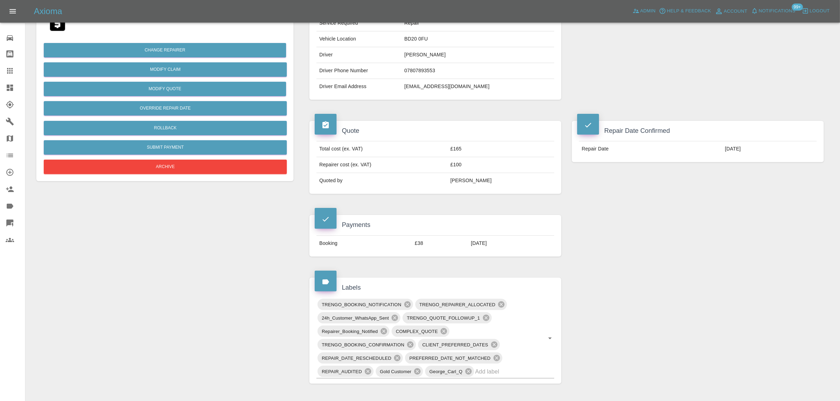
scroll to position [353, 0]
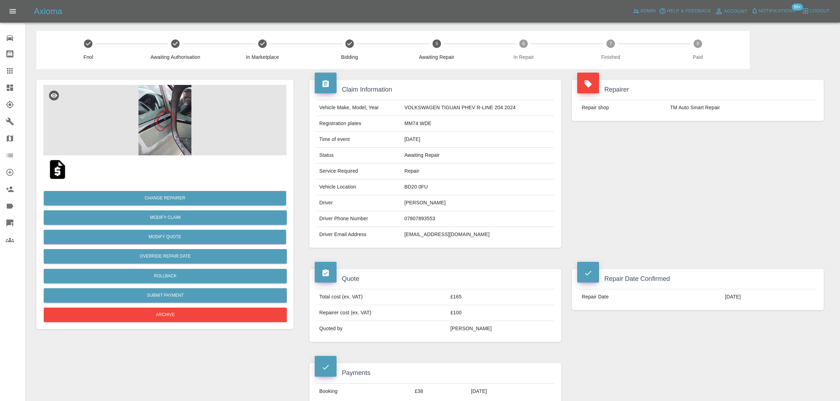
scroll to position [353, 0]
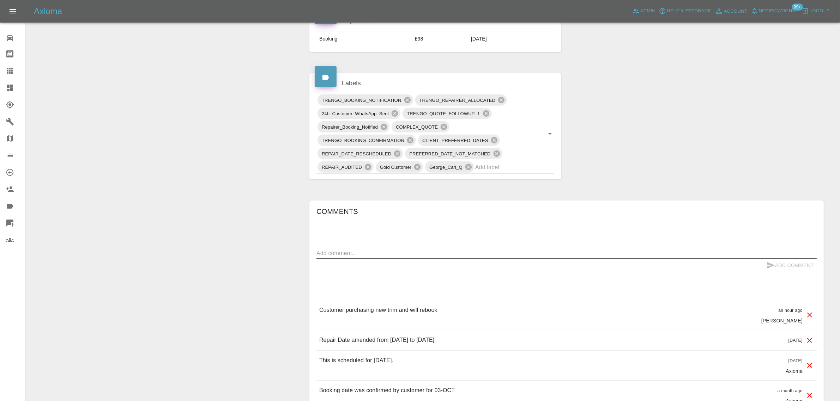
click at [365, 251] on textarea at bounding box center [566, 253] width 500 height 8
paste textarea "He attended but couldn't repair the damage due to location. I have ordered a ne…"
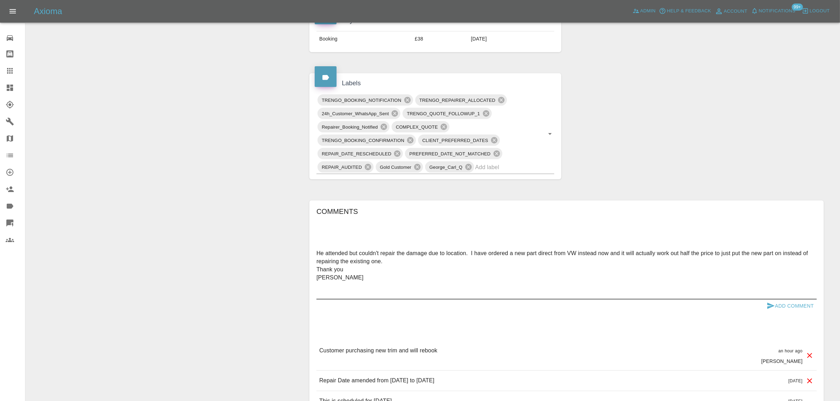
type textarea "He attended but couldn't repair the damage due to location. I have ordered a ne…"
click at [801, 310] on button "Add Comment" at bounding box center [790, 306] width 53 height 13
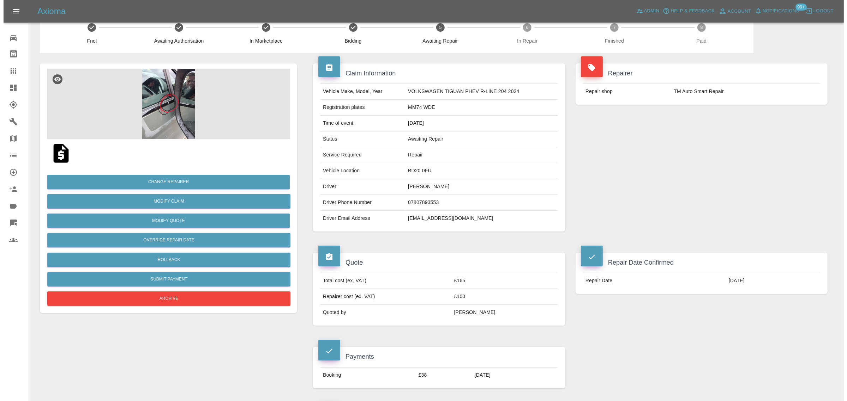
scroll to position [0, 0]
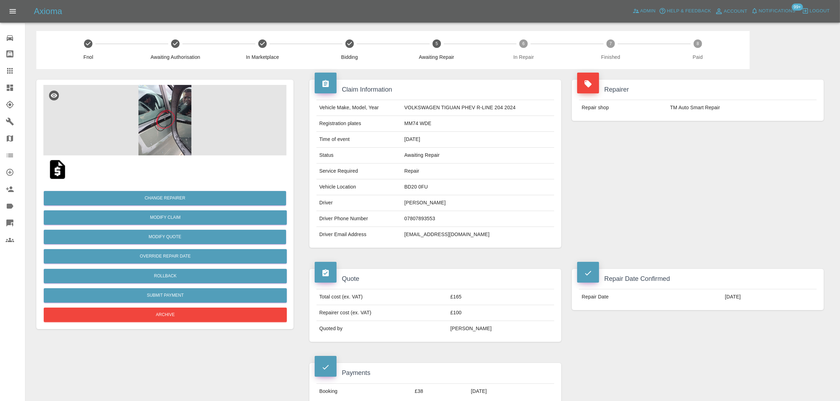
click at [147, 122] on img at bounding box center [164, 120] width 243 height 71
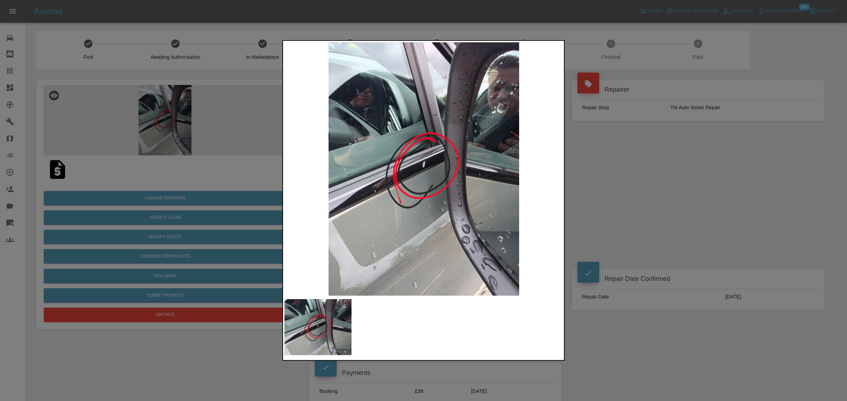
click at [649, 183] on div at bounding box center [423, 200] width 847 height 401
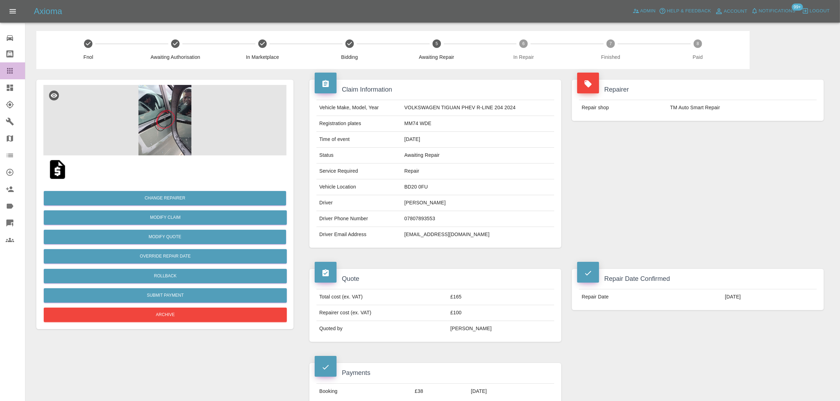
click at [11, 67] on icon at bounding box center [10, 71] width 8 height 8
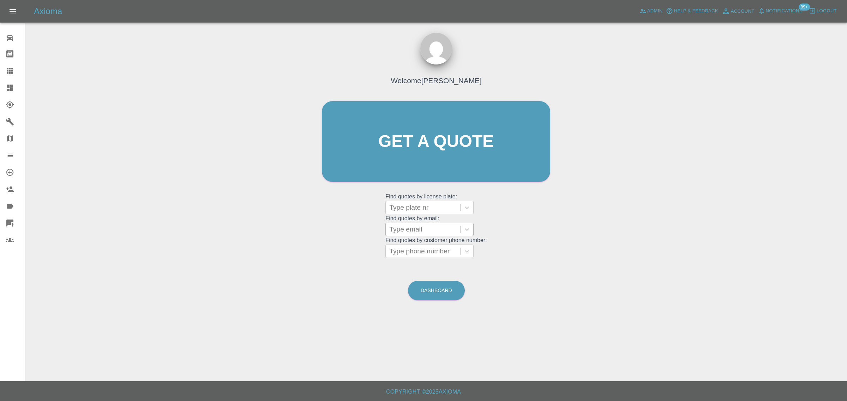
click at [430, 230] on div at bounding box center [422, 230] width 67 height 10
paste input "[EMAIL_ADDRESS][DOMAIN_NAME]"
type input "2270jen@gmail.com"
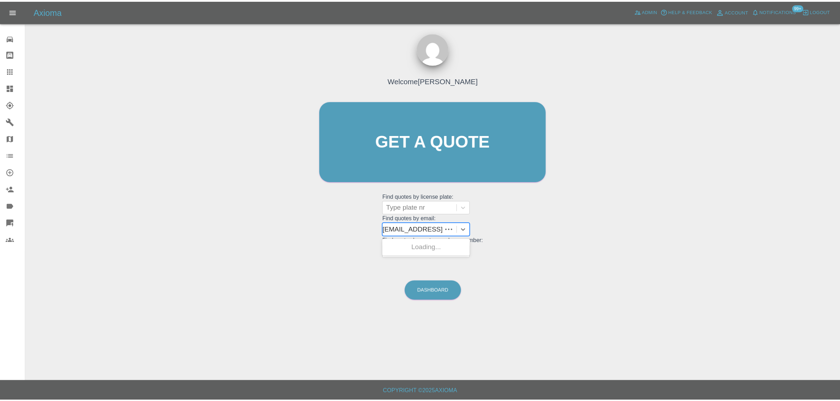
scroll to position [0, 0]
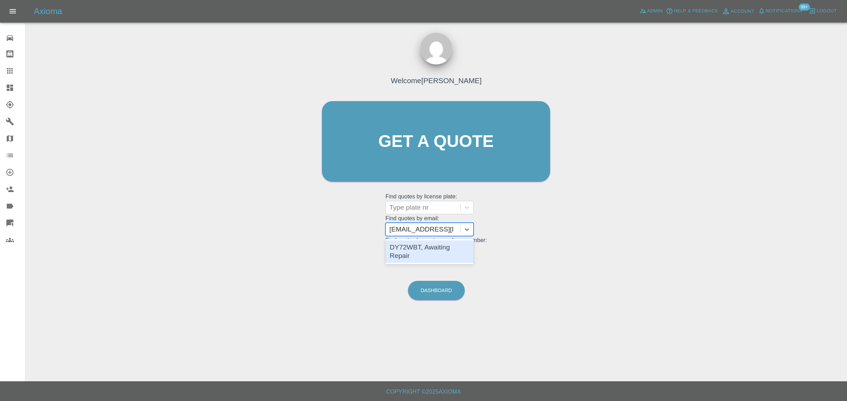
click at [434, 244] on div "DY72WBT, Awaiting Repair" at bounding box center [429, 252] width 88 height 23
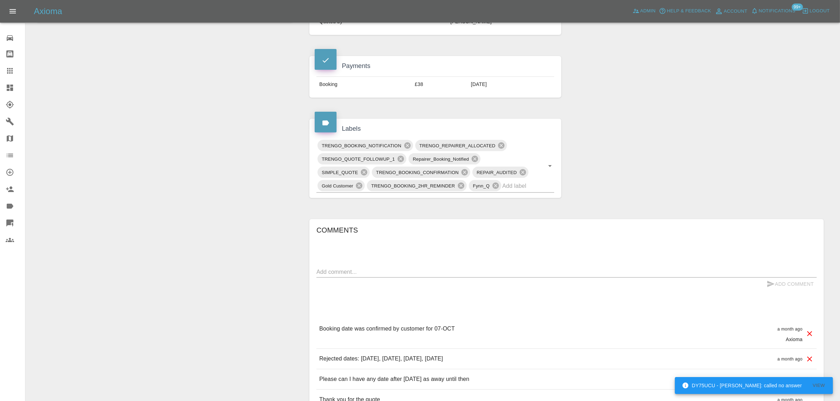
scroll to position [309, 0]
click at [377, 274] on textarea at bounding box center [566, 271] width 500 height 8
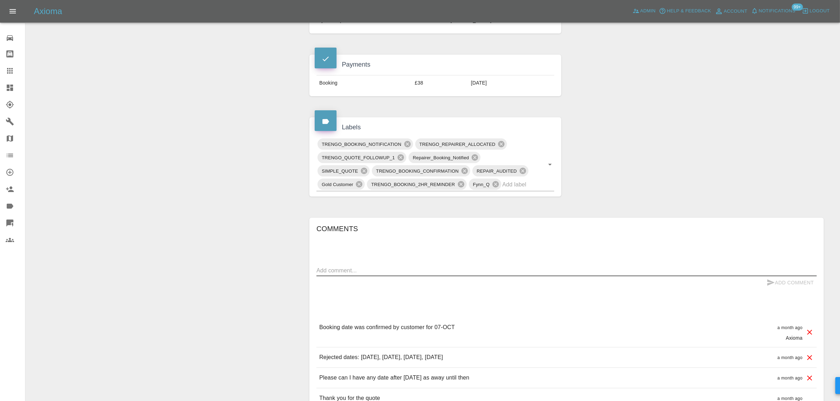
paste textarea "I still have had no update on time for today I have had to go to work and will …"
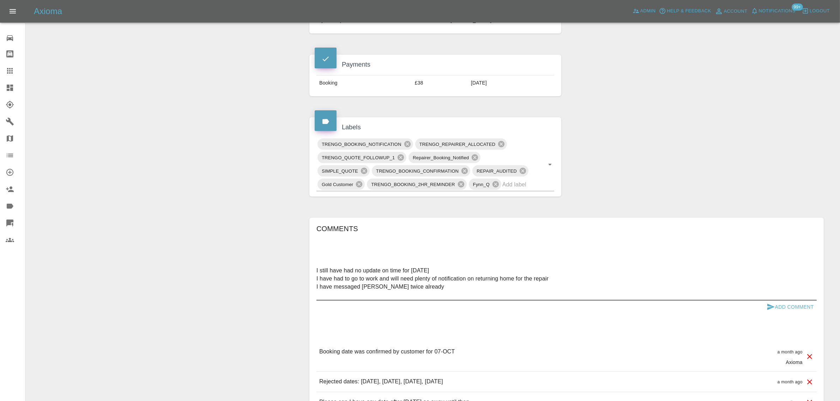
type textarea "I still have had no update on time for today I have had to go to work and will …"
click at [780, 307] on button "Add Comment" at bounding box center [790, 307] width 53 height 13
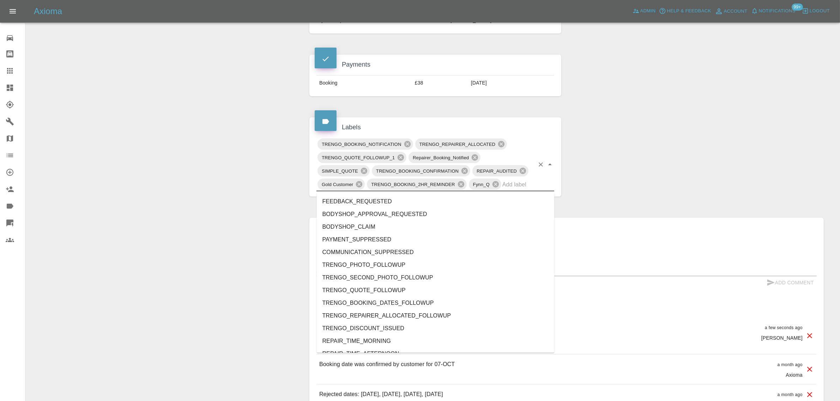
click at [514, 185] on input "text" at bounding box center [518, 184] width 32 height 11
type input "no"
click at [380, 263] on li "REPAIRER_NO_CONTACT" at bounding box center [436, 265] width 238 height 13
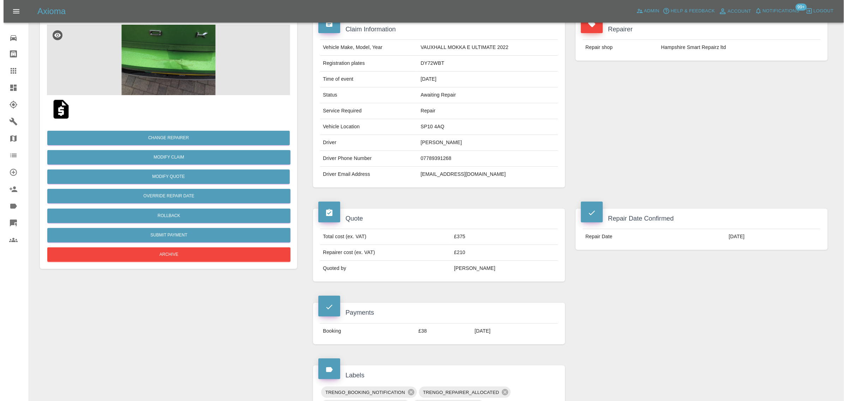
scroll to position [0, 0]
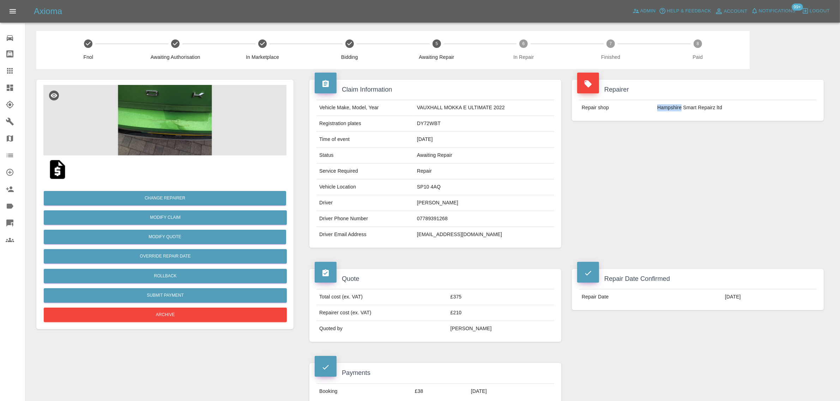
drag, startPoint x: 655, startPoint y: 108, endPoint x: 681, endPoint y: 109, distance: 25.8
click at [681, 109] on td "Hampshire Smart Repairz ltd" at bounding box center [735, 108] width 162 height 16
copy td "Hampshire"
click at [7, 71] on icon at bounding box center [10, 71] width 6 height 6
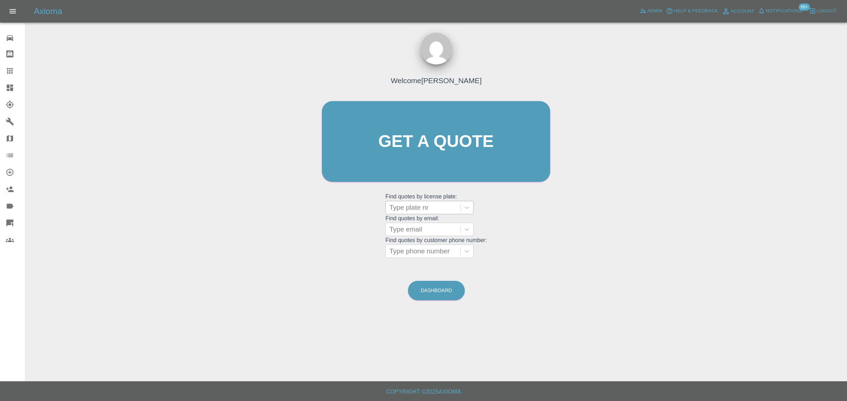
click at [397, 209] on div at bounding box center [422, 208] width 67 height 10
paste input "BK72ETO"
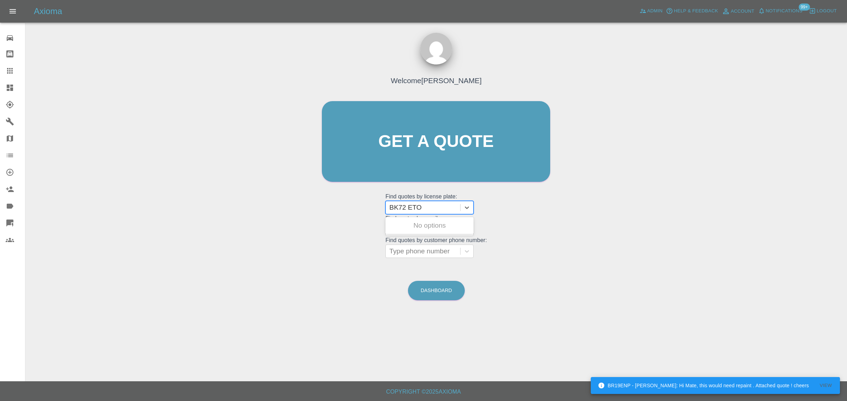
type input "BK72 ETO"
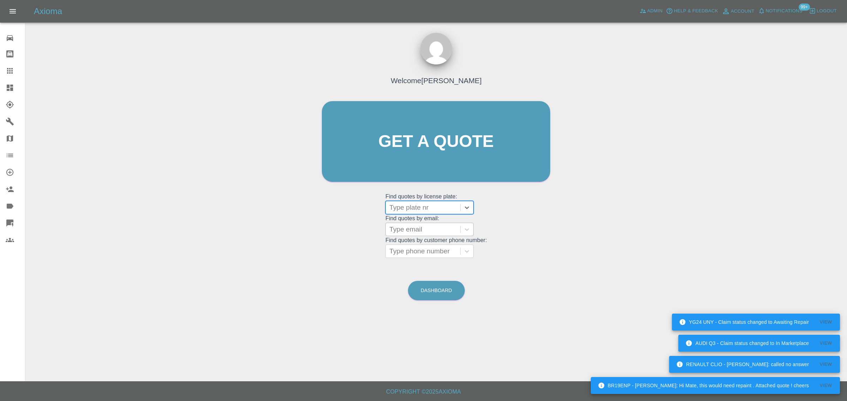
click at [429, 231] on div at bounding box center [422, 230] width 67 height 10
paste input "adam.j.humphreys89@gmail.com"
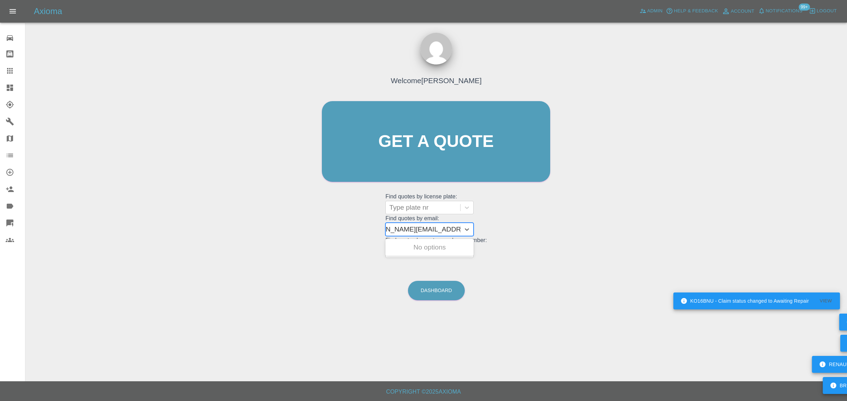
scroll to position [0, 29]
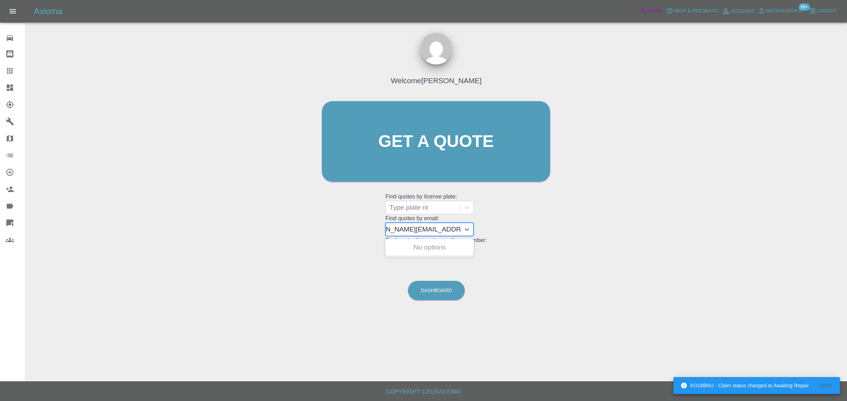
type input "adam.j.humphreys89@gmail.com"
click at [642, 13] on icon at bounding box center [642, 10] width 7 height 7
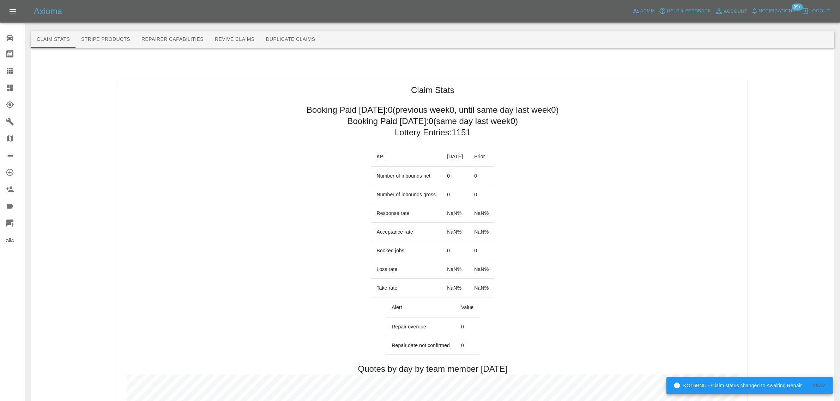
click at [237, 39] on button "Revive Claims" at bounding box center [234, 39] width 51 height 17
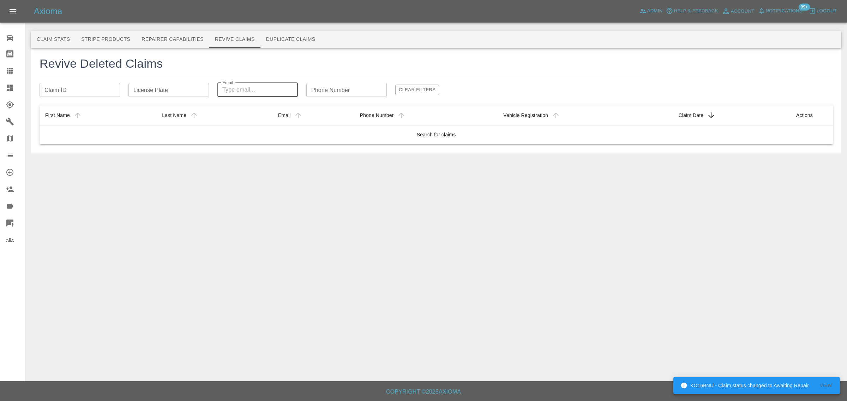
click at [249, 89] on input "Email" at bounding box center [257, 90] width 80 height 14
paste input "adam.j.humphreys89@gmail.com"
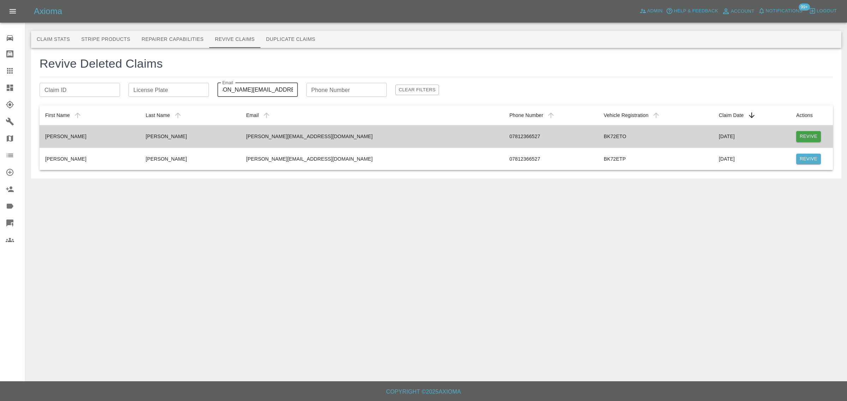
type input "adam.j.humphreys89@gmail.com"
click at [806, 134] on button "Revive" at bounding box center [808, 136] width 25 height 11
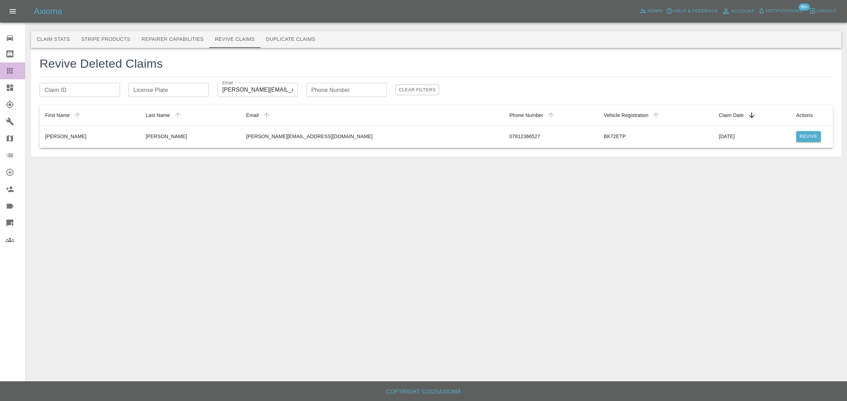
click at [4, 76] on link "Claims" at bounding box center [12, 70] width 25 height 17
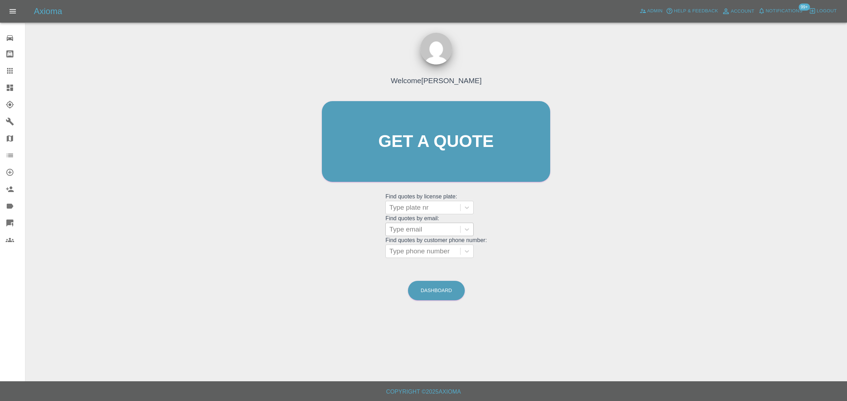
click at [404, 230] on div at bounding box center [422, 230] width 67 height 10
paste input "[EMAIL_ADDRESS][DOMAIN_NAME]"
type input "vb@chambersfs.co.u"
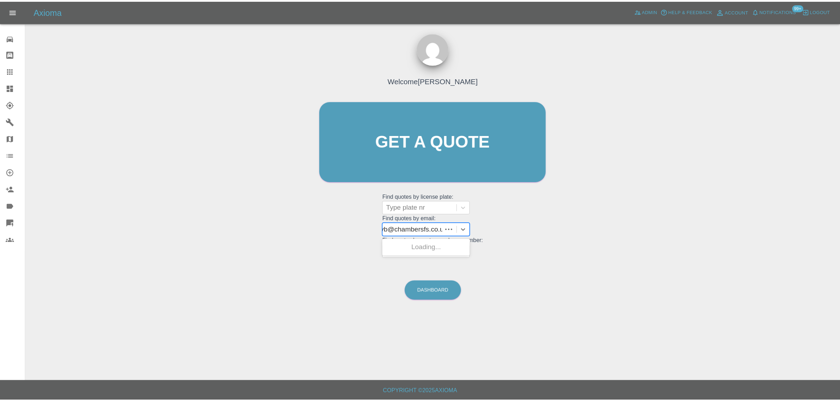
scroll to position [0, 0]
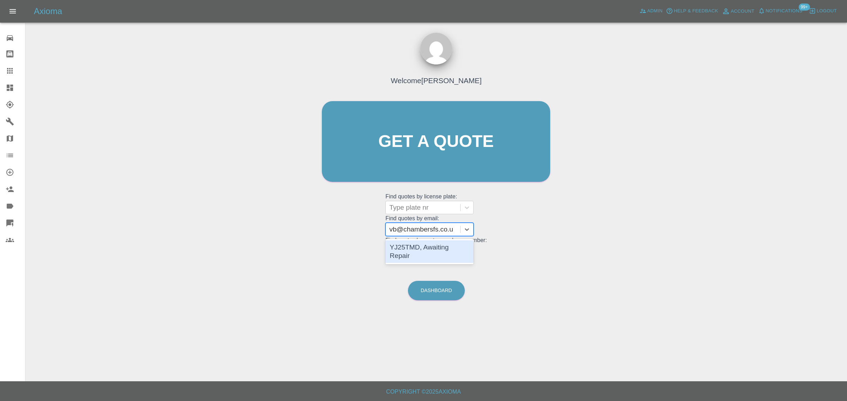
click at [411, 246] on div "YJ25TMD, Awaiting Repair" at bounding box center [429, 252] width 88 height 23
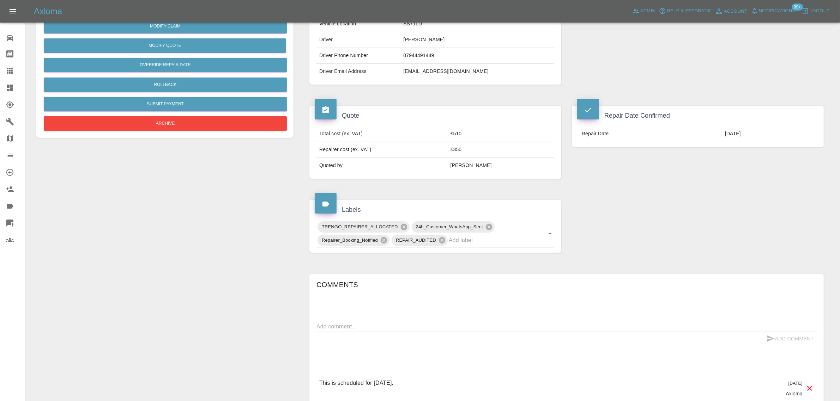
scroll to position [353, 0]
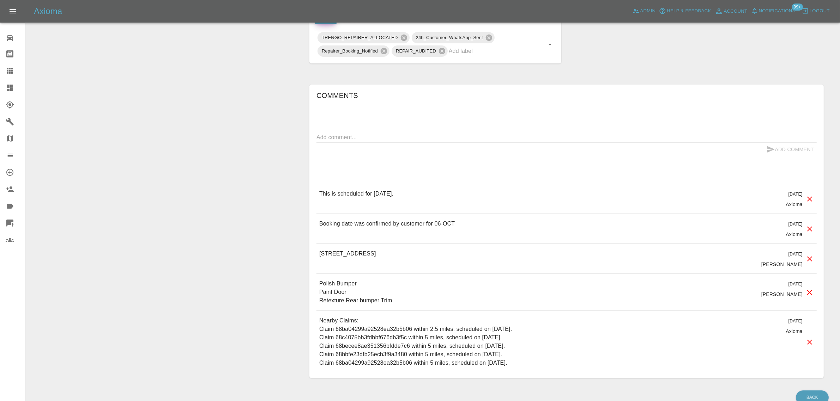
click at [408, 140] on textarea at bounding box center [566, 137] width 500 height 8
paste textarea "Yes she did, she was lovely and it's all done. Thank you Vicki Baker Director"
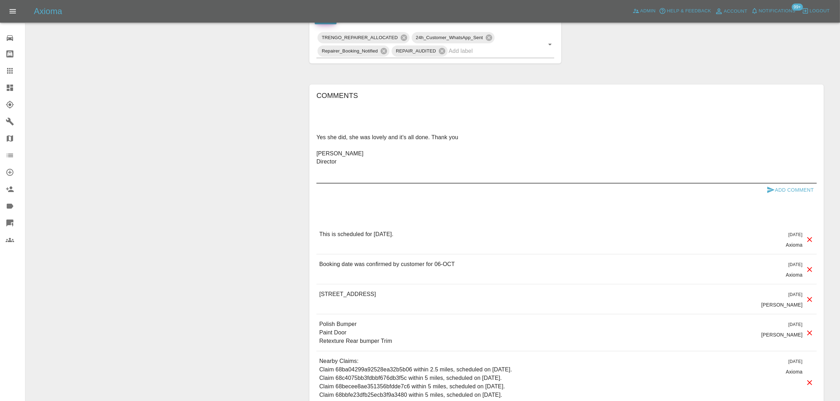
type textarea "Yes she did, she was lovely and it's all done. Thank you Vicki Baker Director"
click at [789, 195] on button "Add Comment" at bounding box center [790, 190] width 53 height 13
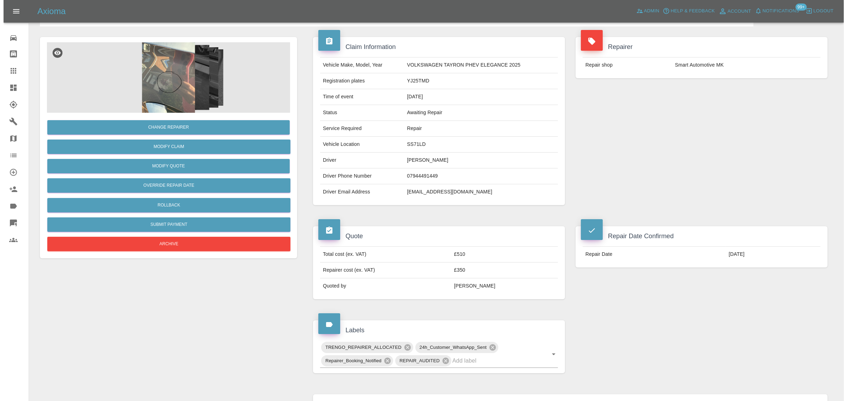
scroll to position [0, 0]
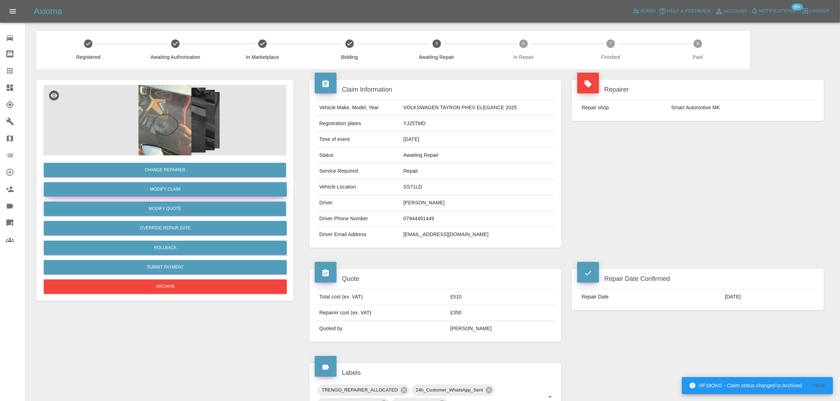
click at [152, 187] on link "Modify Claim" at bounding box center [165, 189] width 243 height 14
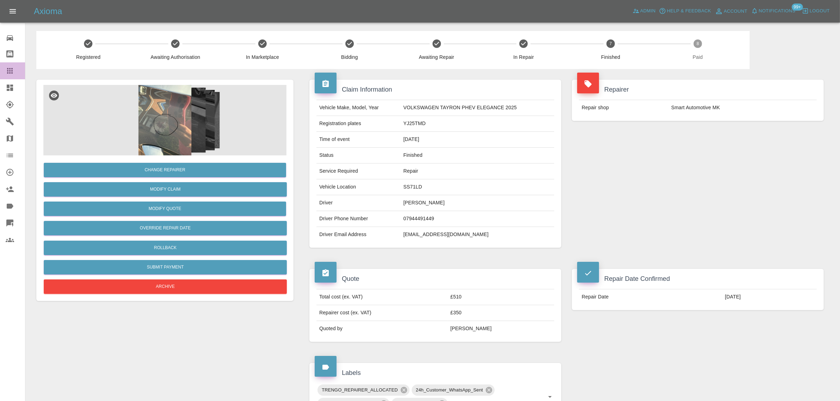
click at [9, 71] on icon at bounding box center [10, 71] width 6 height 6
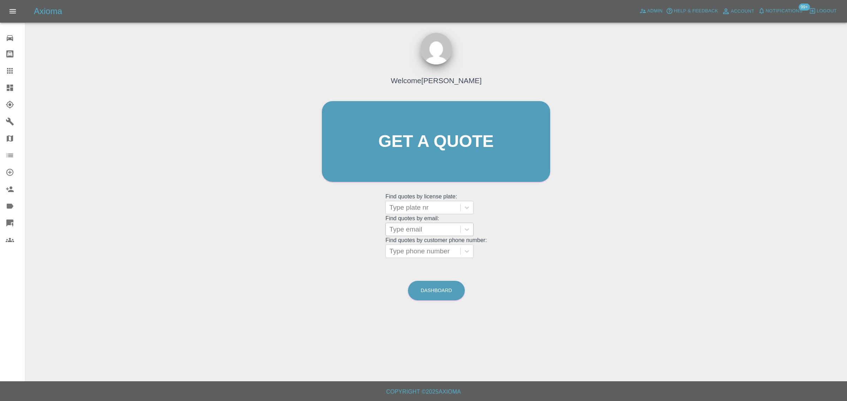
click at [413, 236] on div "Type email" at bounding box center [423, 229] width 74 height 13
paste input "jgradidge69@gmail.com"
type input "jgradidge69@gmail.com"
click at [411, 254] on div "LF66NPD, Fnol" at bounding box center [429, 248] width 88 height 14
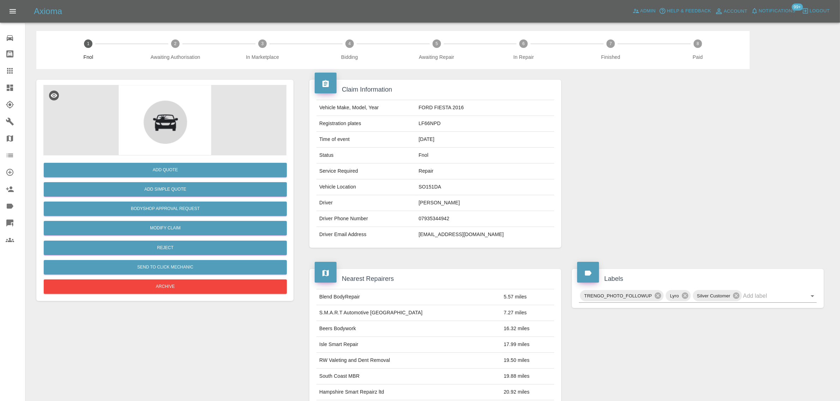
scroll to position [256, 0]
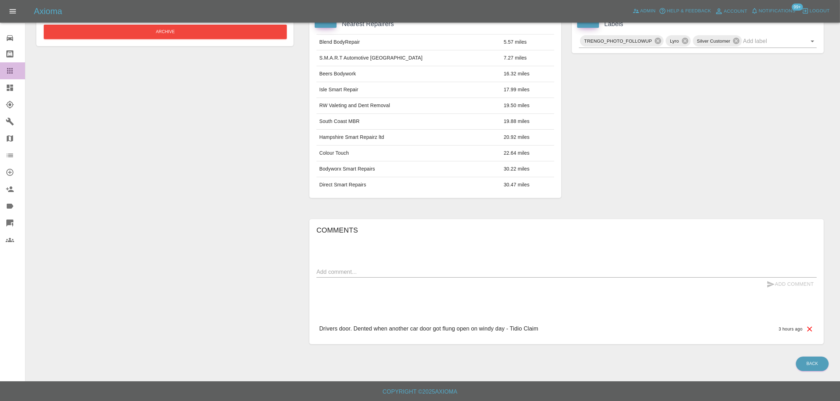
click at [13, 66] on link "Claims" at bounding box center [12, 70] width 25 height 17
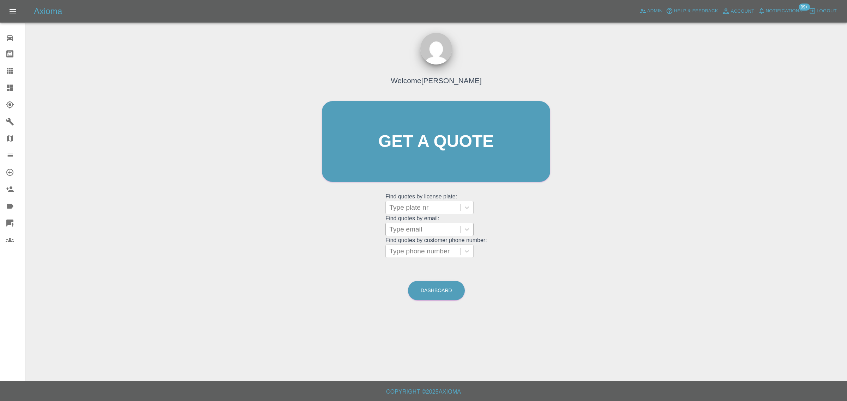
click at [435, 233] on div at bounding box center [422, 230] width 67 height 10
paste input "drsudipdutta@aol.com"
type input "drsudipdutta@aol.com"
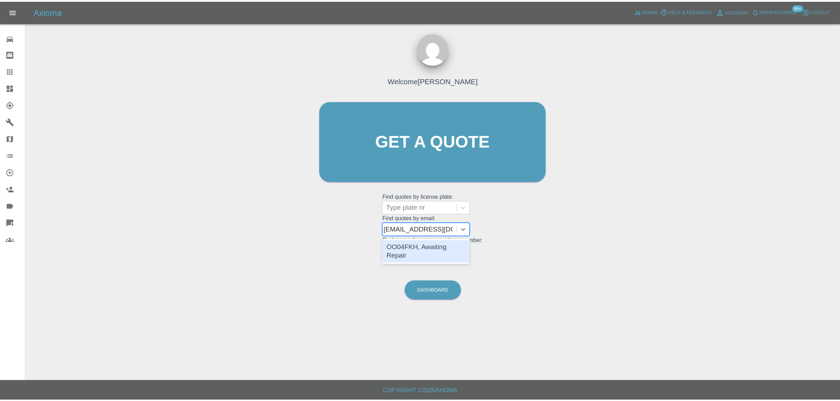
scroll to position [0, 0]
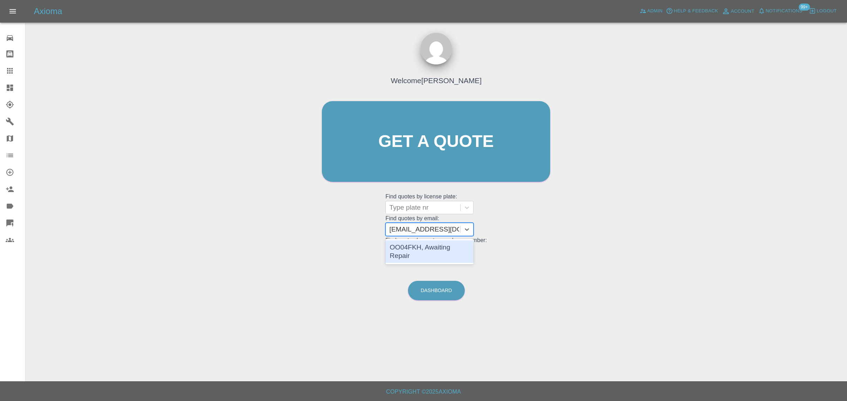
click at [427, 245] on div "OO04FKH, Awaiting Repair" at bounding box center [429, 252] width 88 height 23
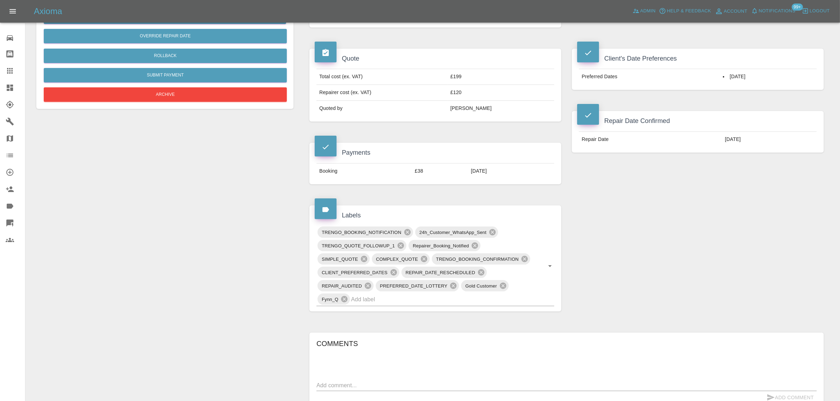
scroll to position [309, 0]
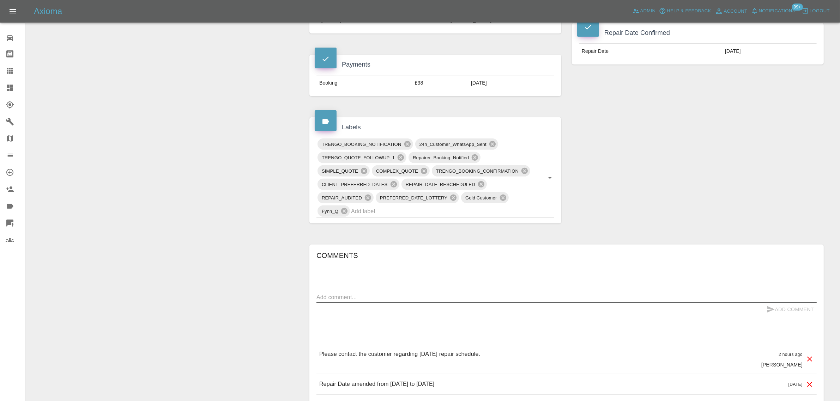
click at [413, 297] on textarea at bounding box center [566, 298] width 500 height 8
paste textarea "No. I haven’t heard anything yet."
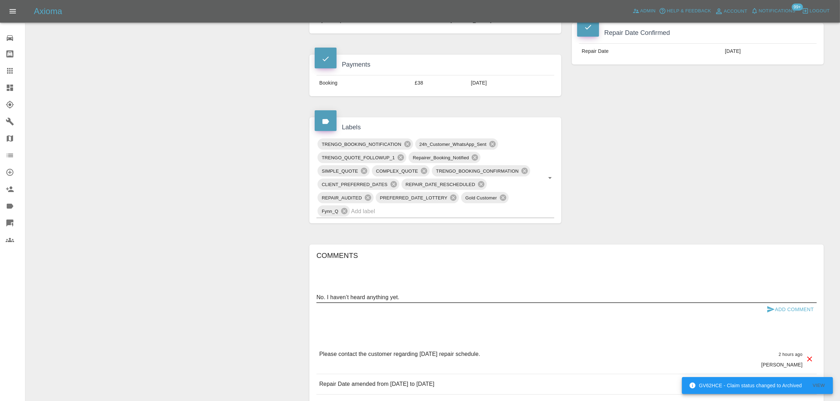
type textarea "No. I haven’t heard anything yet."
click at [793, 308] on button "Add Comment" at bounding box center [790, 309] width 53 height 13
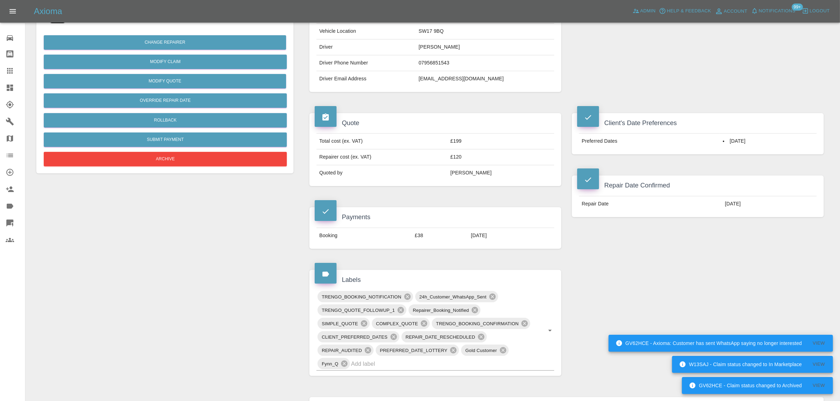
scroll to position [44, 0]
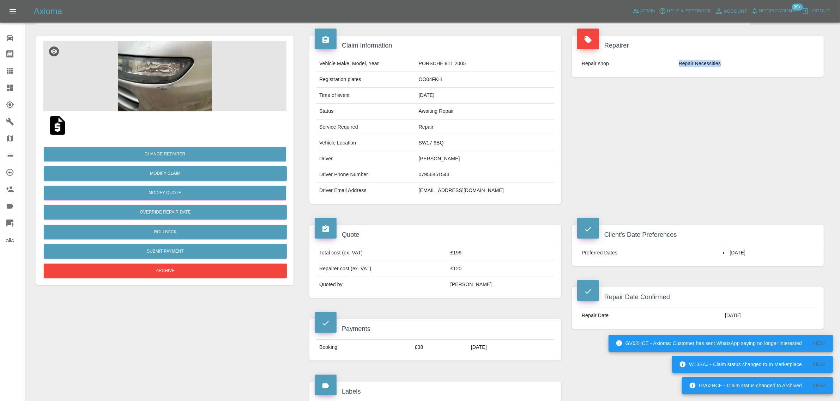
drag, startPoint x: 677, startPoint y: 66, endPoint x: 763, endPoint y: 65, distance: 86.1
click at [763, 65] on td "Repair Necessities" at bounding box center [746, 64] width 141 height 16
copy td "Repair Necessities"
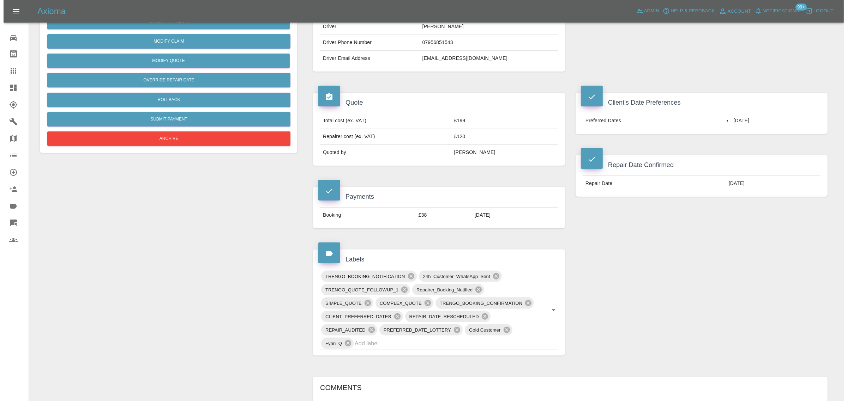
scroll to position [0, 0]
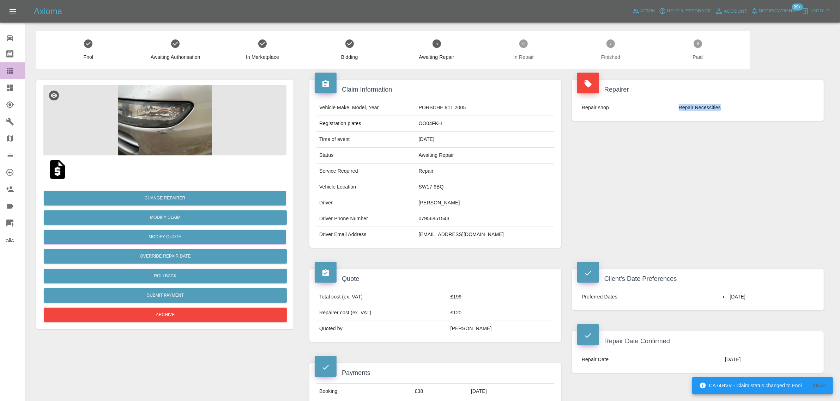
click at [5, 71] on link "Claims" at bounding box center [12, 70] width 25 height 17
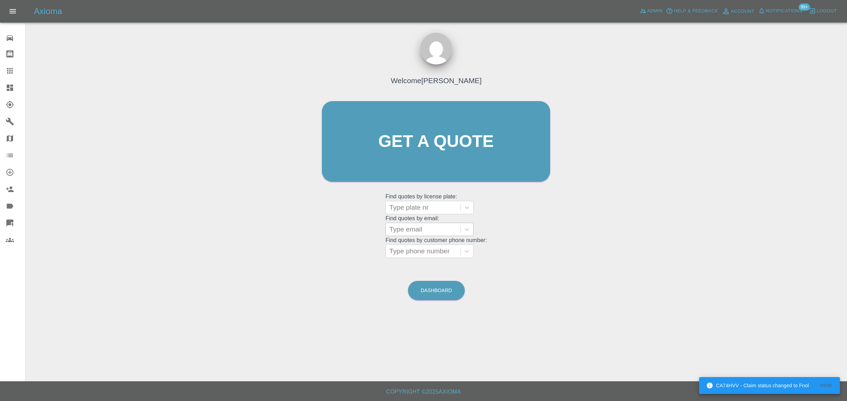
click at [411, 236] on div "Type email" at bounding box center [423, 229] width 74 height 13
paste input "tony@boothfamily.me.uk"
type input "tony@boothfamily.me.uk"
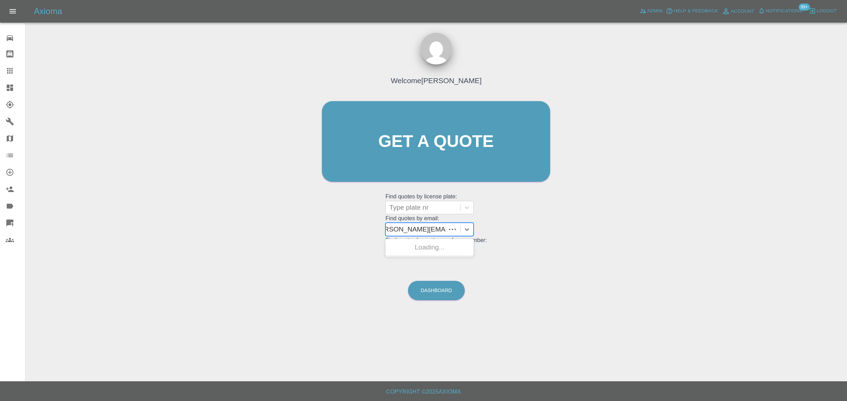
scroll to position [0, 5]
click at [409, 244] on div "BK17 DSU, Awaiting Repair" at bounding box center [429, 252] width 88 height 23
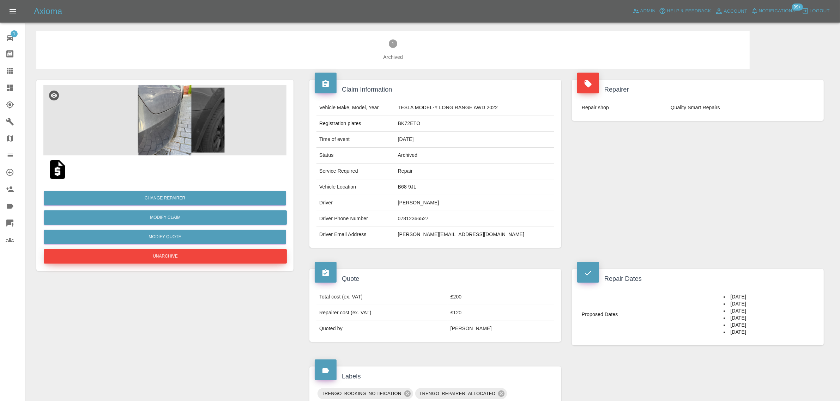
click at [161, 251] on button "Unarchive" at bounding box center [165, 256] width 243 height 14
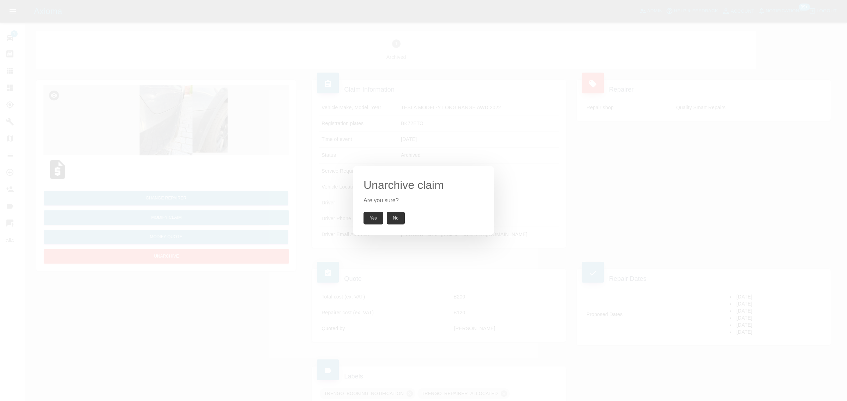
click at [374, 221] on button "Yes" at bounding box center [373, 218] width 20 height 13
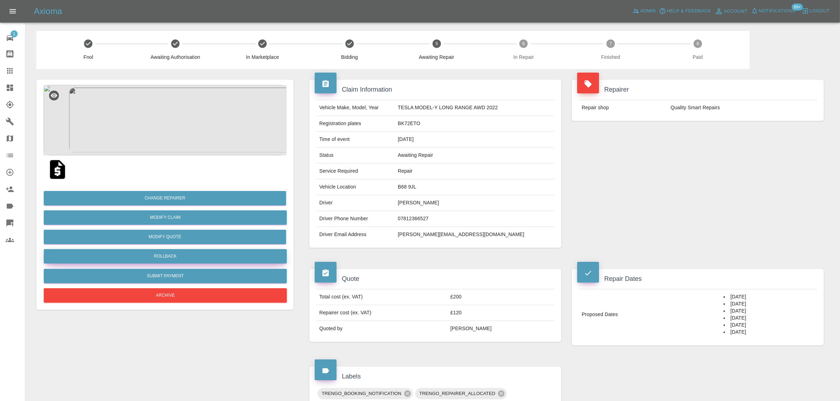
click at [160, 254] on button "Rollback" at bounding box center [165, 256] width 243 height 14
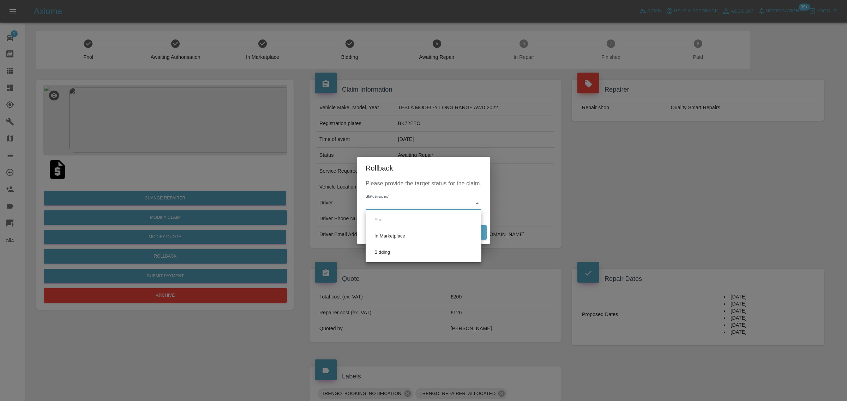
click at [389, 250] on li "Bidding" at bounding box center [423, 252] width 112 height 16
type input "bidding"
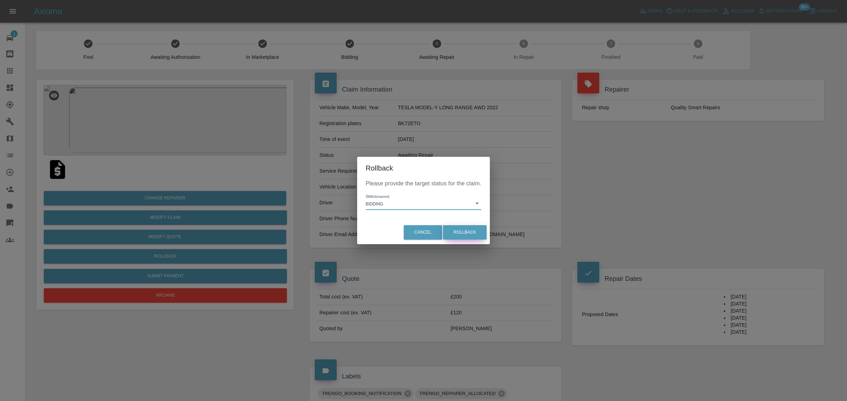
click at [463, 234] on button "Rollback" at bounding box center [465, 232] width 44 height 14
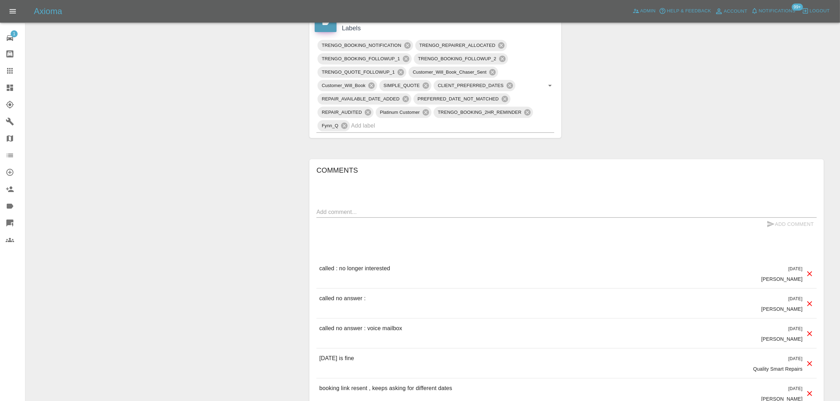
scroll to position [353, 0]
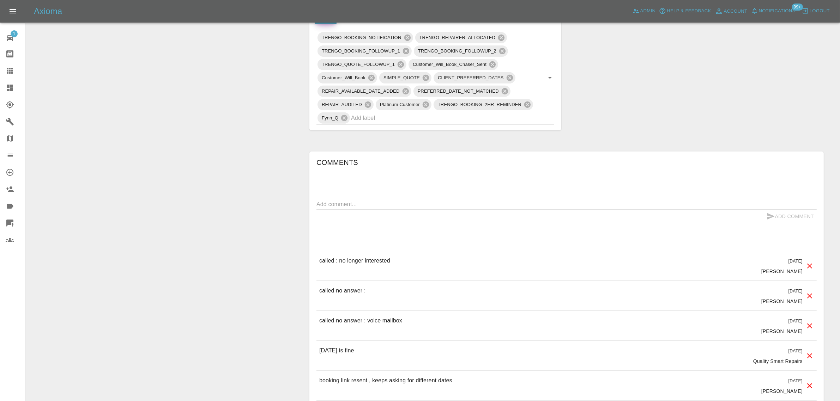
click at [411, 204] on textarea at bounding box center [566, 204] width 500 height 8
paste textarea "Do you have any avalibility for 28th October"
type textarea "Do you have any avalibility for 28th October"
click at [785, 211] on button "Add Comment" at bounding box center [790, 216] width 53 height 13
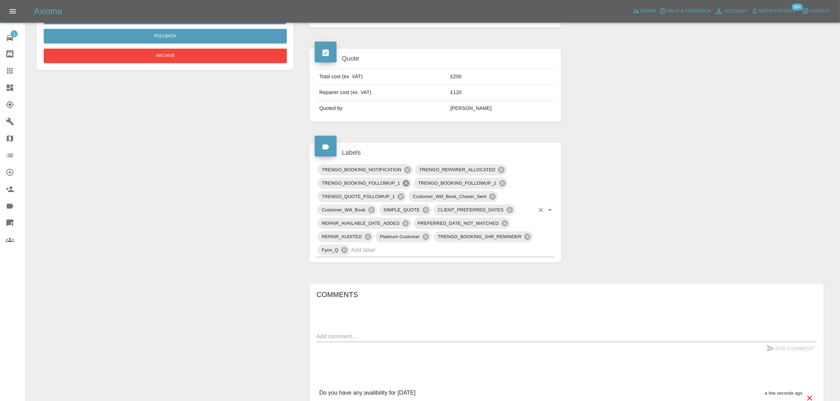
click at [408, 185] on icon at bounding box center [406, 183] width 6 height 6
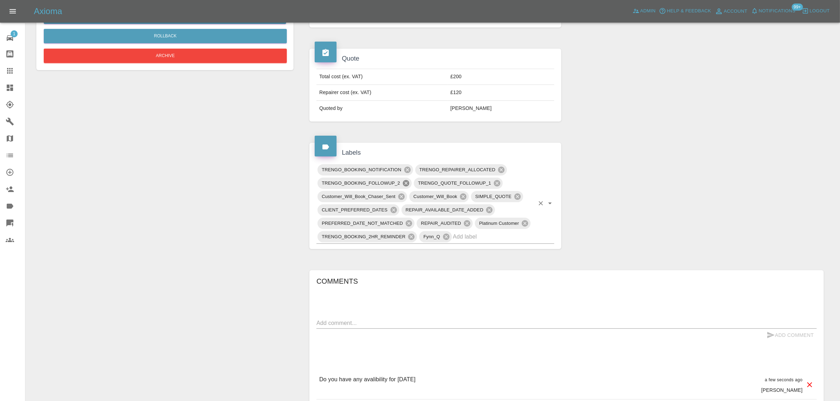
click at [408, 184] on icon at bounding box center [406, 183] width 6 height 6
click at [405, 172] on icon at bounding box center [407, 170] width 6 height 6
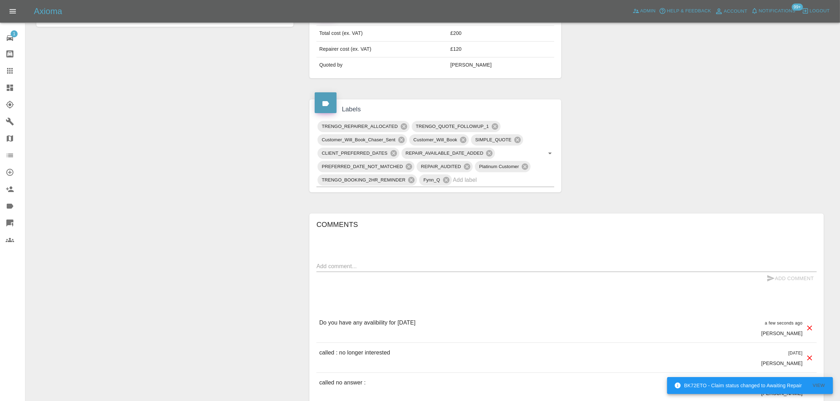
scroll to position [265, 0]
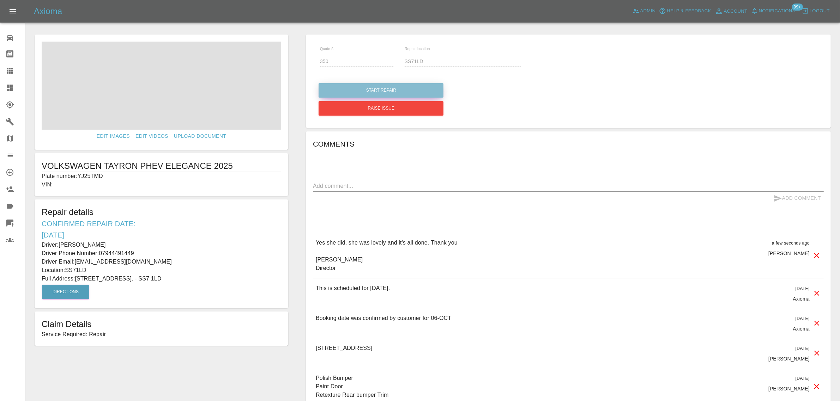
click at [399, 92] on button "Start Repair" at bounding box center [381, 90] width 125 height 14
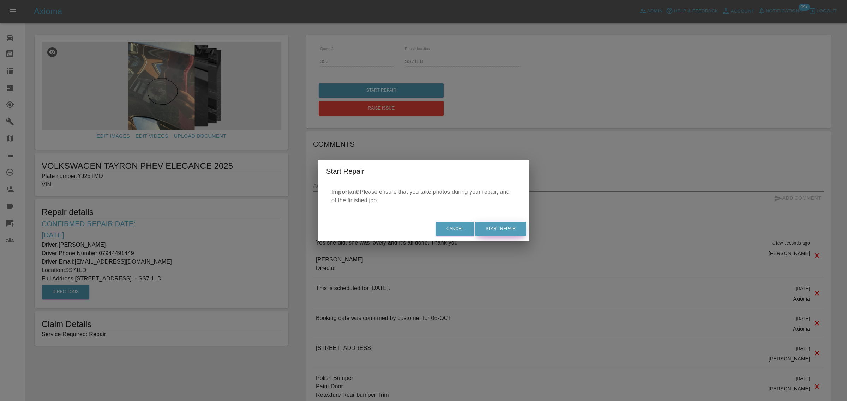
click at [496, 226] on button "Start Repair" at bounding box center [500, 229] width 51 height 14
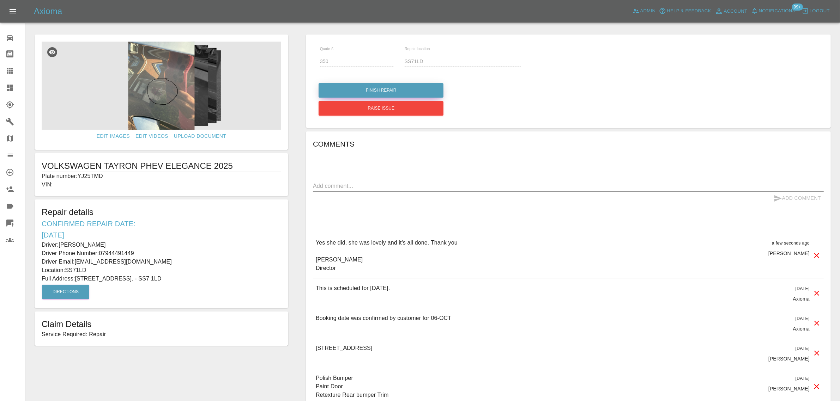
click at [397, 90] on button "Finish Repair" at bounding box center [381, 90] width 125 height 14
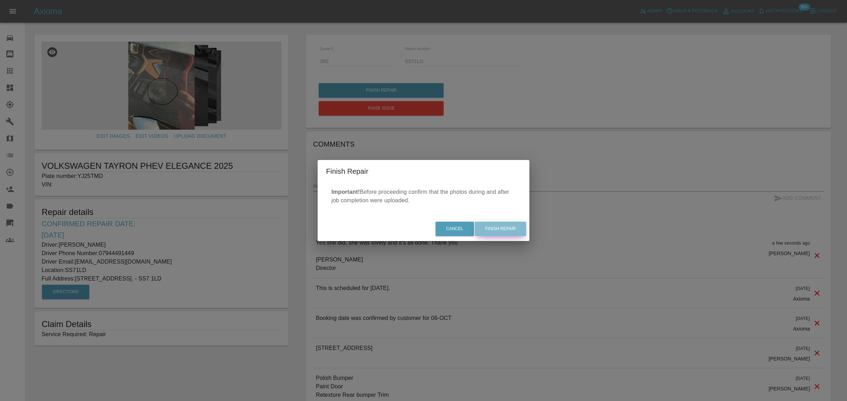
click at [512, 233] on button "Finish Repair" at bounding box center [500, 229] width 52 height 14
